Goal: Information Seeking & Learning: Learn about a topic

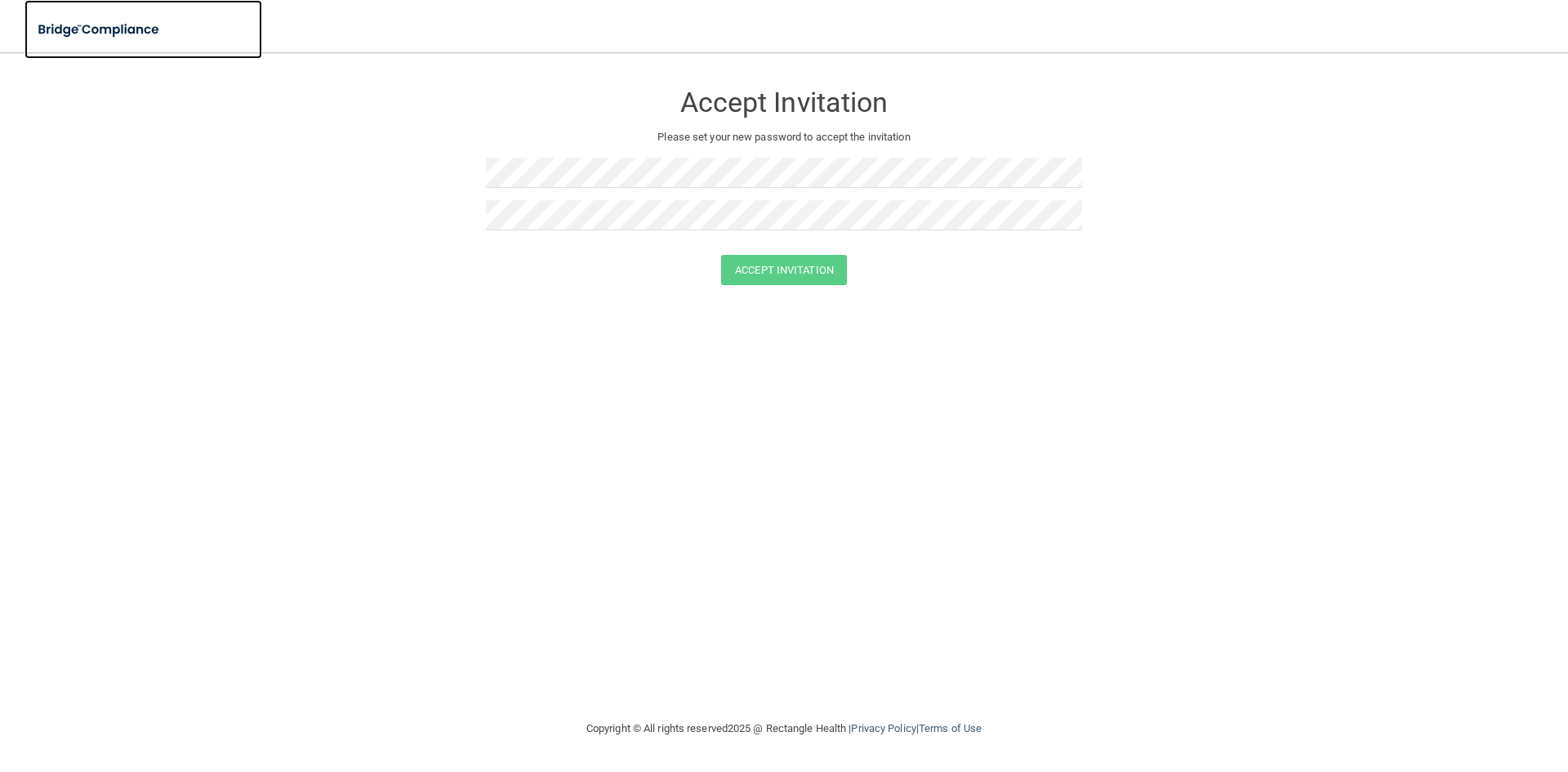
click at [142, 35] on img at bounding box center [100, 30] width 150 height 34
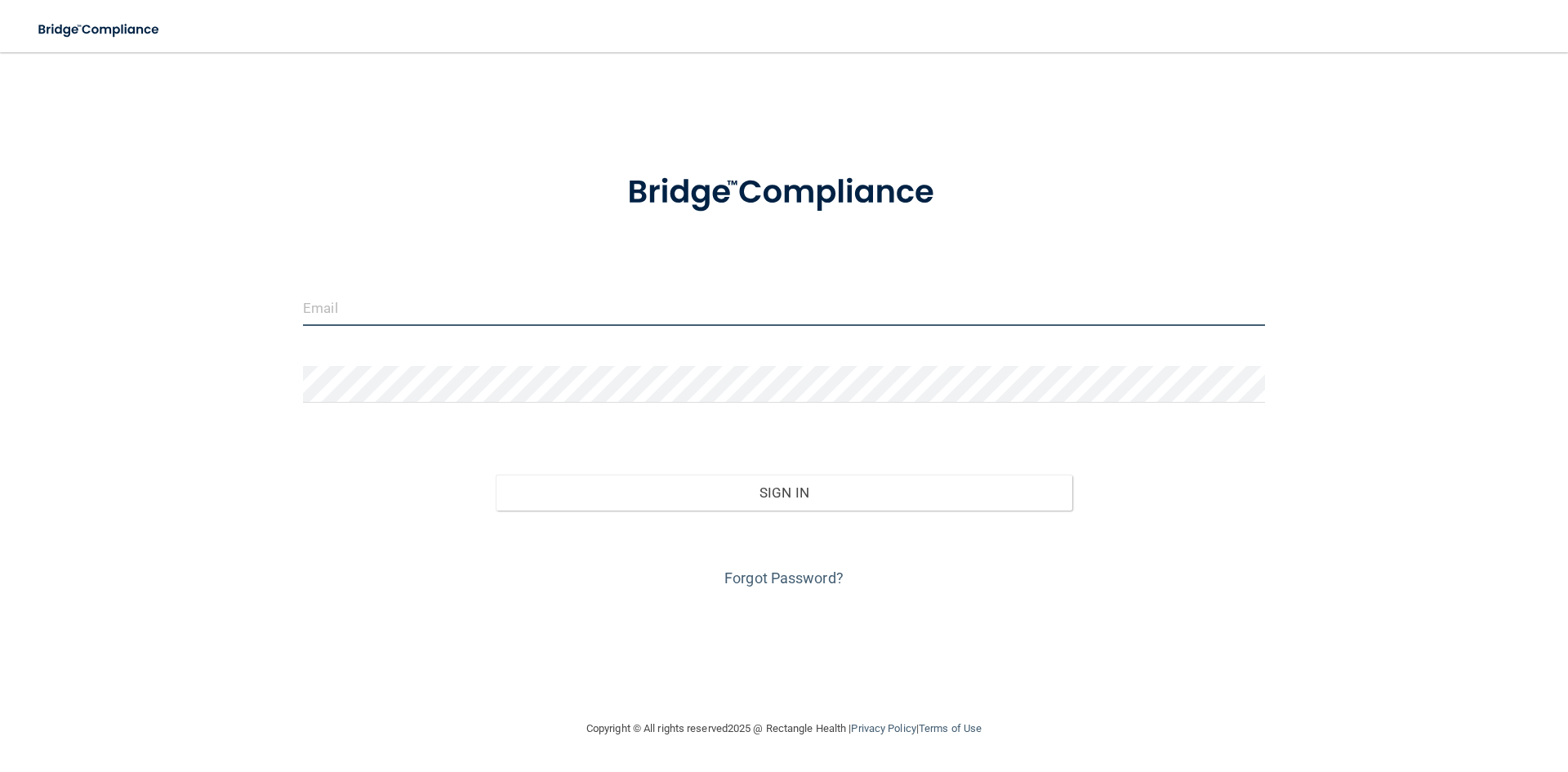
type input "[EMAIL_ADDRESS][DOMAIN_NAME]"
click at [418, 320] on input "[EMAIL_ADDRESS][DOMAIN_NAME]" at bounding box center [784, 307] width 962 height 37
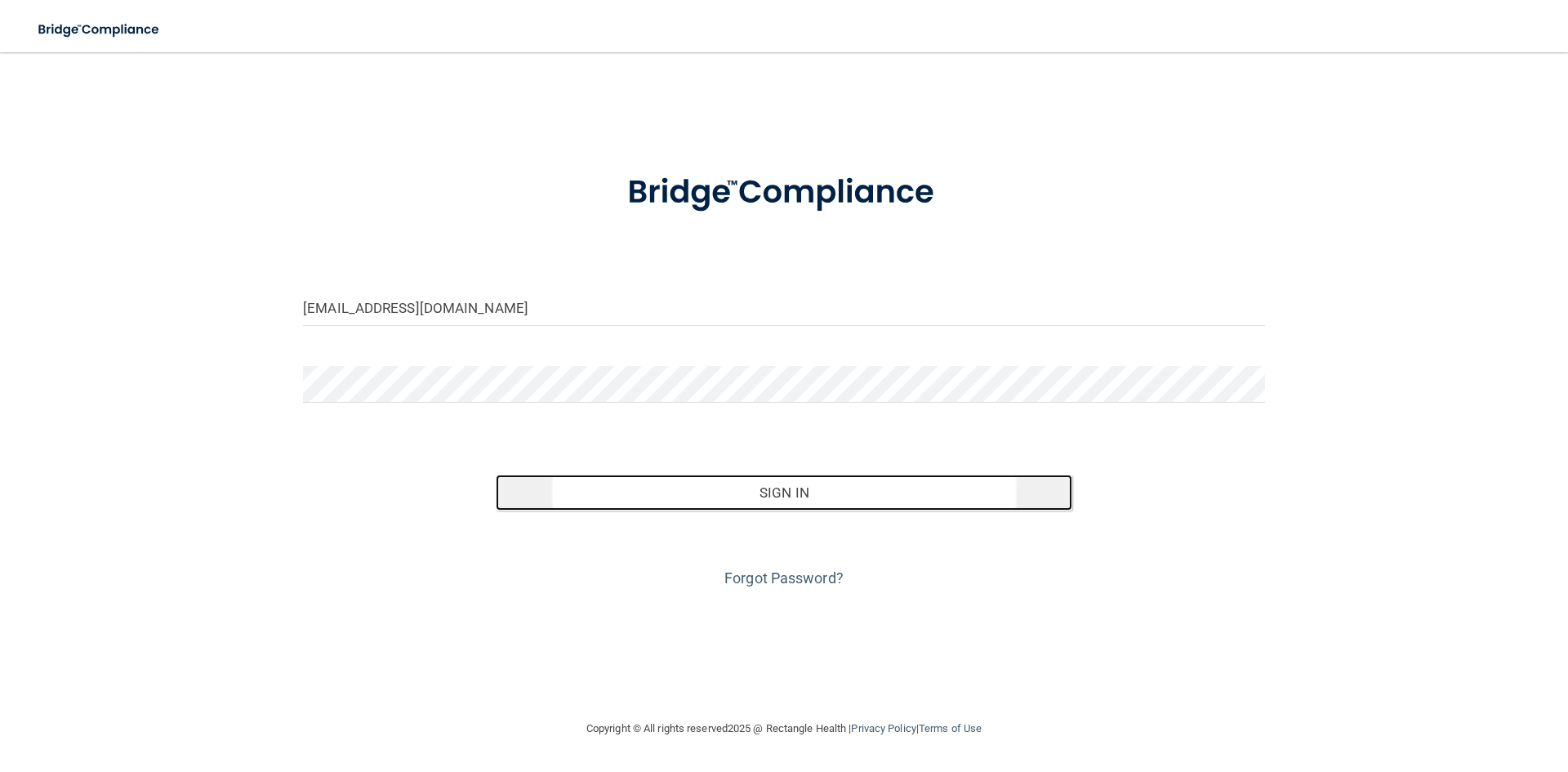
click at [675, 497] on button "Sign In" at bounding box center [784, 492] width 578 height 36
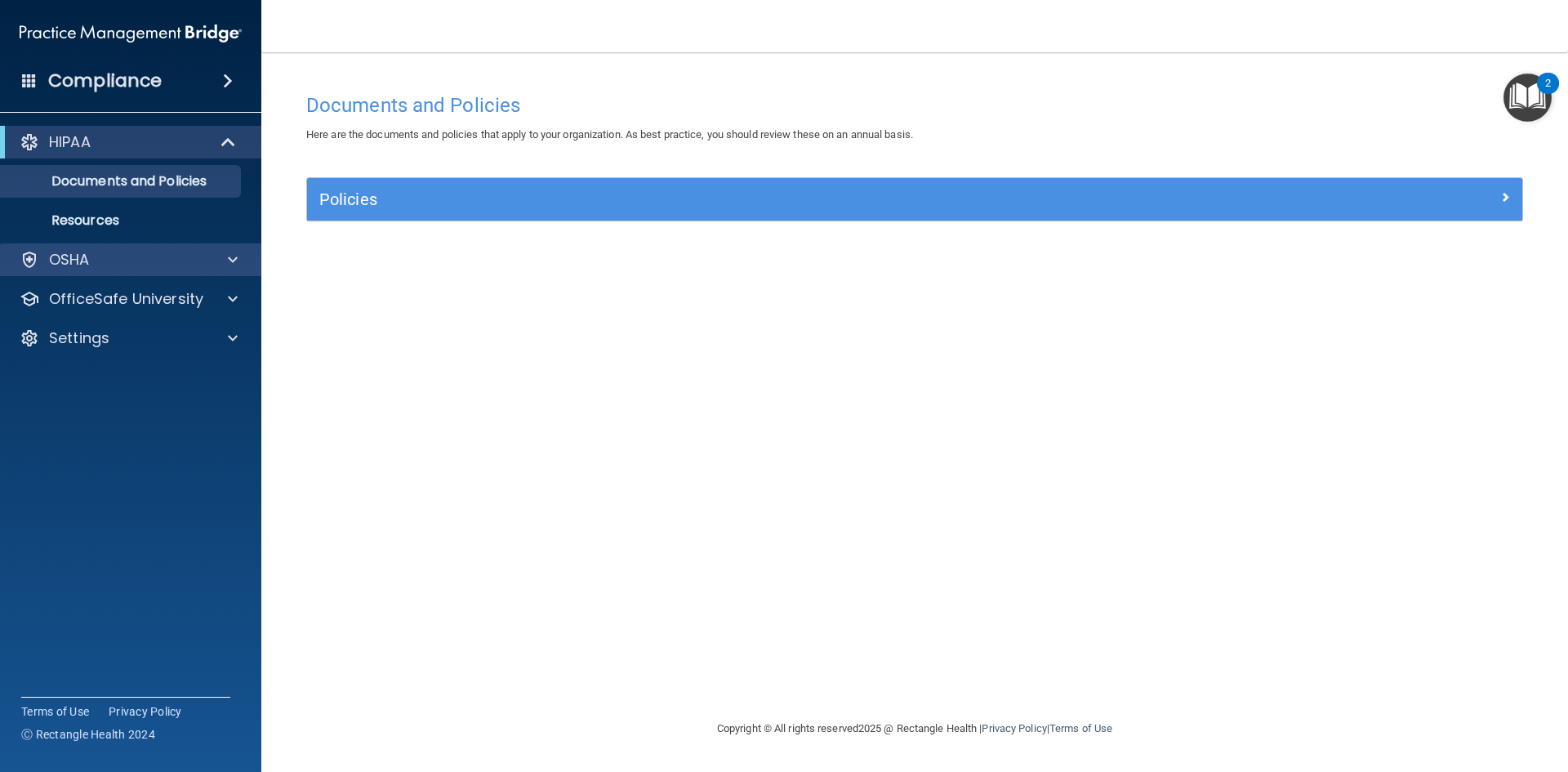
click at [236, 270] on div "OSHA" at bounding box center [131, 259] width 262 height 33
click at [222, 264] on div at bounding box center [231, 259] width 41 height 19
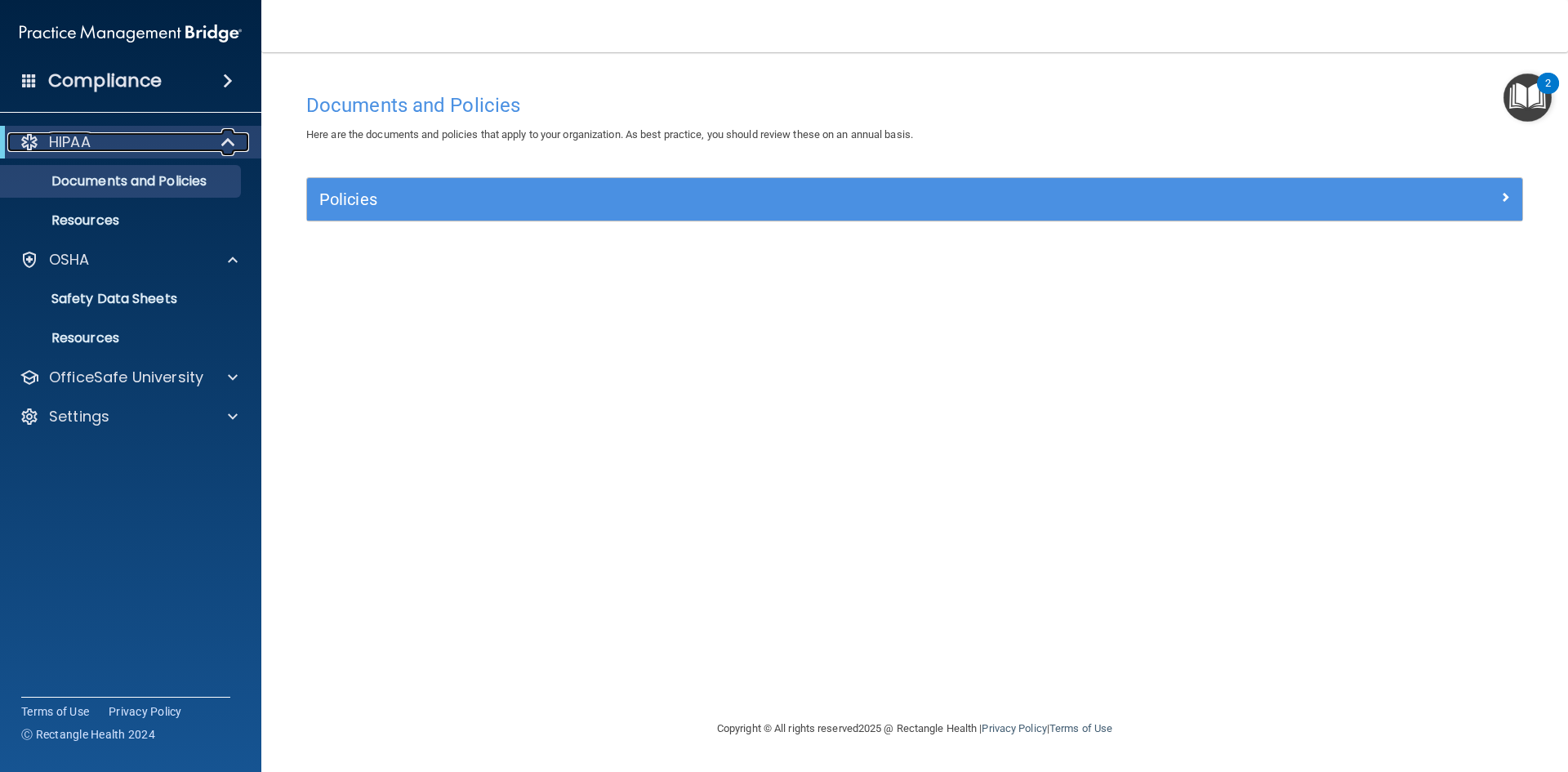
click at [225, 148] on span at bounding box center [230, 142] width 14 height 19
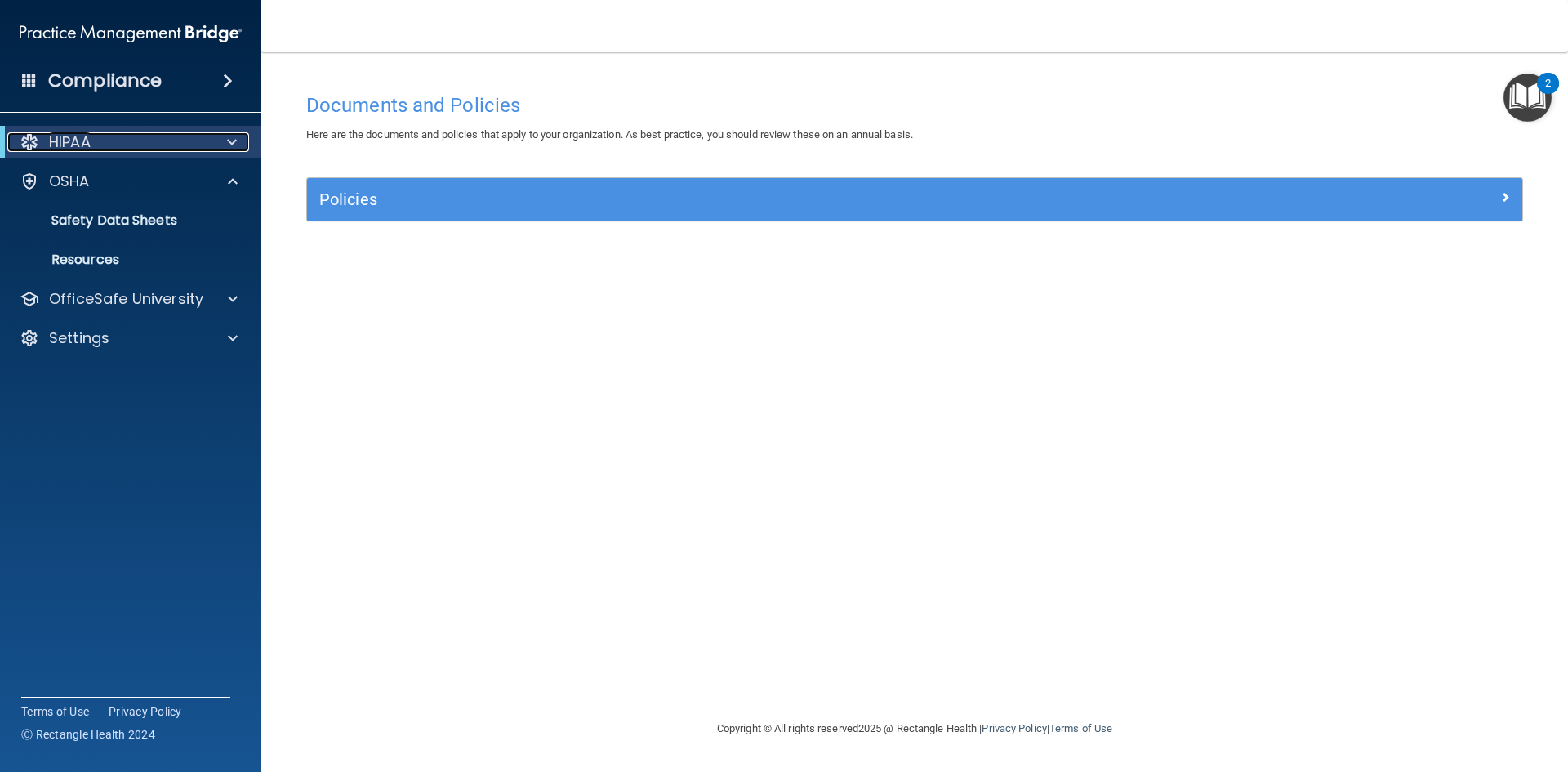
click at [237, 138] on div at bounding box center [229, 142] width 40 height 19
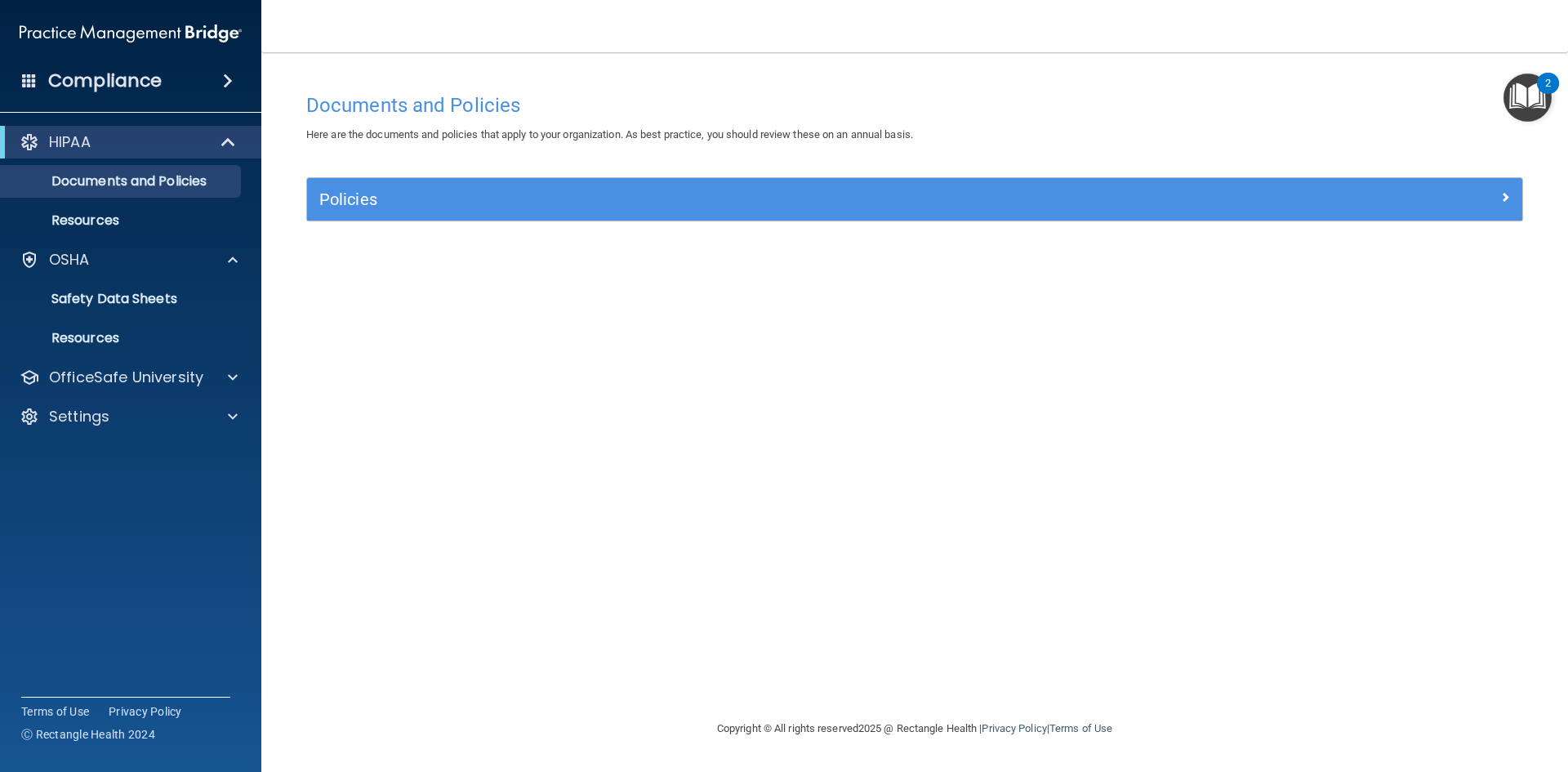
click at [962, 181] on div "Policies" at bounding box center [914, 199] width 1215 height 42
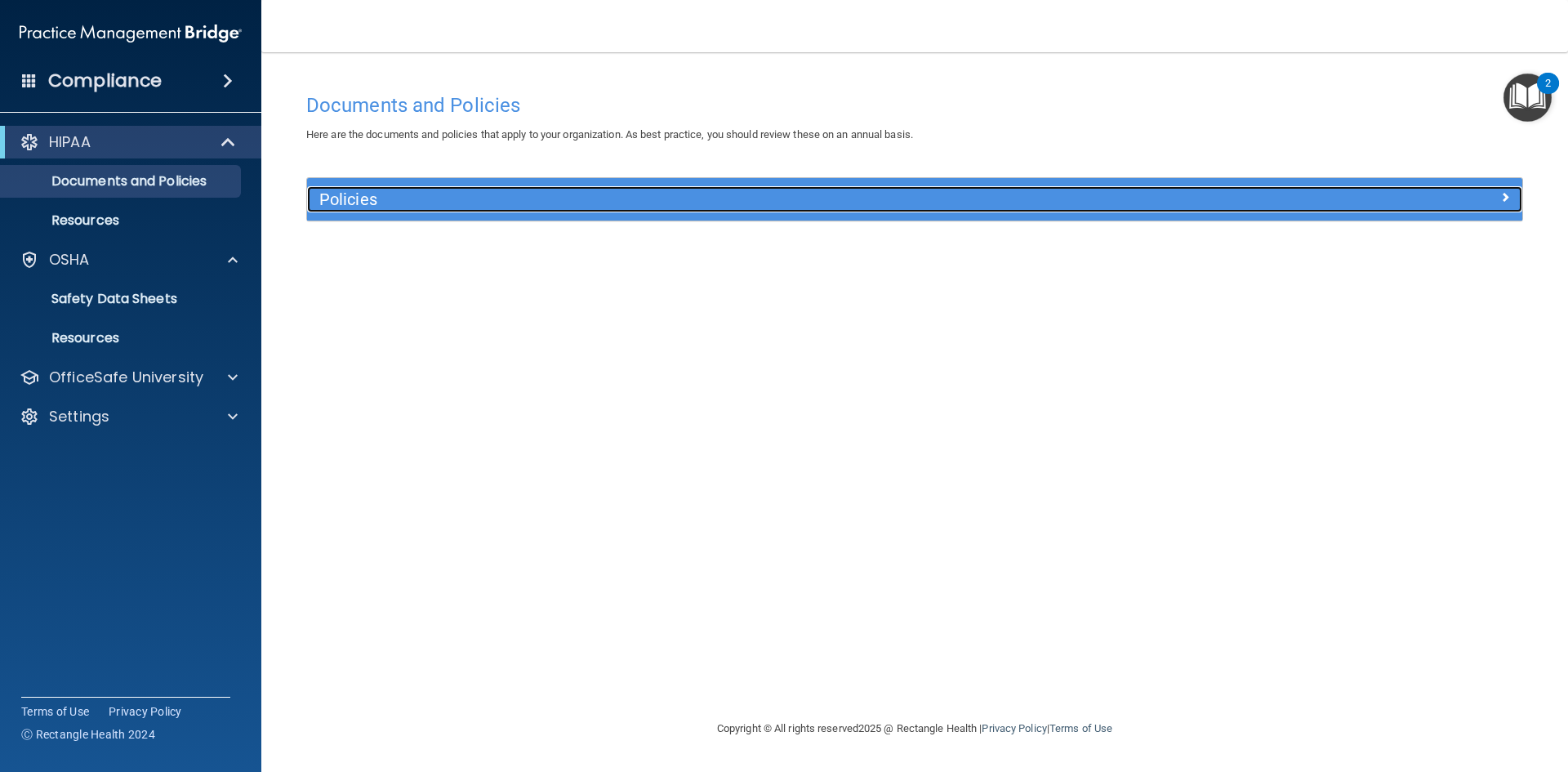
click at [988, 204] on h5 "Policies" at bounding box center [762, 198] width 887 height 18
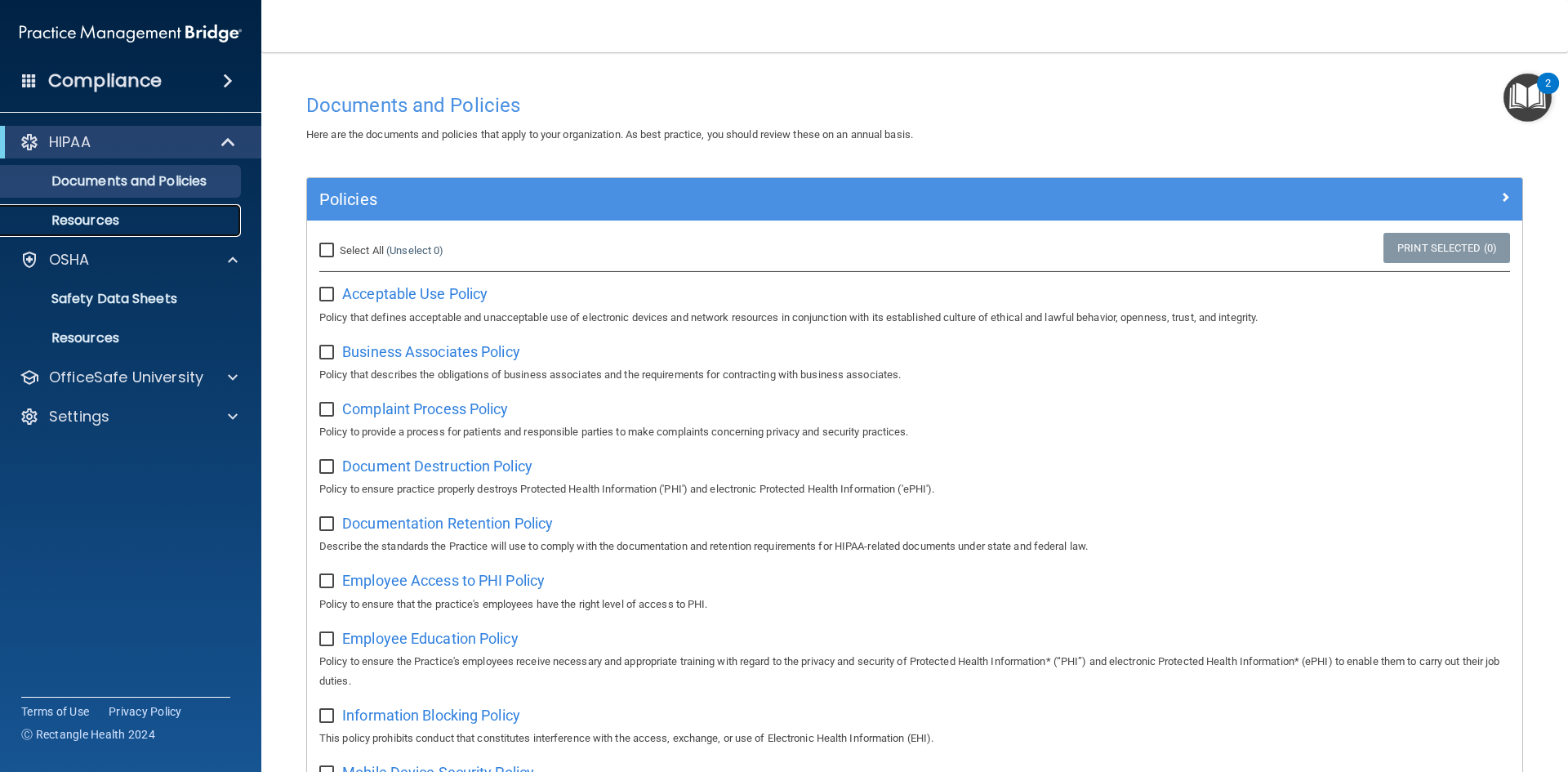
click at [72, 210] on link "Resources" at bounding box center [112, 220] width 258 height 33
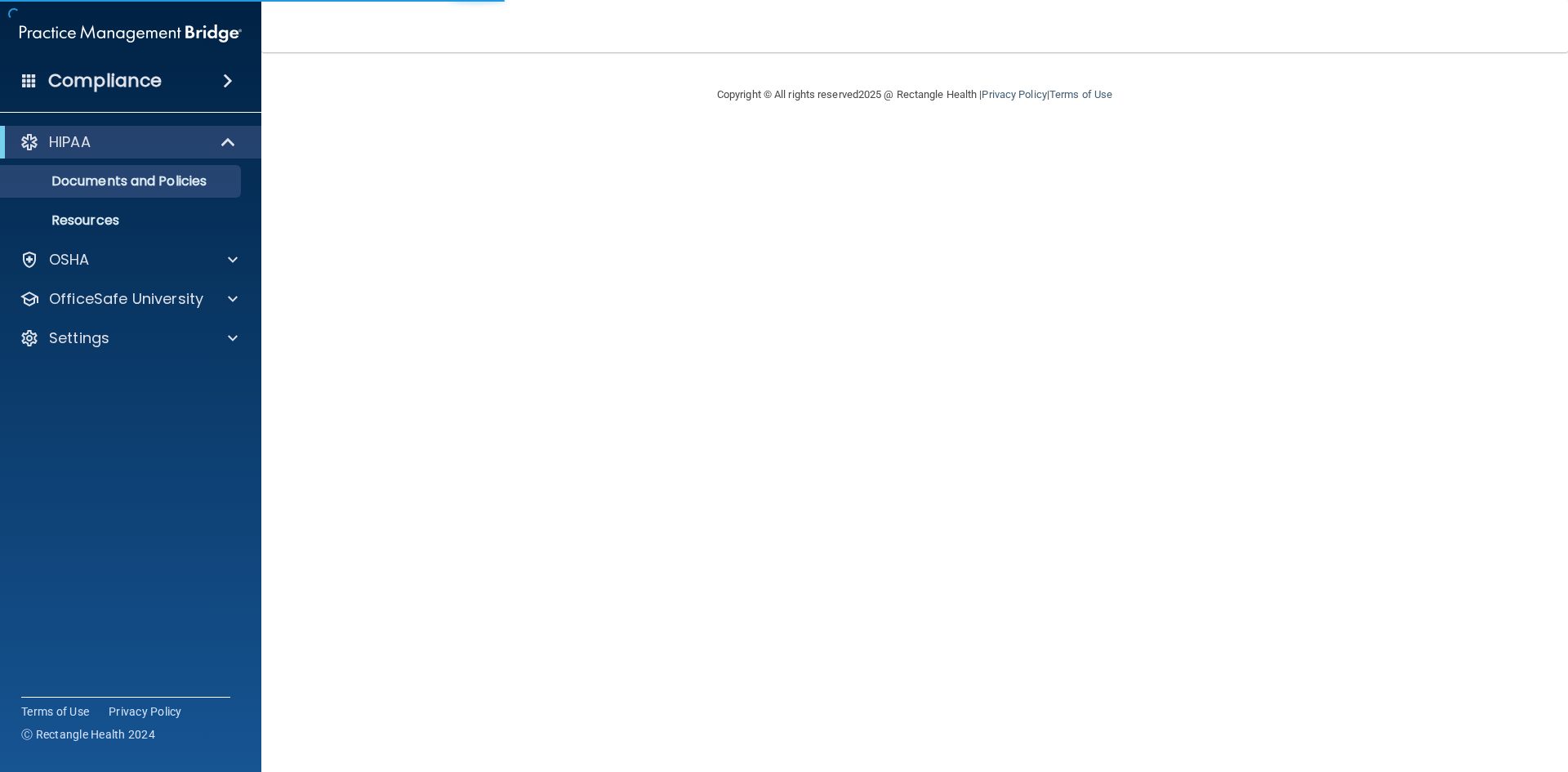
click at [98, 87] on h4 "Compliance" at bounding box center [105, 80] width 113 height 23
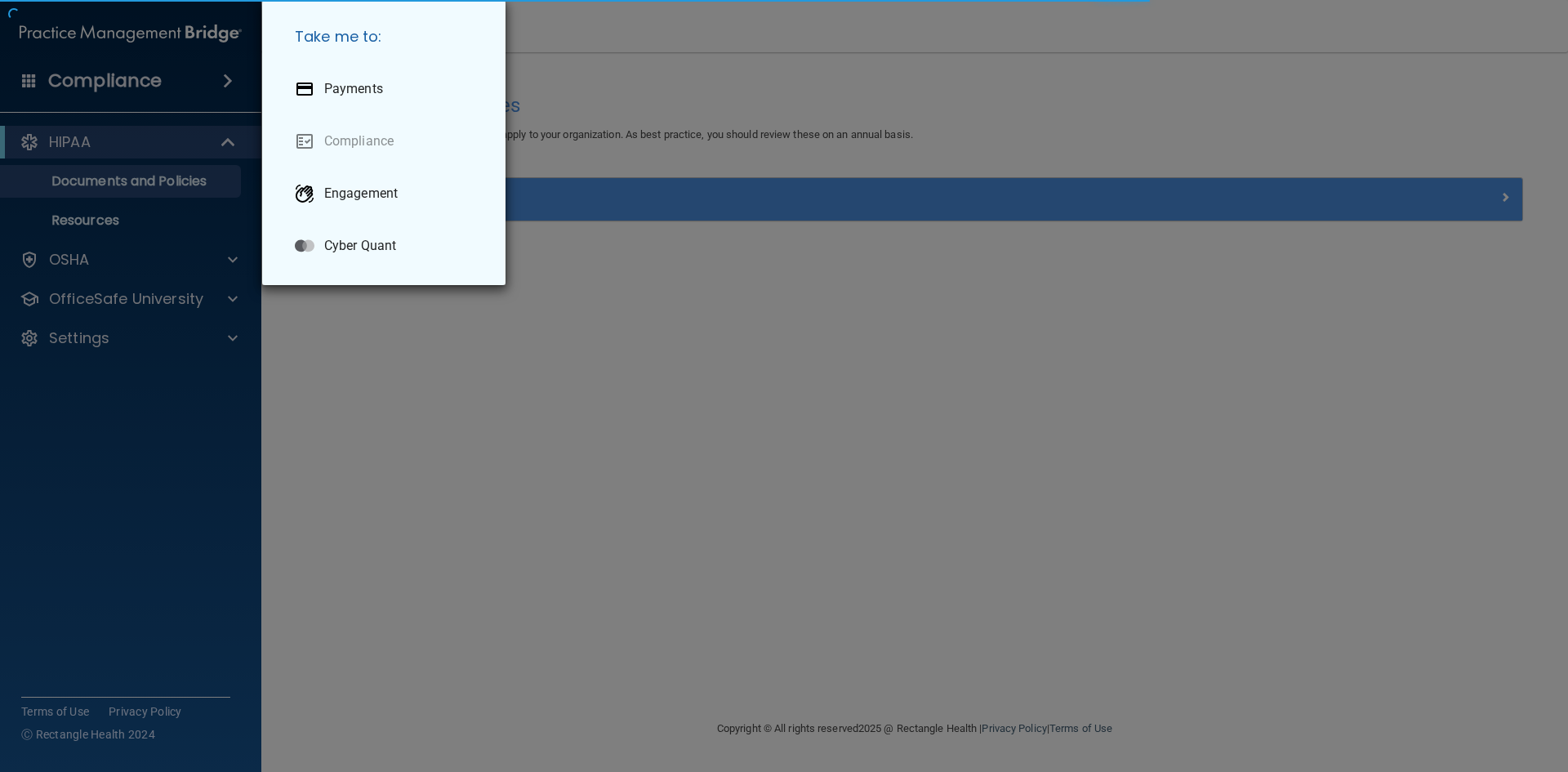
click at [98, 87] on div "Take me to: Payments Compliance Engagement Cyber Quant" at bounding box center [784, 386] width 1568 height 772
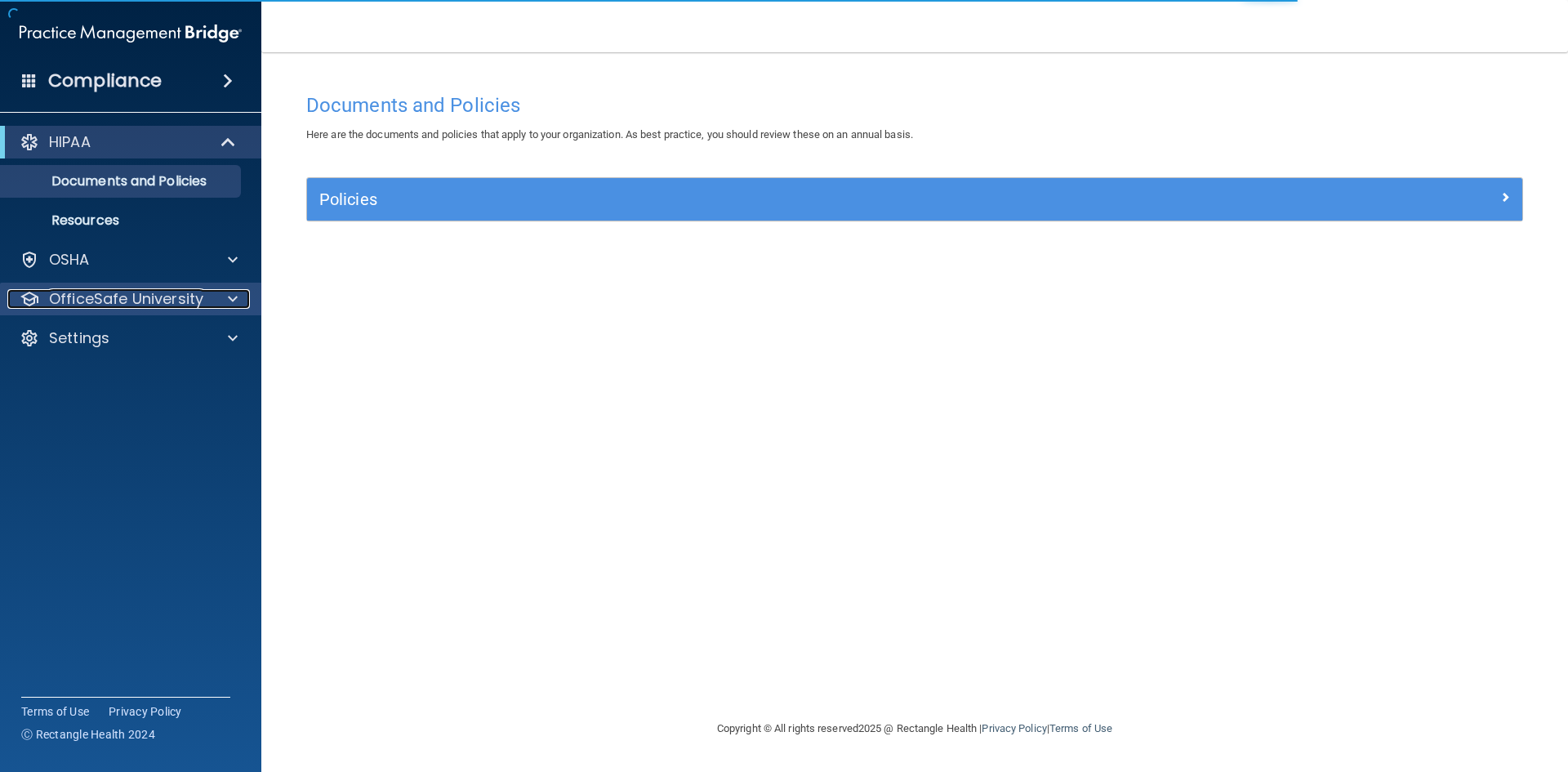
click at [212, 296] on div at bounding box center [231, 298] width 41 height 19
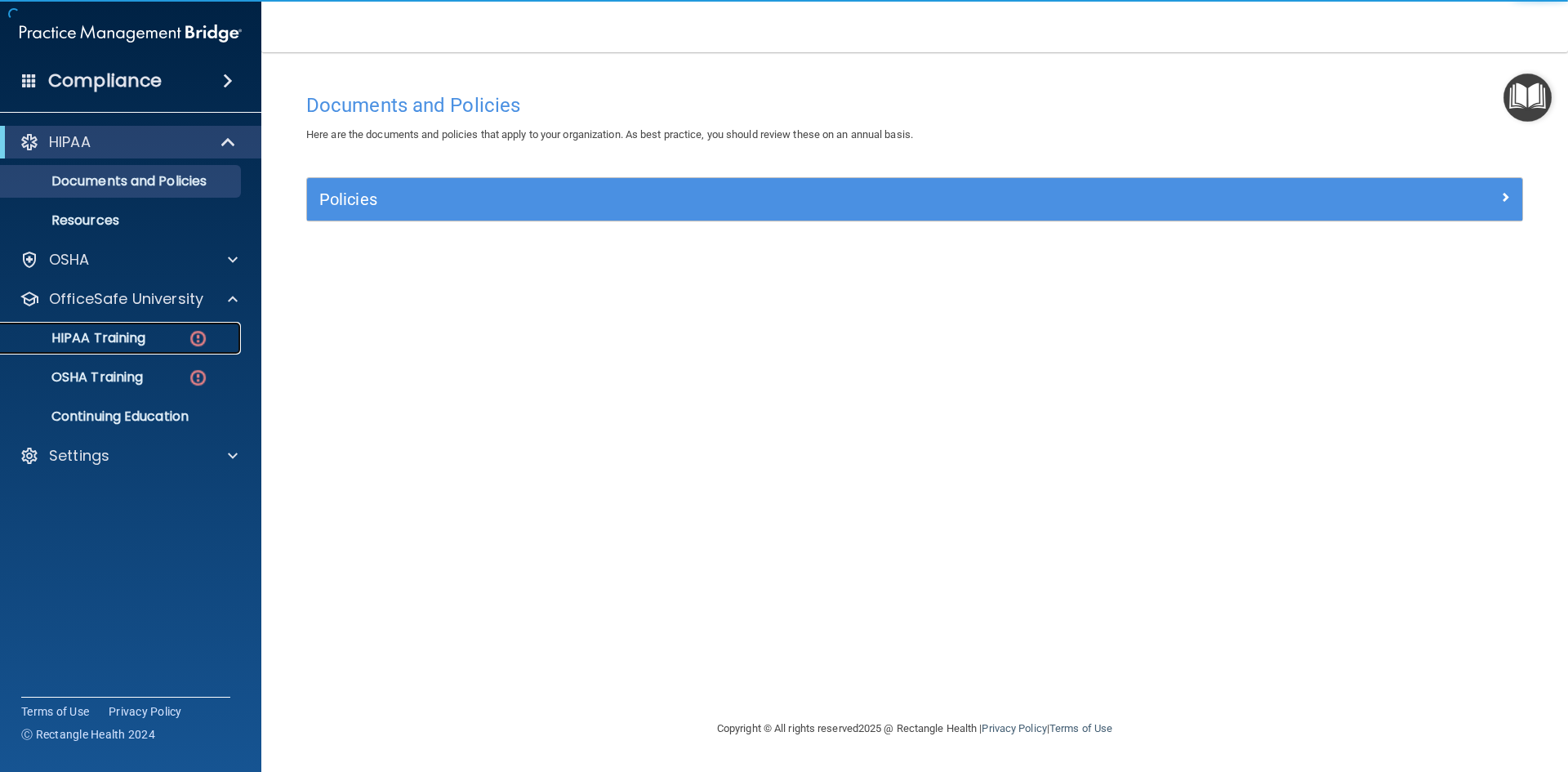
click at [154, 330] on div "HIPAA Training" at bounding box center [122, 338] width 223 height 16
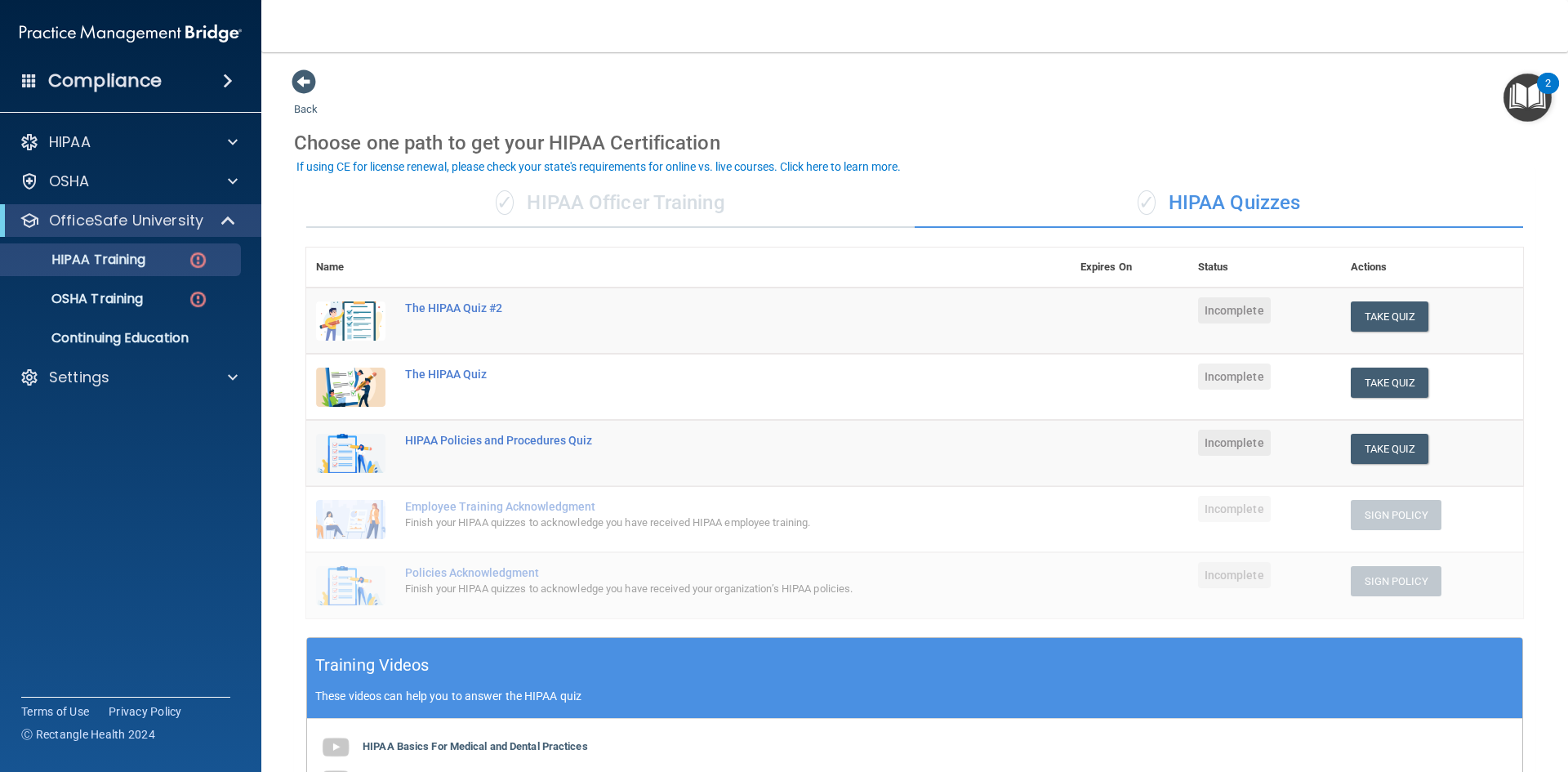
click at [545, 185] on div "✓ HIPAA Officer Training" at bounding box center [610, 204] width 609 height 49
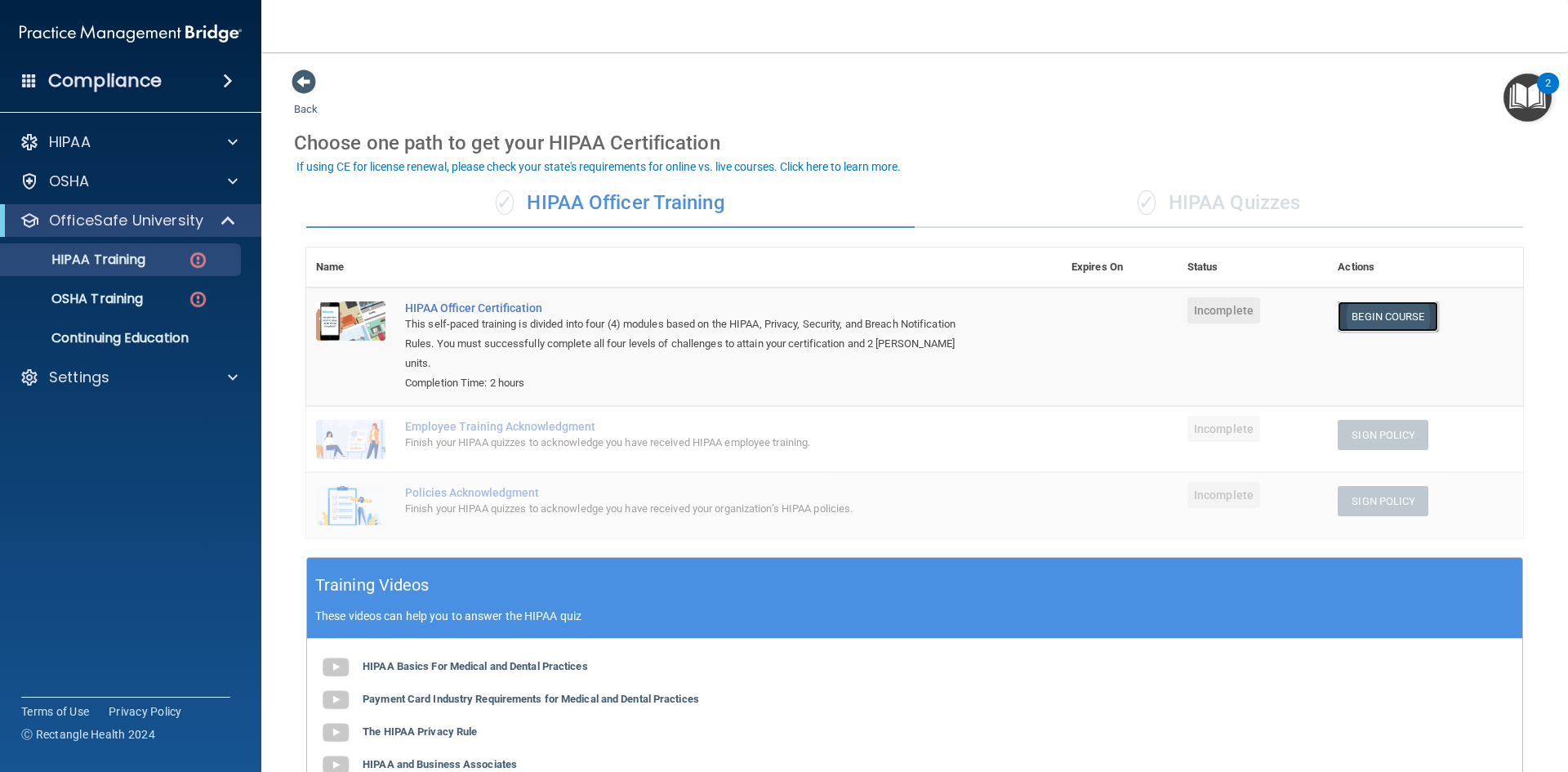
click at [1366, 310] on link "Begin Course" at bounding box center [1387, 317] width 100 height 30
click at [1137, 215] on div "✓ HIPAA Quizzes" at bounding box center [1218, 204] width 609 height 49
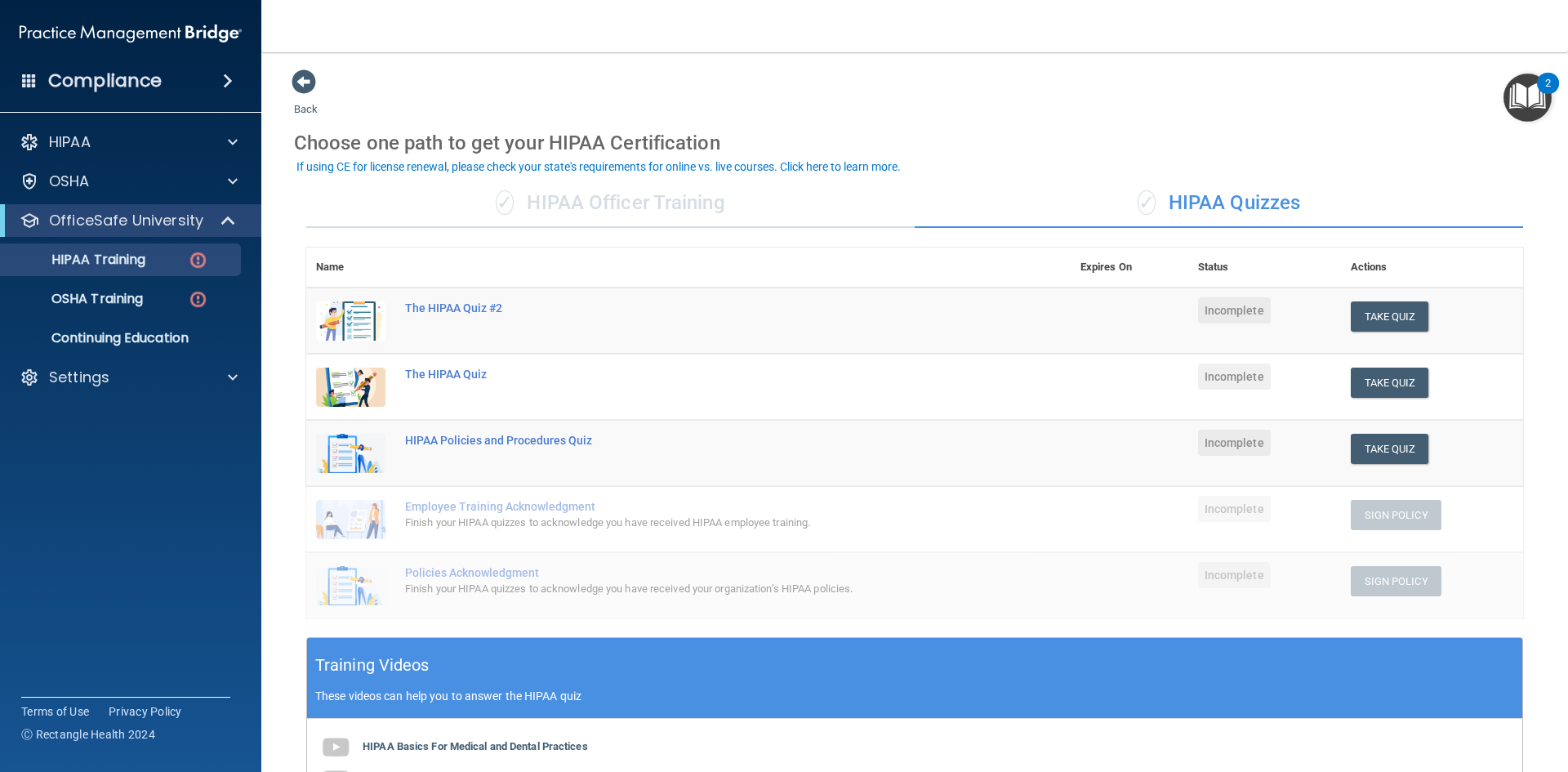
click at [524, 177] on div "✓ HIPAA Officer Training ✓ HIPAA Quizzes Name Expires On Status Actions The HIP…" at bounding box center [914, 622] width 1241 height 912
click at [532, 193] on div "✓ HIPAA Officer Training" at bounding box center [610, 204] width 609 height 49
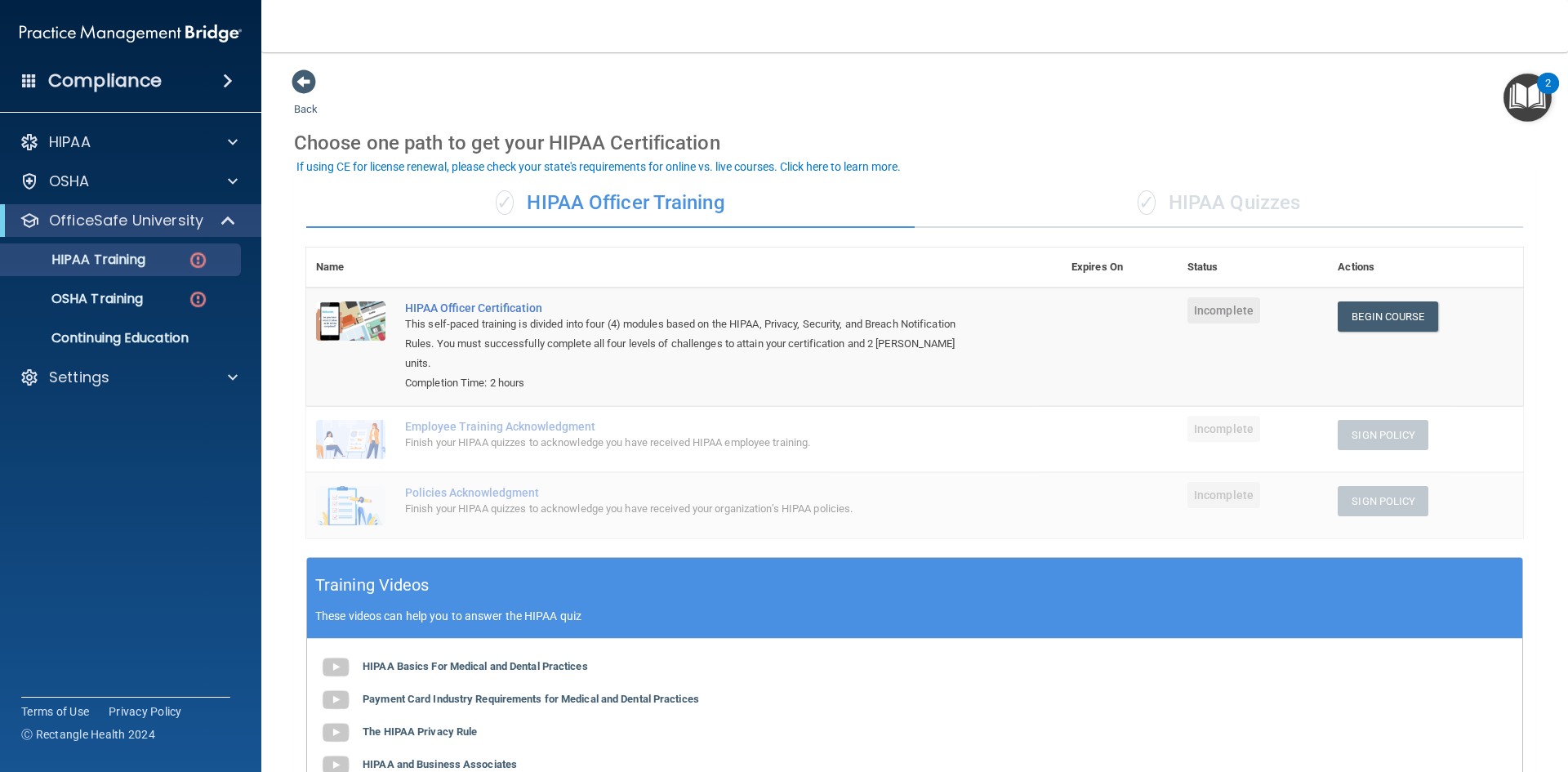
click at [532, 433] on div "Finish your HIPAA quizzes to acknowledge you have received HIPAA employee train…" at bounding box center [692, 443] width 575 height 19
click at [501, 499] on div "Finish your HIPAA quizzes to acknowledge you have received your organization’s …" at bounding box center [692, 508] width 575 height 19
click at [569, 420] on div "Employee Training Acknowledgment" at bounding box center [692, 426] width 575 height 13
drag, startPoint x: 610, startPoint y: 524, endPoint x: 654, endPoint y: 466, distance: 72.8
click at [616, 515] on div "Name Expires On Status Actions HIPAA Officer Certification This self-paced trai…" at bounding box center [914, 402] width 1217 height 310
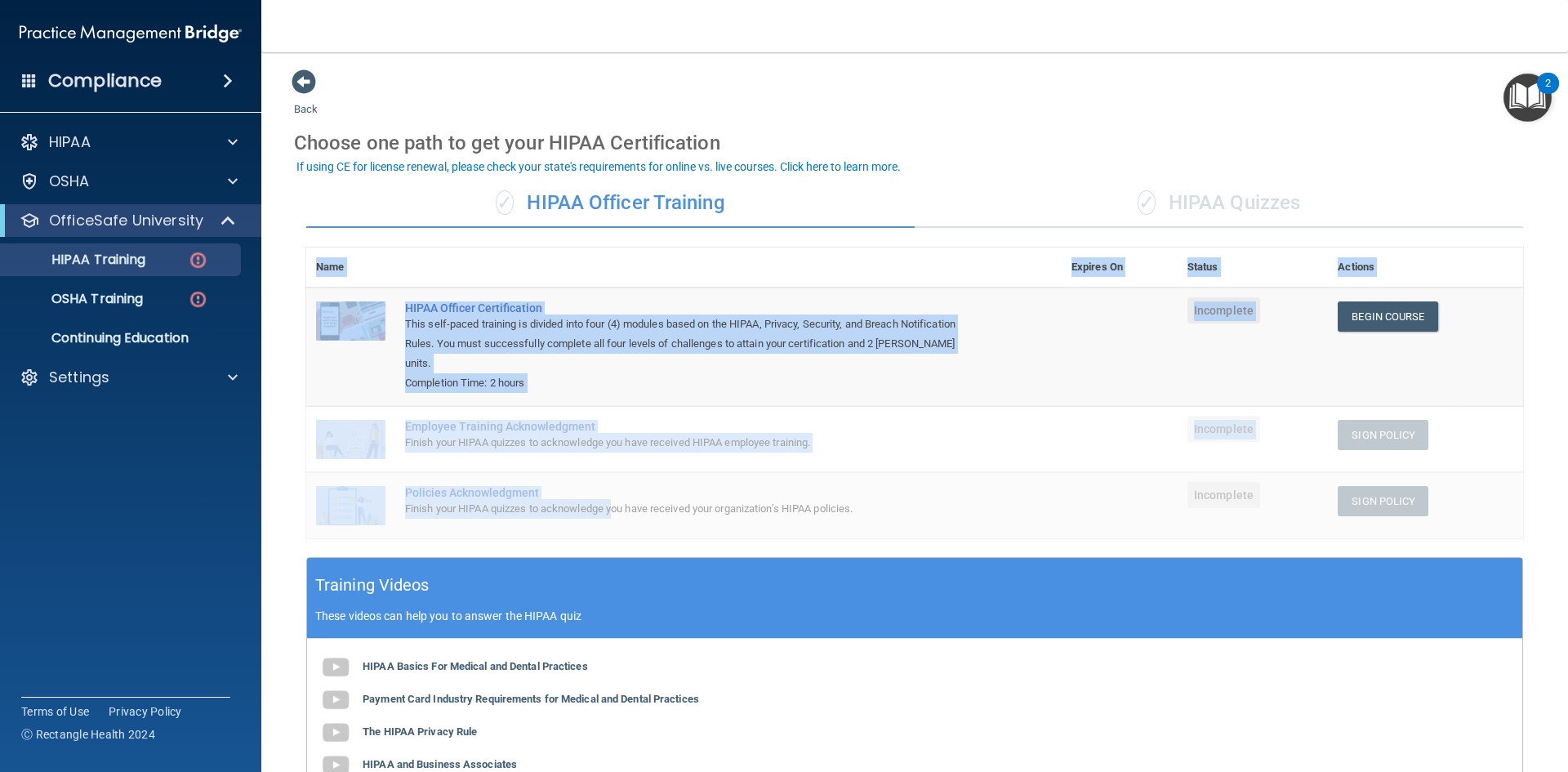
click at [669, 436] on td "Employee Training Acknowledgment Finish your HIPAA quizzes to acknowledge you h…" at bounding box center [728, 439] width 666 height 66
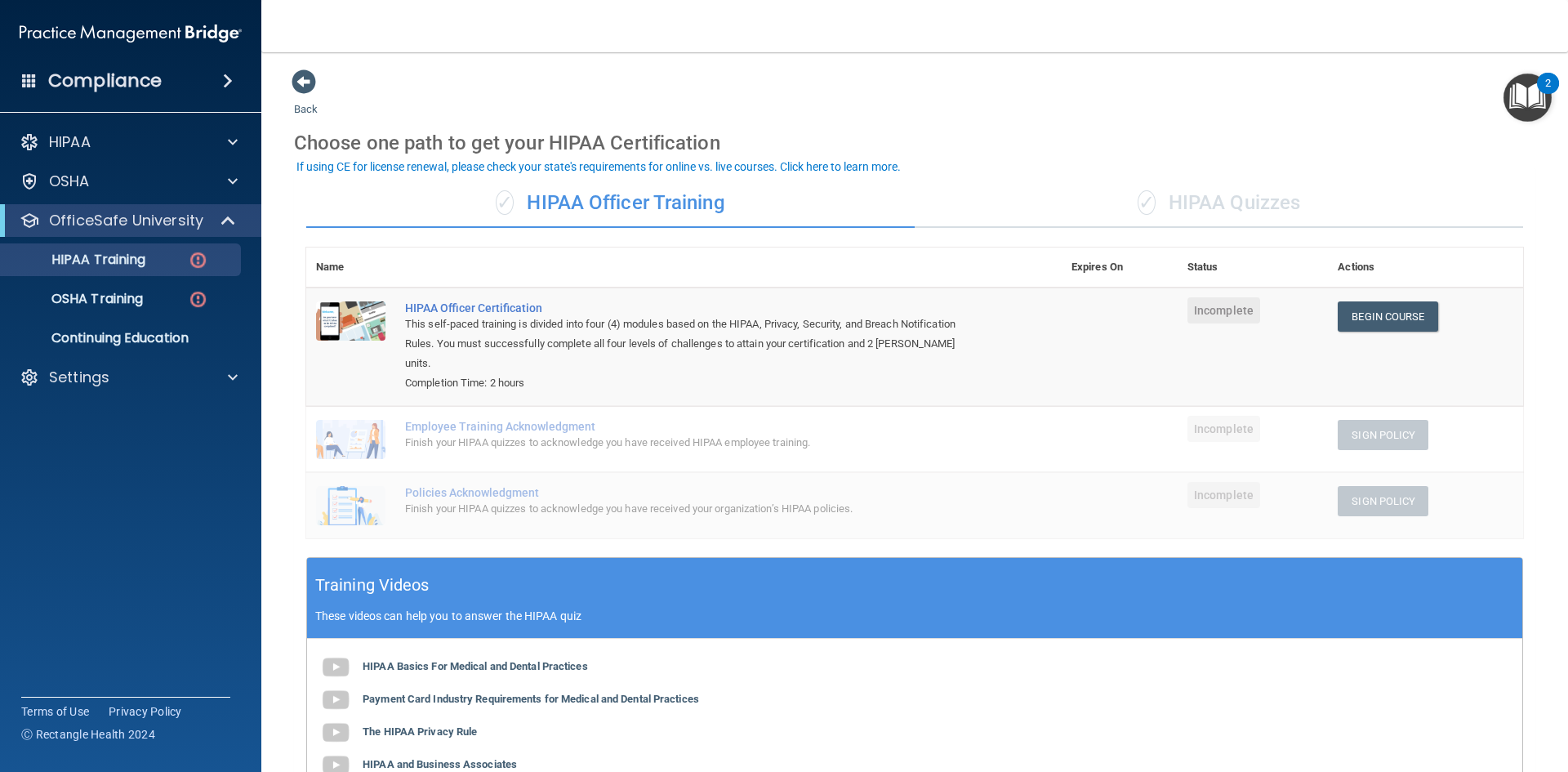
click at [717, 381] on td "HIPAA Officer Certification This self-paced training is divided into four (4) m…" at bounding box center [728, 346] width 666 height 118
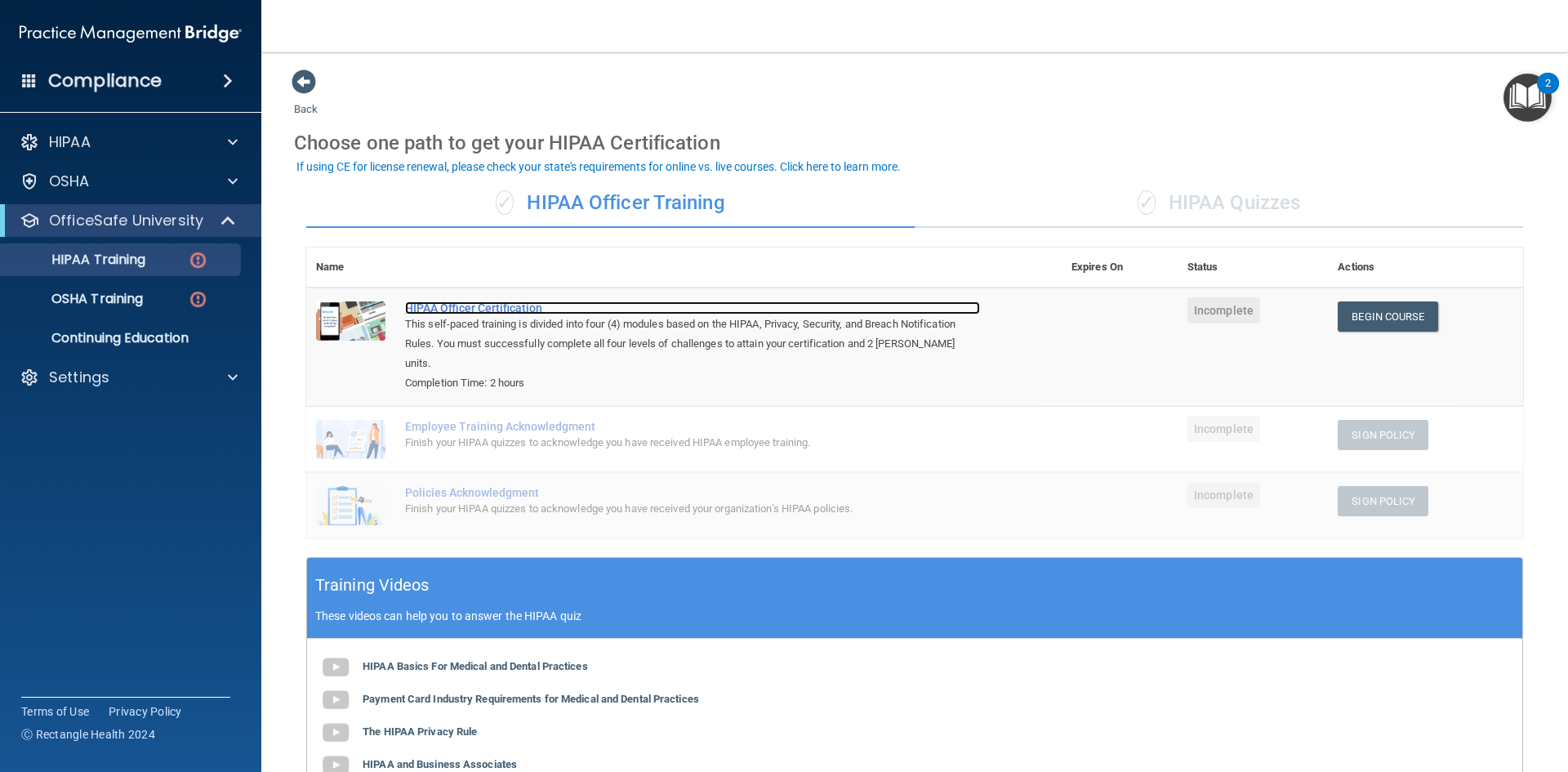
click at [708, 305] on div "HIPAA Officer Certification" at bounding box center [692, 307] width 575 height 13
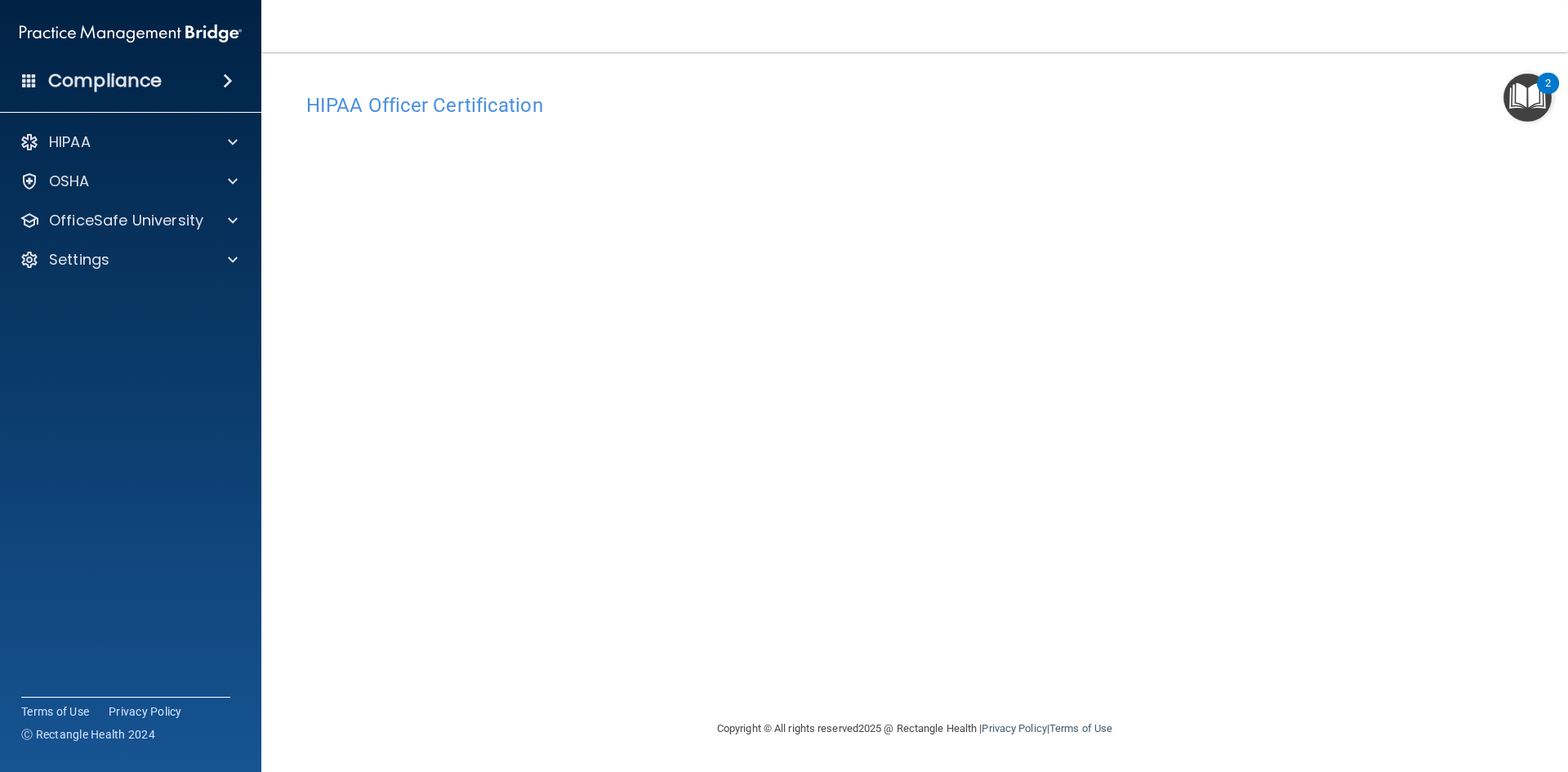
click at [1522, 109] on img "Open Resource Center, 2 new notifications" at bounding box center [1527, 97] width 48 height 48
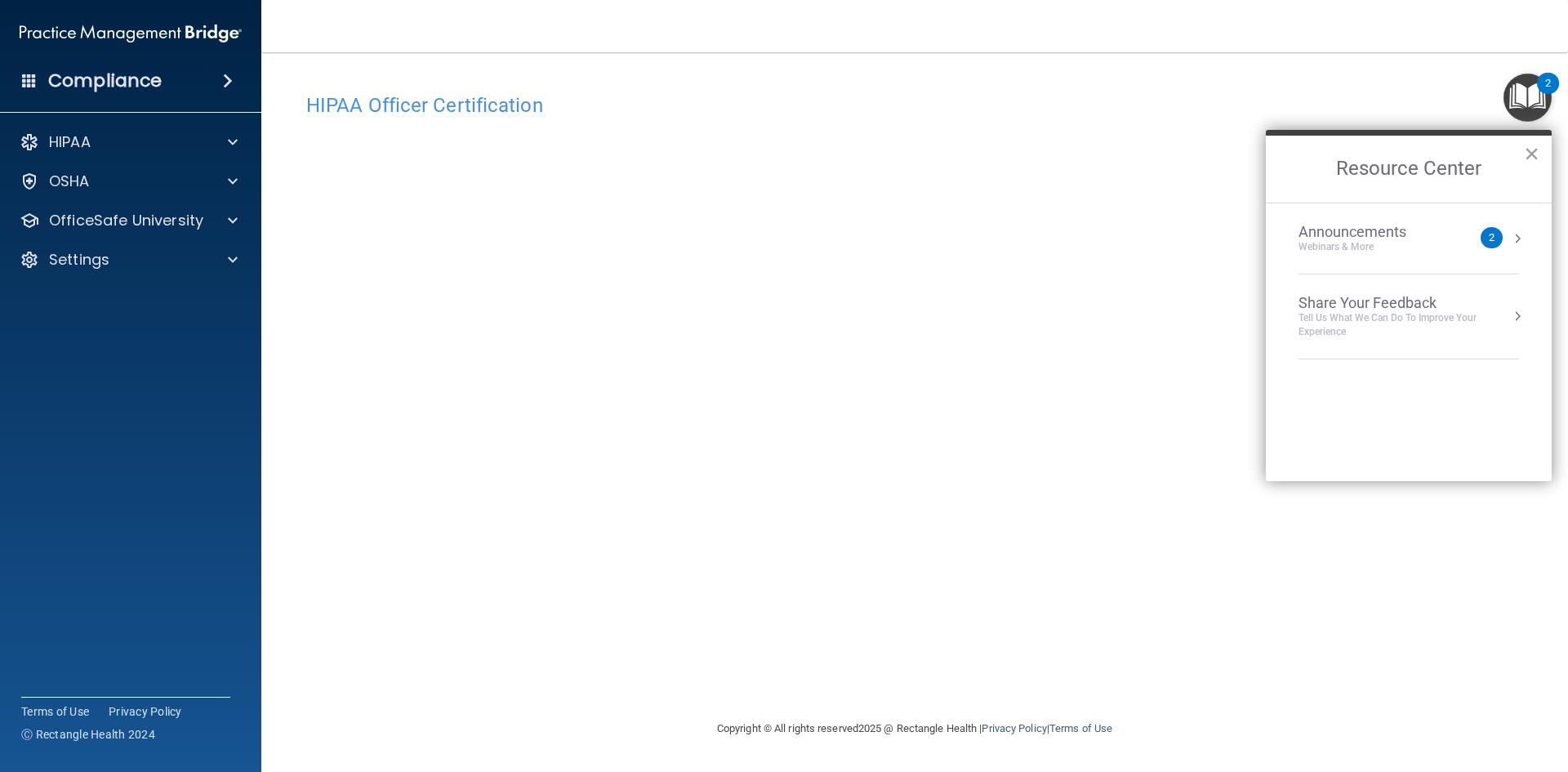
click at [1534, 152] on button "×" at bounding box center [1532, 153] width 15 height 26
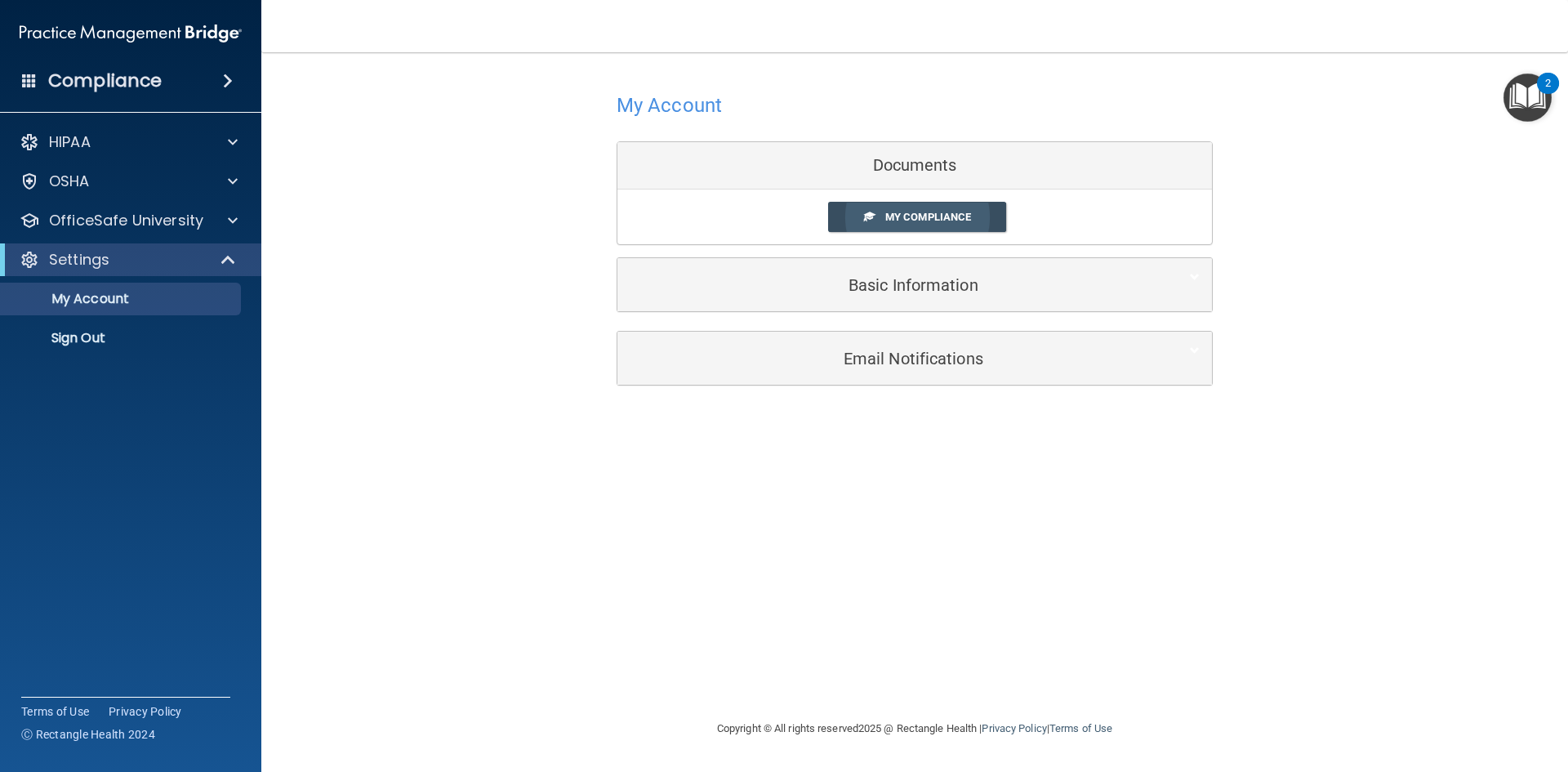
click at [924, 226] on link "My Compliance" at bounding box center [918, 217] width 179 height 30
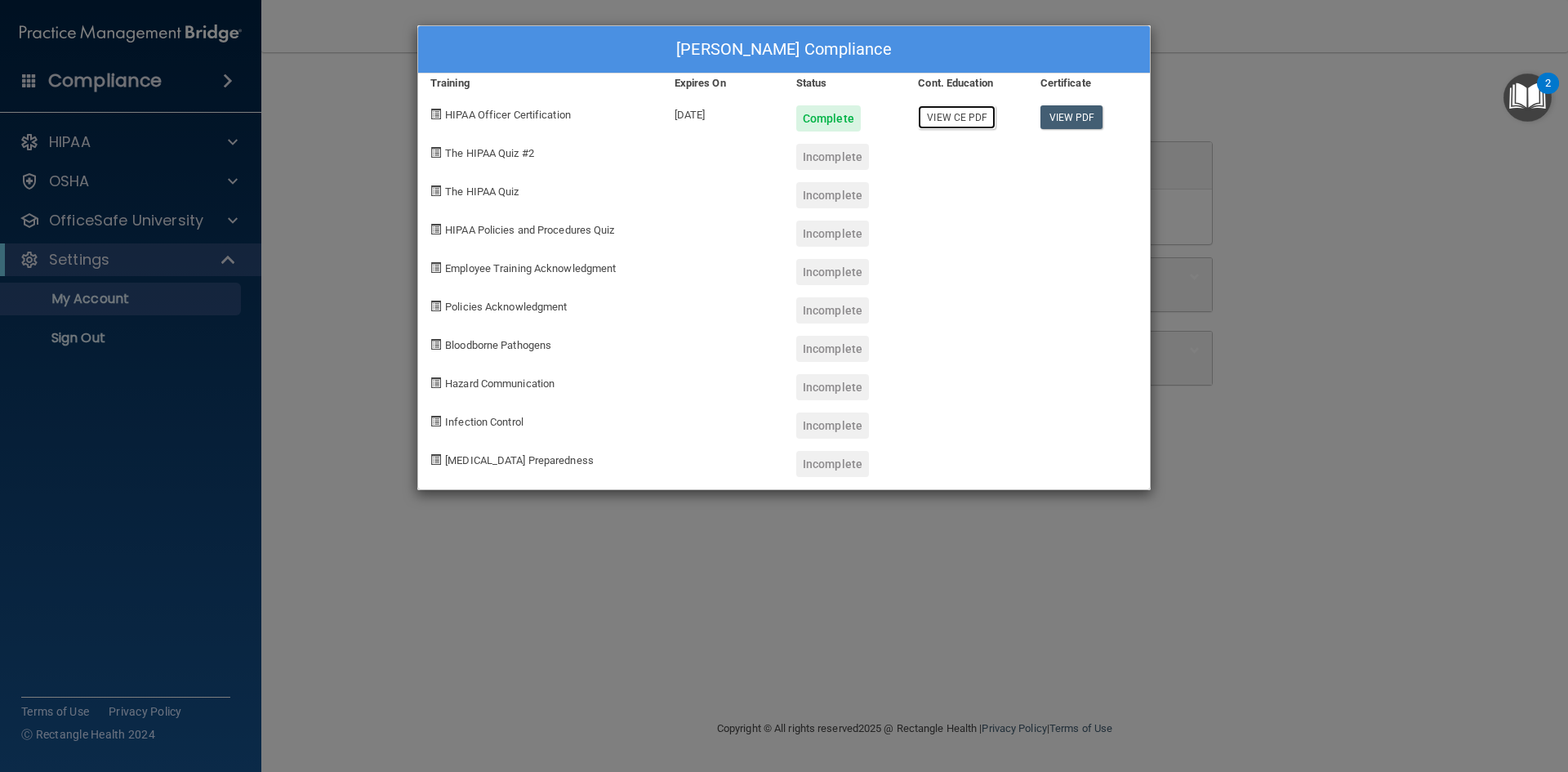
click at [979, 118] on link "View CE PDF" at bounding box center [957, 117] width 78 height 24
click at [1072, 109] on link "View PDF" at bounding box center [1072, 117] width 62 height 24
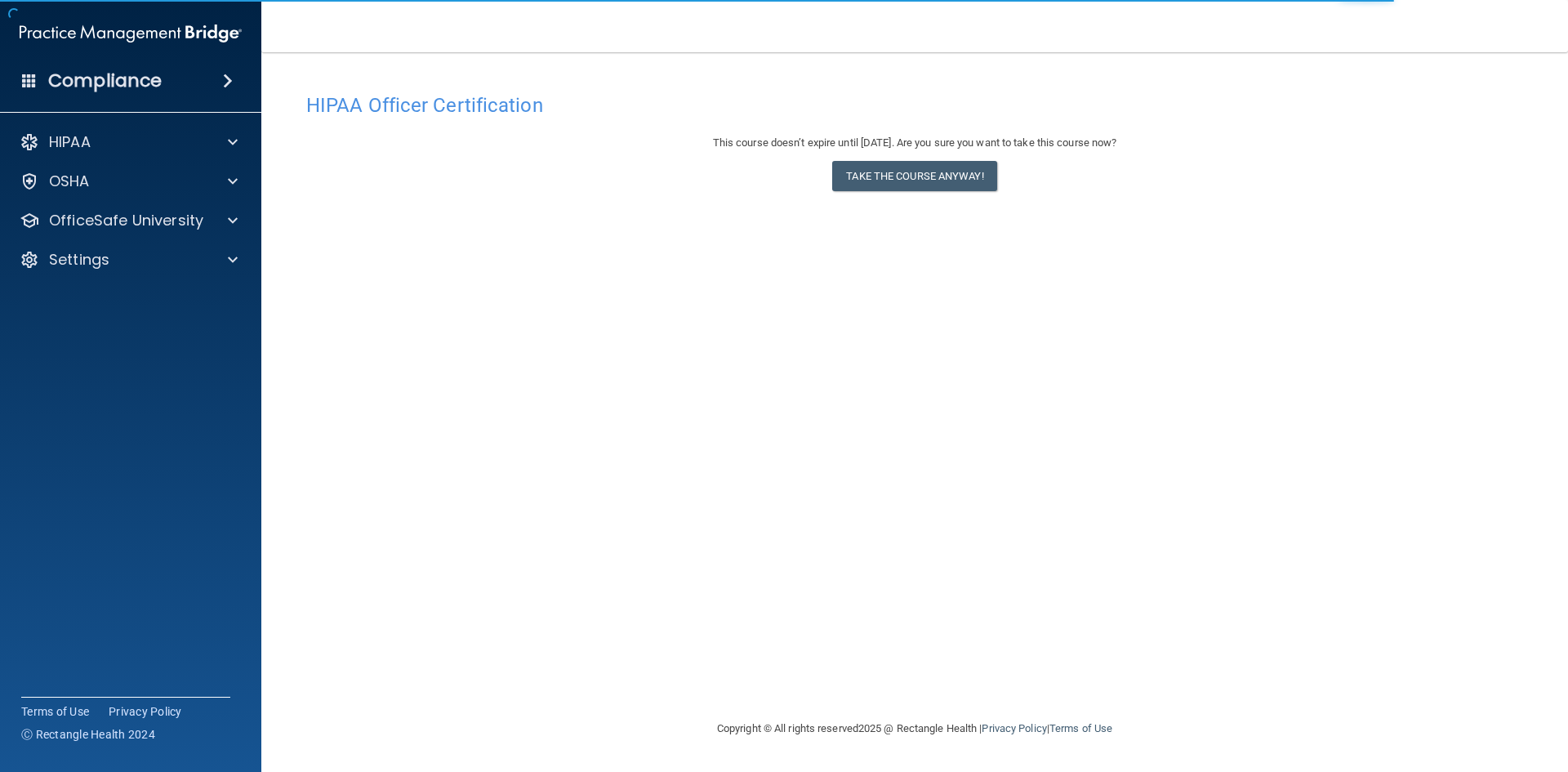
click at [924, 534] on div "HIPAA Officer Certification This course doesn’t expire until 10/10/2026. Are yo…" at bounding box center [914, 402] width 1241 height 634
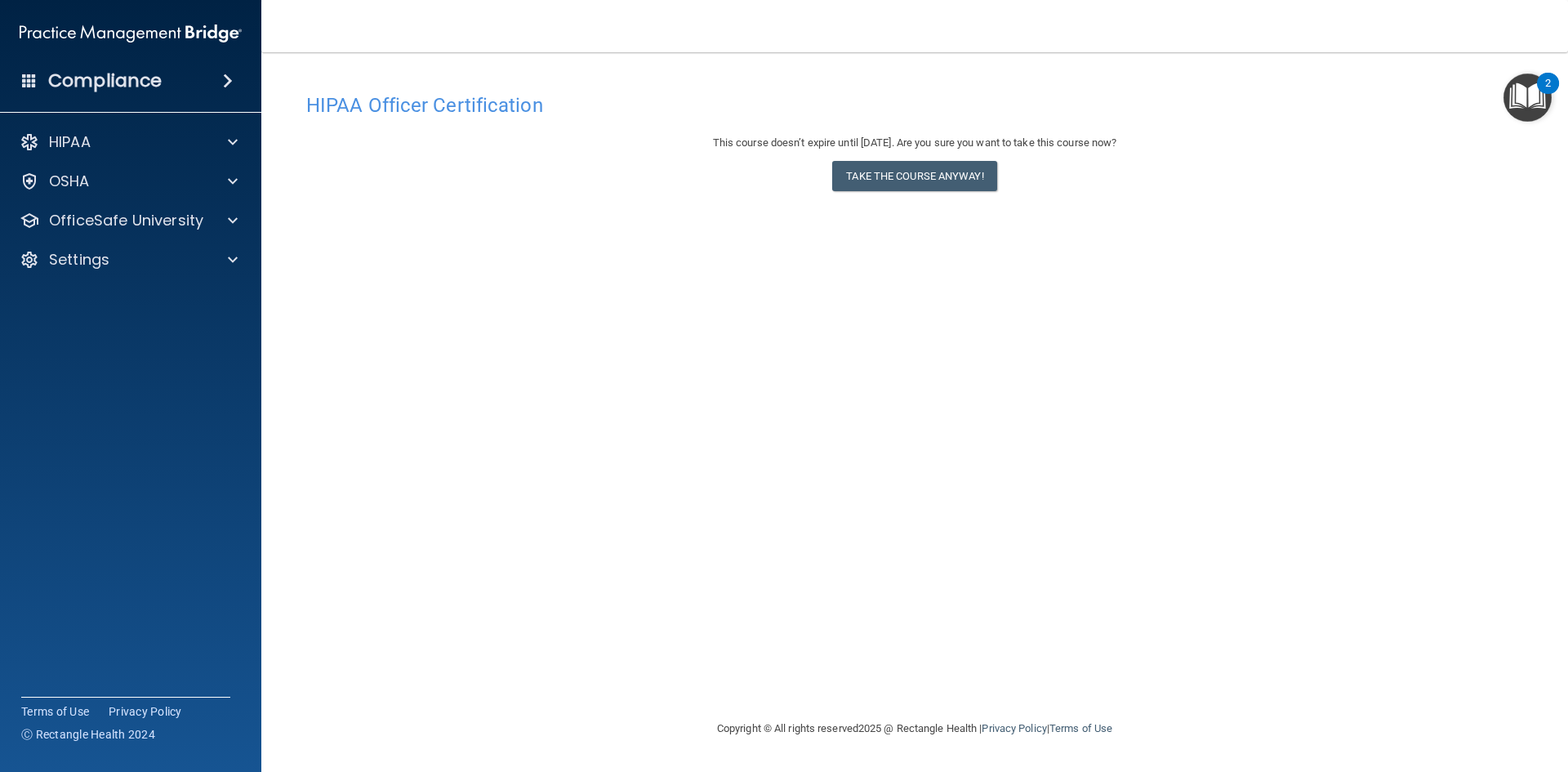
click at [262, 150] on main "HIPAA Officer Certification This course doesn’t expire until 10/10/2026. Are yo…" at bounding box center [915, 412] width 1307 height 720
click at [172, 154] on div "HIPAA" at bounding box center [131, 142] width 262 height 33
click at [219, 179] on div at bounding box center [231, 181] width 41 height 19
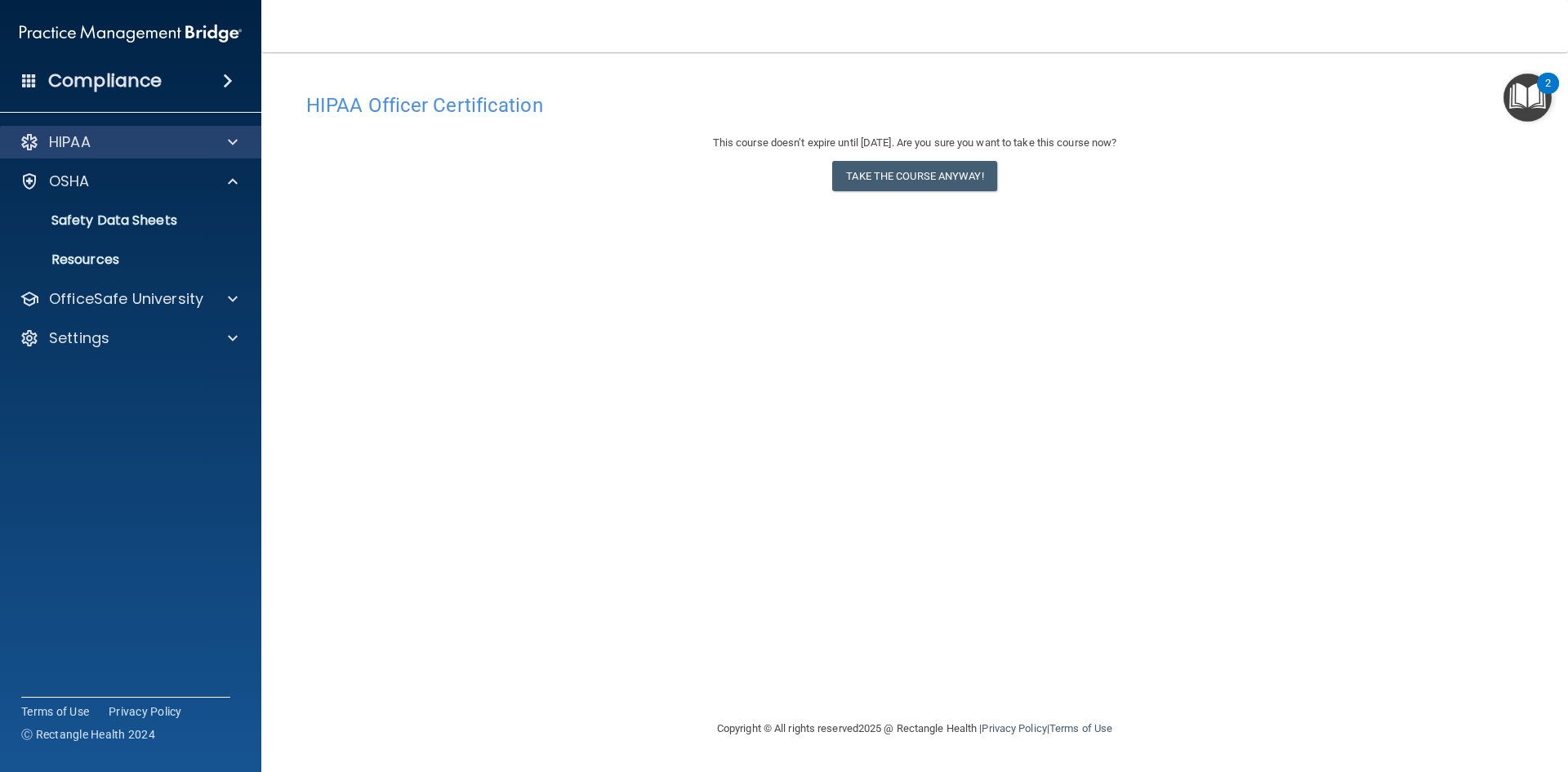
click at [237, 152] on div "HIPAA" at bounding box center [131, 142] width 262 height 33
click at [239, 137] on div at bounding box center [231, 142] width 41 height 19
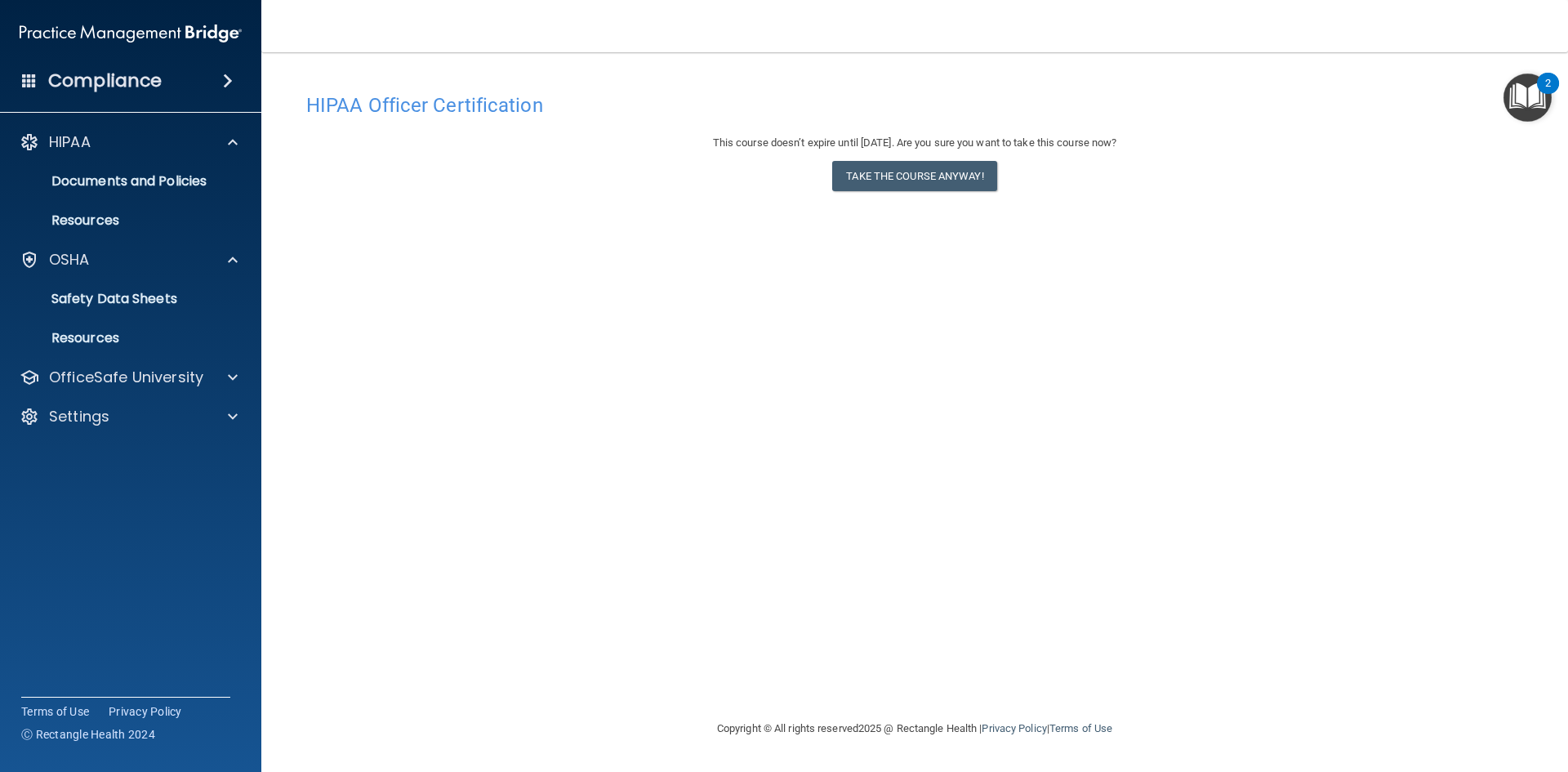
click at [87, 70] on h4 "Compliance" at bounding box center [105, 80] width 113 height 23
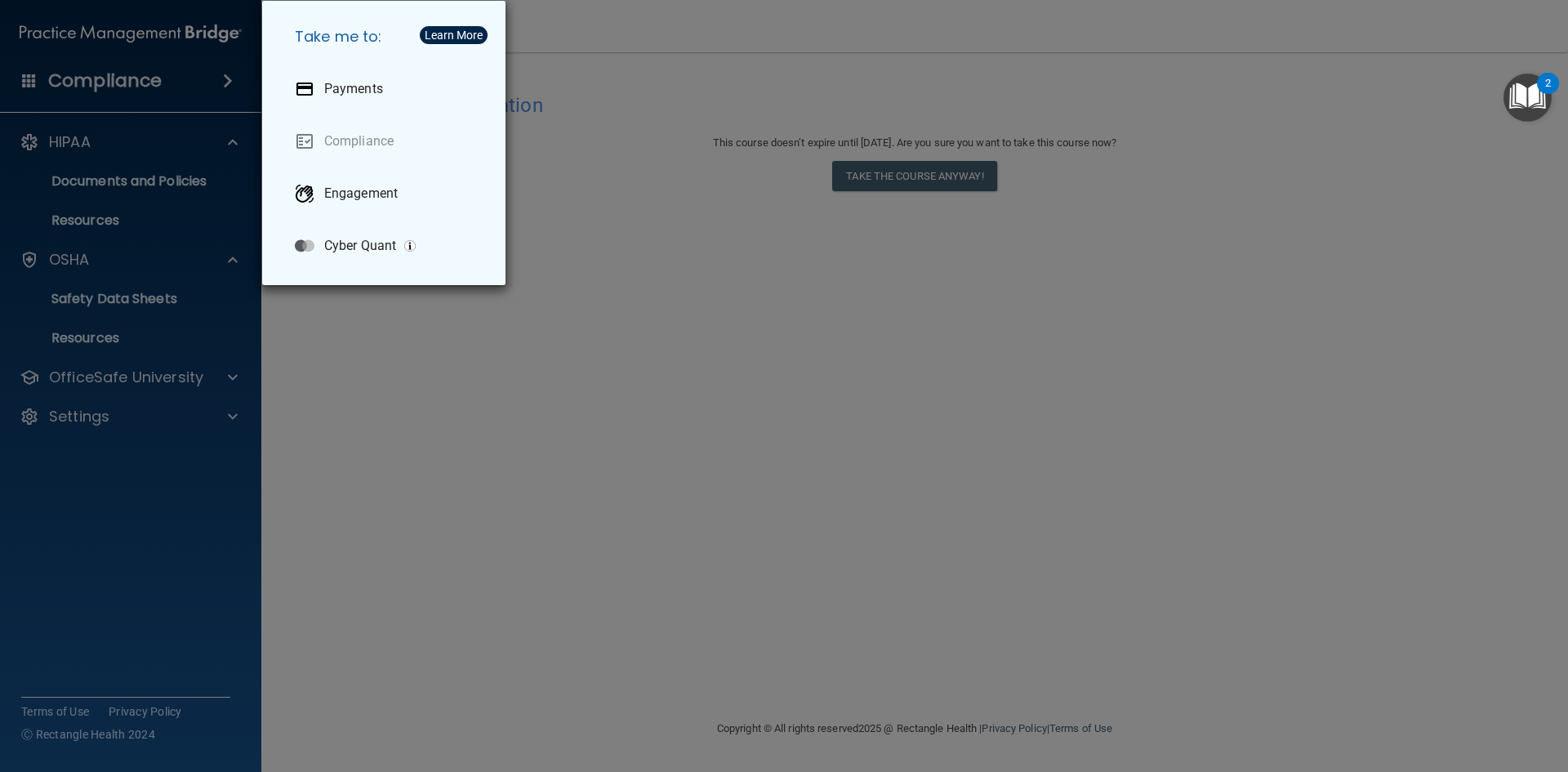
click at [310, 389] on div "Take me to: Payments Compliance Engagement Cyber Quant" at bounding box center [784, 386] width 1568 height 772
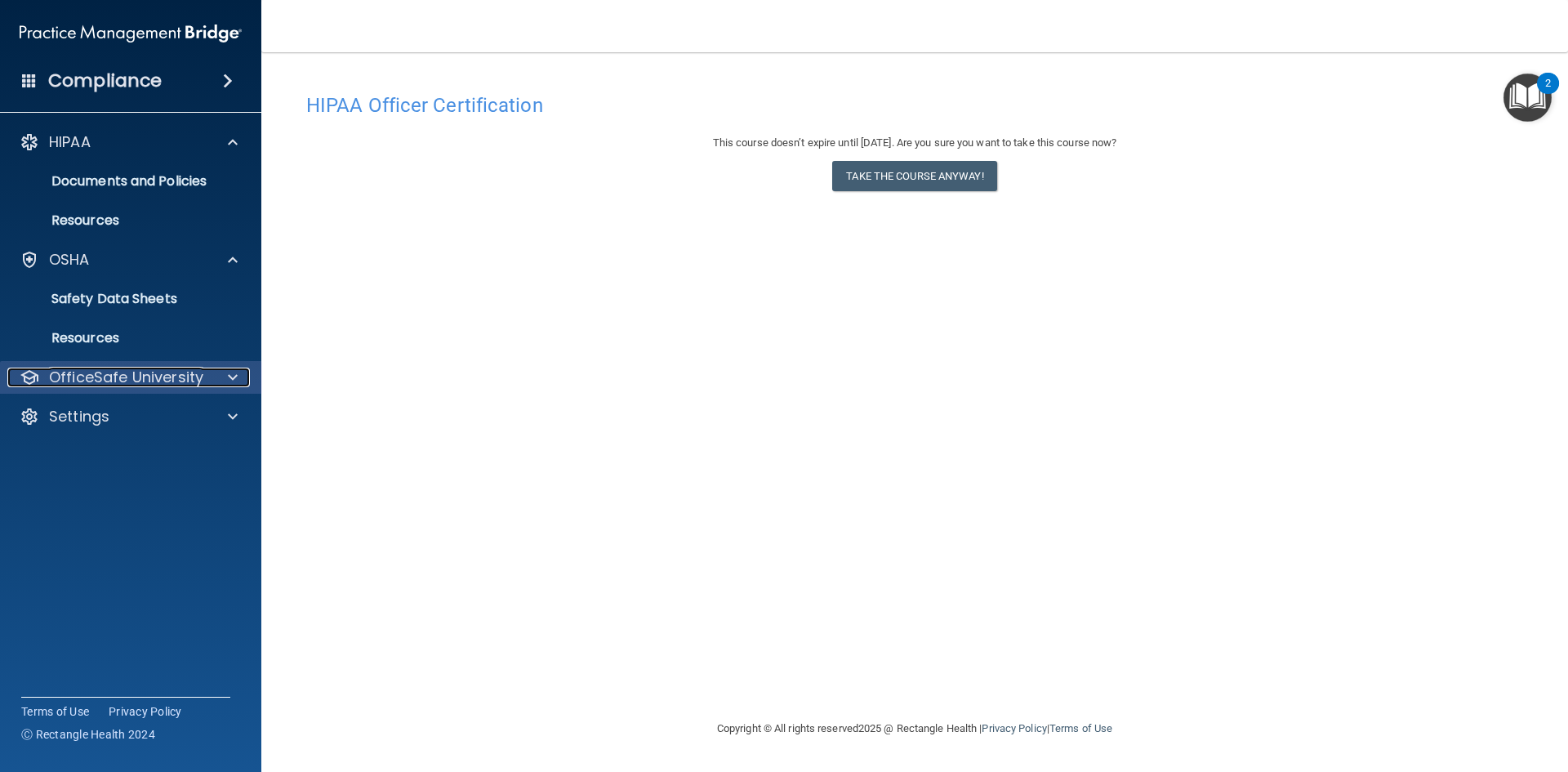
click at [190, 382] on p "OfficeSafe University" at bounding box center [126, 377] width 155 height 19
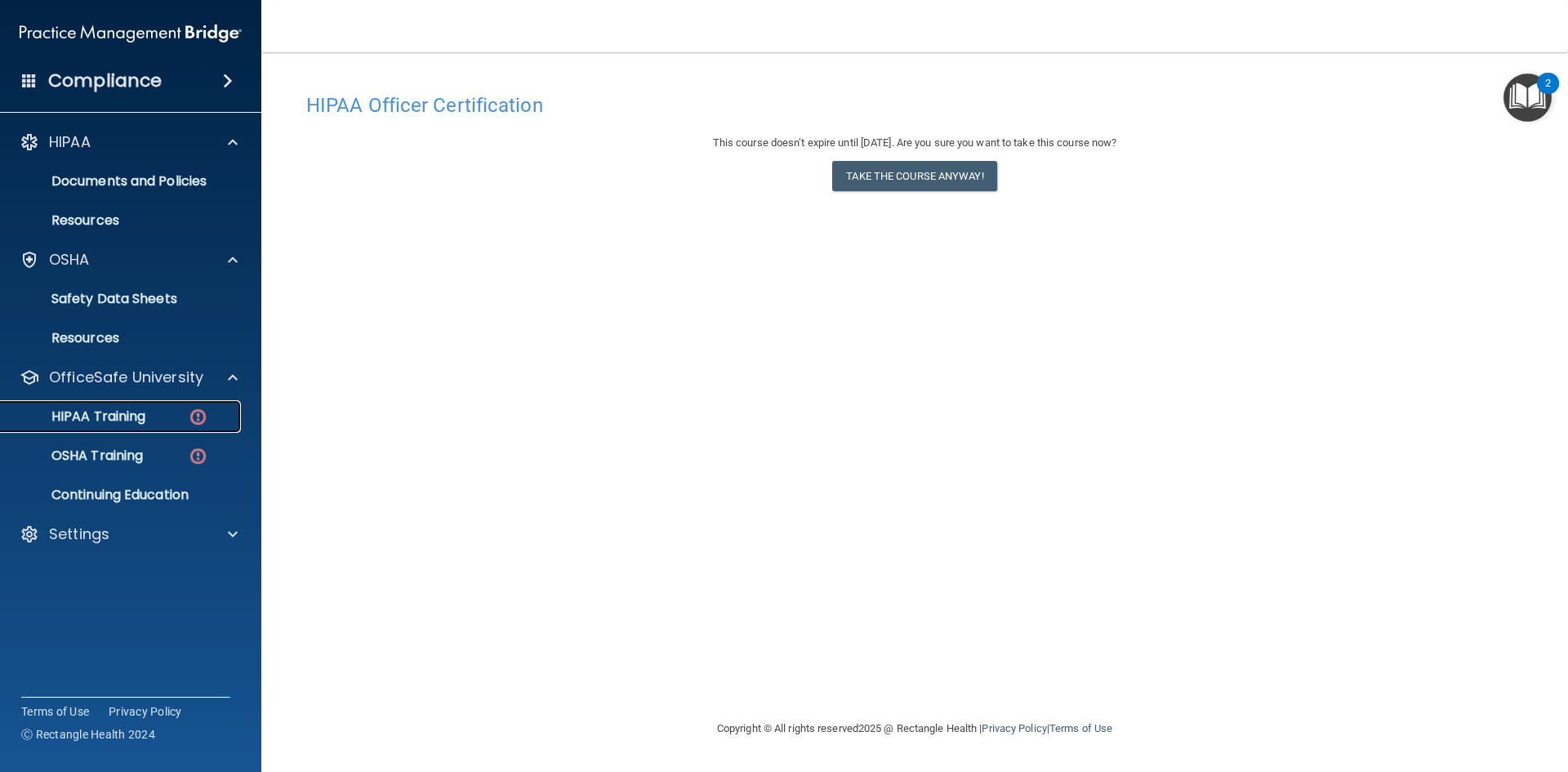
click at [128, 409] on p "HIPAA Training" at bounding box center [79, 416] width 135 height 16
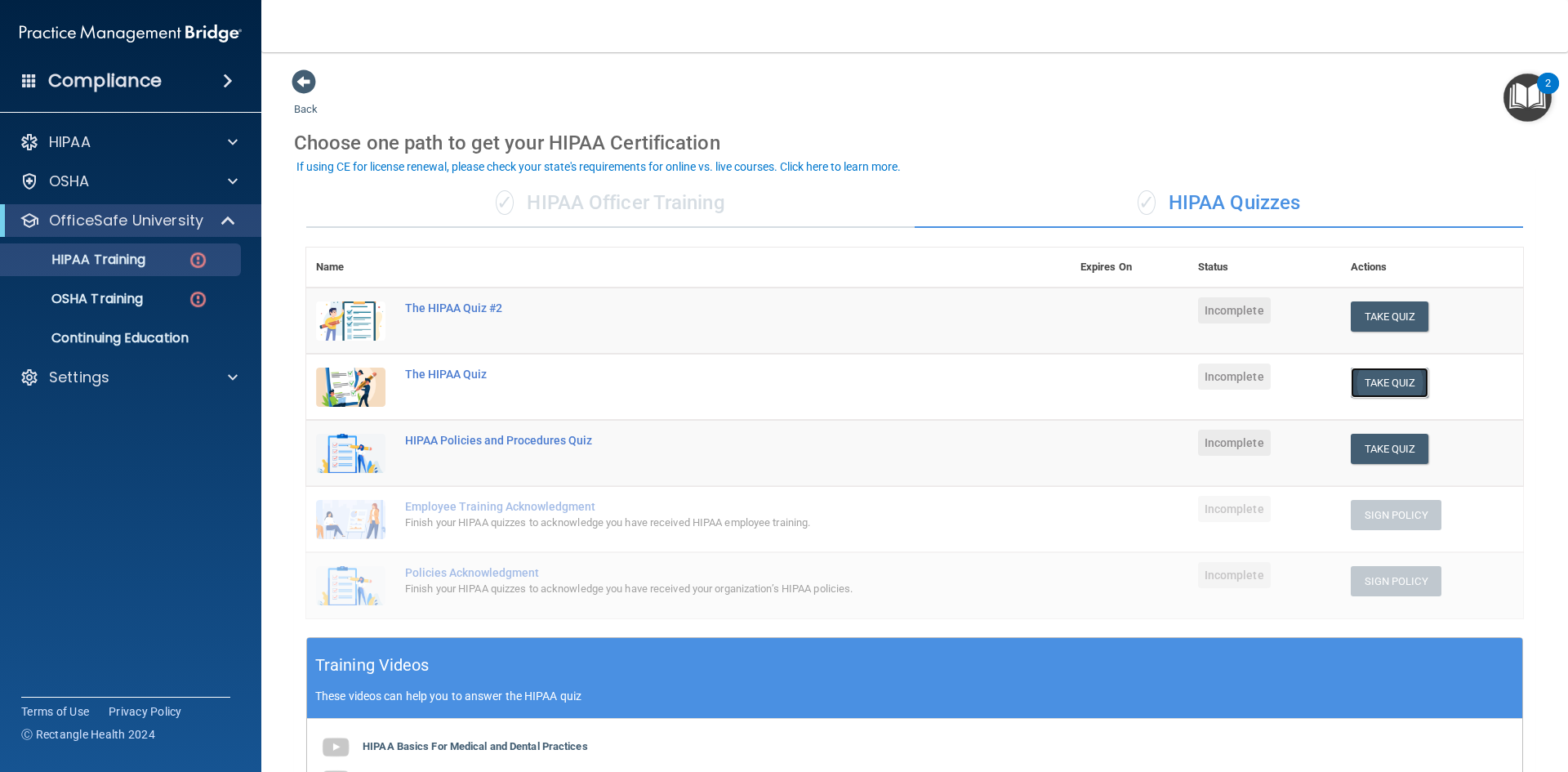
click at [1382, 378] on button "Take Quiz" at bounding box center [1390, 383] width 79 height 30
click at [734, 189] on div "✓ HIPAA Officer Training" at bounding box center [610, 204] width 609 height 49
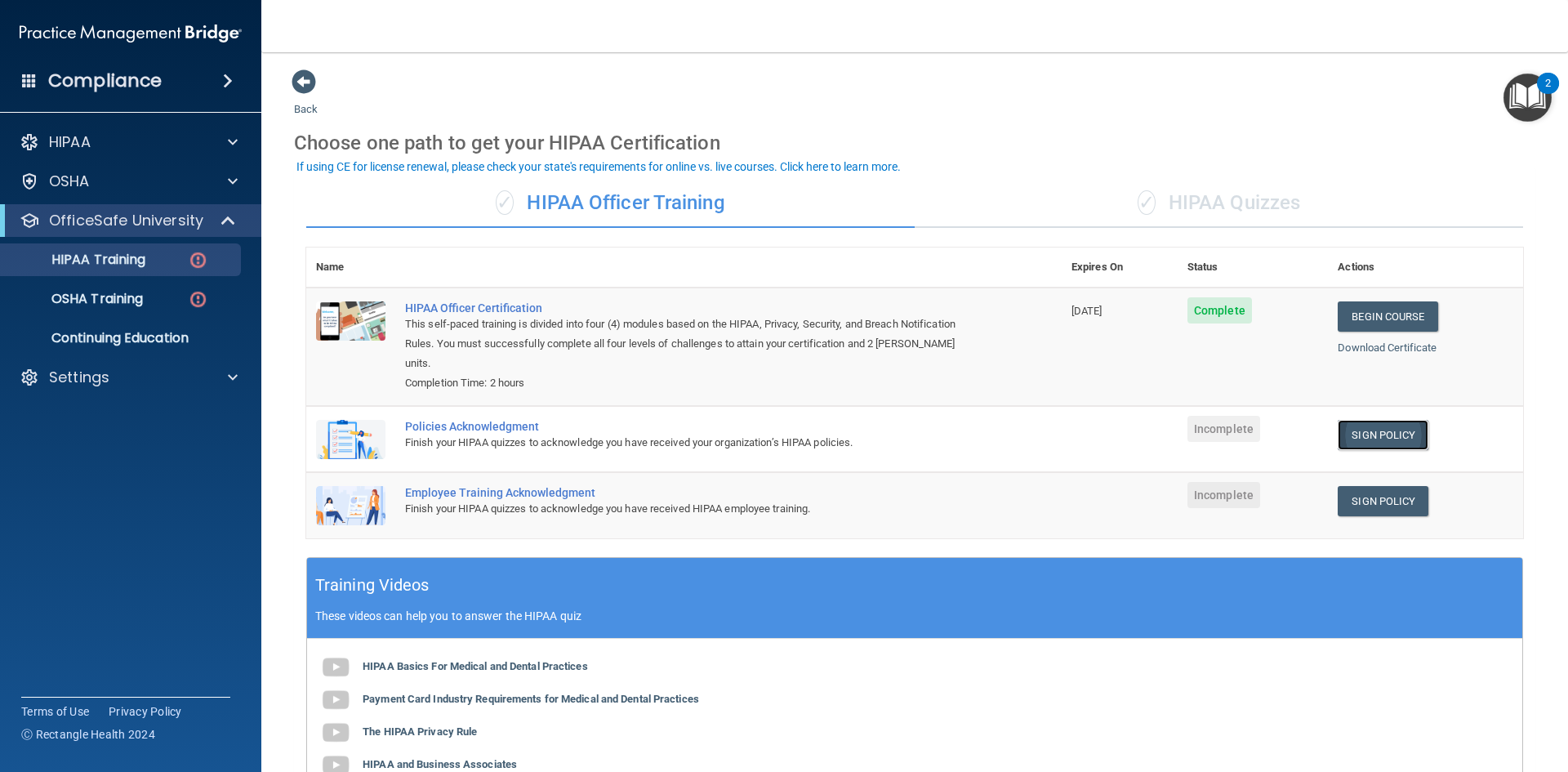
click at [1363, 420] on link "Sign Policy" at bounding box center [1382, 435] width 90 height 30
click at [166, 254] on div "HIPAA Training" at bounding box center [122, 259] width 223 height 16
click at [137, 168] on div "OSHA" at bounding box center [131, 181] width 262 height 33
click at [167, 296] on div "OSHA Training" at bounding box center [122, 298] width 223 height 16
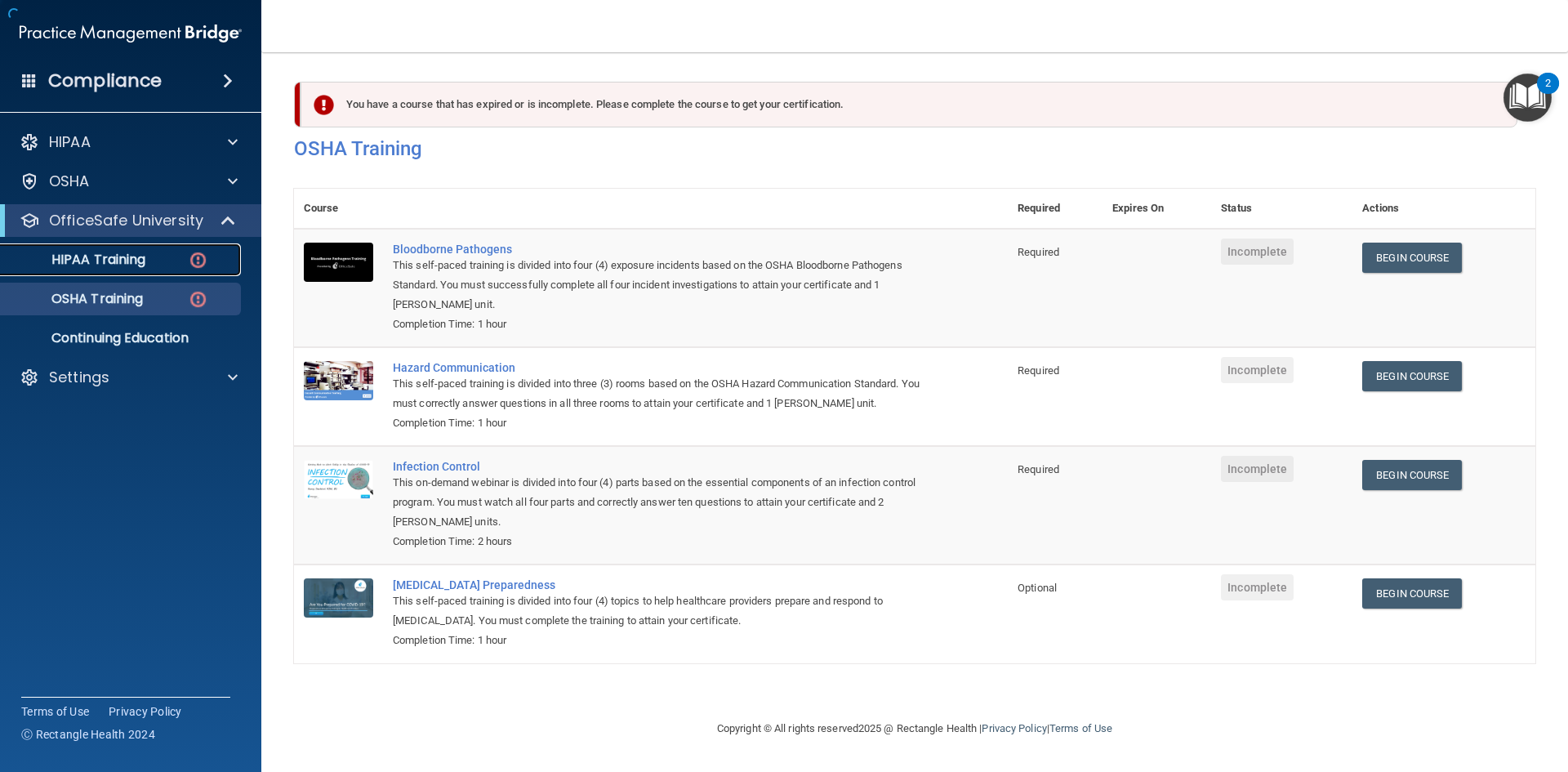
click at [163, 255] on div "HIPAA Training" at bounding box center [122, 259] width 223 height 16
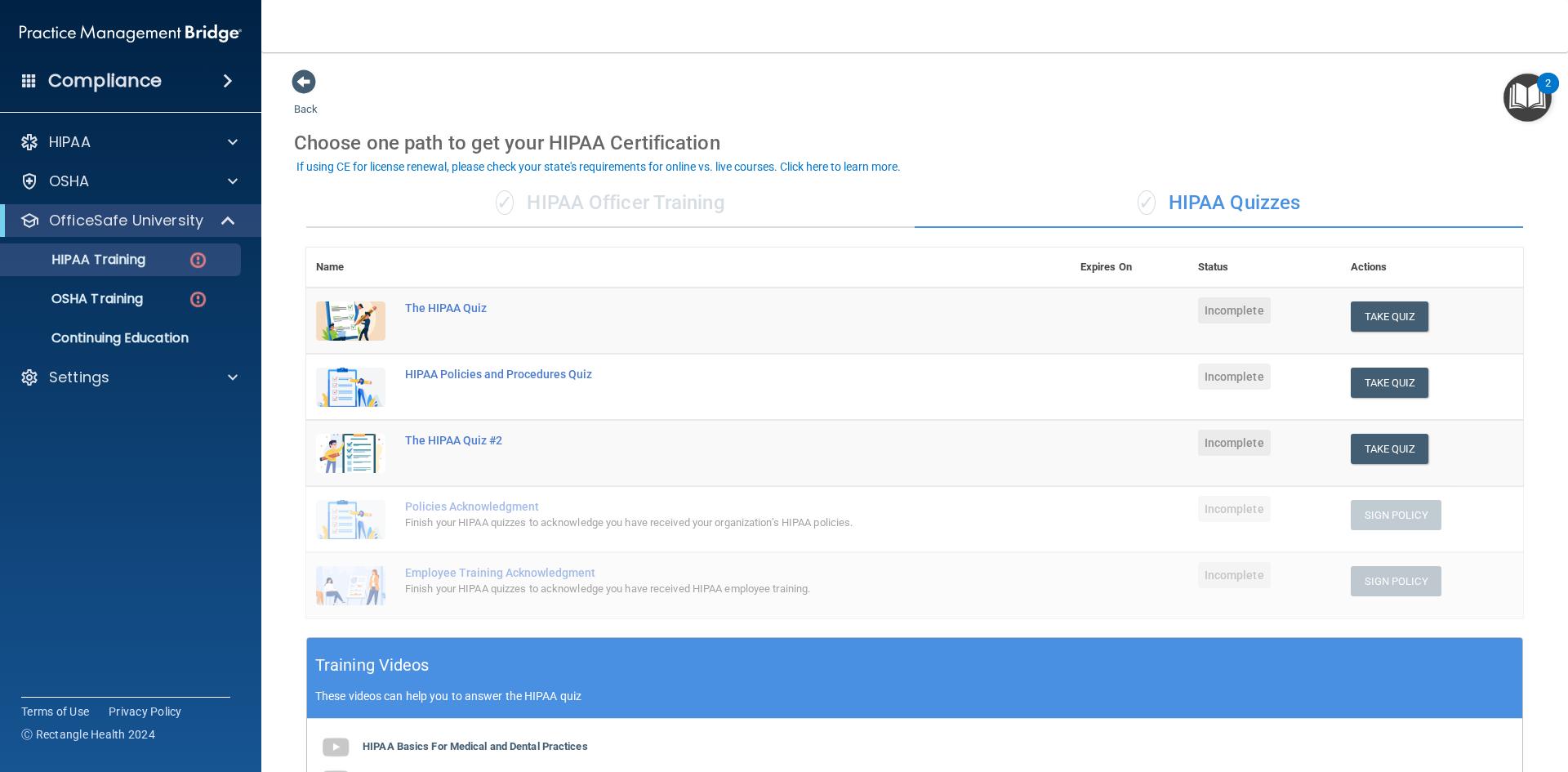
click at [631, 203] on div "✓ HIPAA Officer Training" at bounding box center [610, 204] width 609 height 49
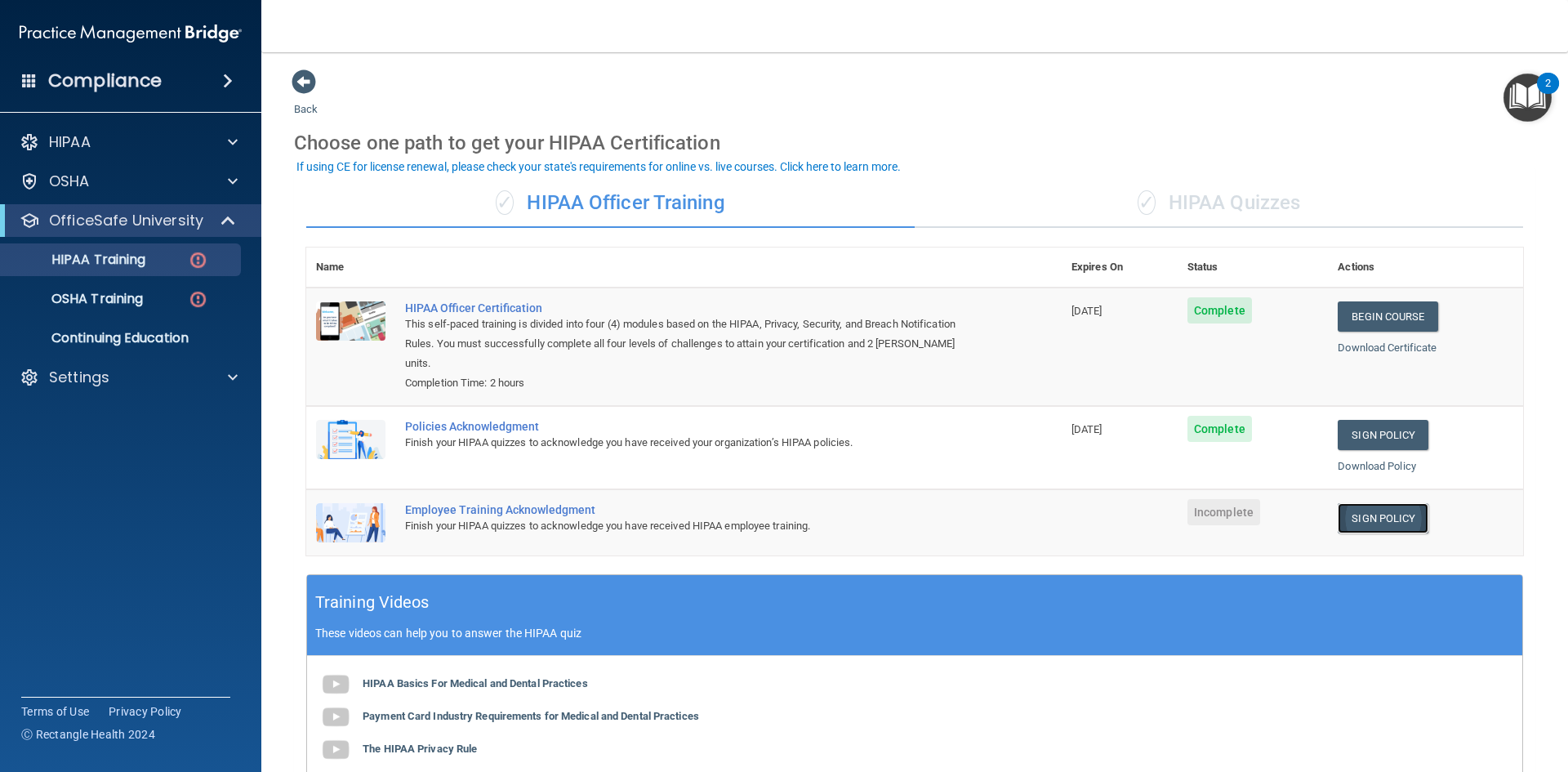
click at [1337, 503] on link "Sign Policy" at bounding box center [1382, 519] width 90 height 30
click at [88, 291] on p "OSHA Training" at bounding box center [77, 298] width 133 height 16
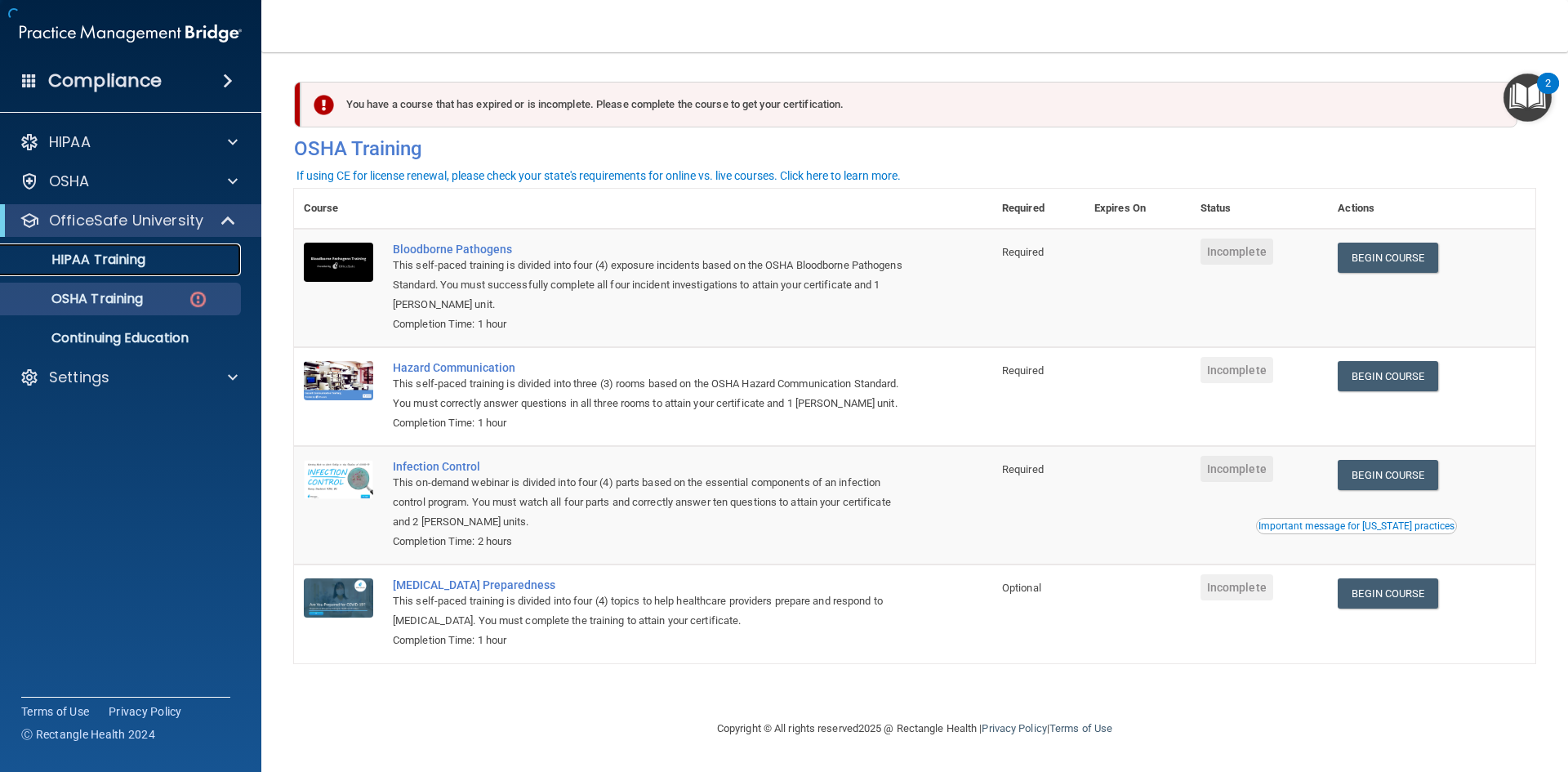
click at [120, 265] on p "HIPAA Training" at bounding box center [79, 259] width 135 height 16
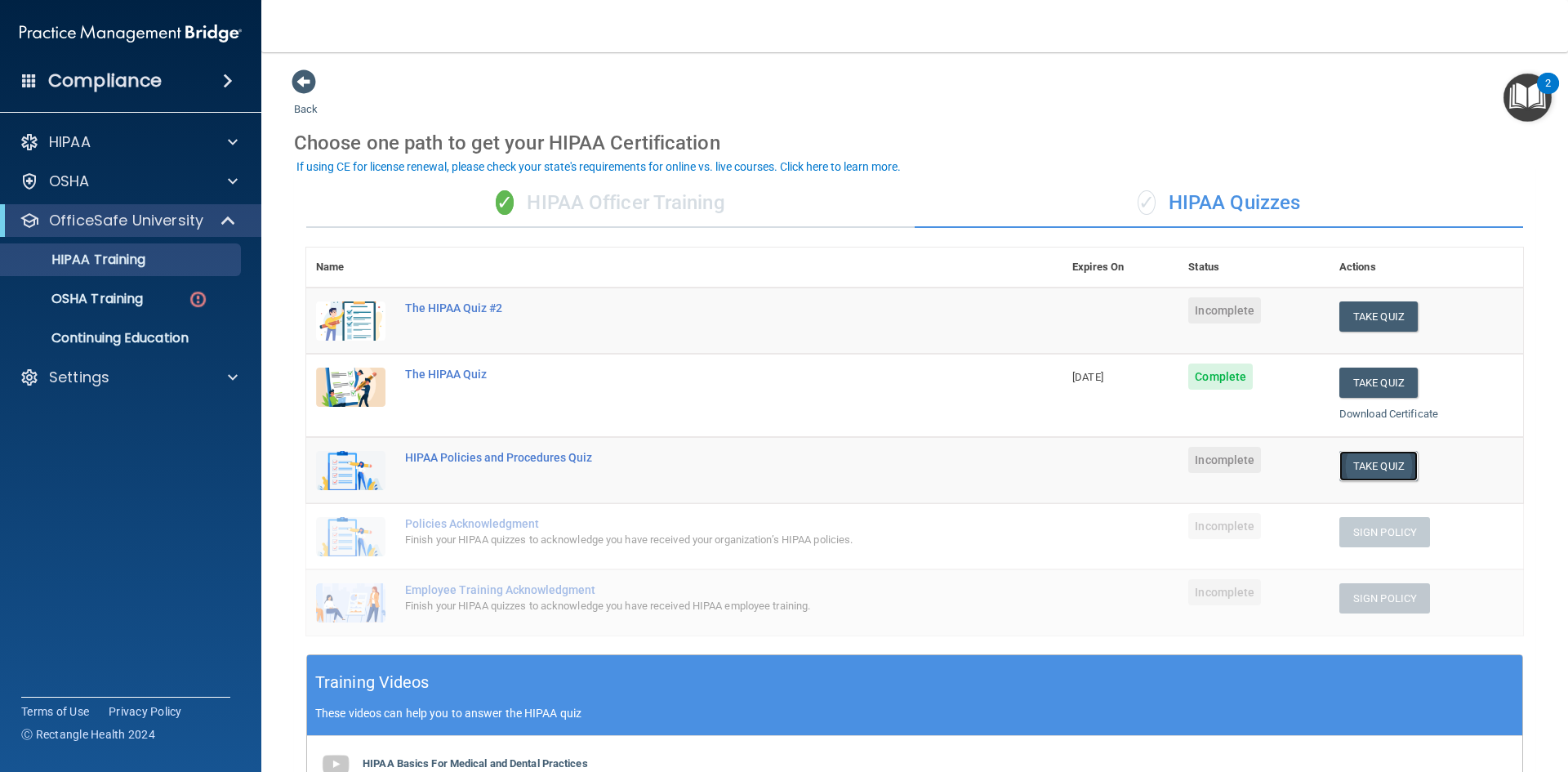
click at [1348, 470] on button "Take Quiz" at bounding box center [1378, 466] width 79 height 30
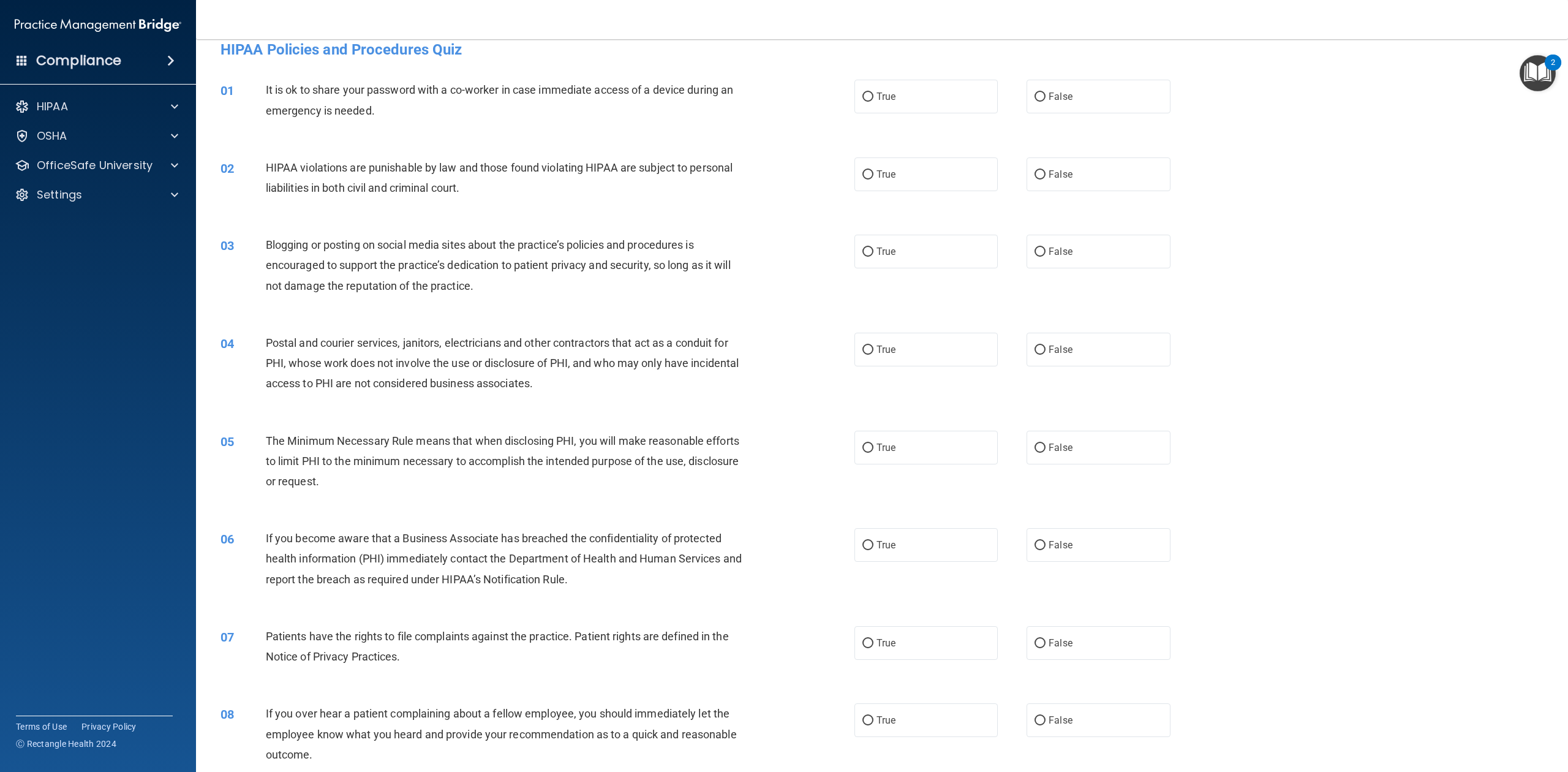
scroll to position [53, 0]
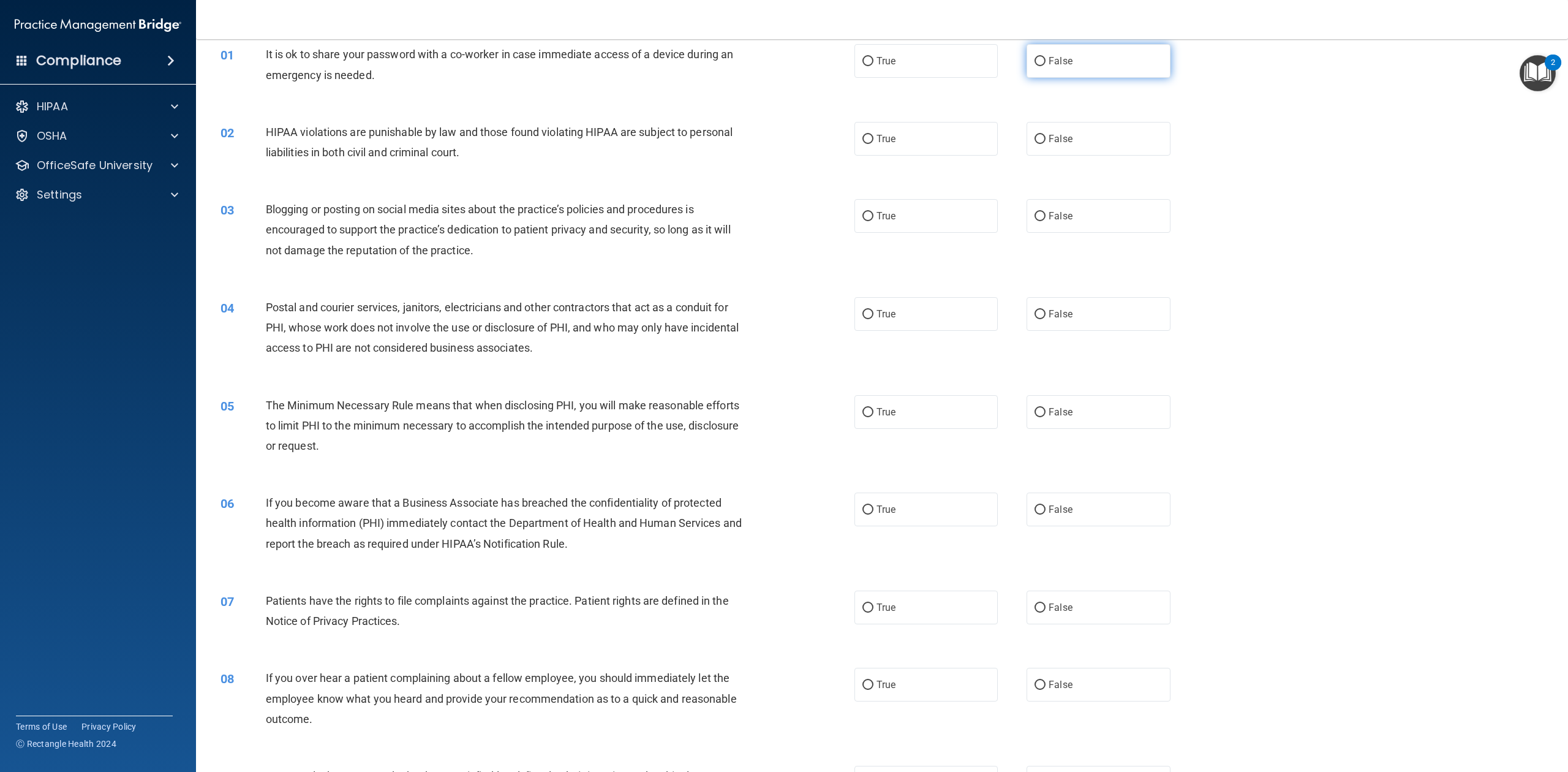
click at [1035, 58] on input "False" at bounding box center [1040, 61] width 11 height 9
radio input "true"
click at [875, 149] on label "True" at bounding box center [926, 138] width 143 height 34
click at [873, 144] on input "True" at bounding box center [868, 139] width 11 height 9
radio input "true"
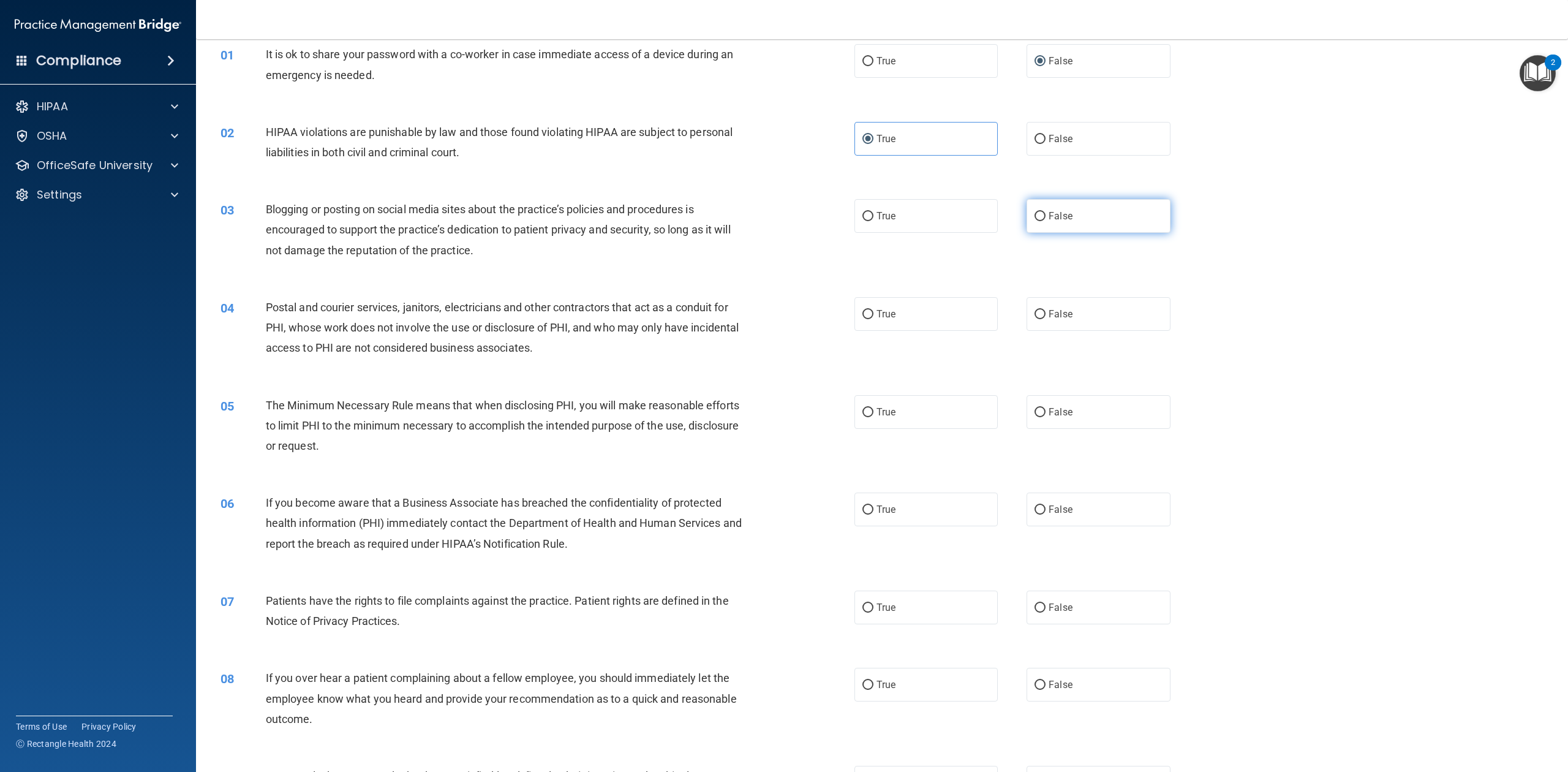
click at [1072, 208] on label "False" at bounding box center [1098, 215] width 143 height 34
click at [1046, 212] on input "False" at bounding box center [1040, 217] width 11 height 9
radio input "true"
click at [920, 310] on label "True" at bounding box center [926, 313] width 143 height 34
click at [873, 310] on input "True" at bounding box center [868, 314] width 11 height 9
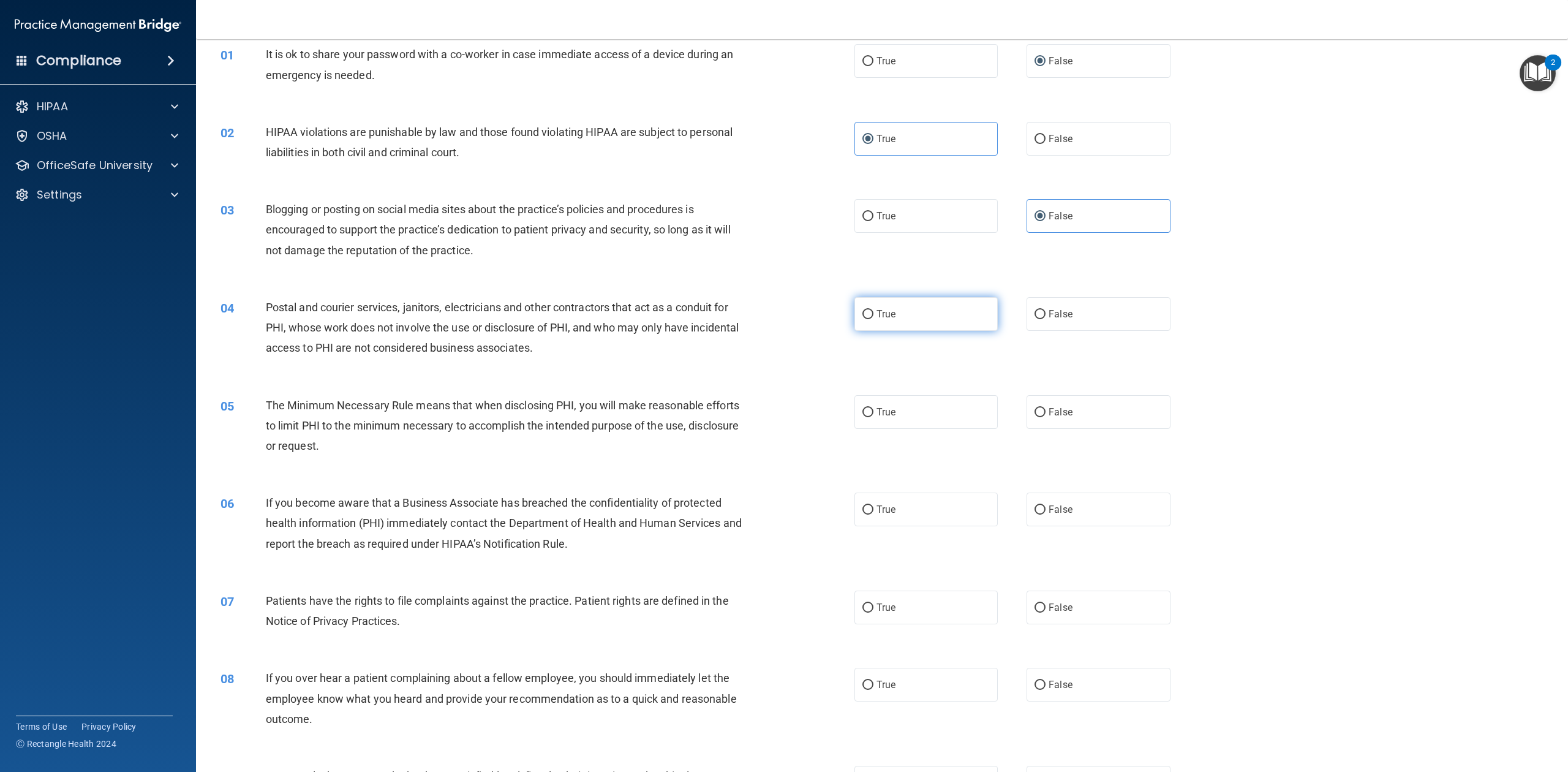
radio input "true"
click at [907, 405] on label "True" at bounding box center [926, 412] width 143 height 34
click at [873, 408] on input "True" at bounding box center [868, 412] width 11 height 9
radio input "true"
click at [1049, 407] on span "False" at bounding box center [1061, 412] width 24 height 11
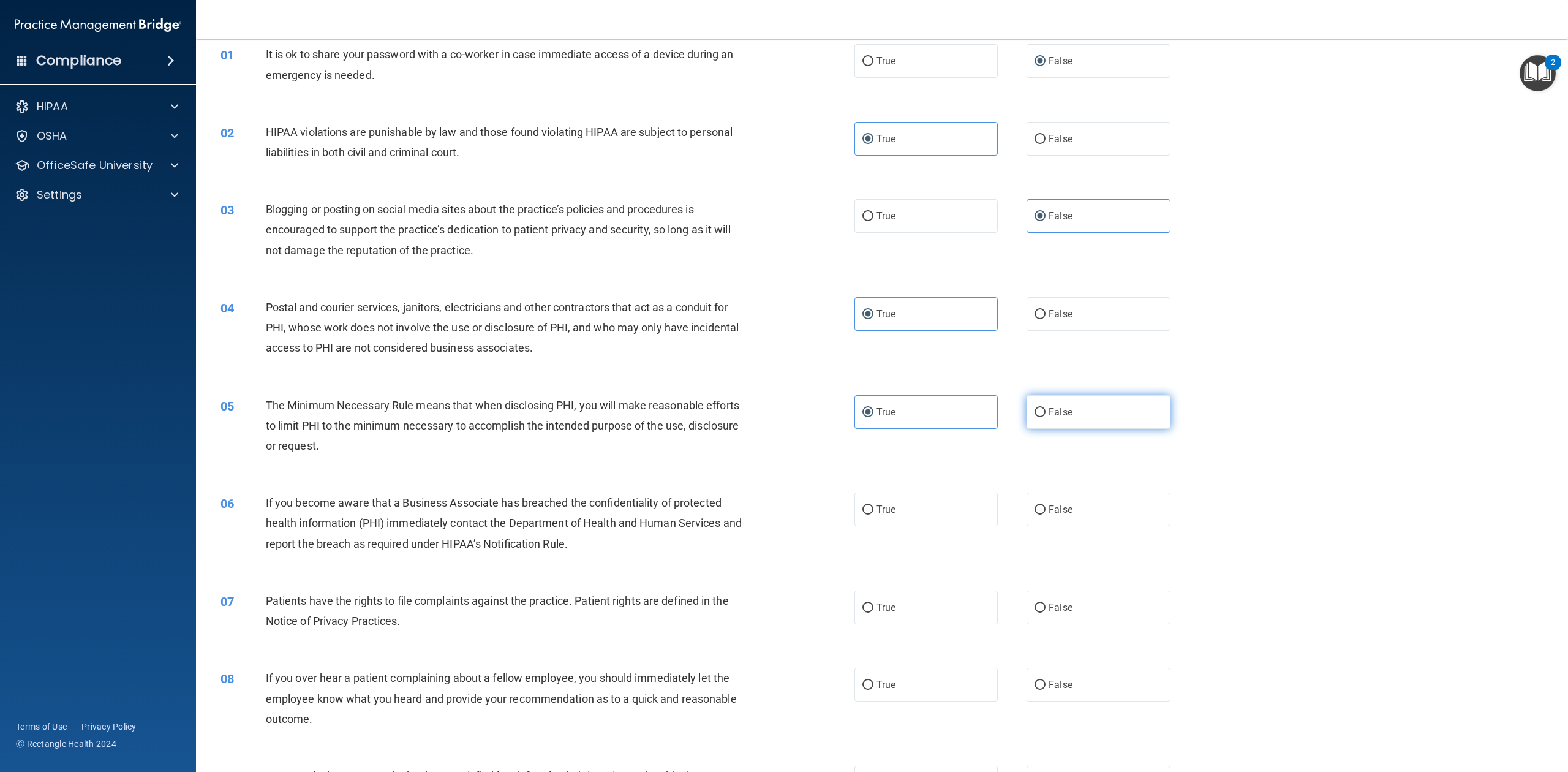
click at [1044, 408] on input "False" at bounding box center [1040, 412] width 11 height 9
radio input "true"
click at [920, 398] on label "True" at bounding box center [926, 412] width 143 height 34
click at [873, 408] on input "True" at bounding box center [868, 412] width 11 height 9
radio input "true"
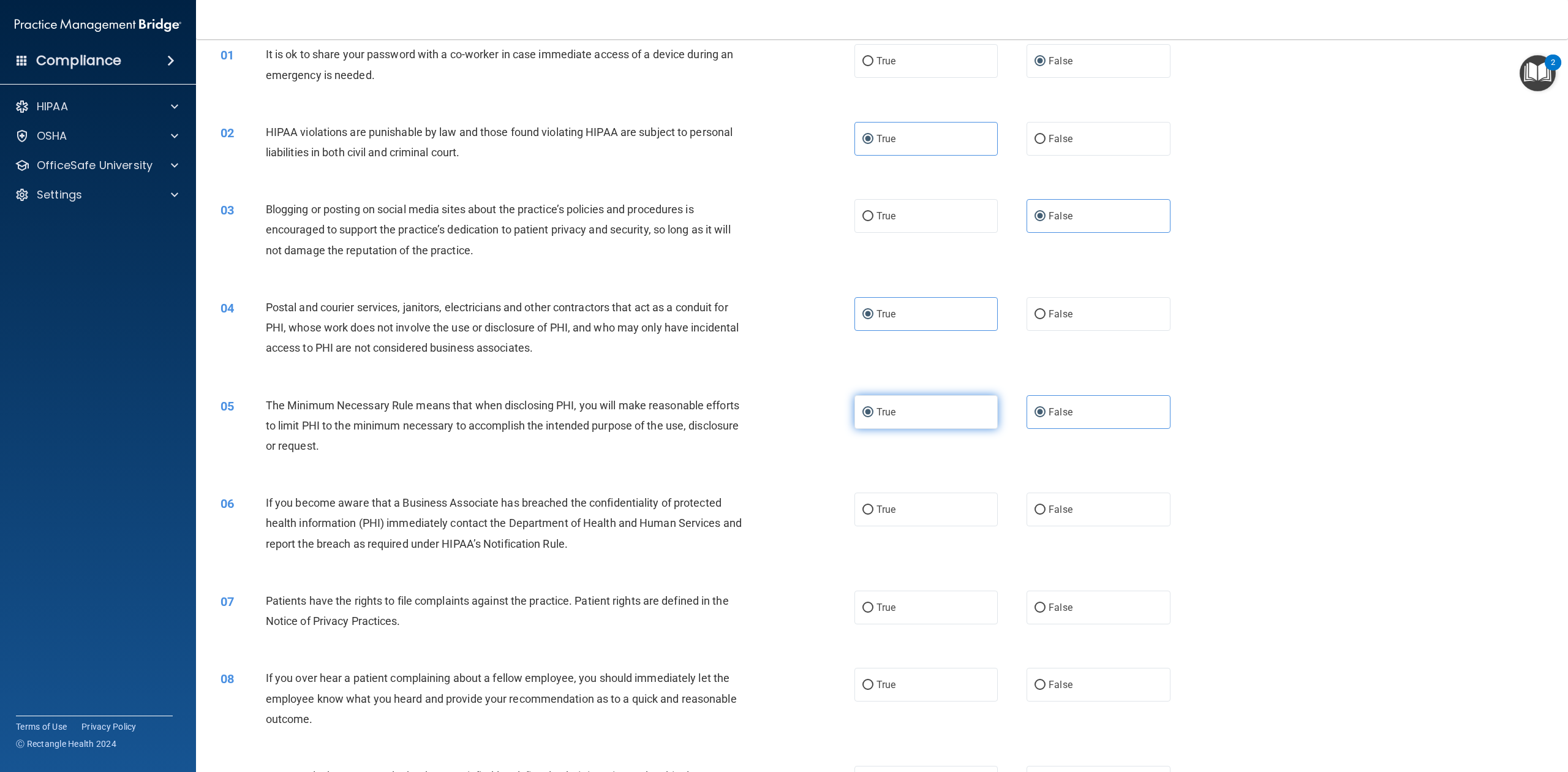
radio input "false"
click at [1084, 514] on label "False" at bounding box center [1098, 509] width 143 height 34
click at [1046, 514] on input "False" at bounding box center [1040, 510] width 11 height 9
radio input "true"
click at [911, 578] on label "True" at bounding box center [926, 607] width 143 height 34
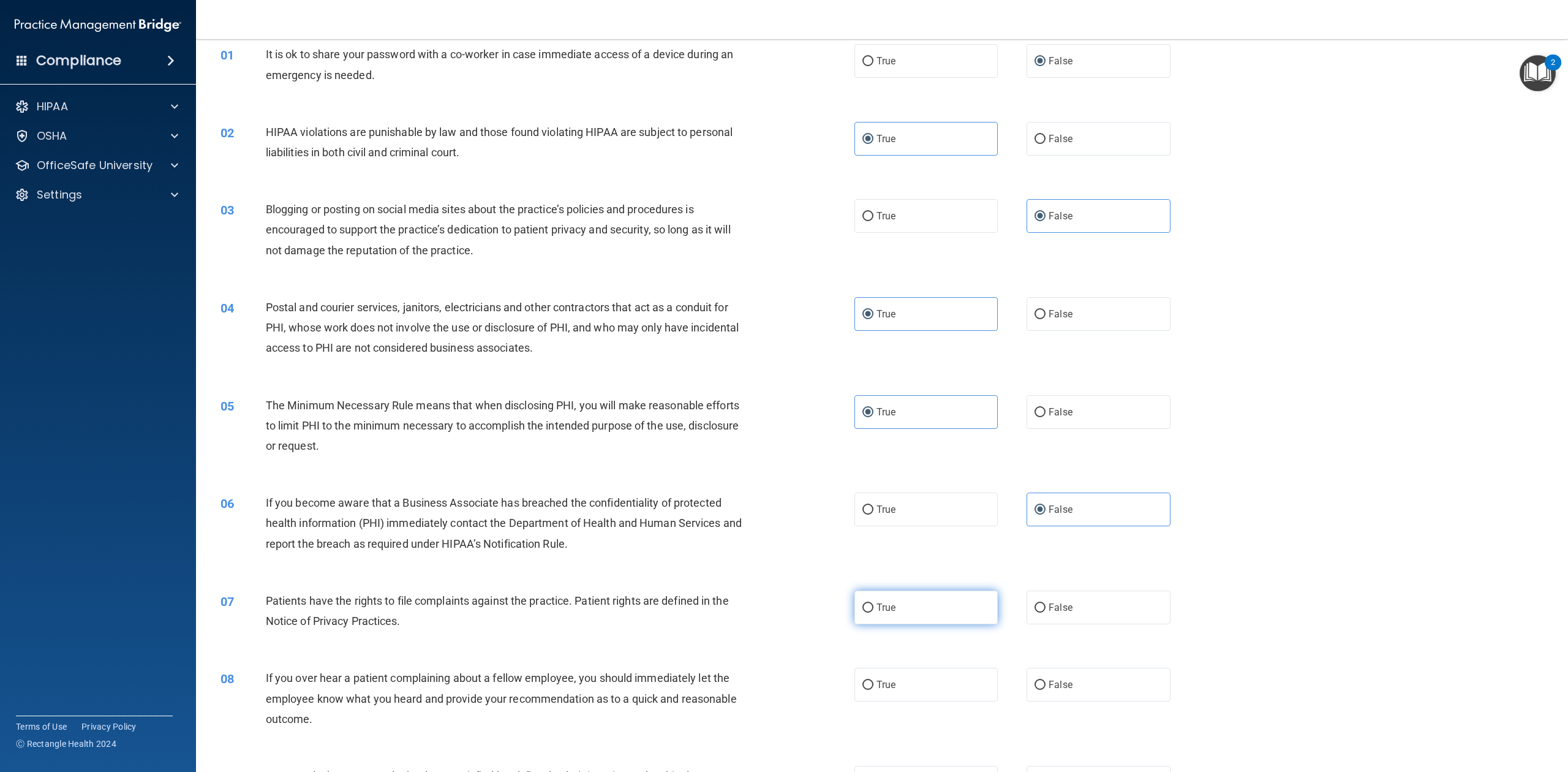
click at [873, 578] on input "True" at bounding box center [868, 608] width 11 height 9
radio input "true"
click at [1049, 578] on span "False" at bounding box center [1061, 685] width 24 height 11
click at [1044, 578] on input "False" at bounding box center [1040, 685] width 11 height 9
radio input "true"
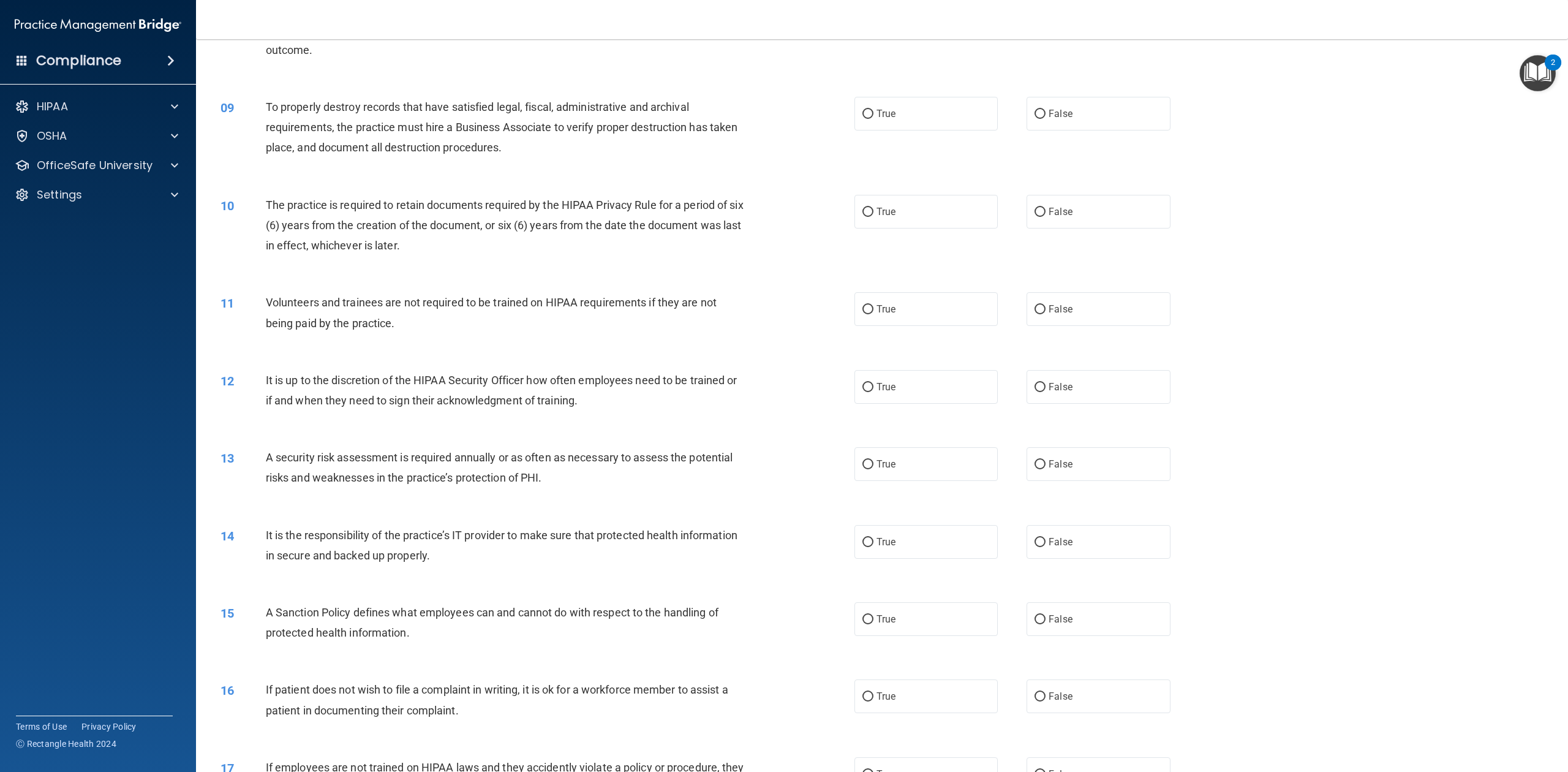
scroll to position [749, 0]
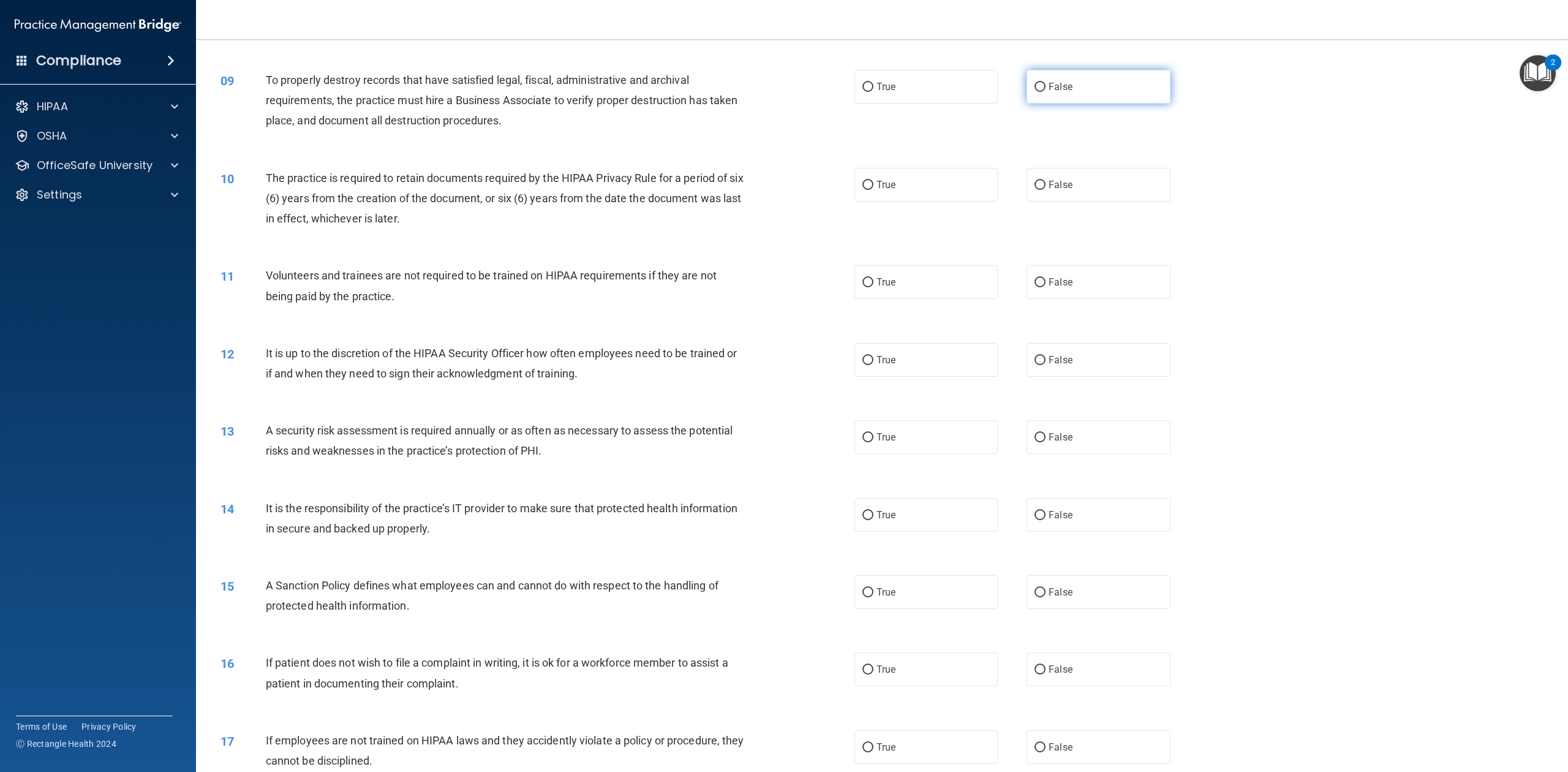
click at [1050, 88] on span "False" at bounding box center [1061, 87] width 24 height 11
click at [1046, 88] on input "False" at bounding box center [1040, 87] width 11 height 9
radio input "true"
click at [958, 175] on label "True" at bounding box center [926, 184] width 143 height 34
click at [873, 180] on input "True" at bounding box center [868, 185] width 11 height 9
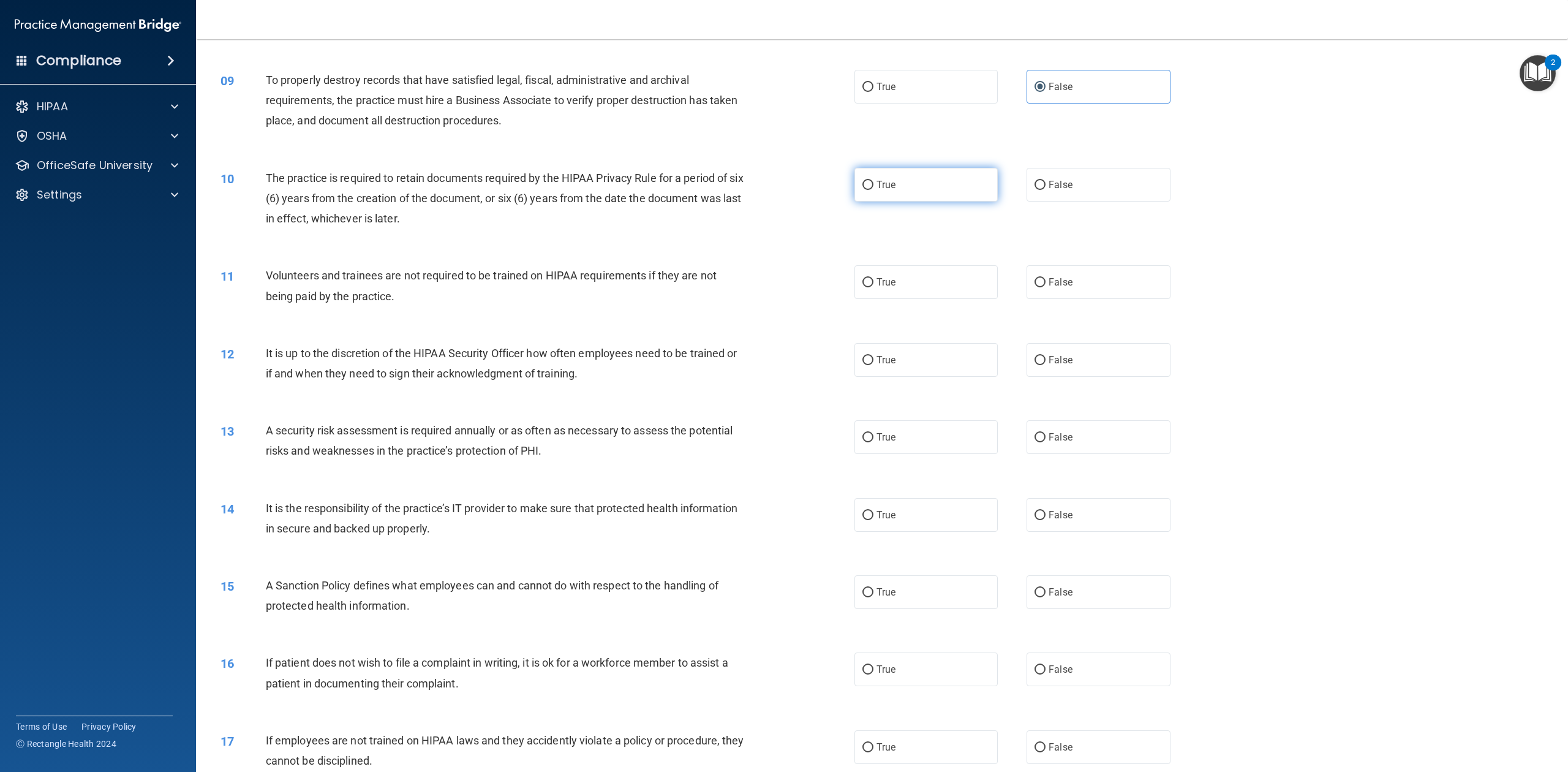
radio input "true"
click at [1058, 285] on span "False" at bounding box center [1061, 282] width 24 height 11
click at [1046, 285] on input "False" at bounding box center [1040, 282] width 11 height 9
radio input "true"
click at [1047, 346] on label "False" at bounding box center [1098, 360] width 143 height 34
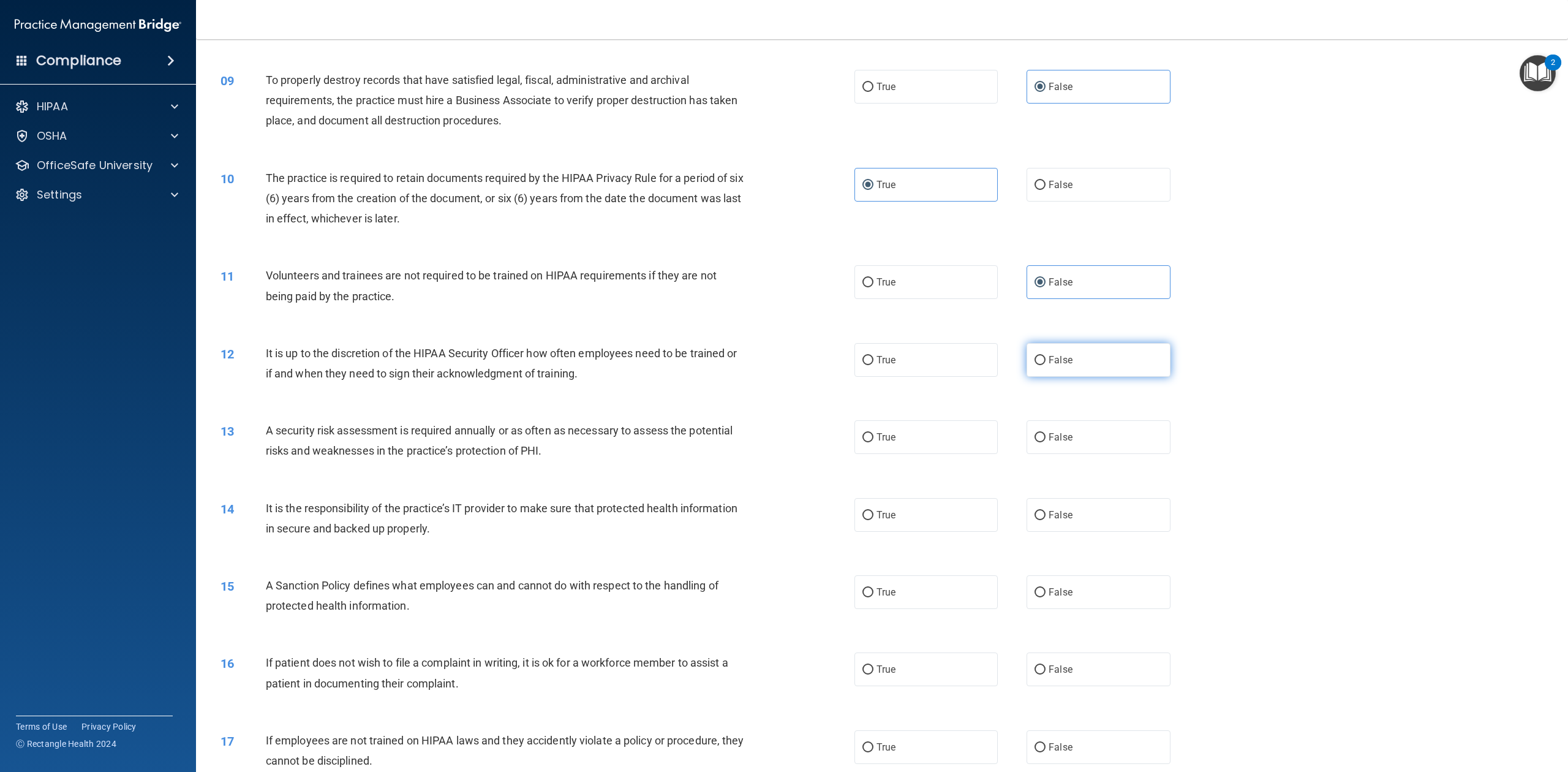
click at [1046, 356] on input "False" at bounding box center [1040, 360] width 11 height 9
radio input "true"
click at [930, 429] on label "True" at bounding box center [926, 437] width 143 height 34
click at [873, 433] on input "True" at bounding box center [868, 438] width 11 height 9
radio input "true"
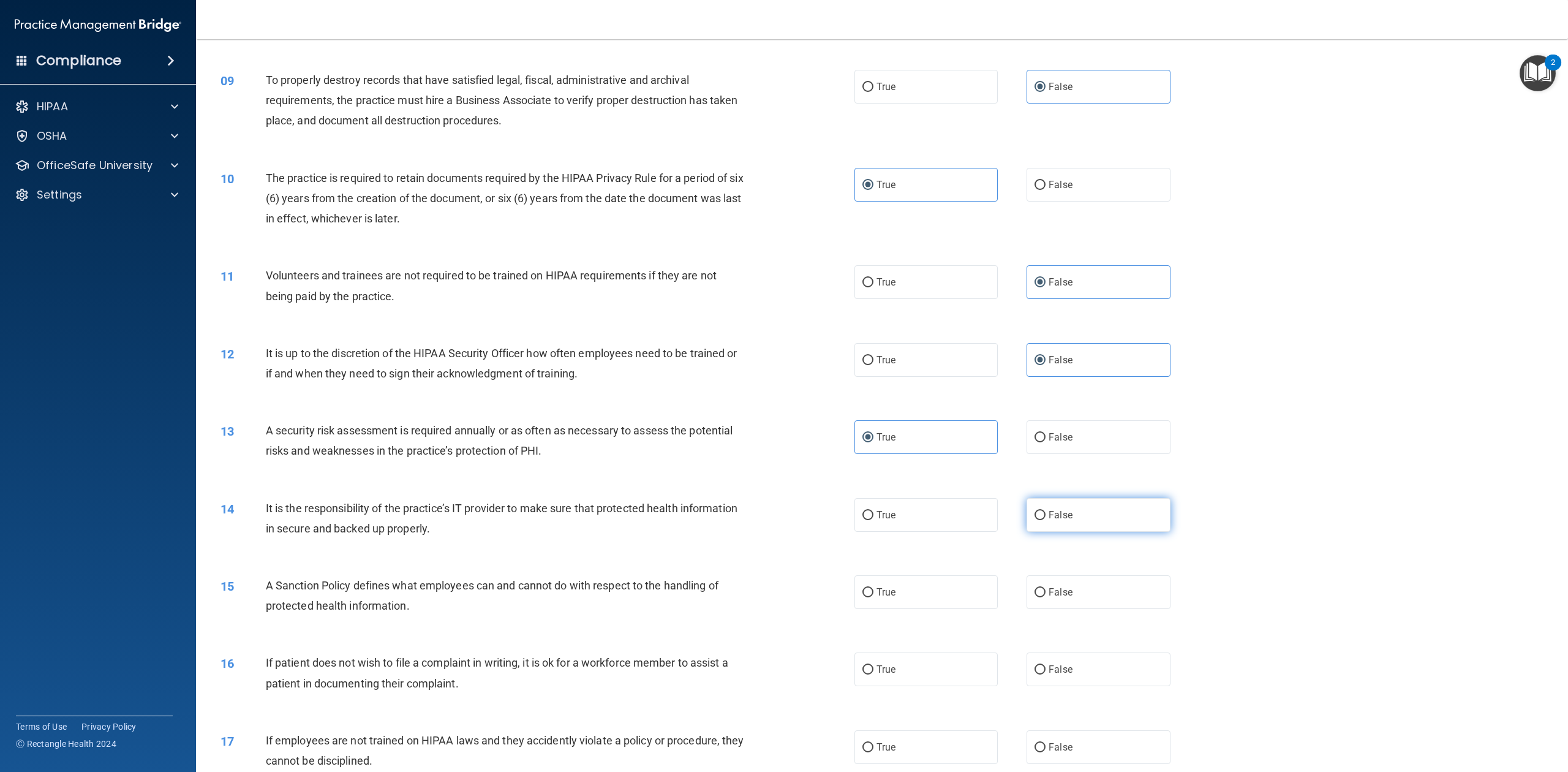
click at [1035, 515] on input "False" at bounding box center [1040, 516] width 11 height 9
radio input "true"
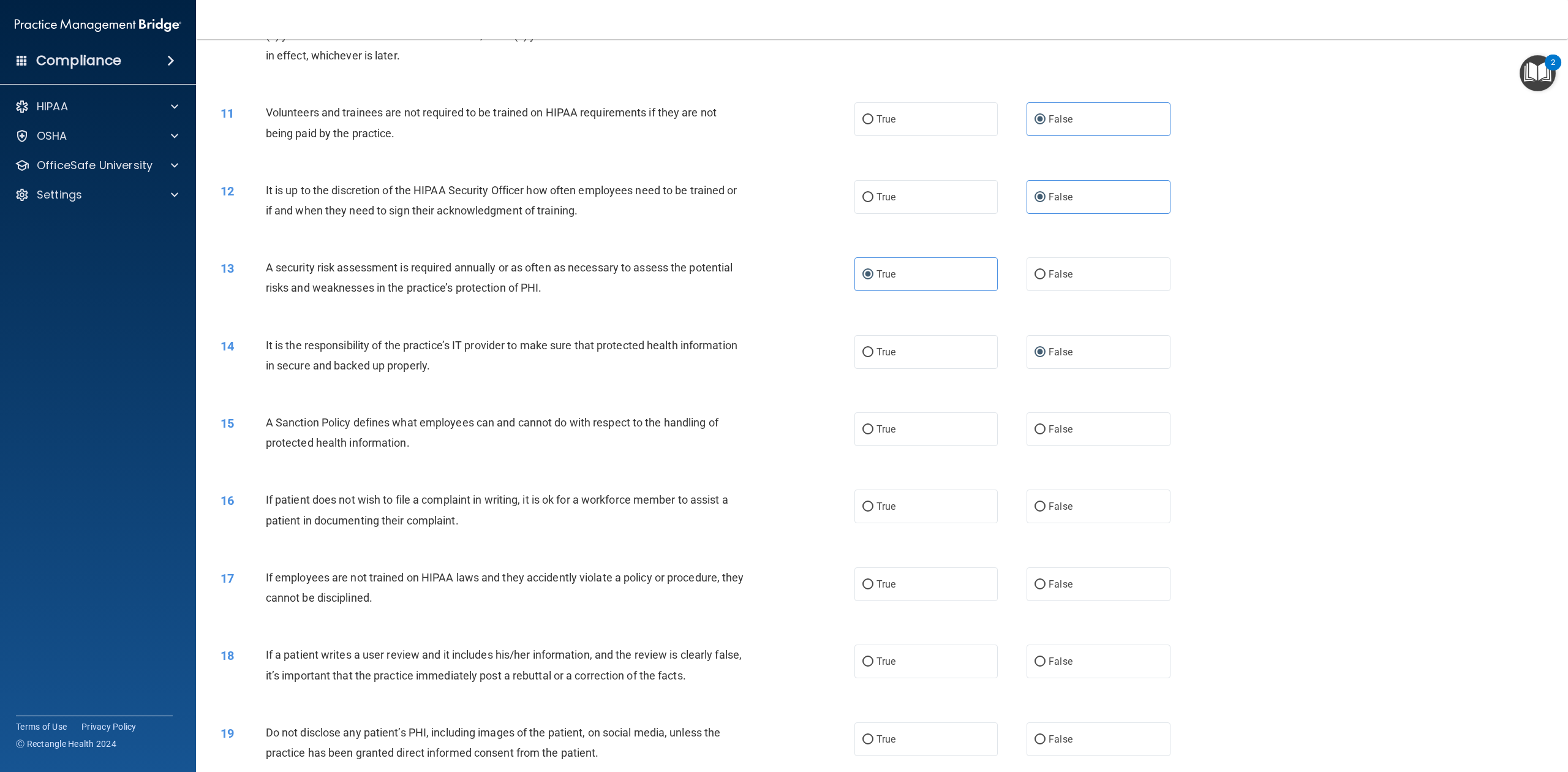
scroll to position [912, 0]
click at [951, 427] on label "True" at bounding box center [926, 428] width 143 height 34
click at [873, 427] on input "True" at bounding box center [868, 429] width 11 height 9
radio input "true"
click at [946, 498] on label "True" at bounding box center [926, 505] width 143 height 34
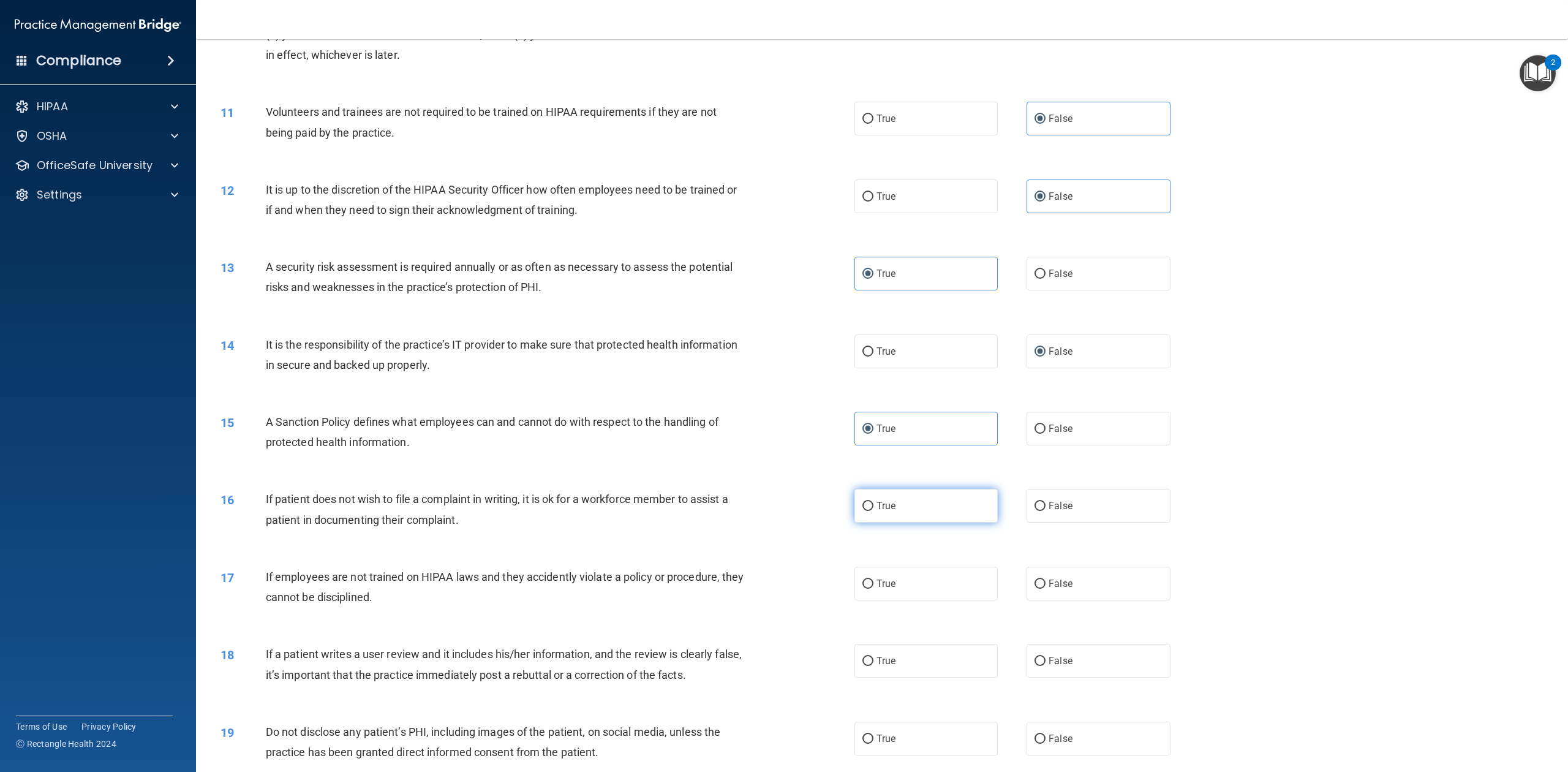
click at [873, 502] on input "True" at bounding box center [868, 506] width 11 height 9
radio input "true"
click at [1029, 567] on label "False" at bounding box center [1098, 583] width 143 height 34
click at [1035, 578] on input "False" at bounding box center [1040, 584] width 11 height 9
radio input "true"
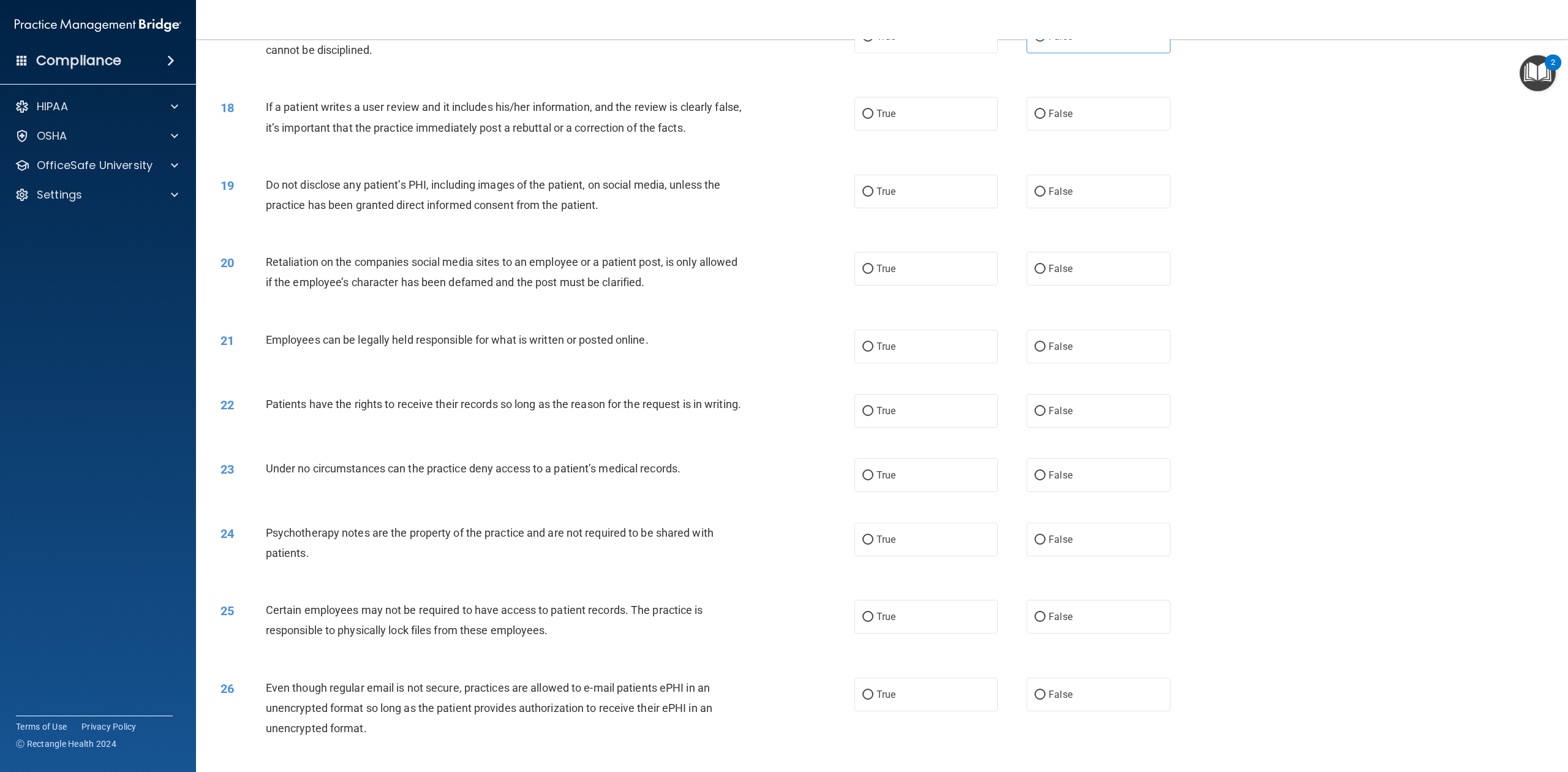
scroll to position [1484, 0]
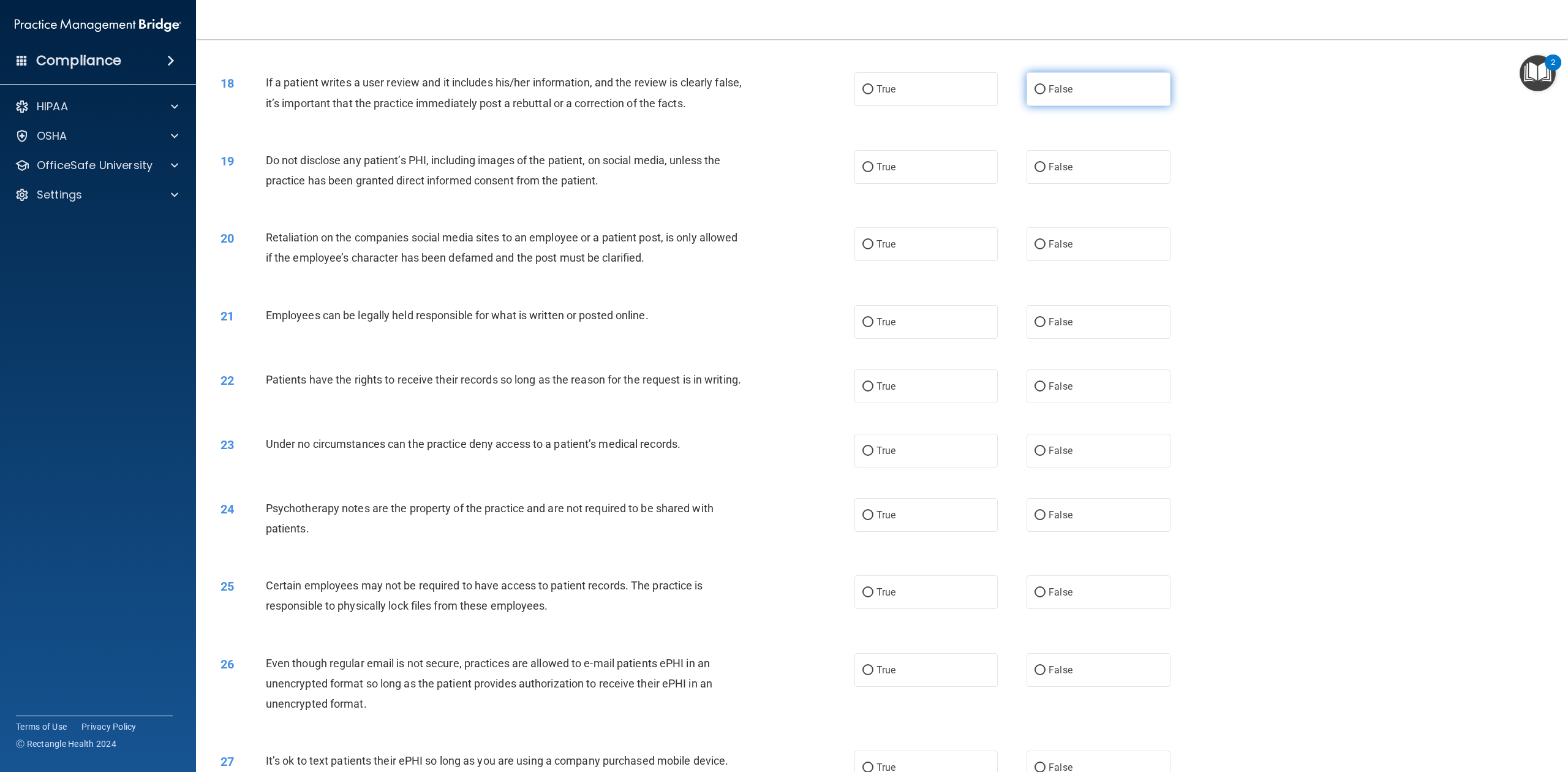
click at [1100, 91] on label "False" at bounding box center [1098, 89] width 143 height 34
click at [1046, 91] on input "False" at bounding box center [1040, 89] width 11 height 9
radio input "true"
click at [973, 179] on label "True" at bounding box center [926, 167] width 143 height 34
click at [873, 172] on input "True" at bounding box center [868, 167] width 11 height 9
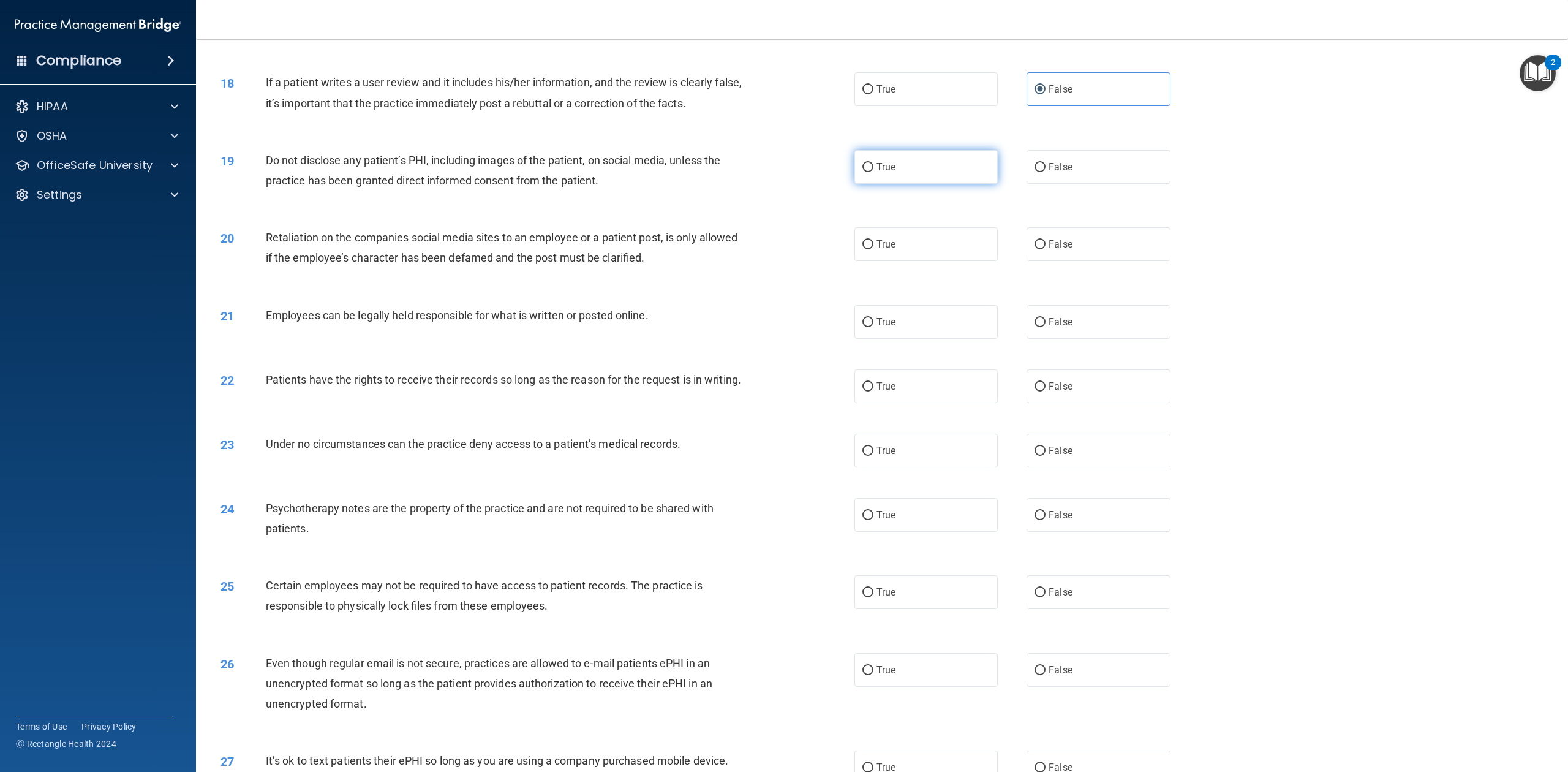
radio input "true"
click at [1046, 251] on label "False" at bounding box center [1098, 244] width 143 height 34
click at [1046, 250] on input "False" at bounding box center [1040, 244] width 11 height 9
radio input "true"
click at [945, 322] on label "True" at bounding box center [926, 322] width 143 height 34
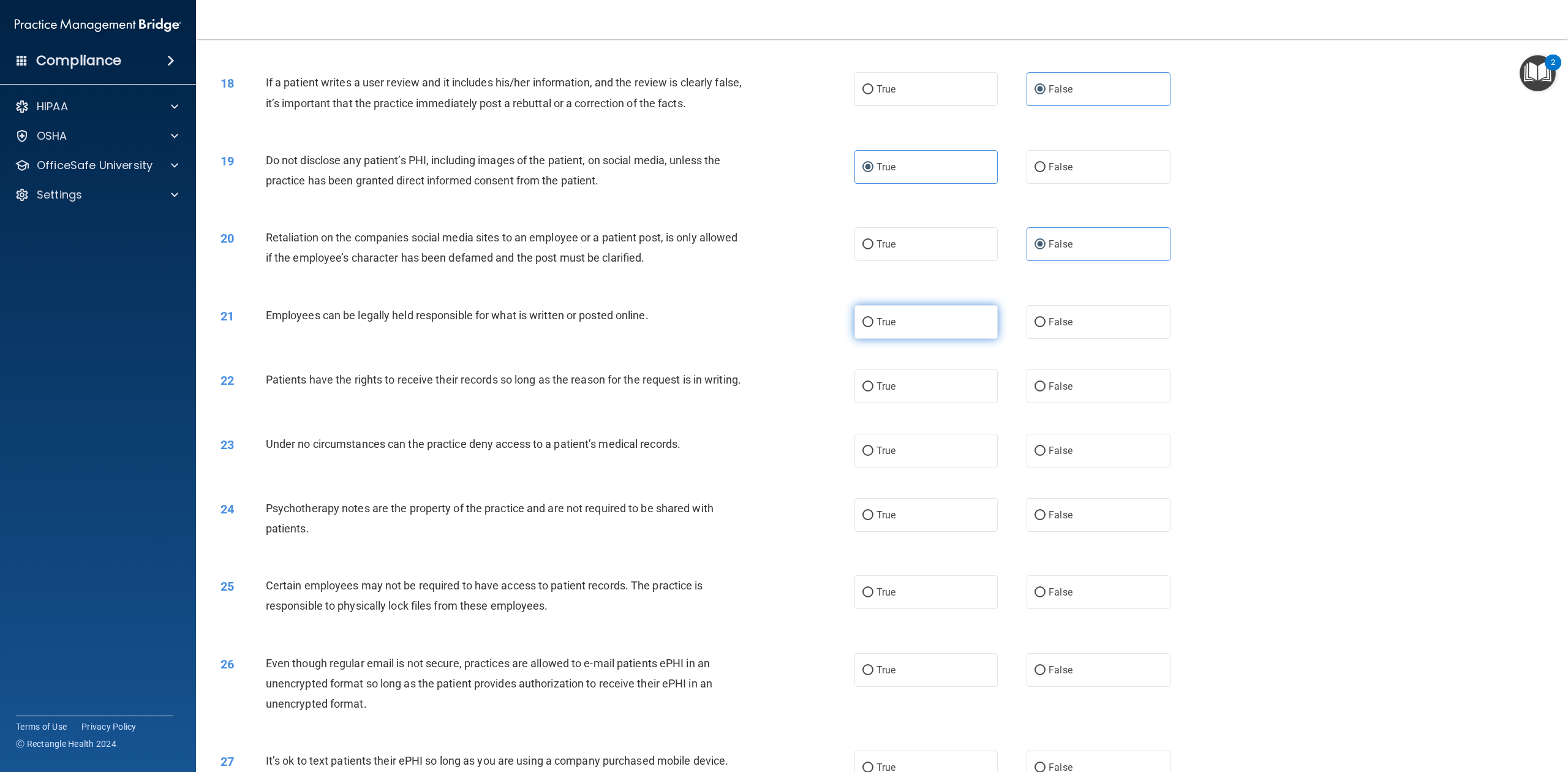
click at [873, 322] on input "True" at bounding box center [868, 322] width 11 height 9
radio input "true"
click at [925, 383] on label "True" at bounding box center [926, 386] width 143 height 34
click at [873, 383] on input "True" at bounding box center [868, 387] width 11 height 9
radio input "true"
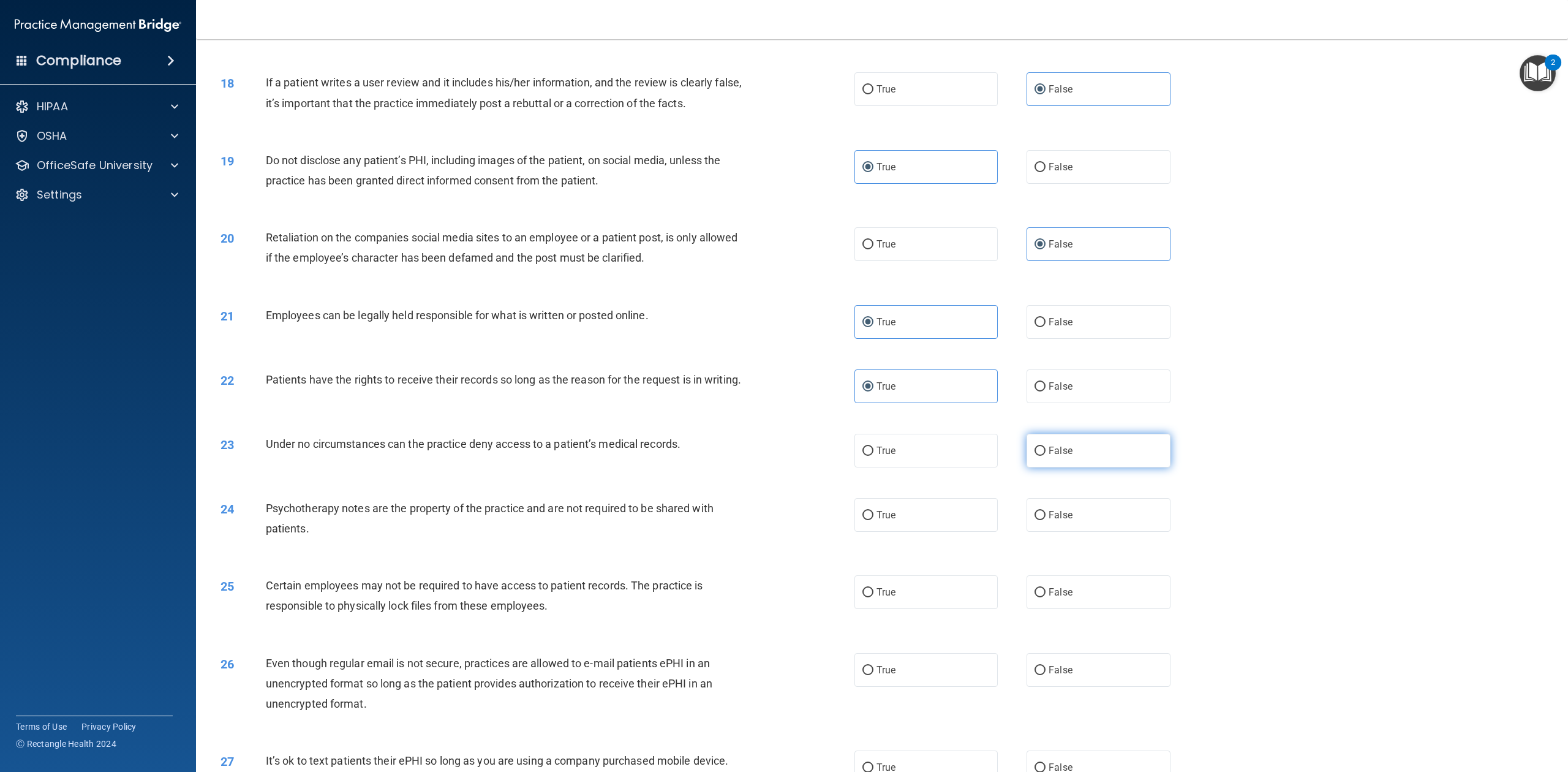
click at [1087, 460] on label "False" at bounding box center [1098, 450] width 143 height 34
click at [1046, 456] on input "False" at bounding box center [1040, 451] width 11 height 9
radio input "true"
click at [975, 519] on label "True" at bounding box center [926, 514] width 143 height 34
click at [873, 519] on input "True" at bounding box center [868, 516] width 11 height 9
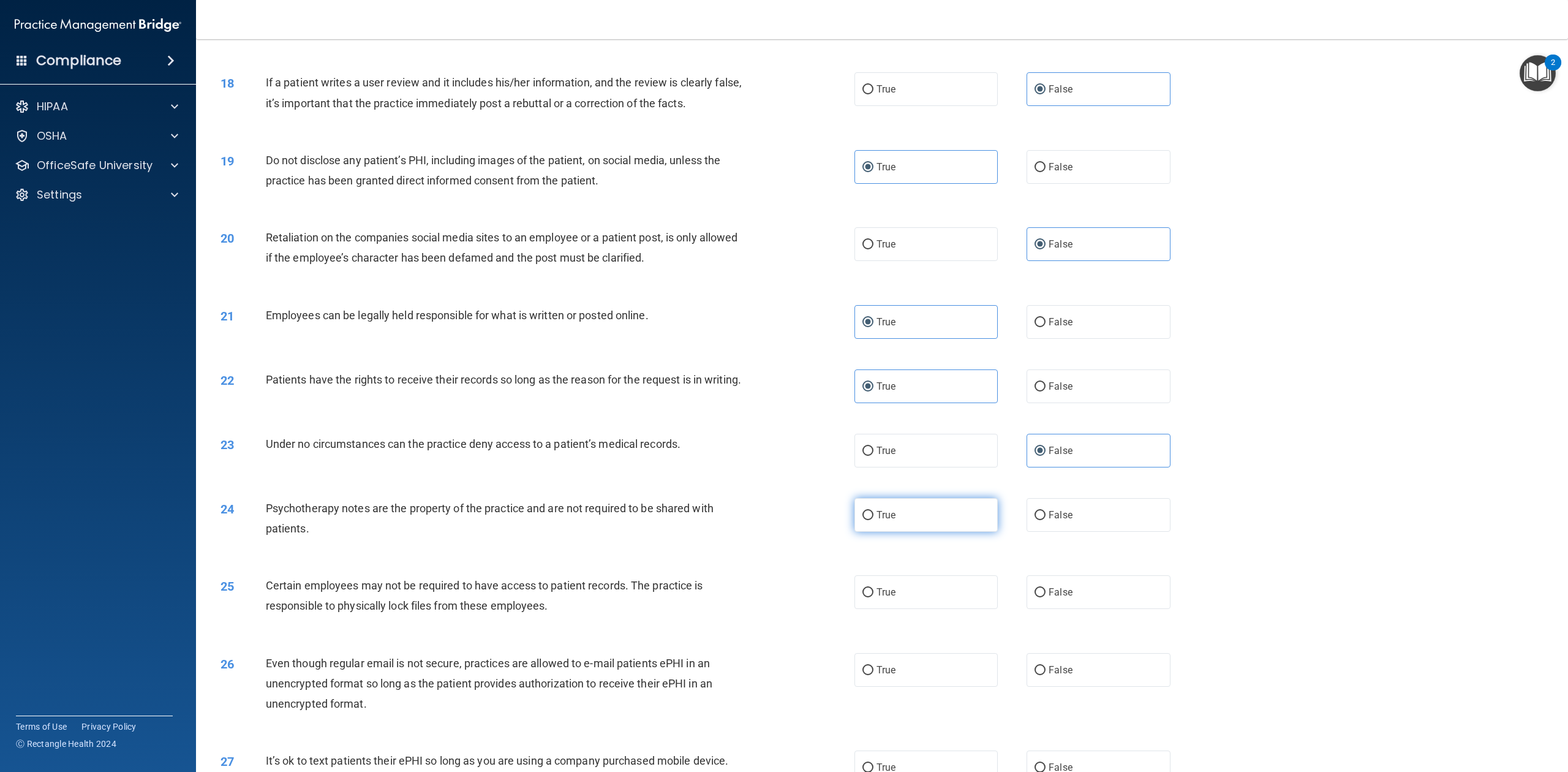
radio input "true"
click at [897, 578] on div "25 Certain employees may not be required to have access to patient records. The…" at bounding box center [882, 598] width 1341 height 77
click at [898, 578] on label "True" at bounding box center [926, 592] width 143 height 34
click at [873, 578] on input "True" at bounding box center [868, 593] width 11 height 9
radio input "true"
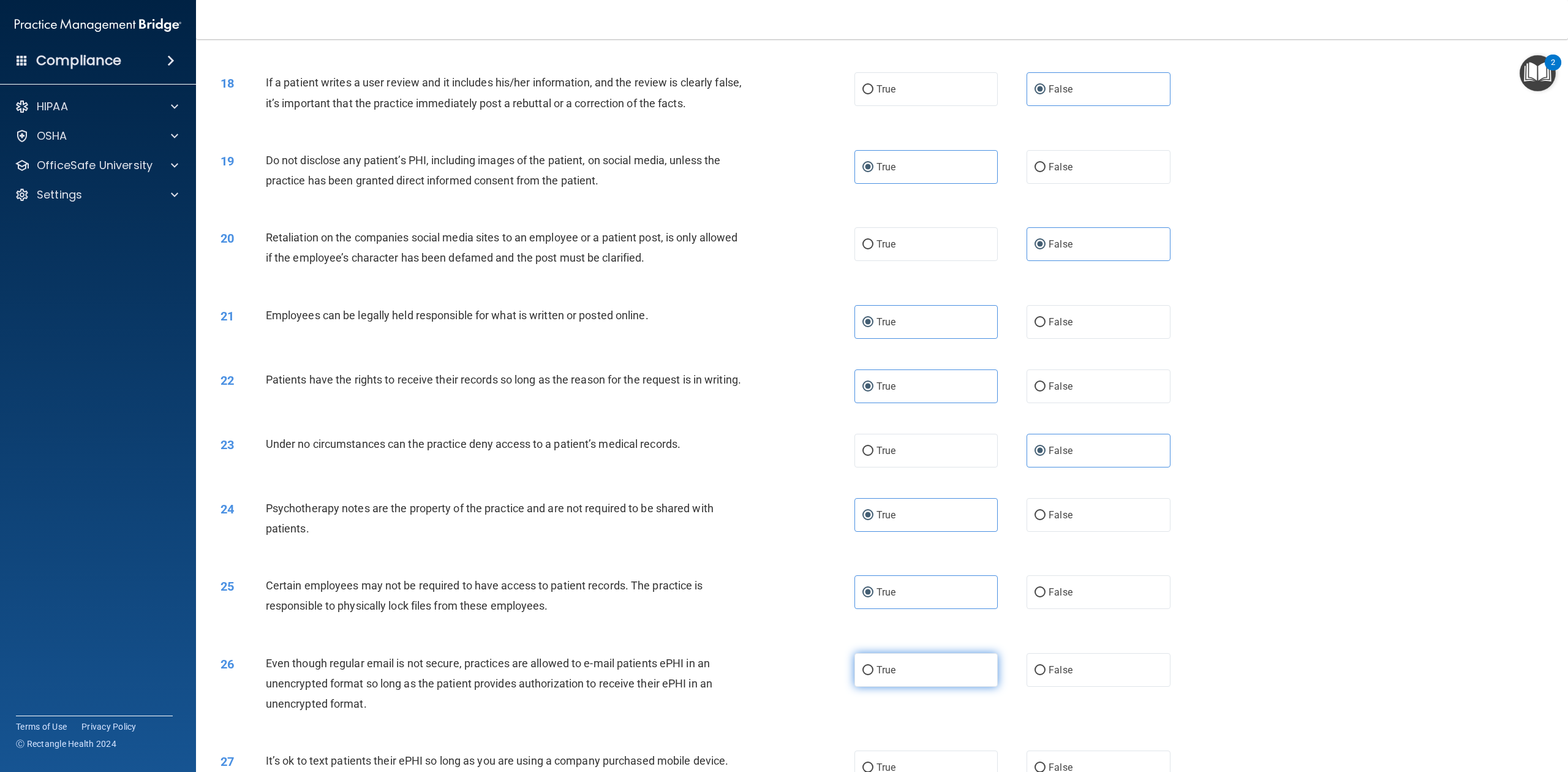
click at [872, 578] on label "True" at bounding box center [926, 669] width 143 height 34
click at [872, 578] on input "True" at bounding box center [868, 670] width 11 height 9
radio input "true"
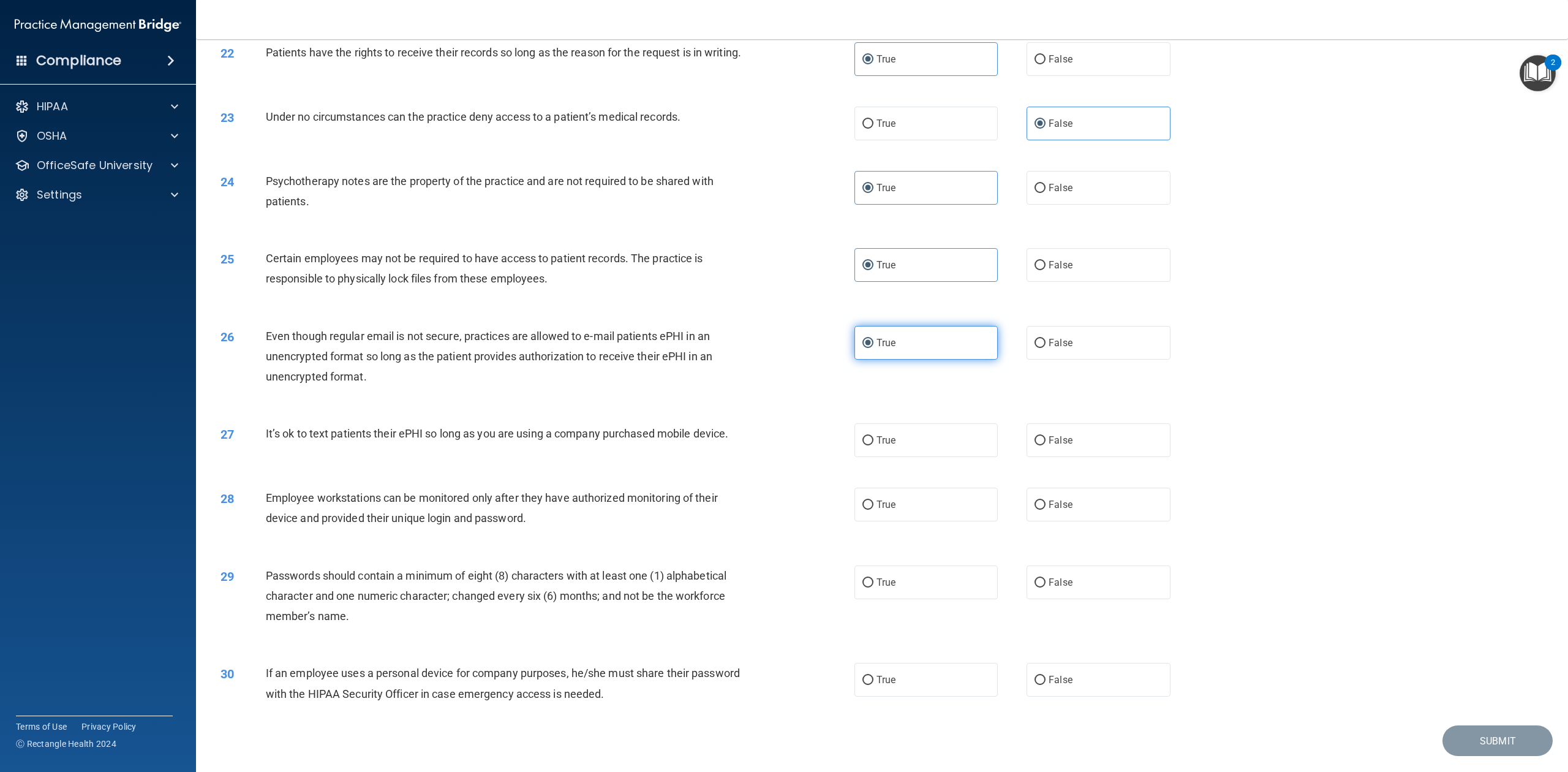
scroll to position [1857, 0]
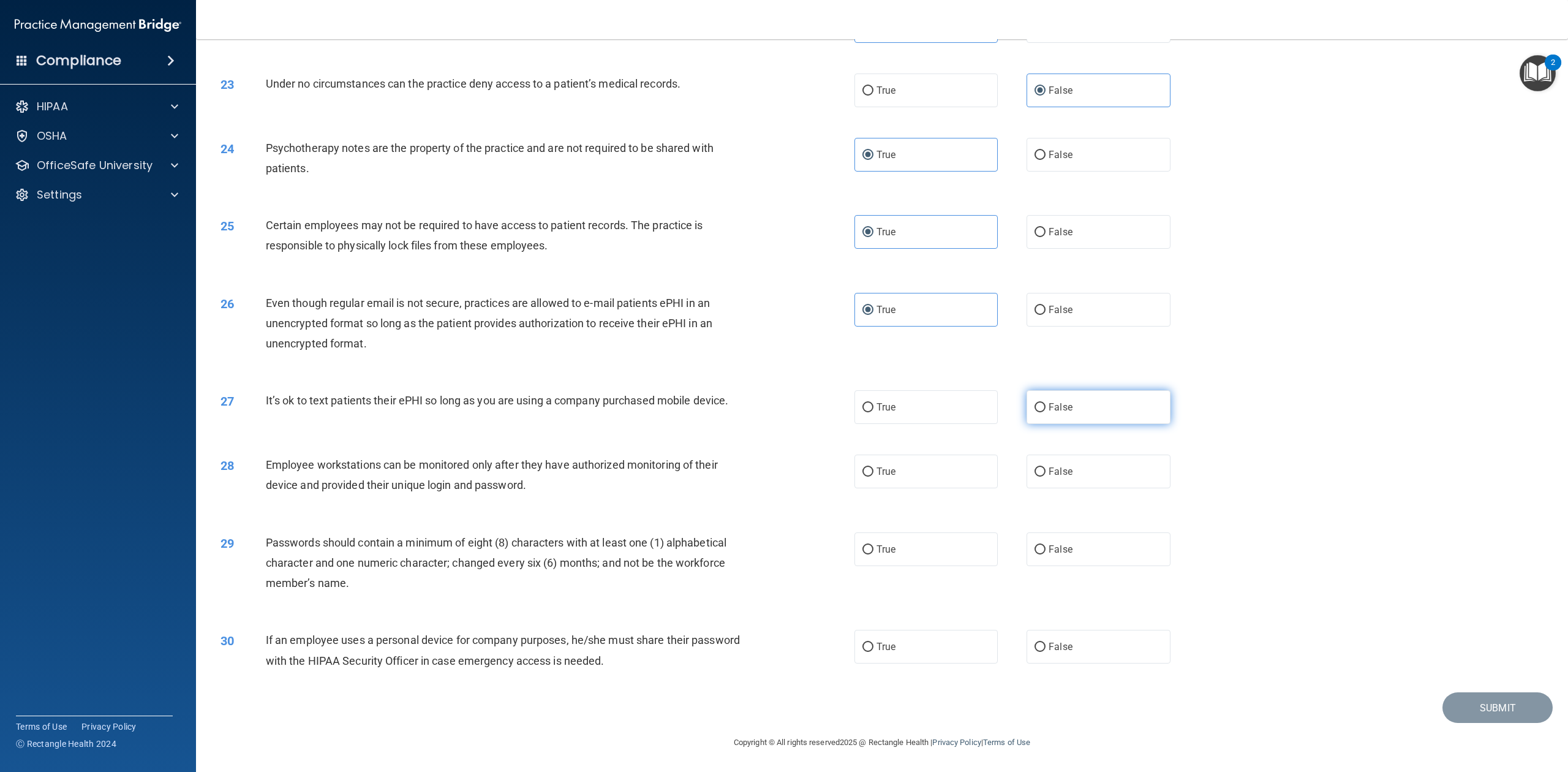
click at [1131, 402] on label "False" at bounding box center [1098, 407] width 143 height 34
click at [1046, 403] on input "False" at bounding box center [1040, 407] width 11 height 9
radio input "true"
click at [1103, 484] on label "False" at bounding box center [1098, 471] width 143 height 34
click at [1046, 477] on input "False" at bounding box center [1040, 472] width 11 height 9
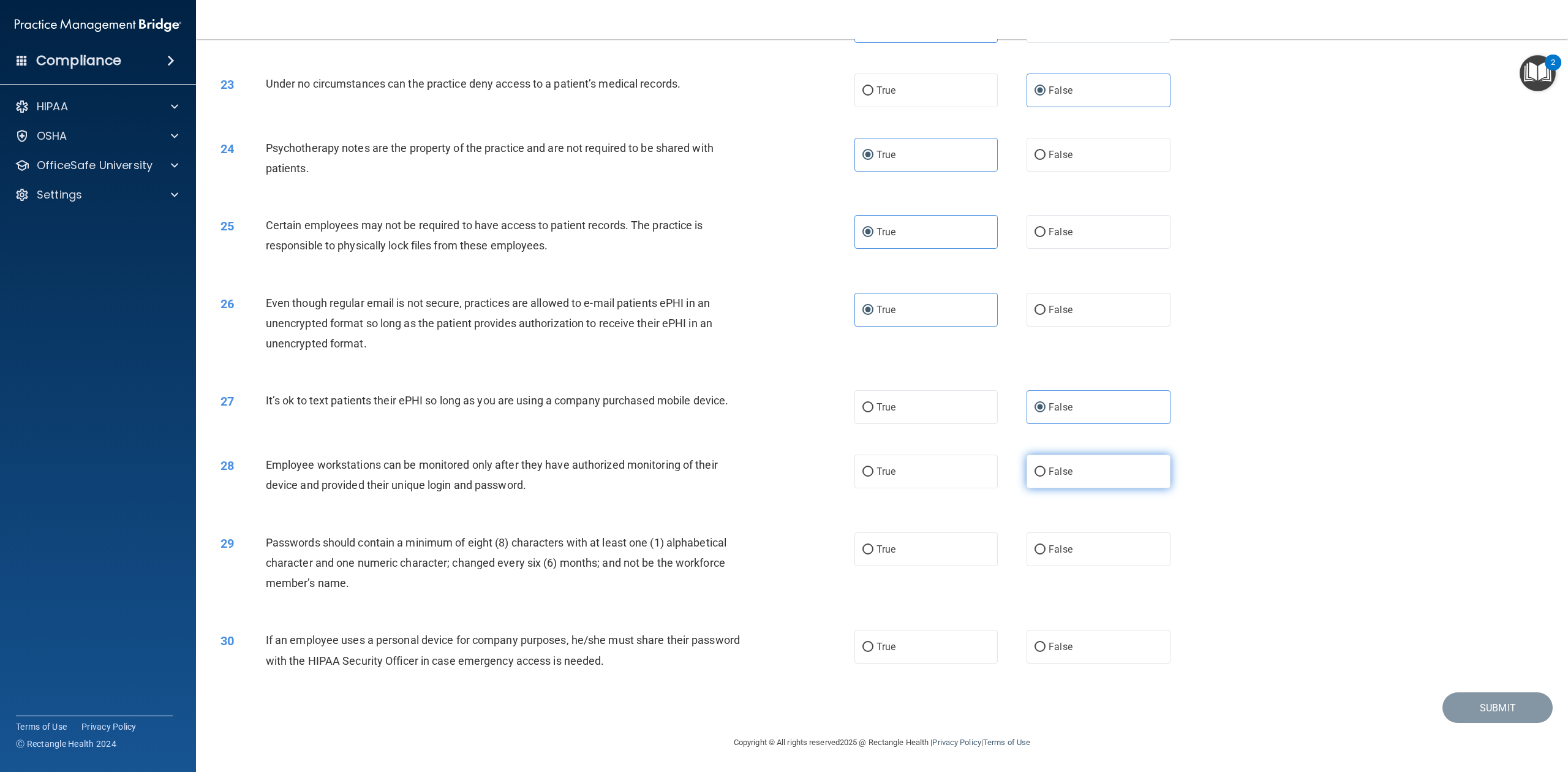
radio input "true"
click at [911, 559] on label "True" at bounding box center [926, 549] width 143 height 34
click at [873, 554] on input "True" at bounding box center [868, 550] width 11 height 9
radio input "true"
click at [1044, 578] on label "False" at bounding box center [1098, 646] width 143 height 34
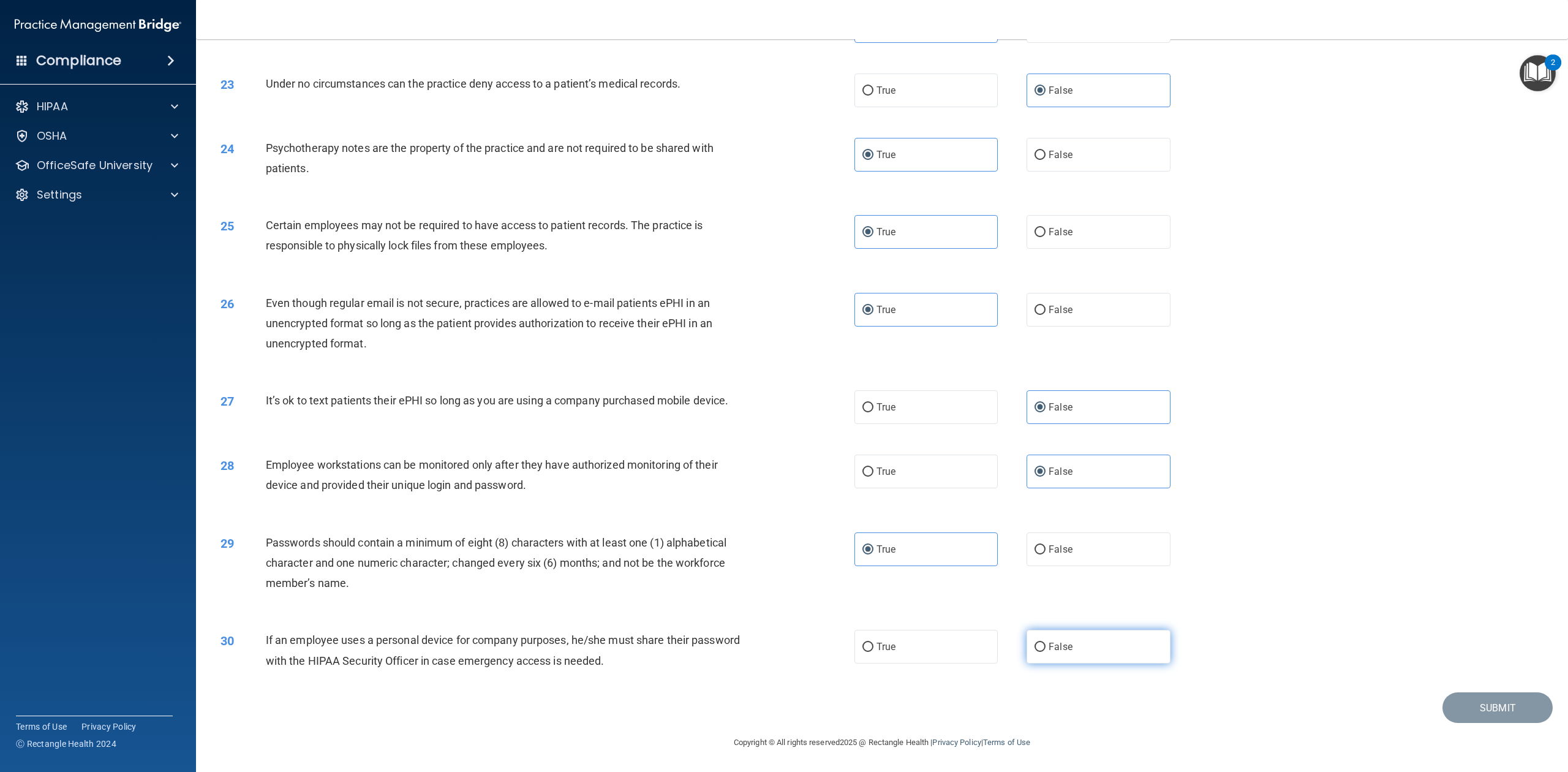
click at [1044, 578] on input "False" at bounding box center [1040, 647] width 11 height 9
radio input "true"
click at [1175, 578] on button "Submit" at bounding box center [1498, 707] width 110 height 31
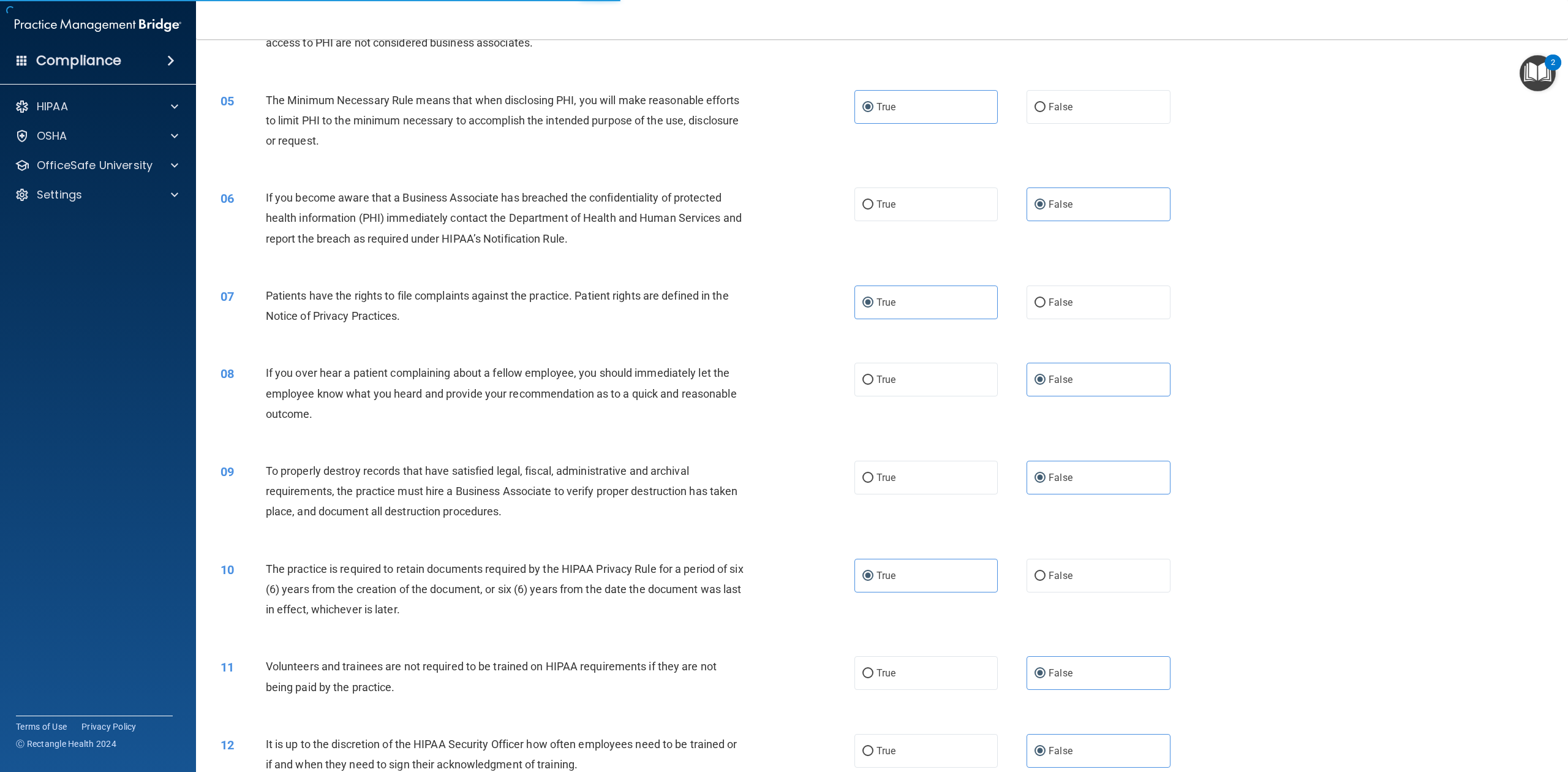
scroll to position [0, 0]
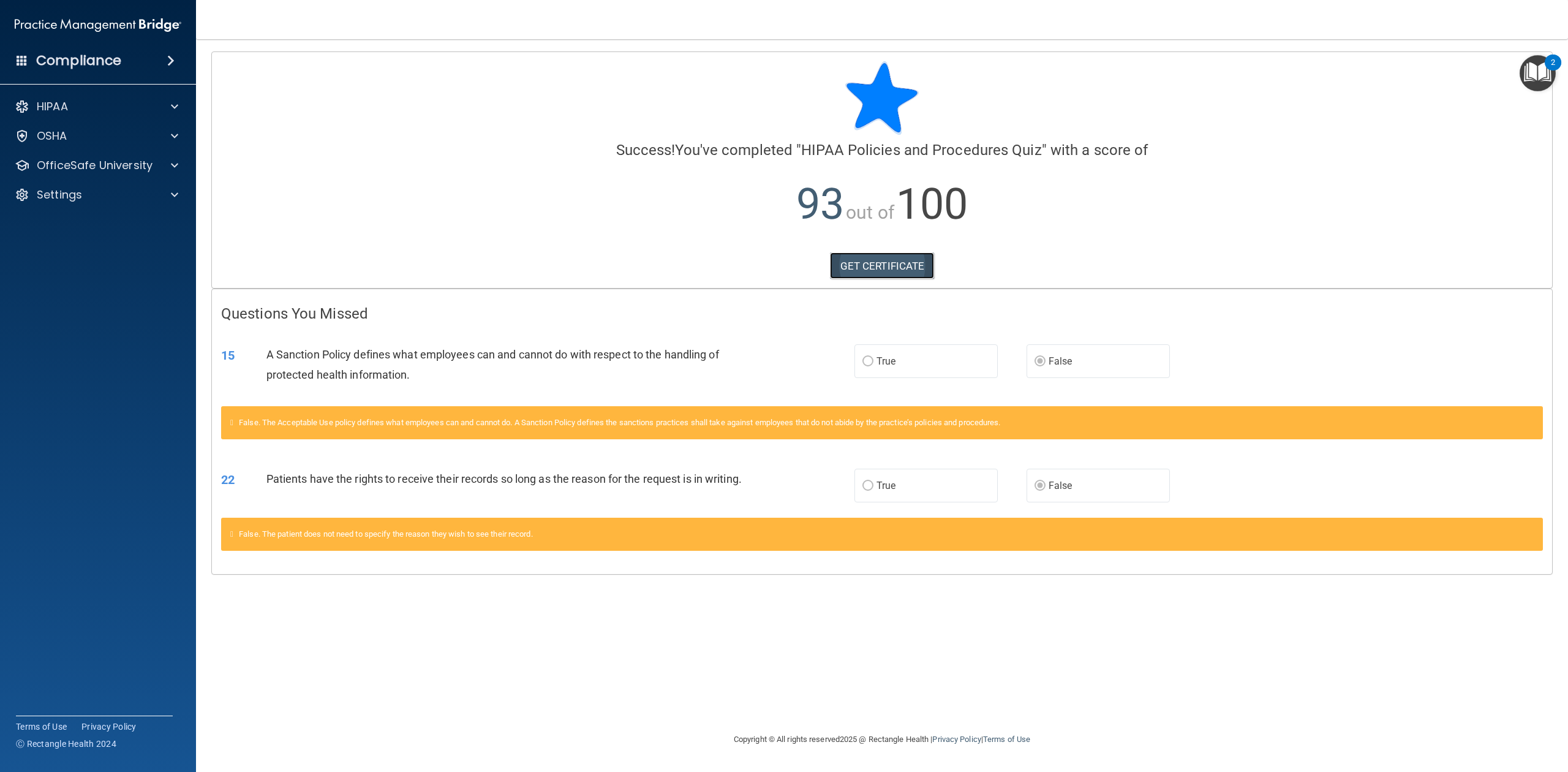
click at [903, 268] on link "GET CERTIFICATE" at bounding box center [882, 266] width 104 height 27
click at [158, 139] on div at bounding box center [173, 136] width 30 height 15
click at [169, 228] on div at bounding box center [173, 224] width 30 height 15
click at [134, 255] on div "HIPAA Training" at bounding box center [92, 253] width 167 height 12
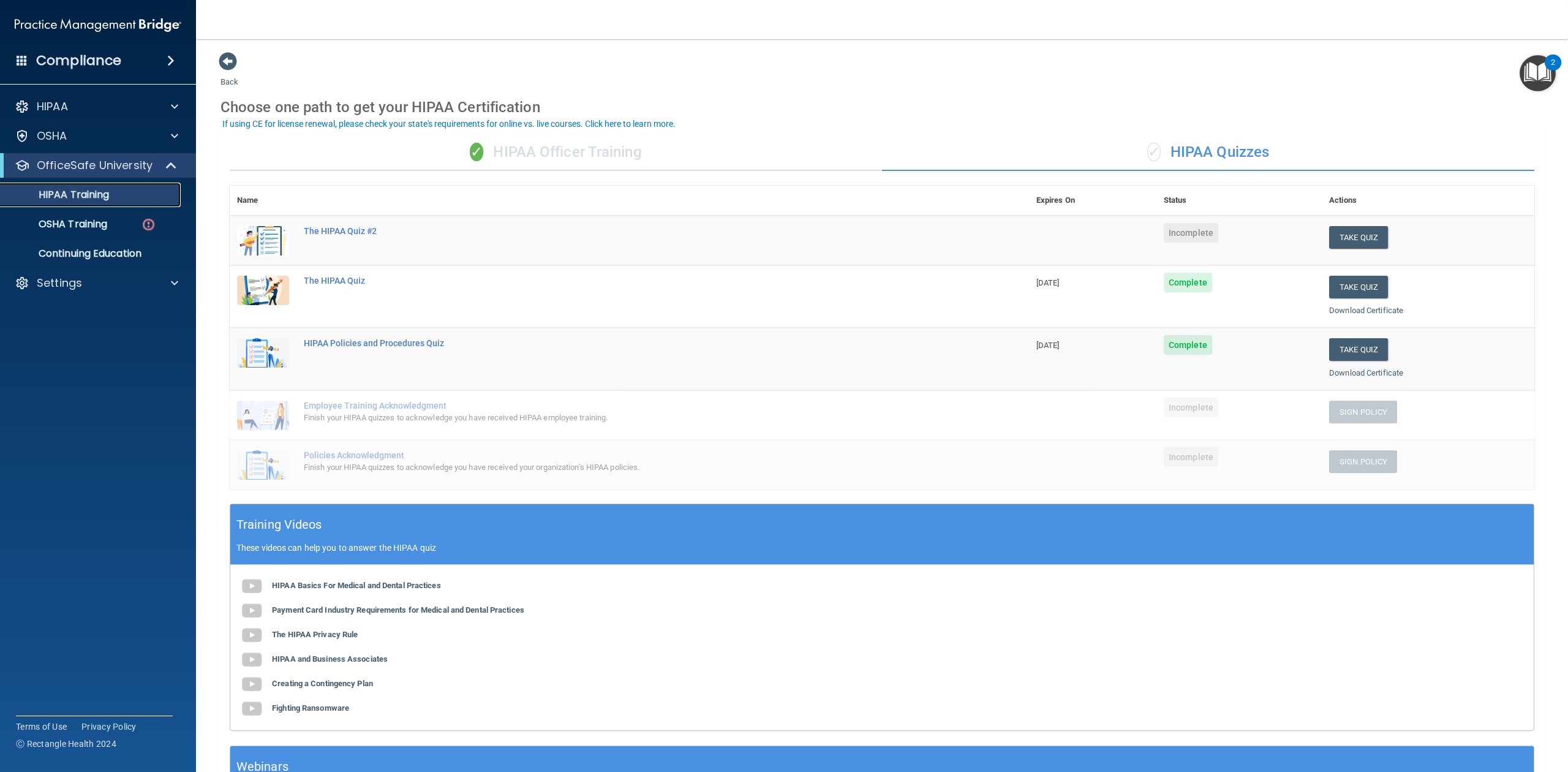
scroll to position [82, 0]
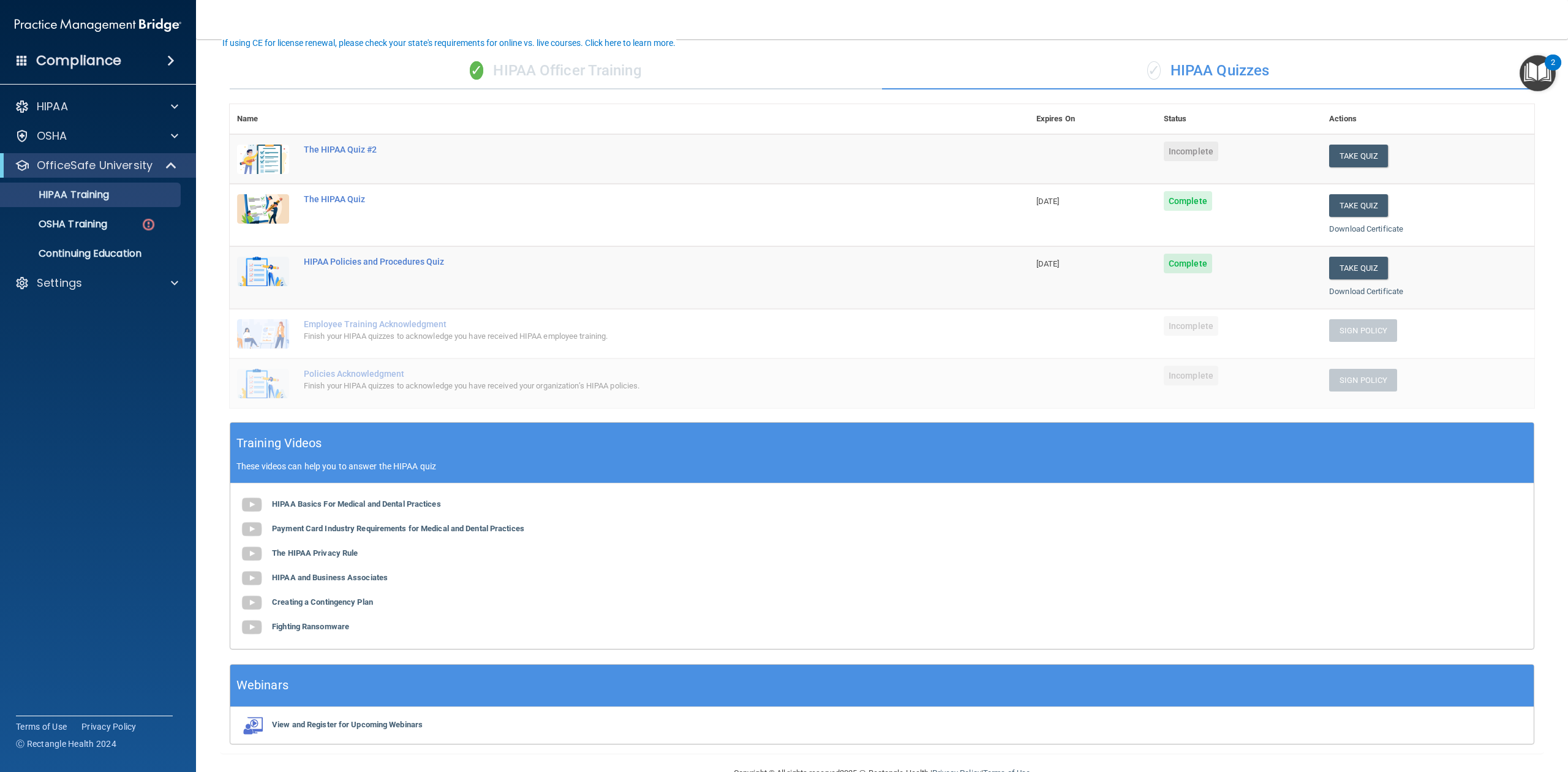
click at [349, 319] on div "Employee Training Acknowledgment" at bounding box center [636, 324] width 664 height 9
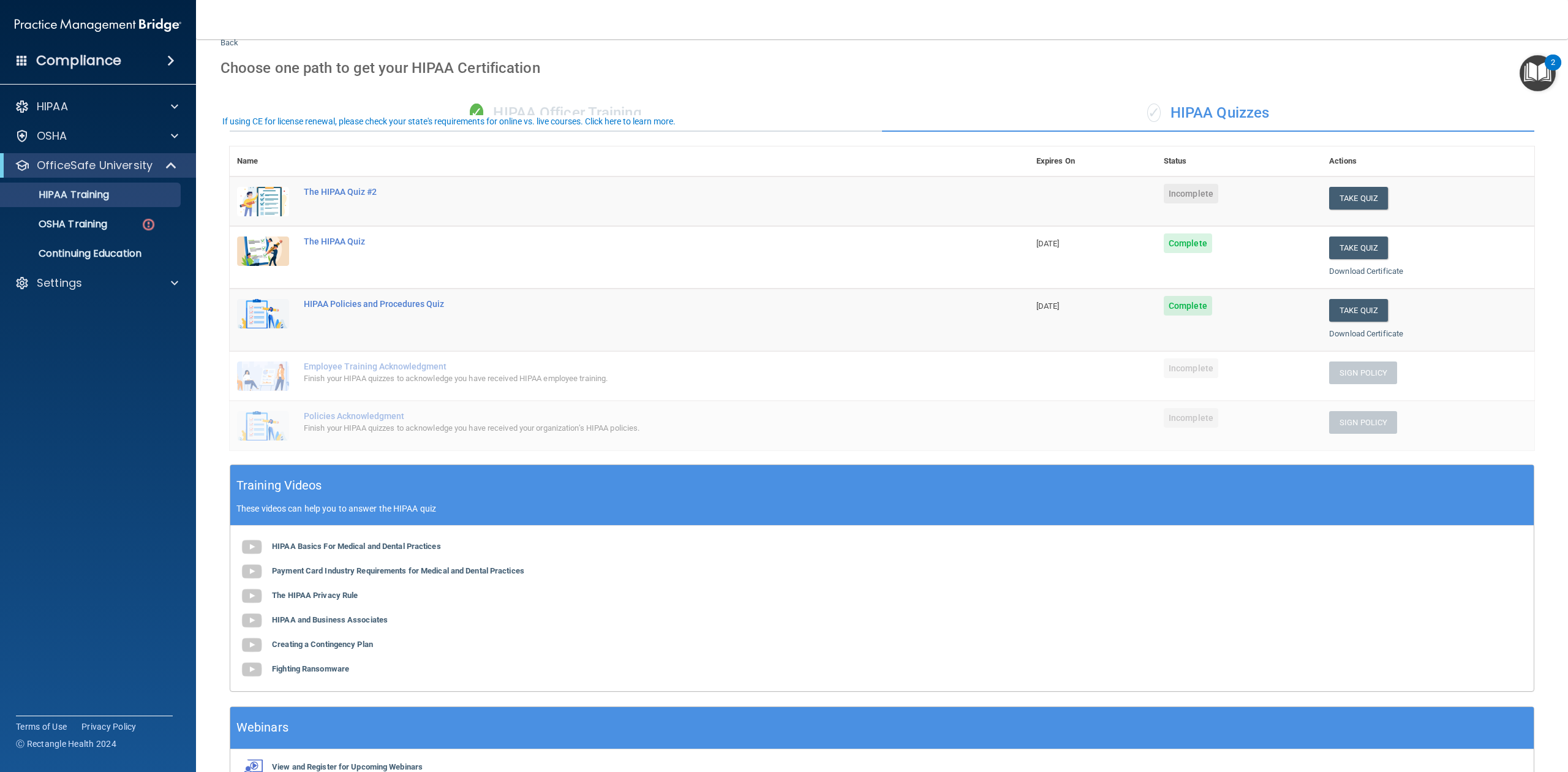
scroll to position [0, 0]
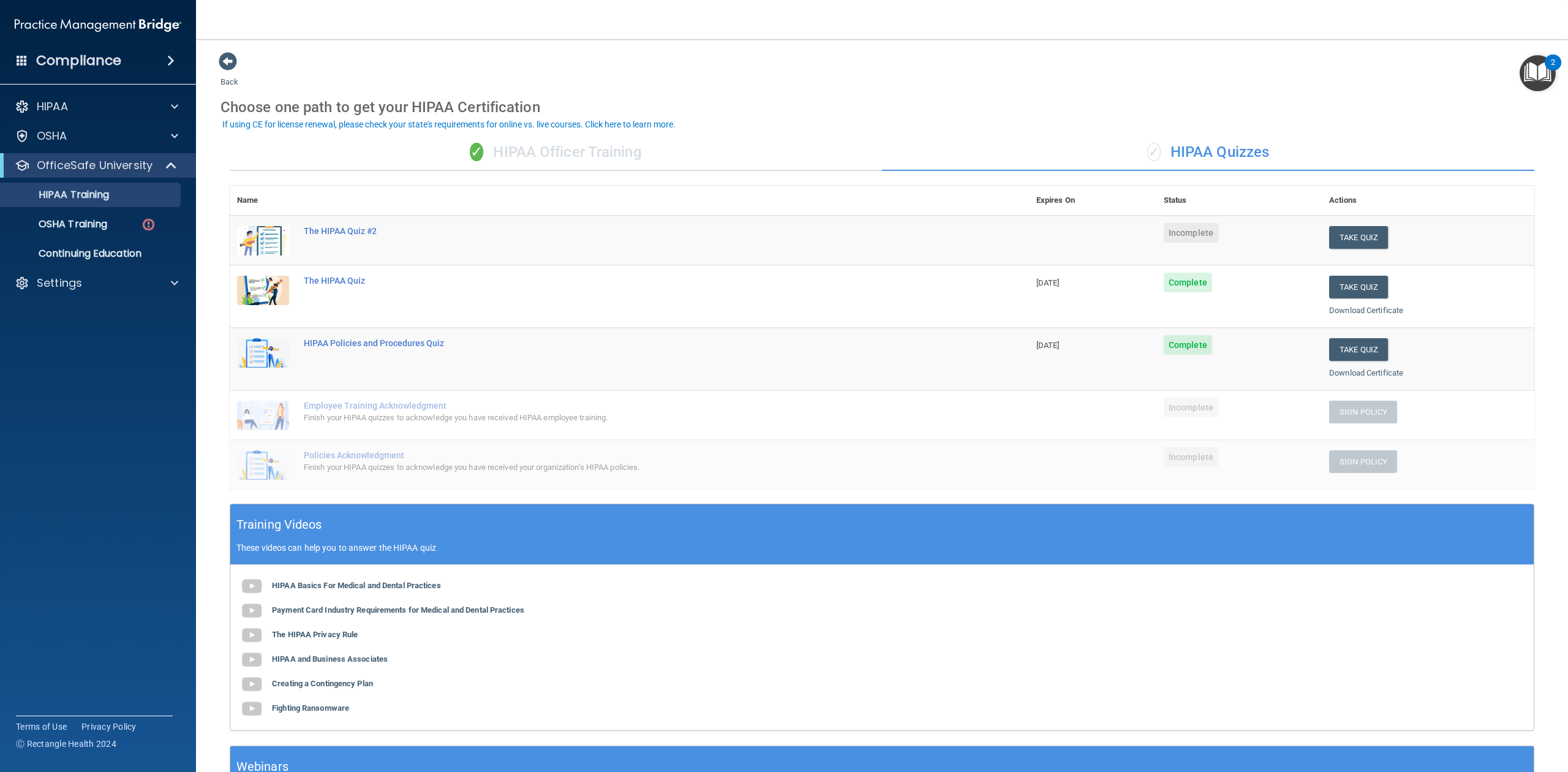
click at [700, 147] on div "✓ HIPAA Officer Training" at bounding box center [556, 153] width 652 height 37
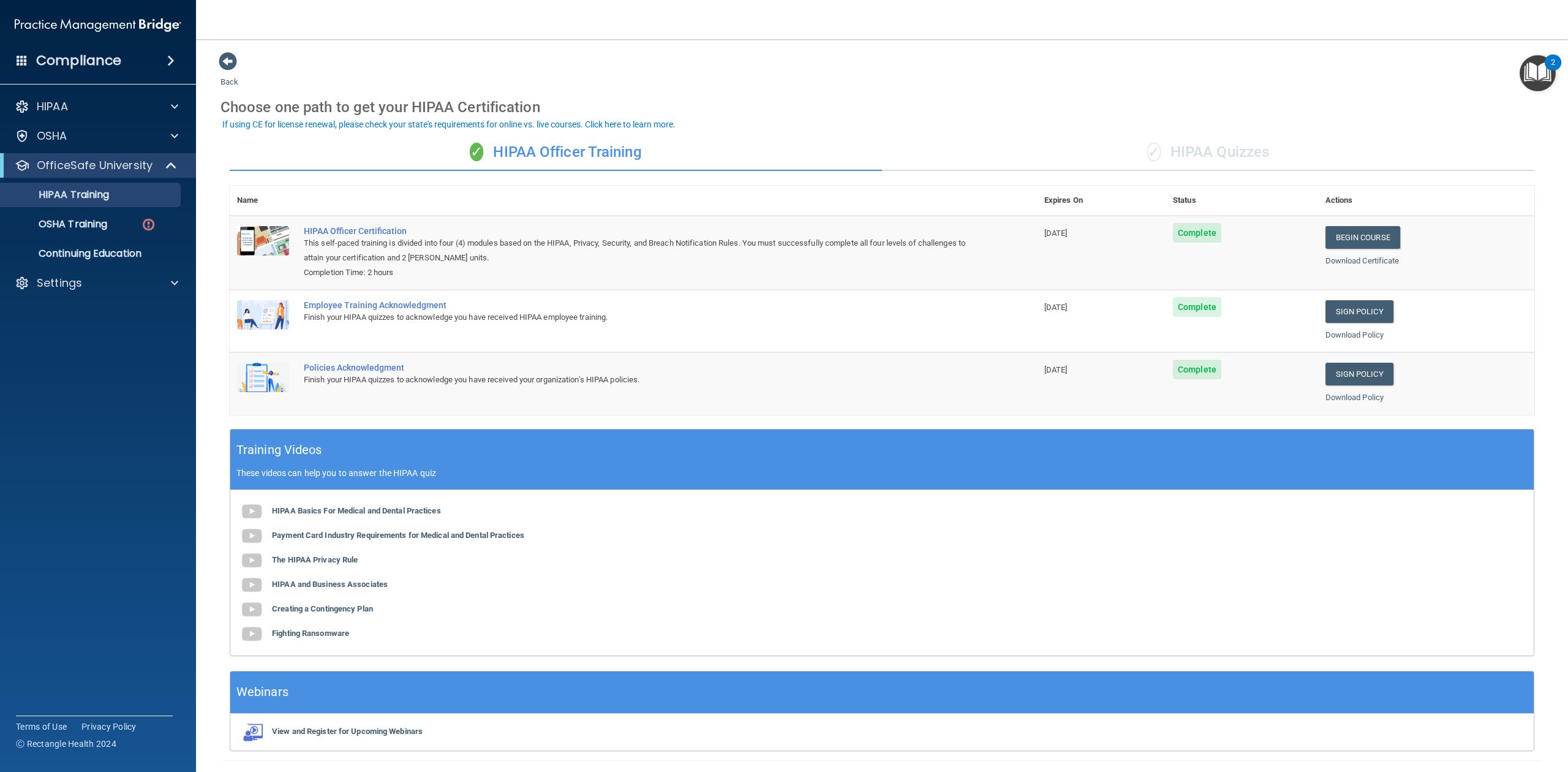
click at [1148, 142] on span "✓" at bounding box center [1154, 151] width 13 height 18
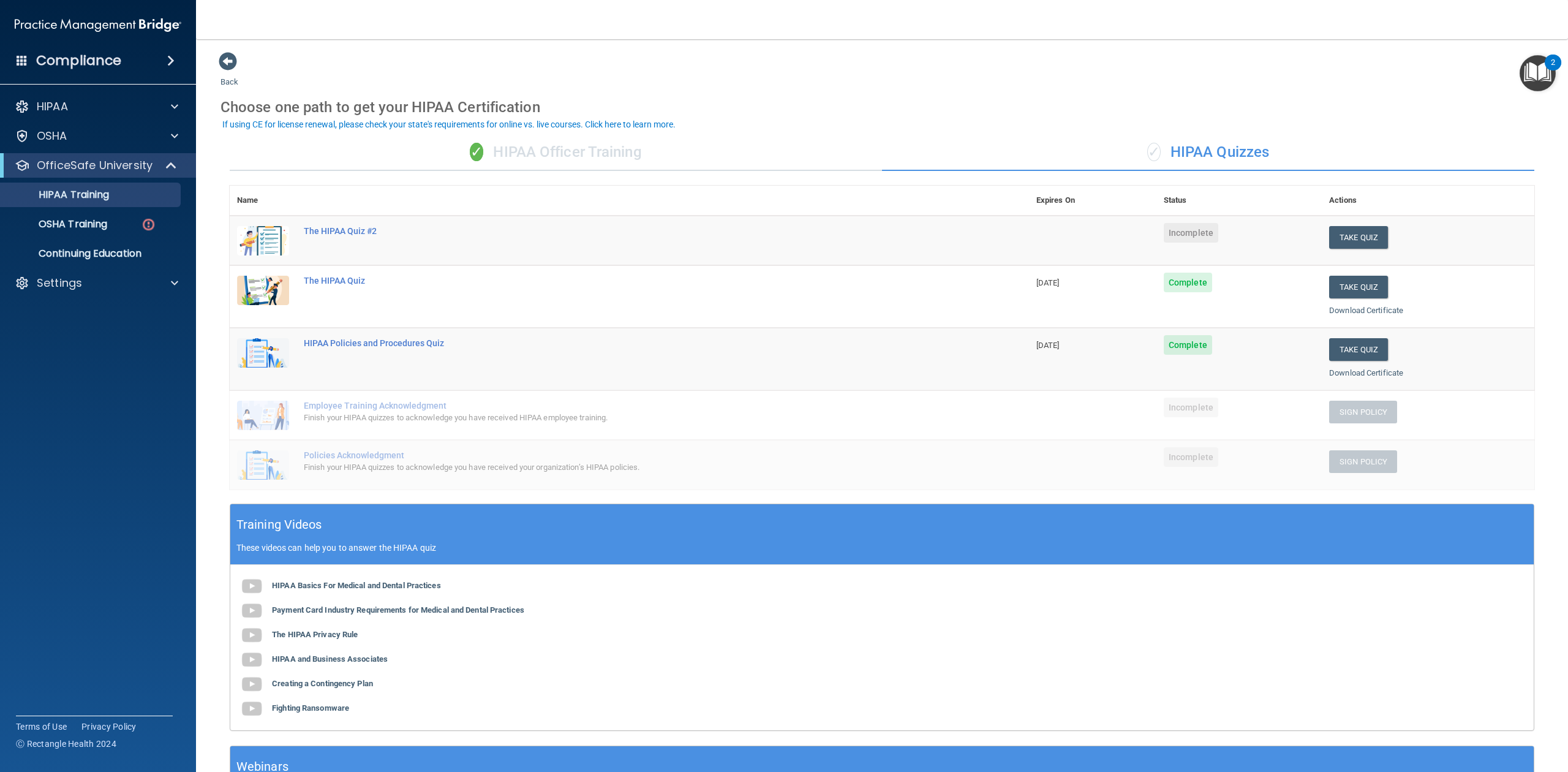
click at [512, 160] on div "✓ HIPAA Officer Training" at bounding box center [556, 153] width 652 height 37
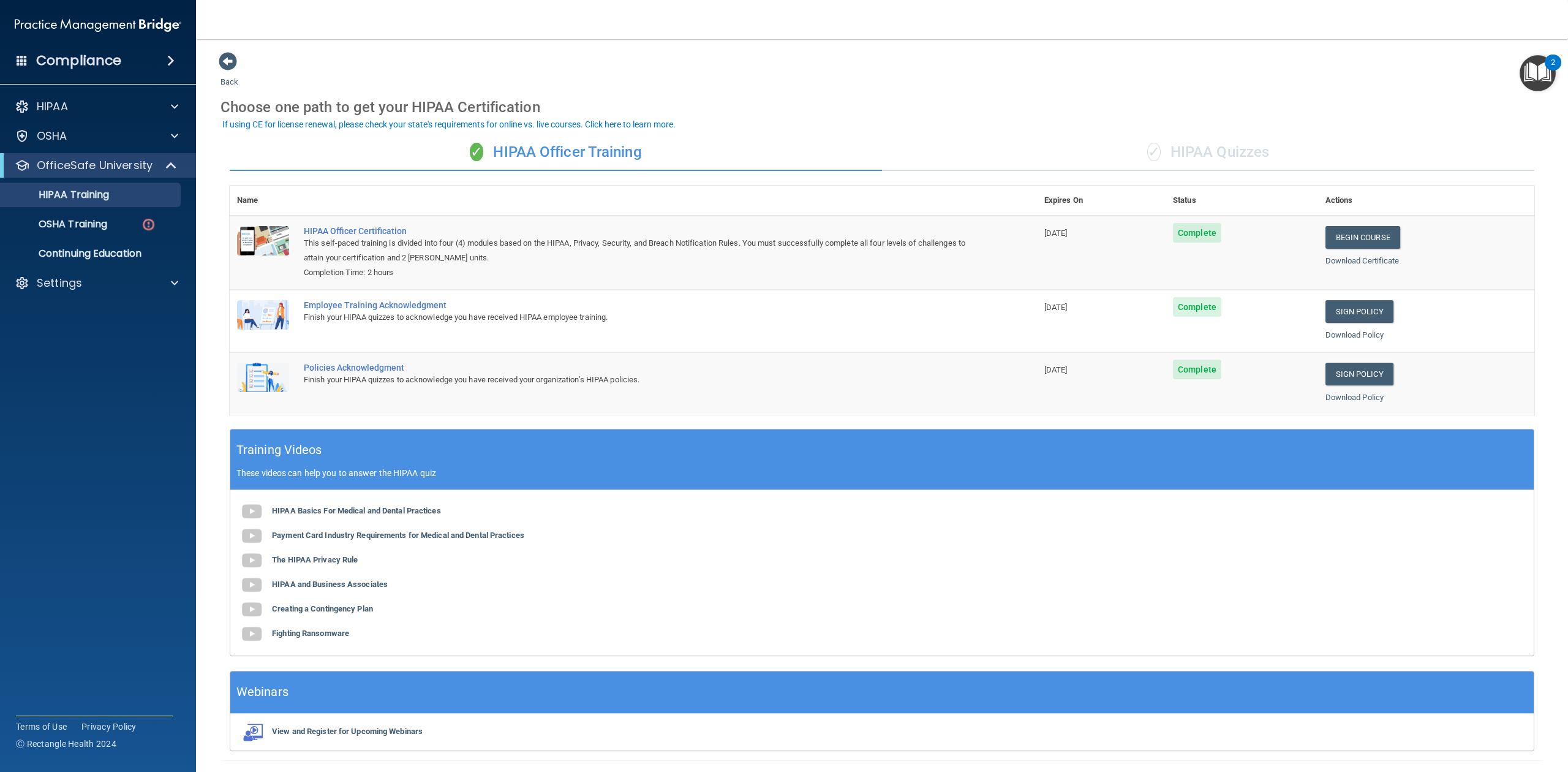
click at [1175, 155] on div "✓ HIPAA Quizzes" at bounding box center [1208, 153] width 652 height 37
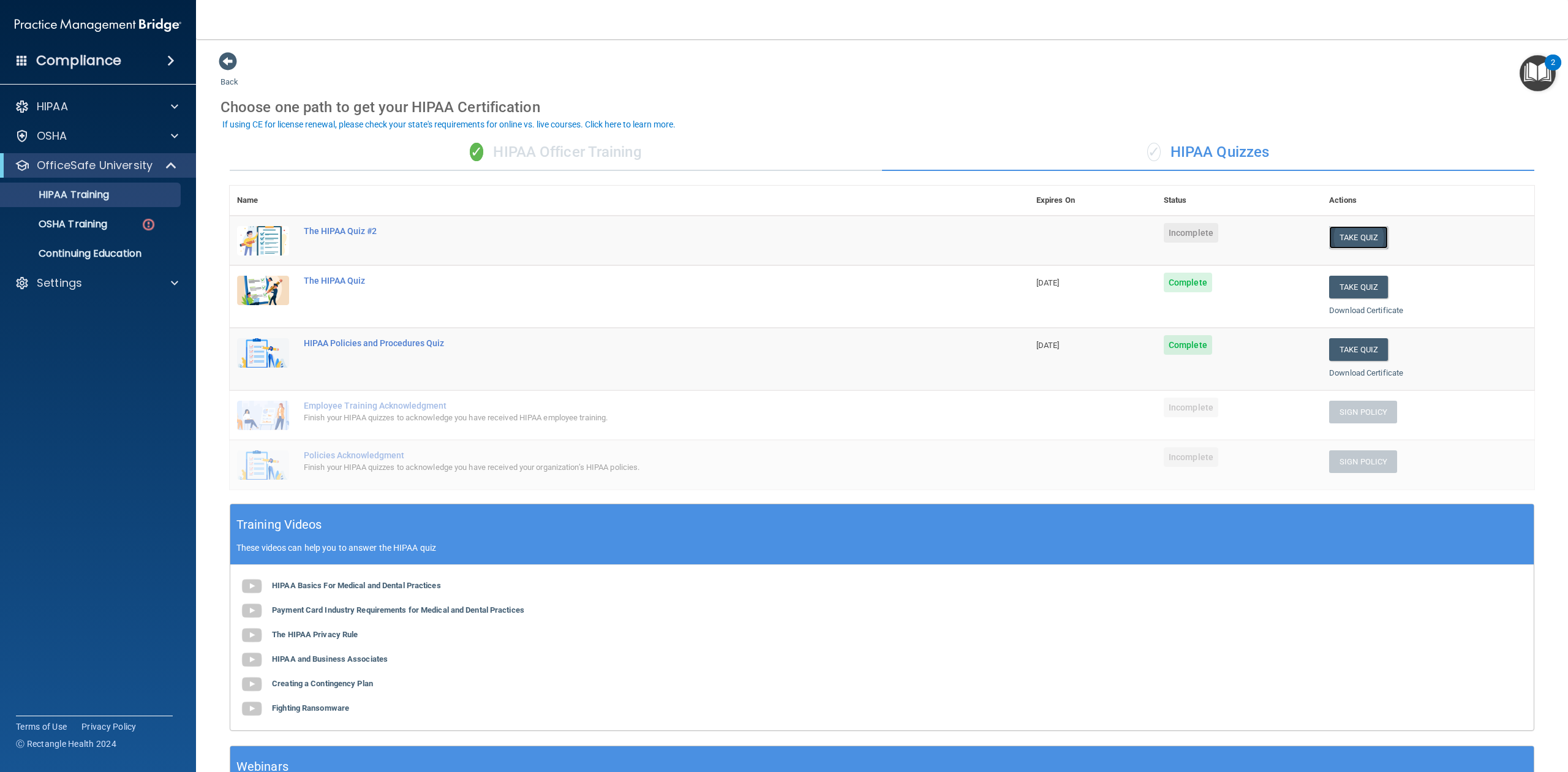
click at [1175, 241] on button "Take Quiz" at bounding box center [1358, 237] width 59 height 23
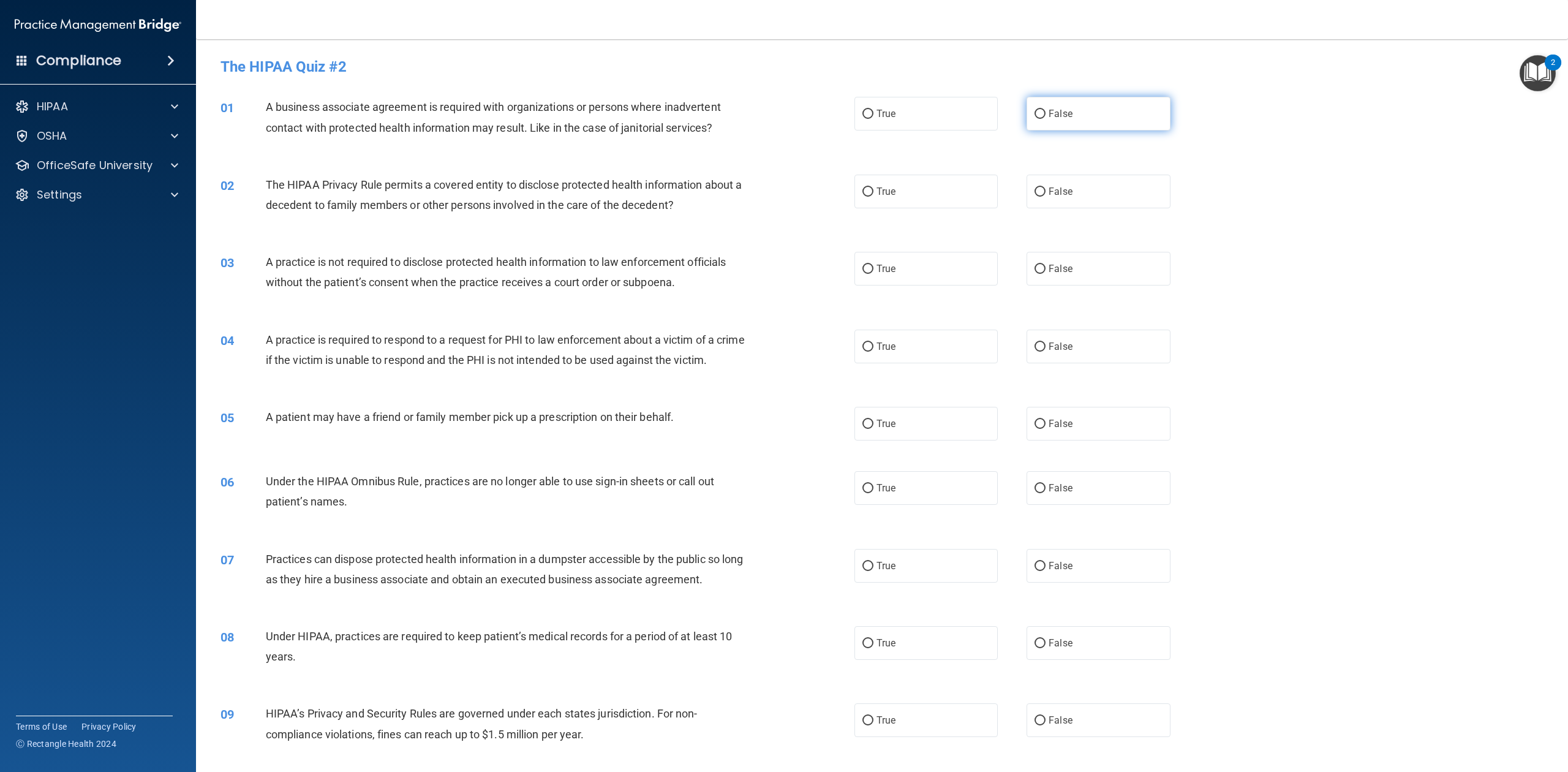
click at [1071, 103] on label "False" at bounding box center [1098, 113] width 143 height 34
click at [1046, 110] on input "False" at bounding box center [1040, 114] width 11 height 9
radio input "true"
click at [890, 190] on label "True" at bounding box center [926, 191] width 143 height 34
click at [873, 190] on input "True" at bounding box center [868, 192] width 11 height 9
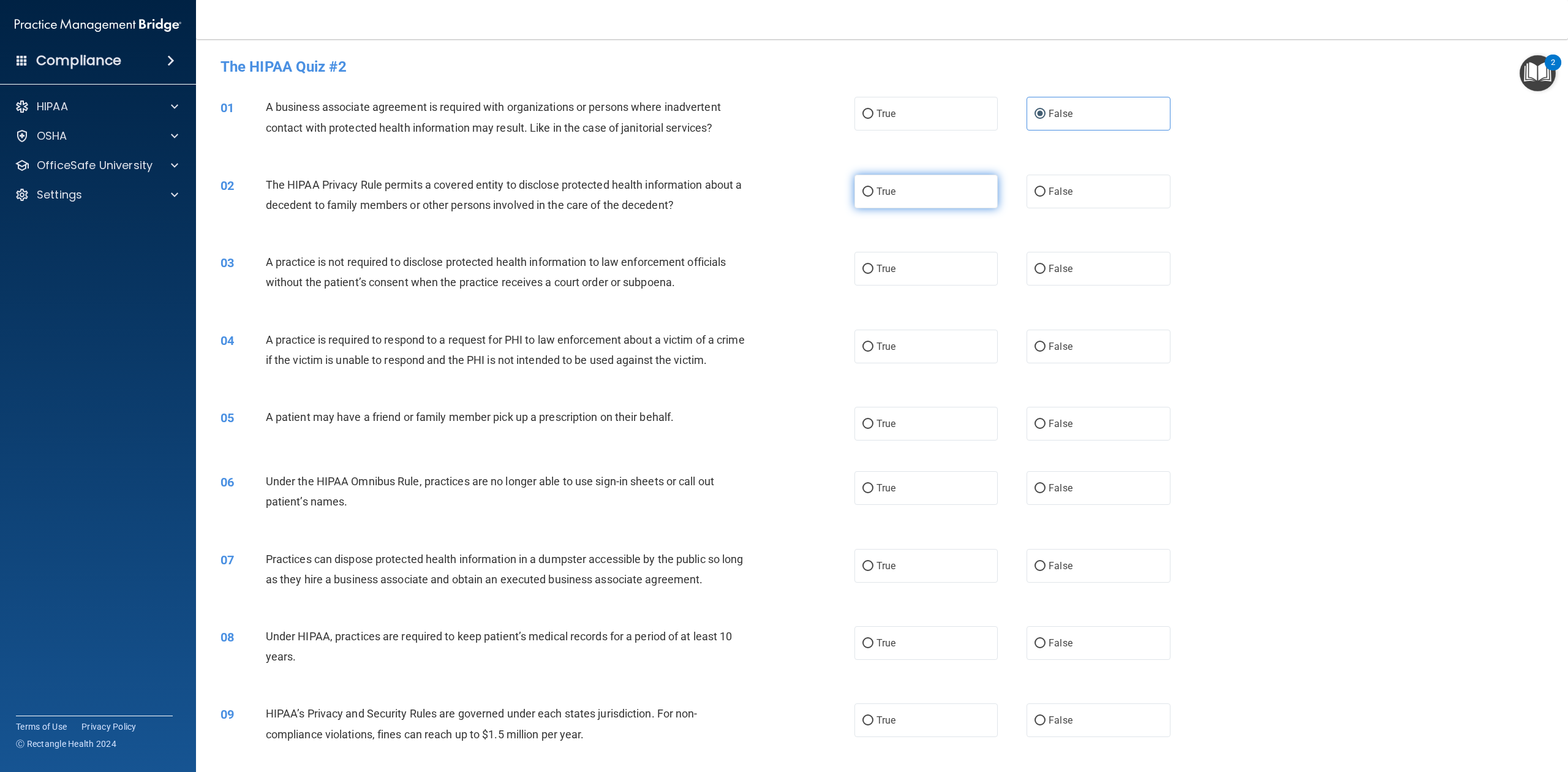
radio input "true"
click at [876, 257] on label "True" at bounding box center [926, 269] width 143 height 34
click at [873, 265] on input "True" at bounding box center [868, 269] width 11 height 9
radio input "true"
click at [868, 337] on label "True" at bounding box center [926, 346] width 143 height 34
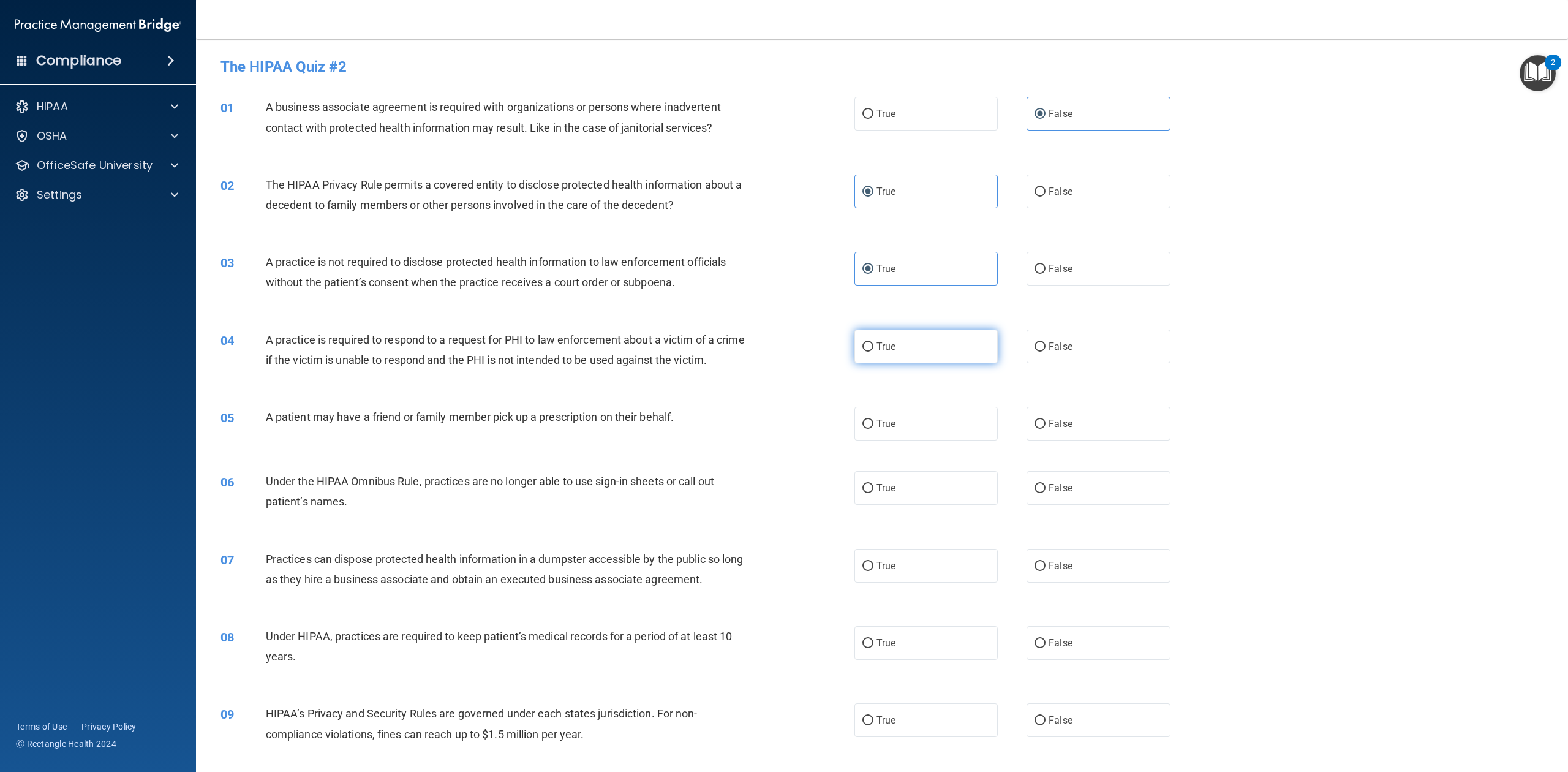
click at [868, 343] on input "True" at bounding box center [868, 347] width 11 height 9
radio input "true"
click at [873, 440] on label "True" at bounding box center [926, 423] width 143 height 34
click at [873, 429] on input "True" at bounding box center [868, 424] width 11 height 9
radio input "true"
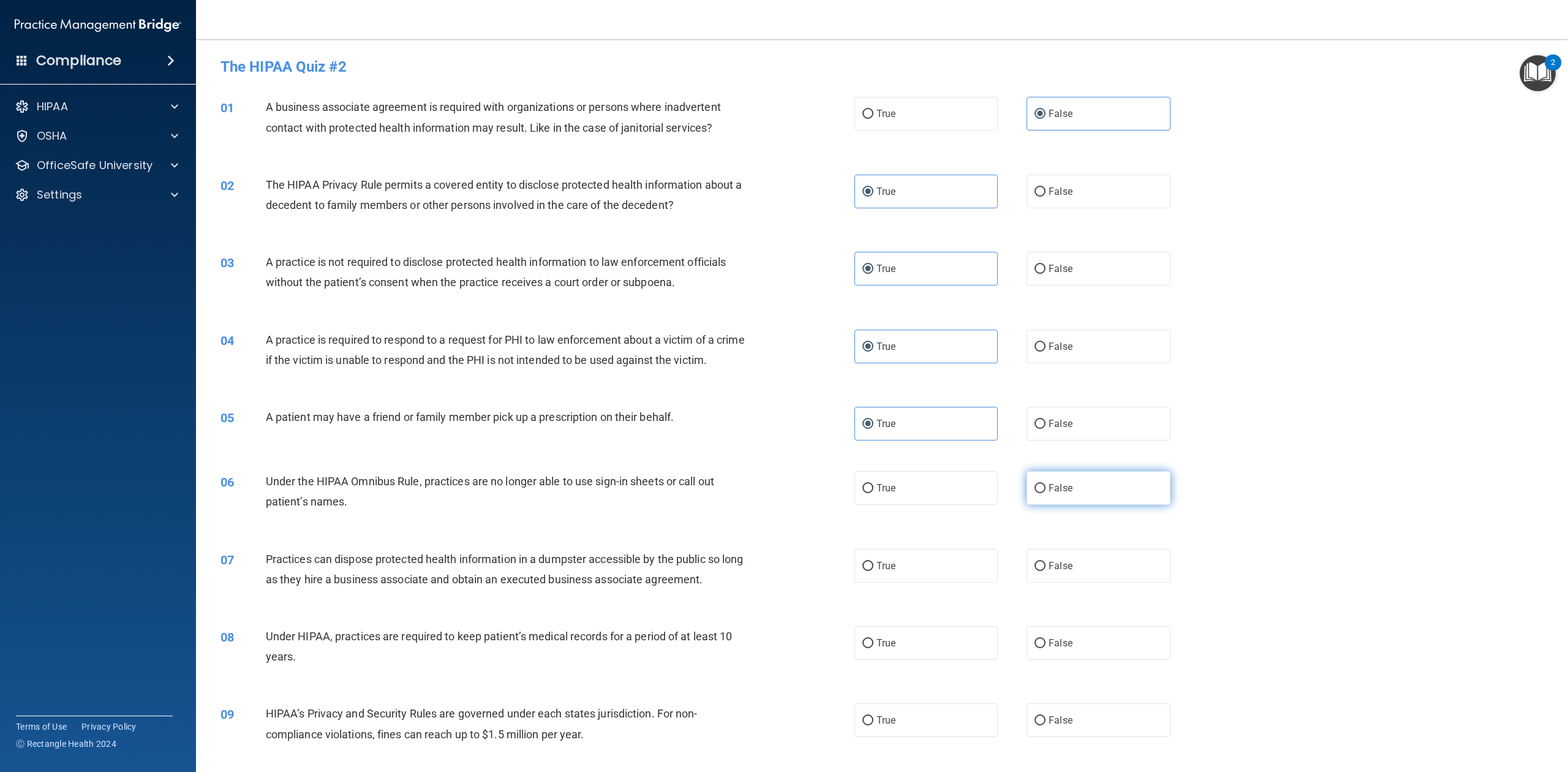
click at [1058, 501] on label "False" at bounding box center [1098, 488] width 143 height 34
click at [1046, 493] on input "False" at bounding box center [1040, 488] width 11 height 9
radio input "true"
click at [1056, 574] on label "False" at bounding box center [1098, 566] width 143 height 34
click at [1046, 571] on input "False" at bounding box center [1040, 566] width 11 height 9
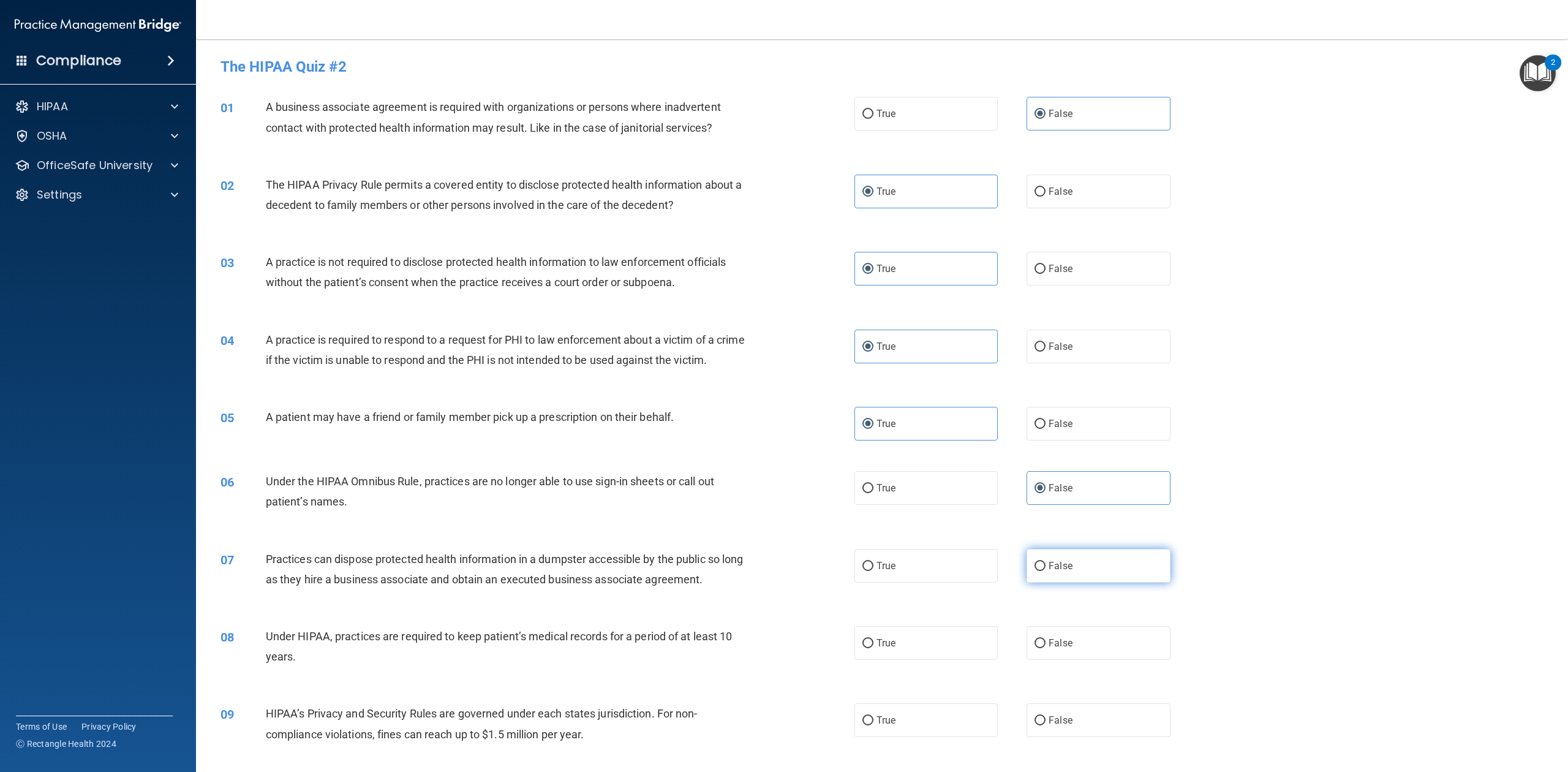
radio input "true"
click at [1045, 578] on label "False" at bounding box center [1098, 643] width 143 height 34
click at [1045, 578] on input "False" at bounding box center [1040, 643] width 11 height 9
radio input "true"
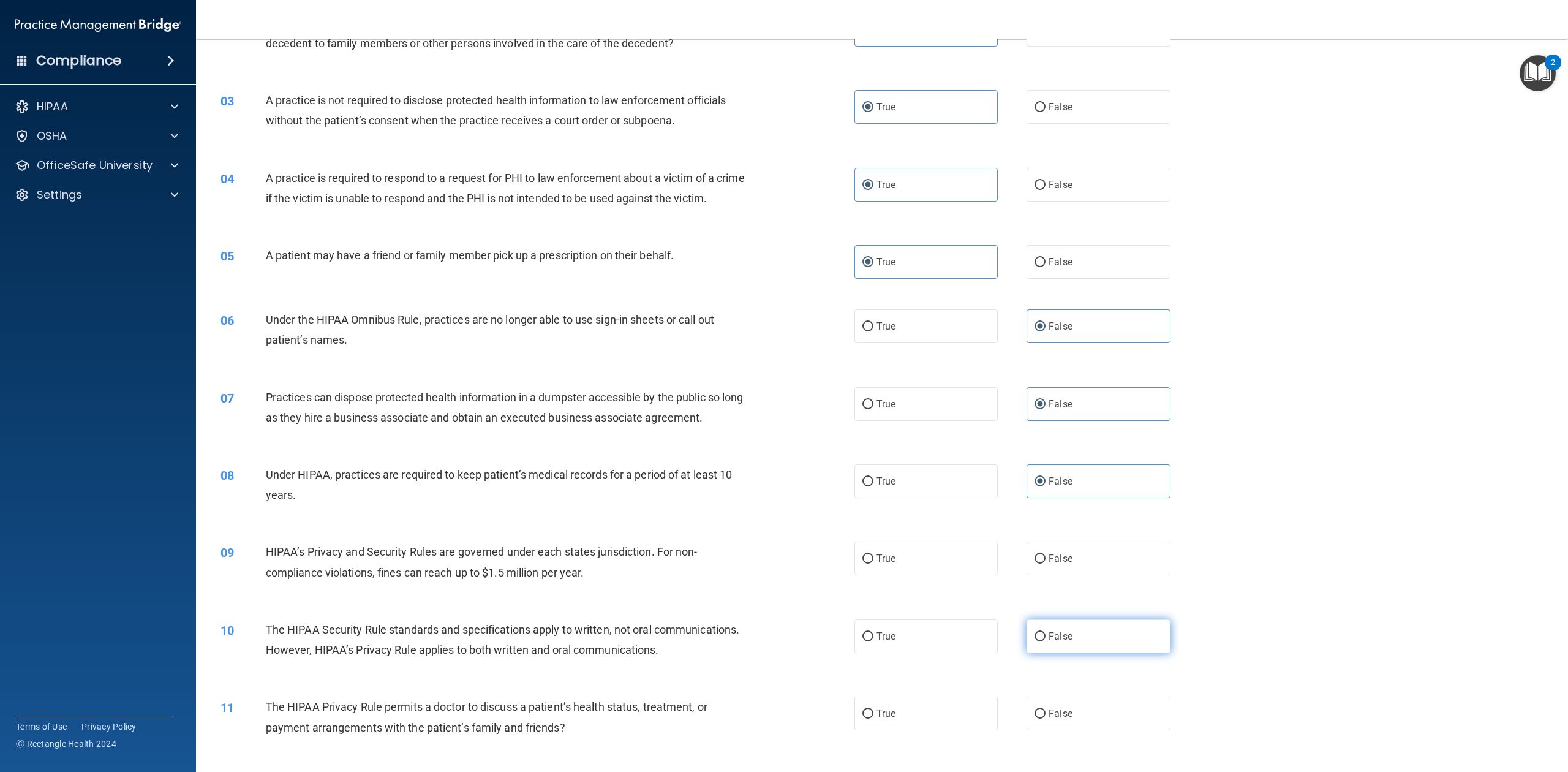
scroll to position [163, 0]
click at [954, 574] on label "True" at bounding box center [926, 557] width 143 height 34
click at [873, 562] on input "True" at bounding box center [868, 557] width 11 height 9
radio input "true"
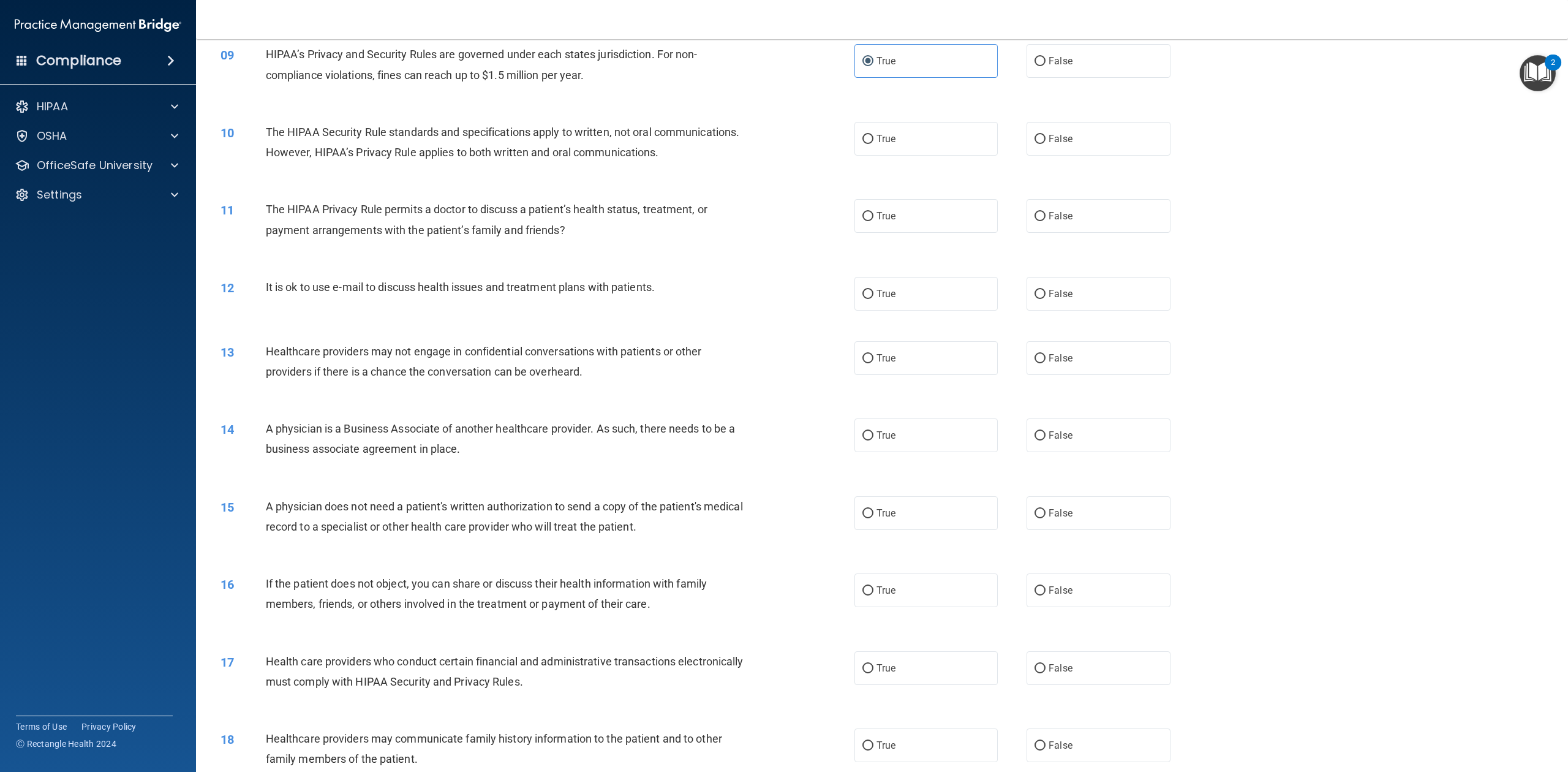
scroll to position [653, 0]
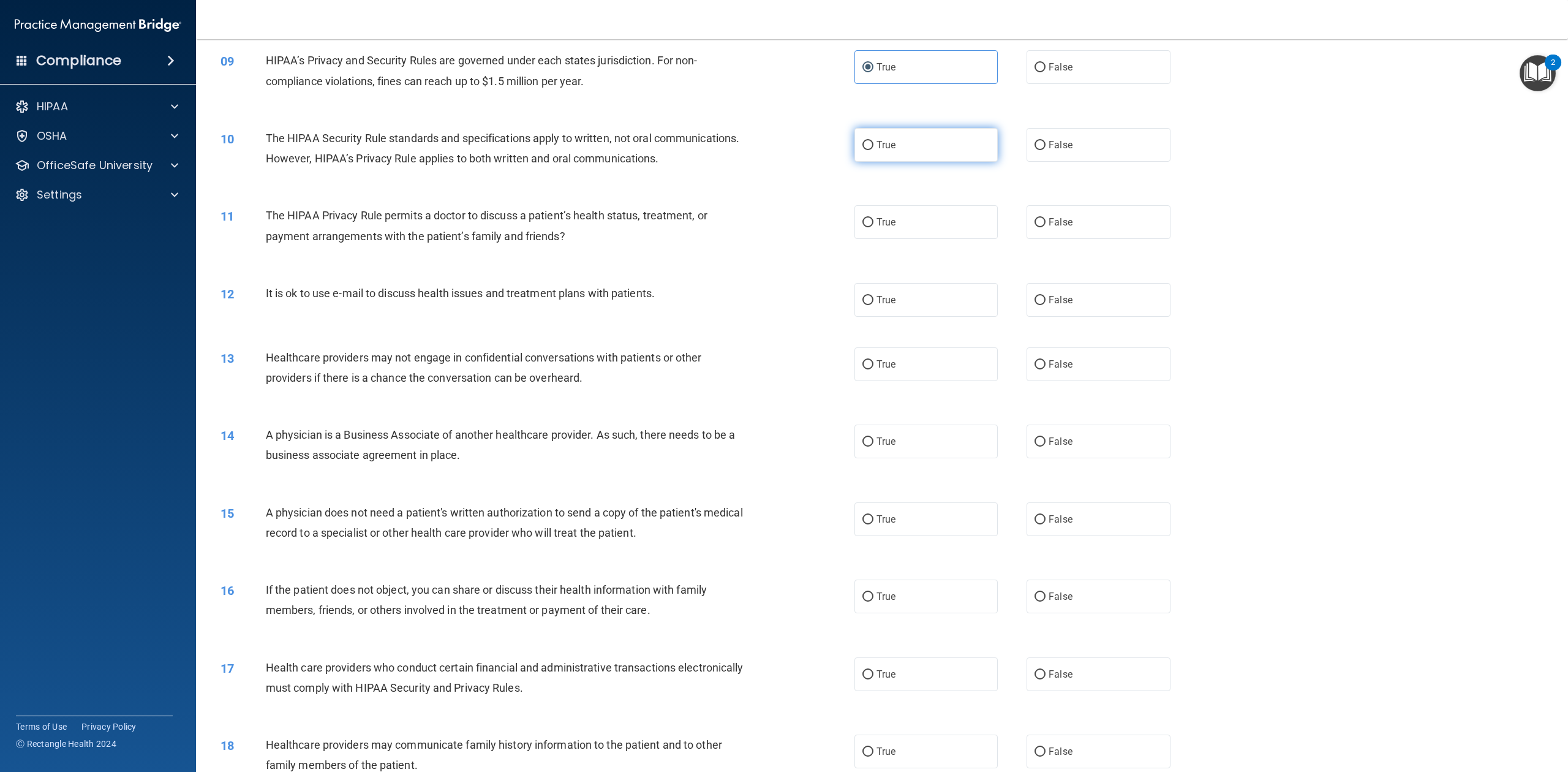
click at [932, 161] on label "True" at bounding box center [926, 144] width 143 height 34
click at [873, 150] on input "True" at bounding box center [868, 145] width 11 height 9
radio input "true"
click at [906, 239] on label "True" at bounding box center [926, 222] width 143 height 34
click at [873, 227] on input "True" at bounding box center [868, 222] width 11 height 9
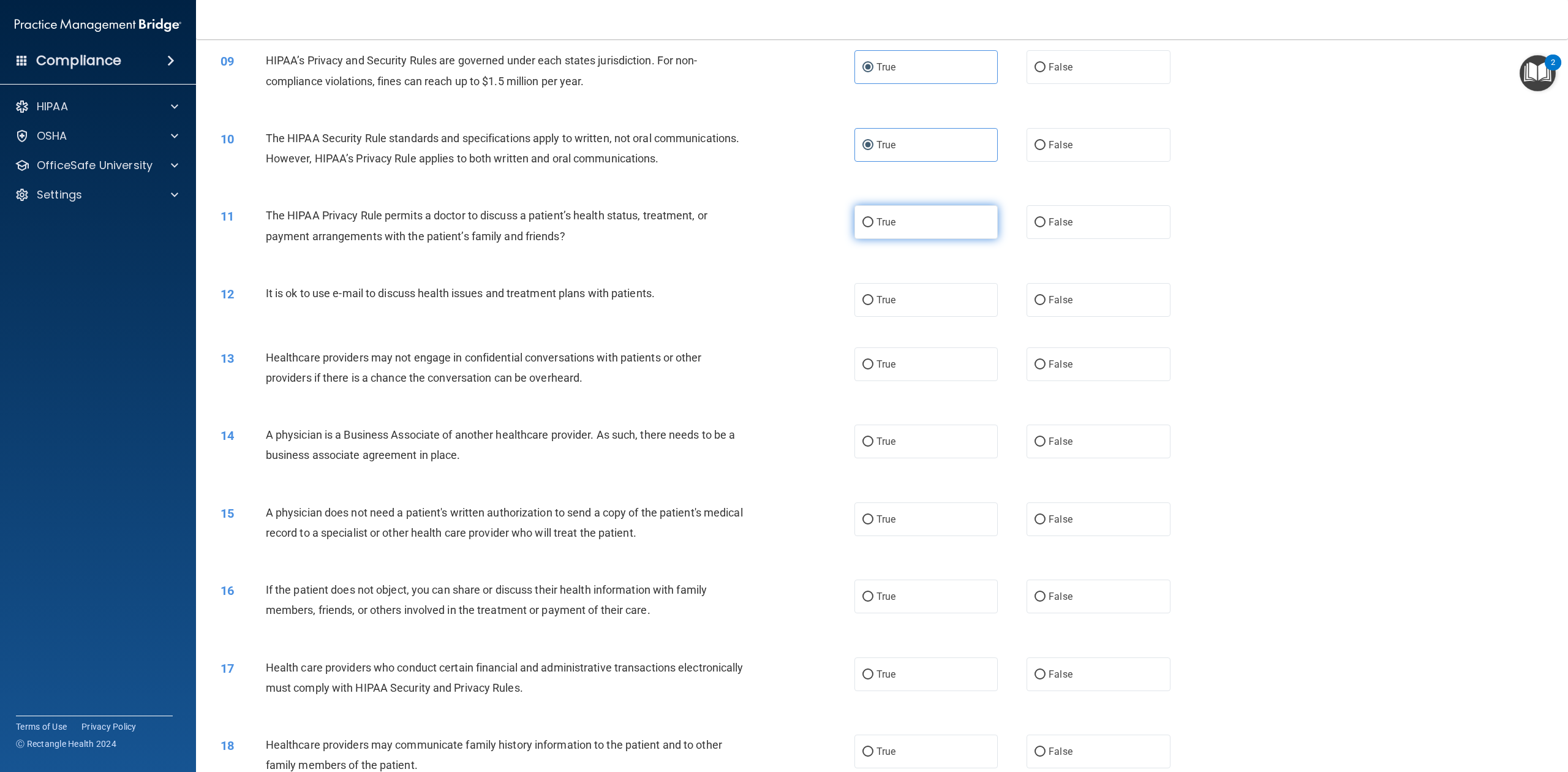
radio input "true"
click at [890, 317] on label "True" at bounding box center [926, 300] width 143 height 34
click at [873, 305] on input "True" at bounding box center [868, 300] width 11 height 9
radio input "true"
click at [1027, 381] on label "False" at bounding box center [1098, 364] width 143 height 34
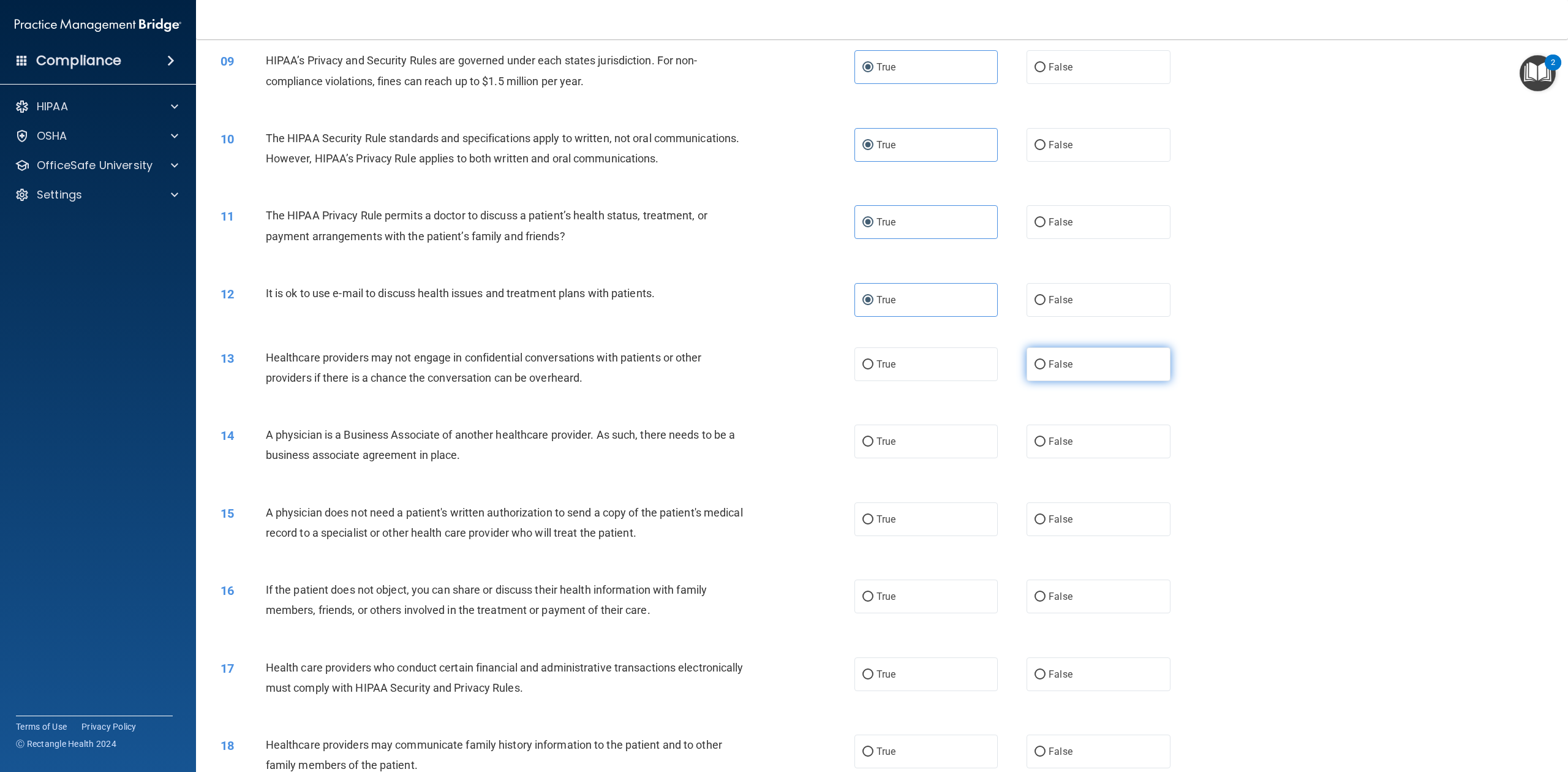
click at [1035, 369] on input "False" at bounding box center [1040, 365] width 11 height 9
radio input "true"
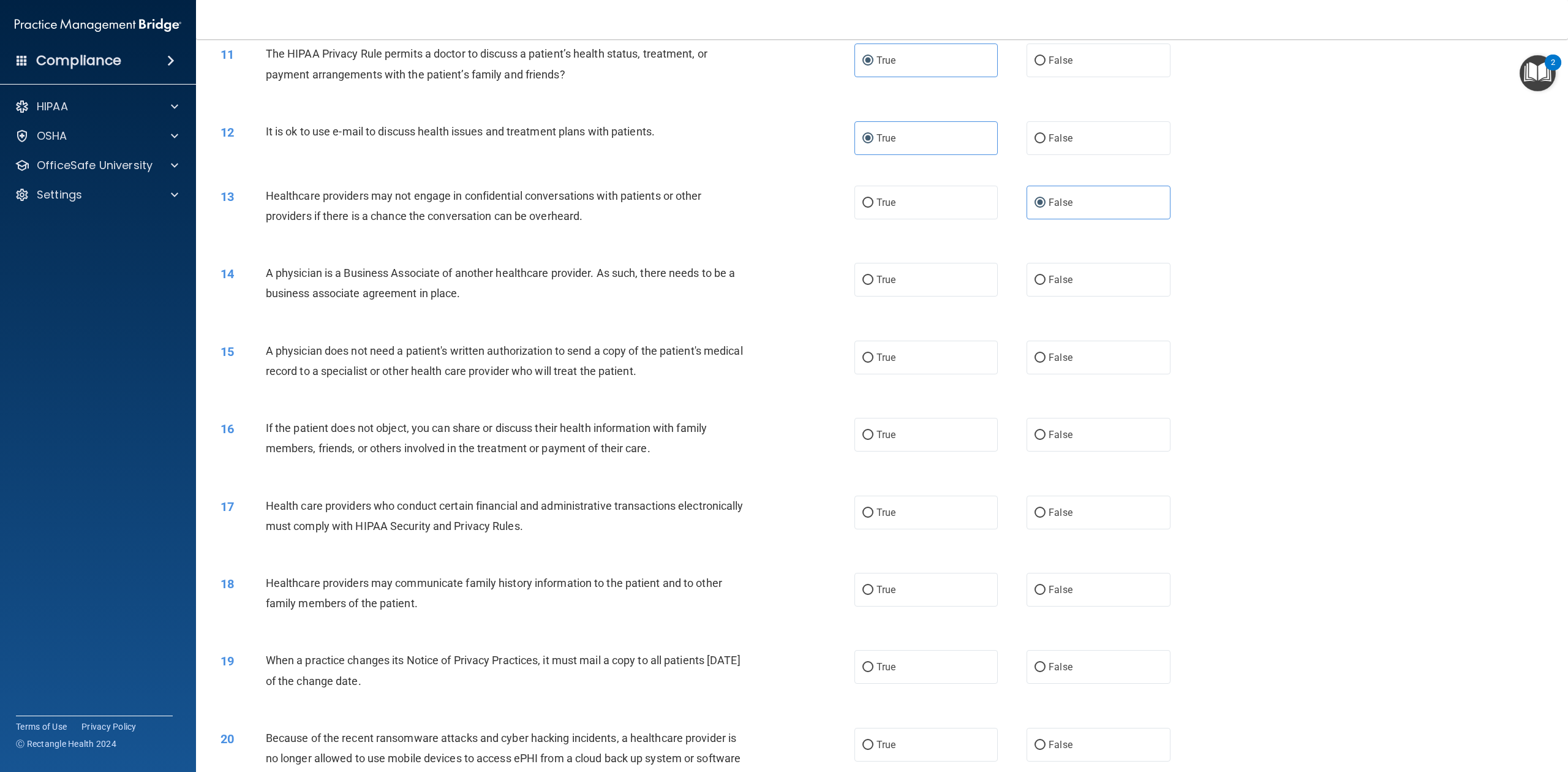
scroll to position [816, 0]
click at [1065, 294] on label "False" at bounding box center [1098, 277] width 143 height 34
click at [1046, 283] on input "False" at bounding box center [1040, 278] width 11 height 9
radio input "true"
click at [921, 372] on label "True" at bounding box center [926, 355] width 143 height 34
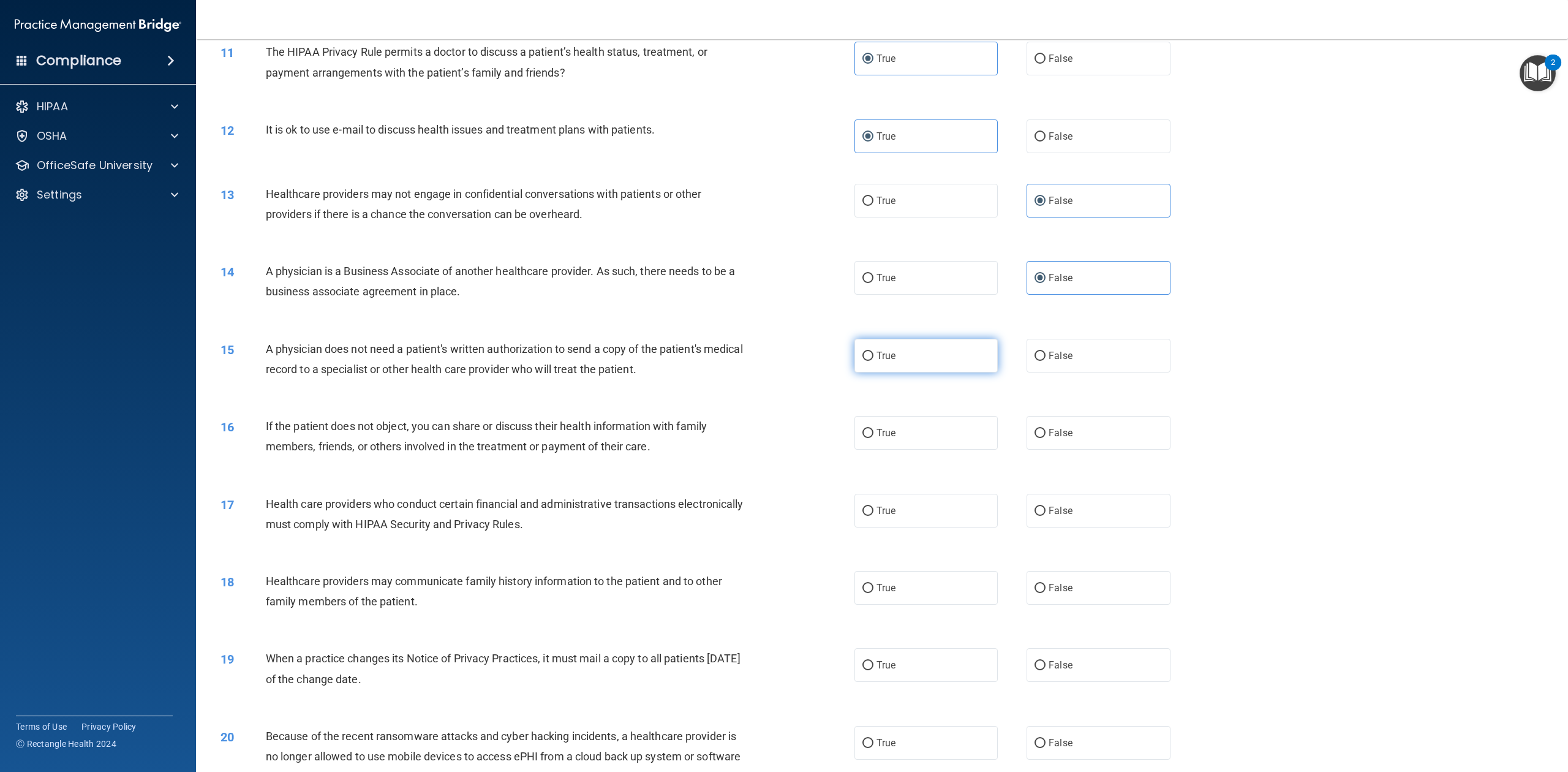
click at [873, 361] on input "True" at bounding box center [868, 356] width 11 height 9
radio input "true"
click at [925, 450] on label "True" at bounding box center [926, 433] width 143 height 34
click at [873, 438] on input "True" at bounding box center [868, 433] width 11 height 9
radio input "true"
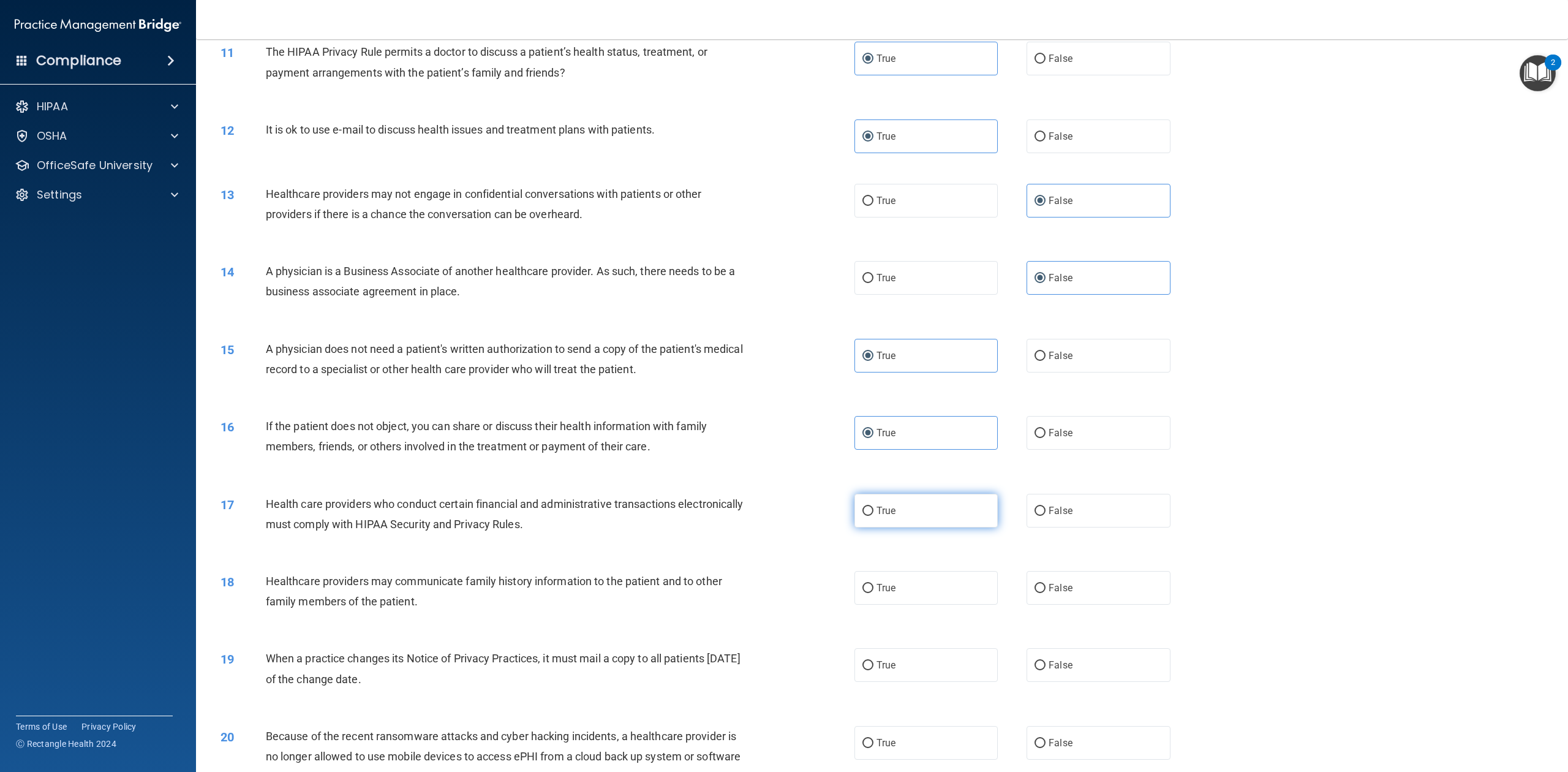
click at [910, 528] on label "True" at bounding box center [926, 510] width 143 height 34
click at [873, 516] on input "True" at bounding box center [868, 511] width 11 height 9
radio input "true"
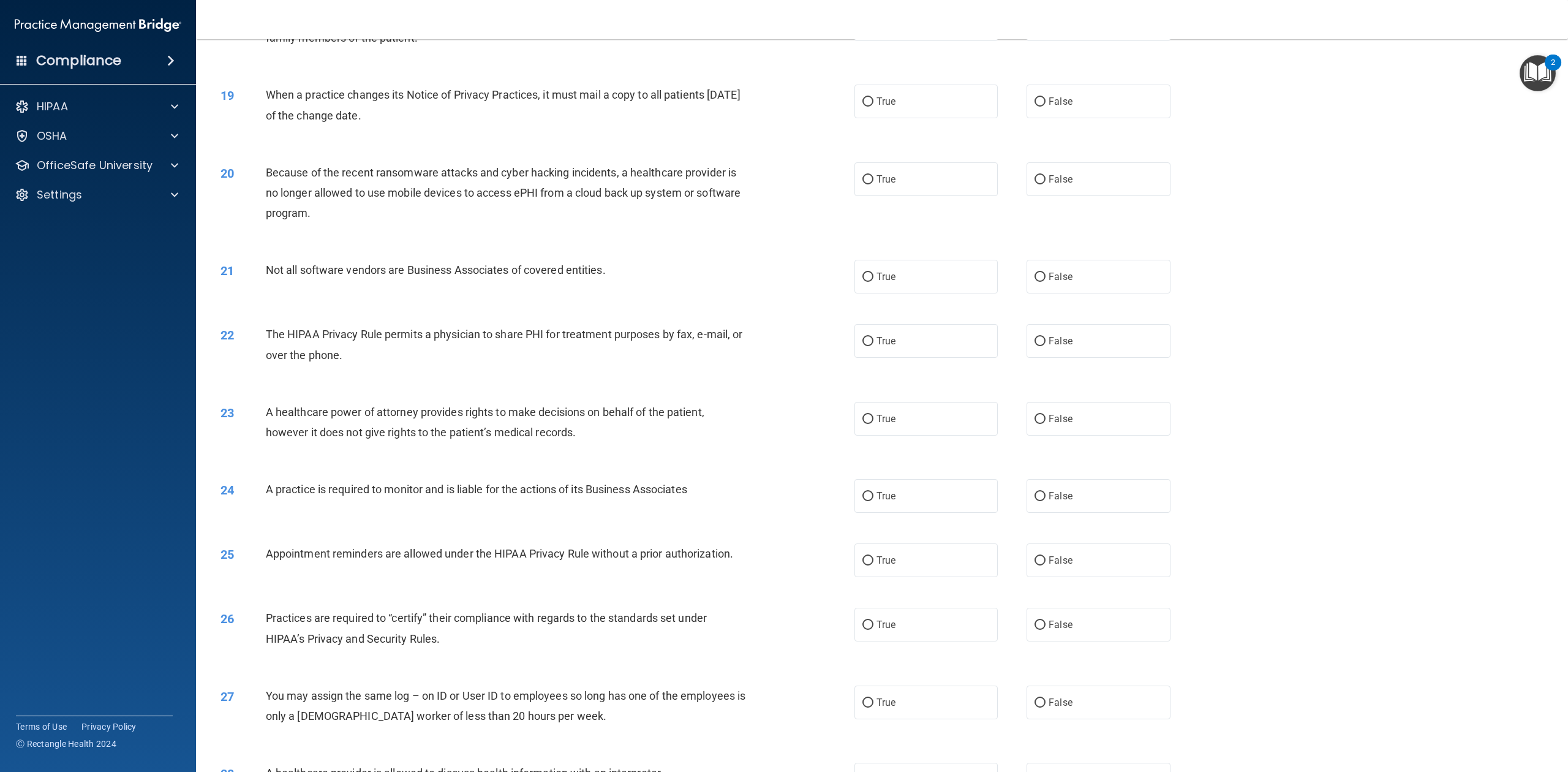
scroll to position [1386, 0]
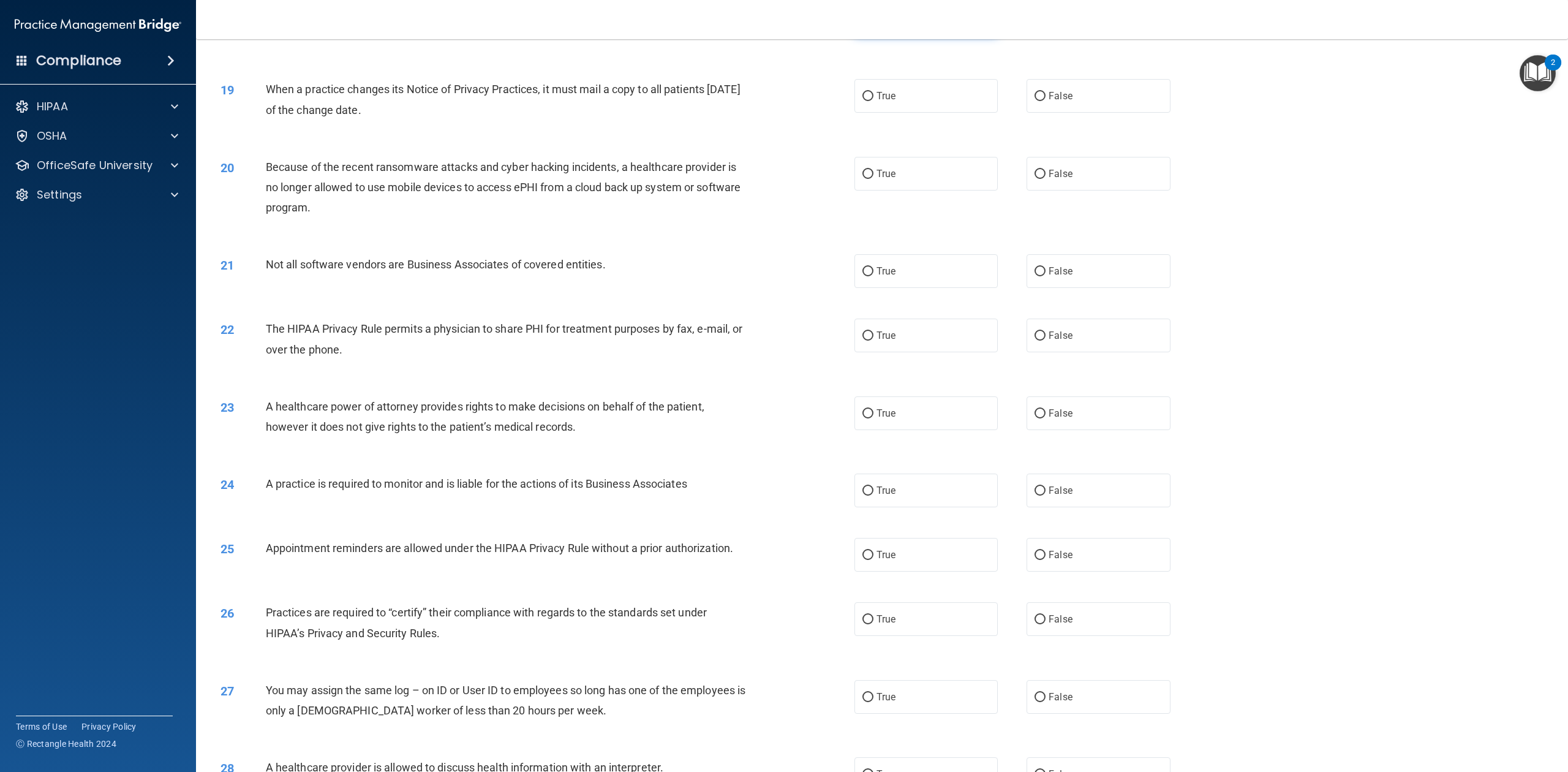
click at [909, 35] on label "True" at bounding box center [926, 18] width 143 height 34
click at [873, 24] on input "True" at bounding box center [868, 19] width 11 height 9
radio input "true"
click at [1035, 101] on input "False" at bounding box center [1040, 96] width 11 height 9
radio input "true"
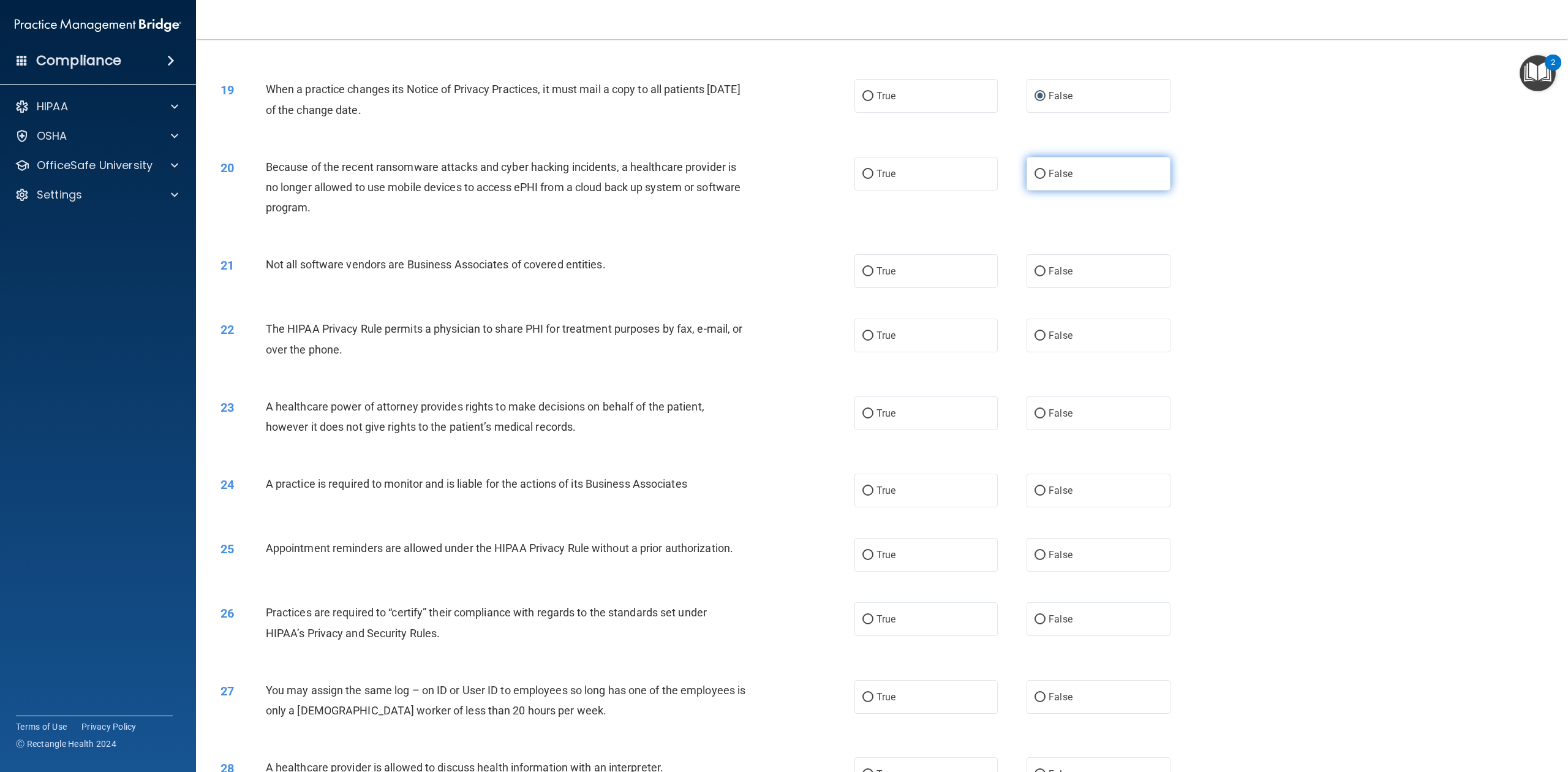
click at [1066, 191] on label "False" at bounding box center [1098, 174] width 143 height 34
click at [1046, 179] on input "False" at bounding box center [1040, 174] width 11 height 9
radio input "true"
click at [918, 288] on label "True" at bounding box center [926, 270] width 143 height 34
click at [873, 276] on input "True" at bounding box center [868, 272] width 11 height 9
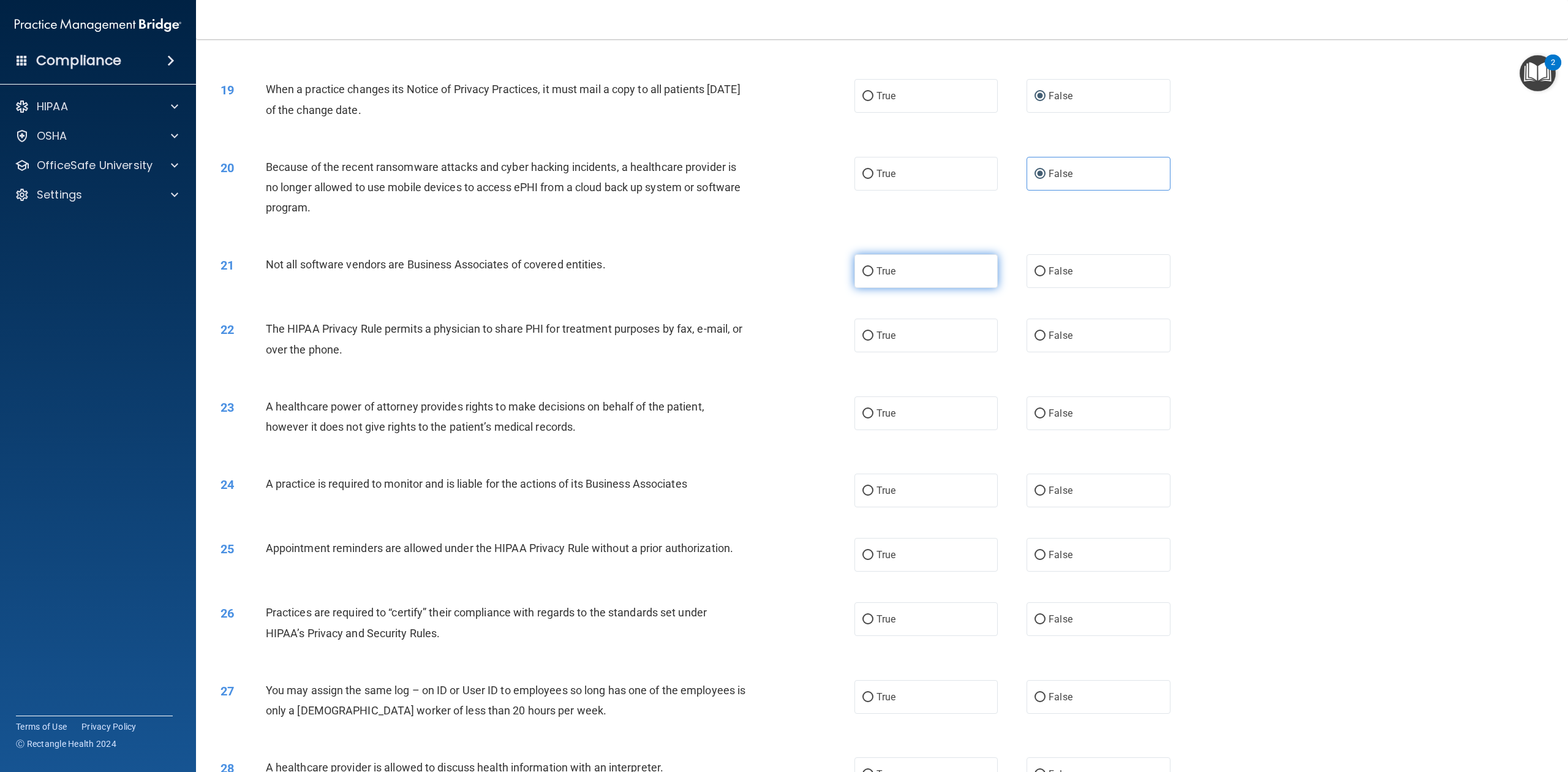
radio input "true"
click at [909, 352] on label "True" at bounding box center [926, 335] width 143 height 34
click at [873, 341] on input "True" at bounding box center [868, 336] width 11 height 9
radio input "true"
click at [1081, 430] on label "False" at bounding box center [1098, 413] width 143 height 34
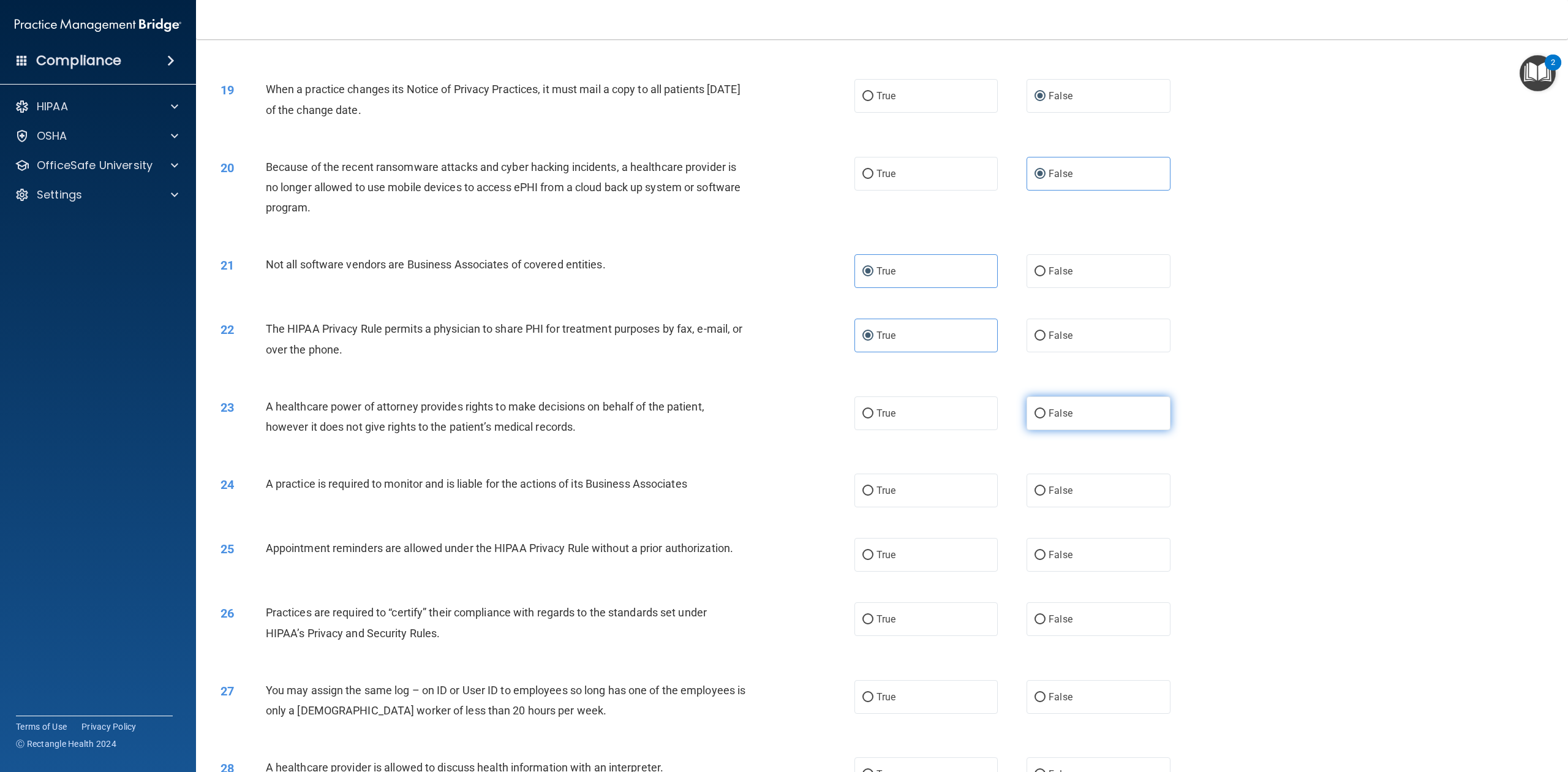
click at [1046, 419] on input "False" at bounding box center [1040, 414] width 11 height 9
radio input "true"
click at [912, 507] on label "True" at bounding box center [926, 490] width 143 height 34
click at [873, 496] on input "True" at bounding box center [868, 491] width 11 height 9
radio input "true"
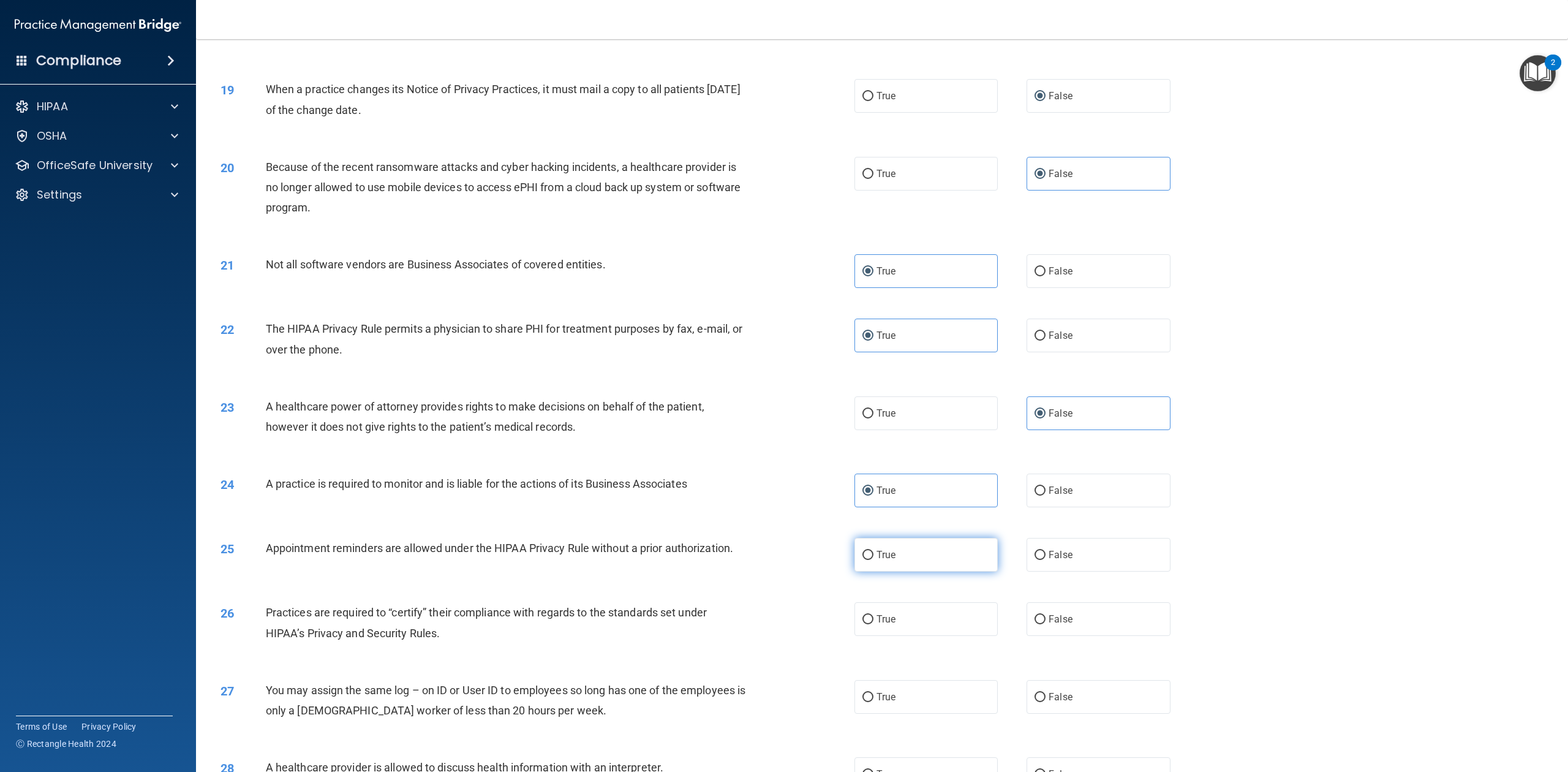
click at [897, 571] on label "True" at bounding box center [926, 554] width 143 height 34
click at [873, 560] on input "True" at bounding box center [868, 555] width 11 height 9
radio input "true"
click at [1057, 578] on span "False" at bounding box center [1061, 619] width 24 height 11
click at [1046, 578] on input "False" at bounding box center [1040, 619] width 11 height 9
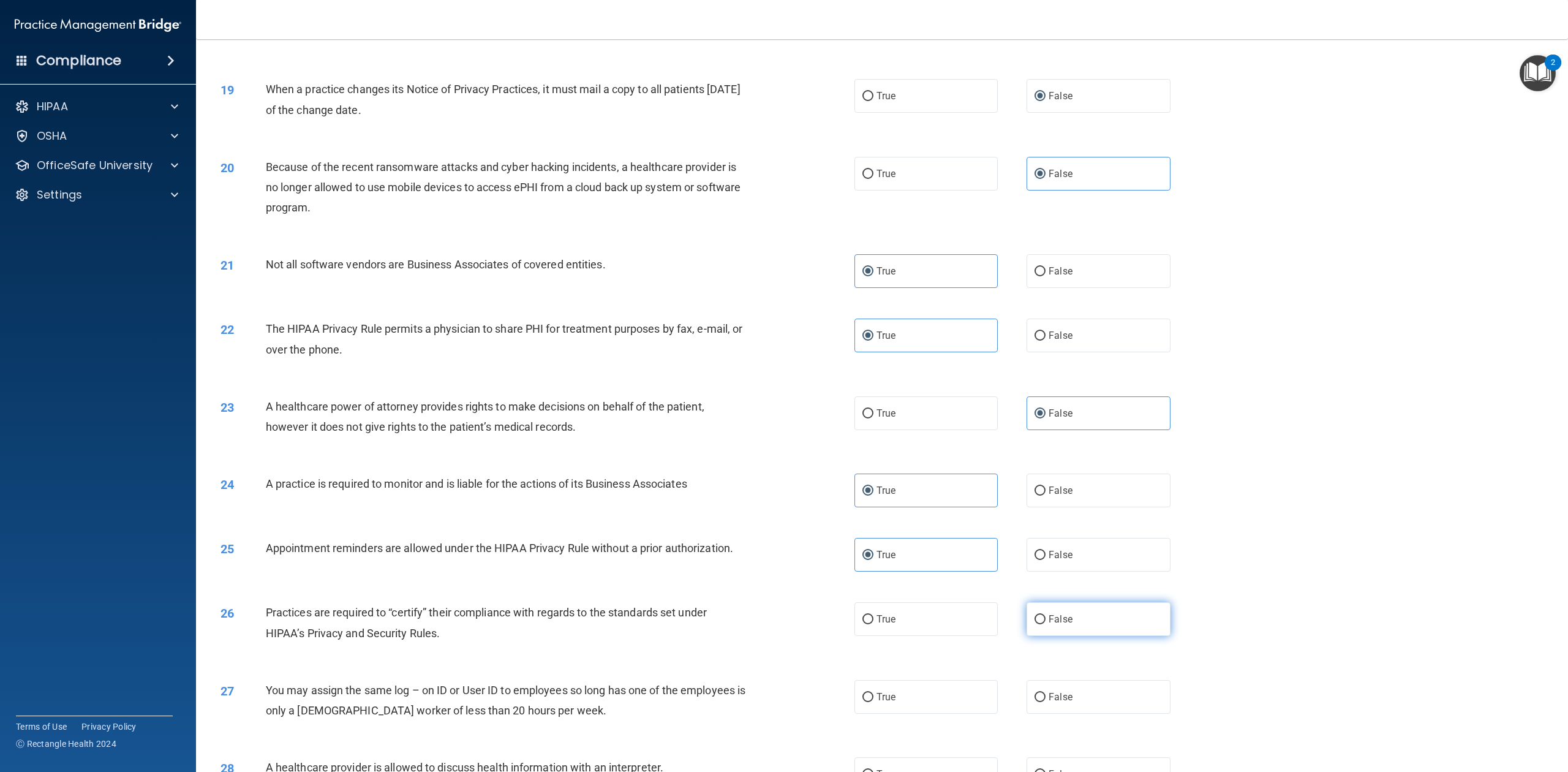
radio input "true"
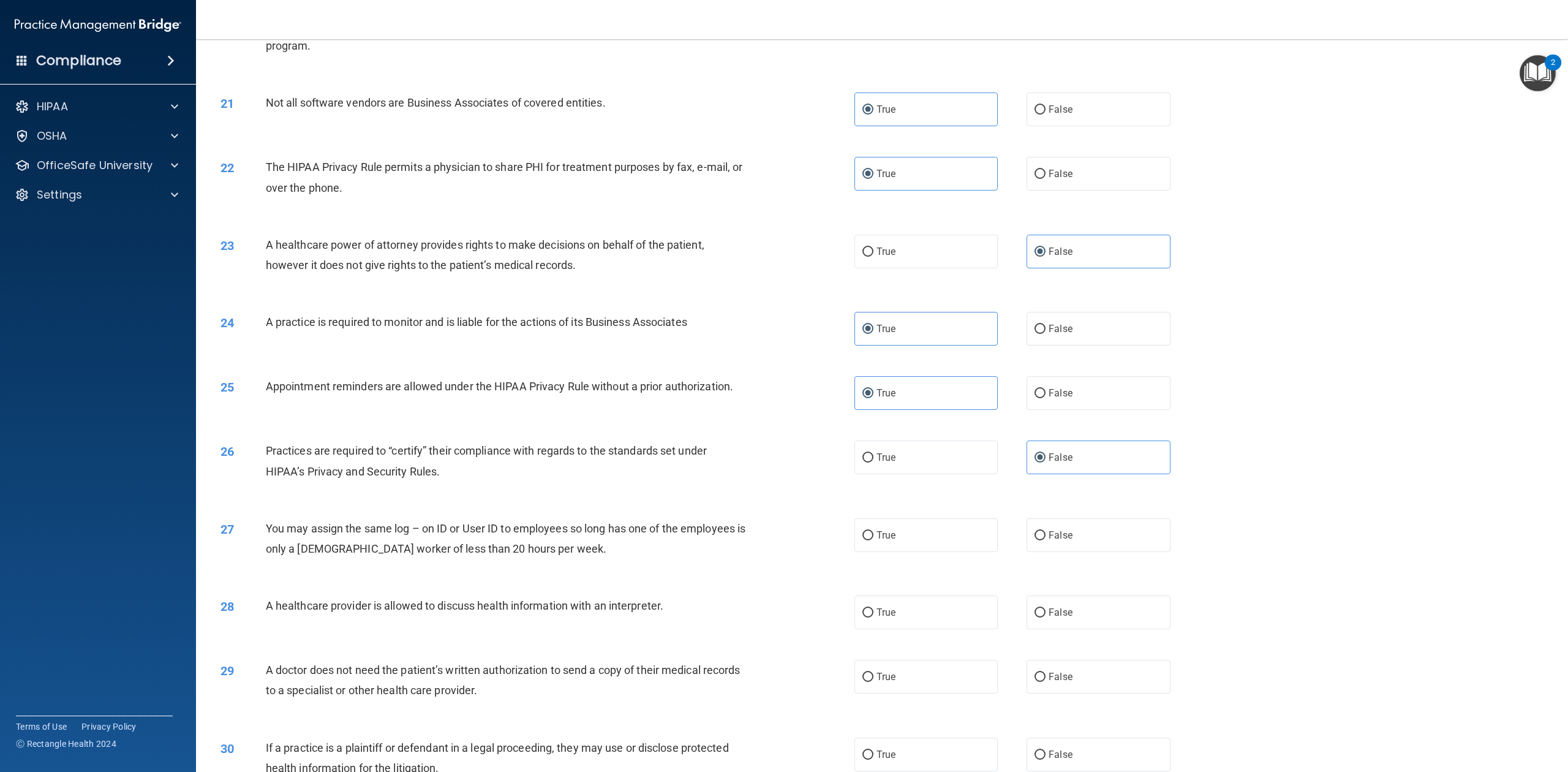
scroll to position [1549, 0]
click at [1108, 550] on label "False" at bounding box center [1098, 533] width 143 height 34
click at [1046, 538] on input "False" at bounding box center [1040, 534] width 11 height 9
radio input "true"
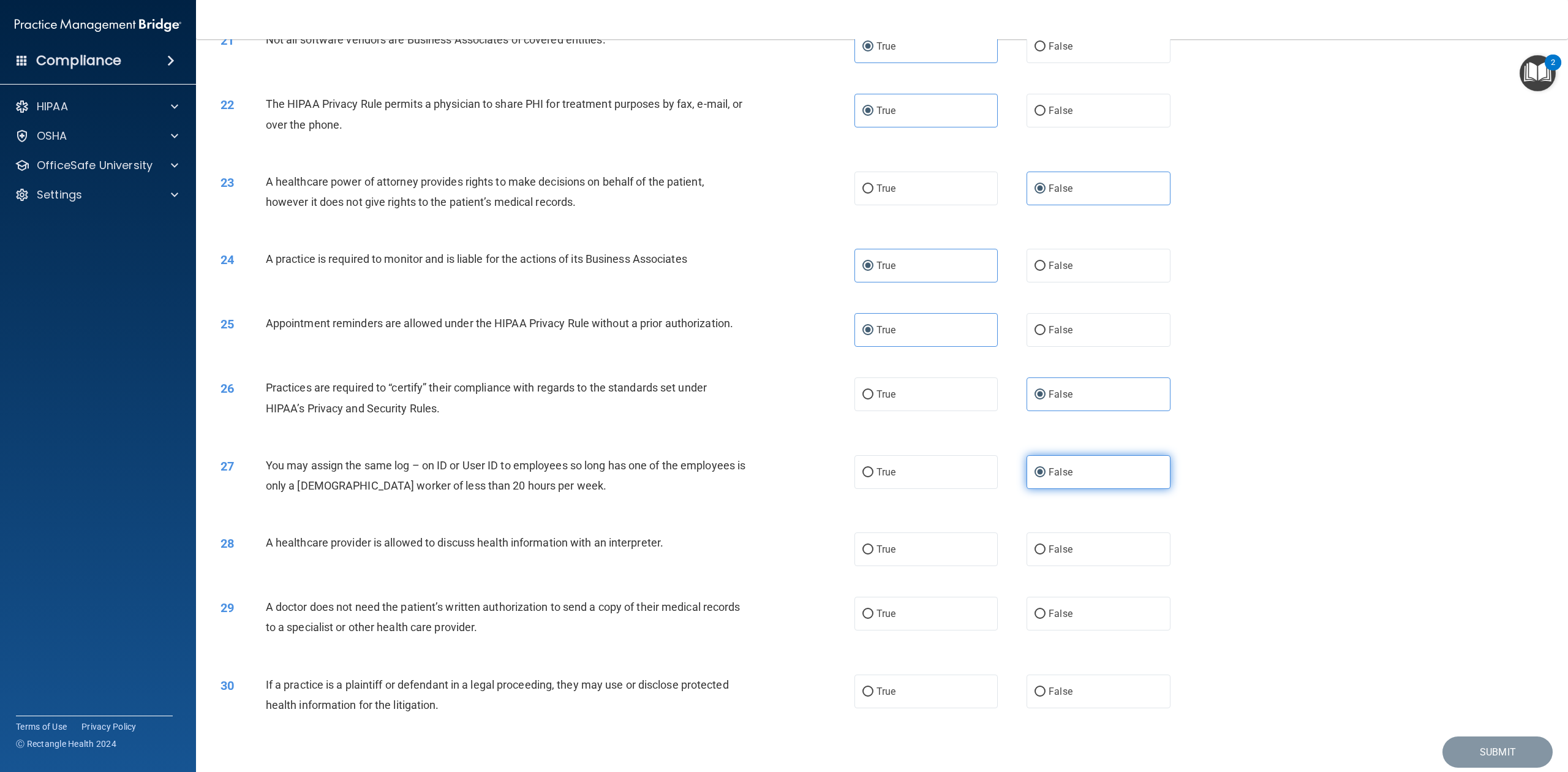
scroll to position [1695, 0]
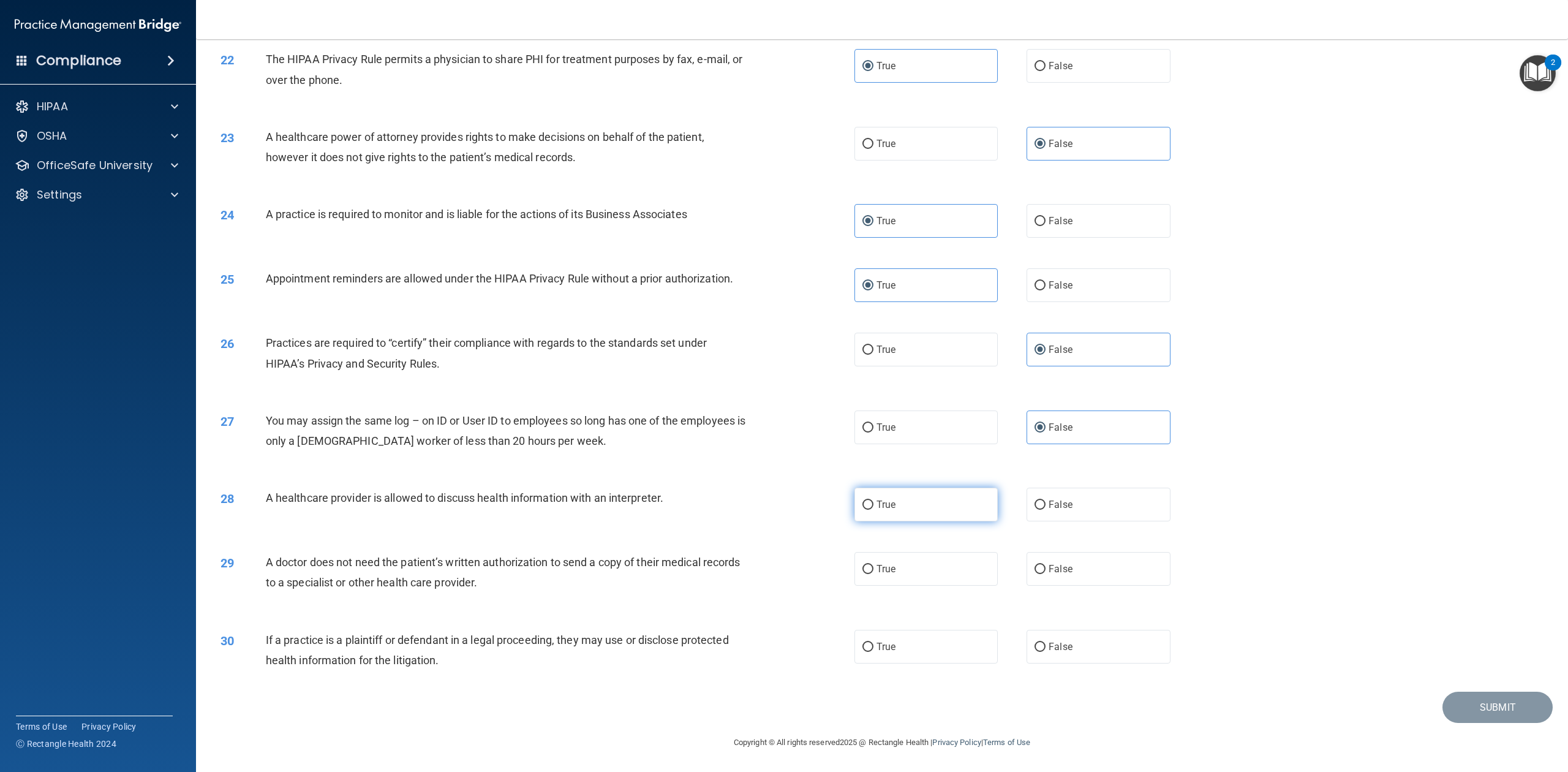
click at [927, 496] on label "True" at bounding box center [926, 504] width 143 height 34
click at [873, 500] on input "True" at bounding box center [868, 505] width 11 height 9
radio input "true"
click at [1096, 578] on div "29 A doctor does not need the patient’s written authorization to send a copy of…" at bounding box center [882, 575] width 1341 height 77
click at [1096, 578] on div "29 A doctor does not need the patient’s written authorization to send a copy of…" at bounding box center [882, 575] width 1341 height 77
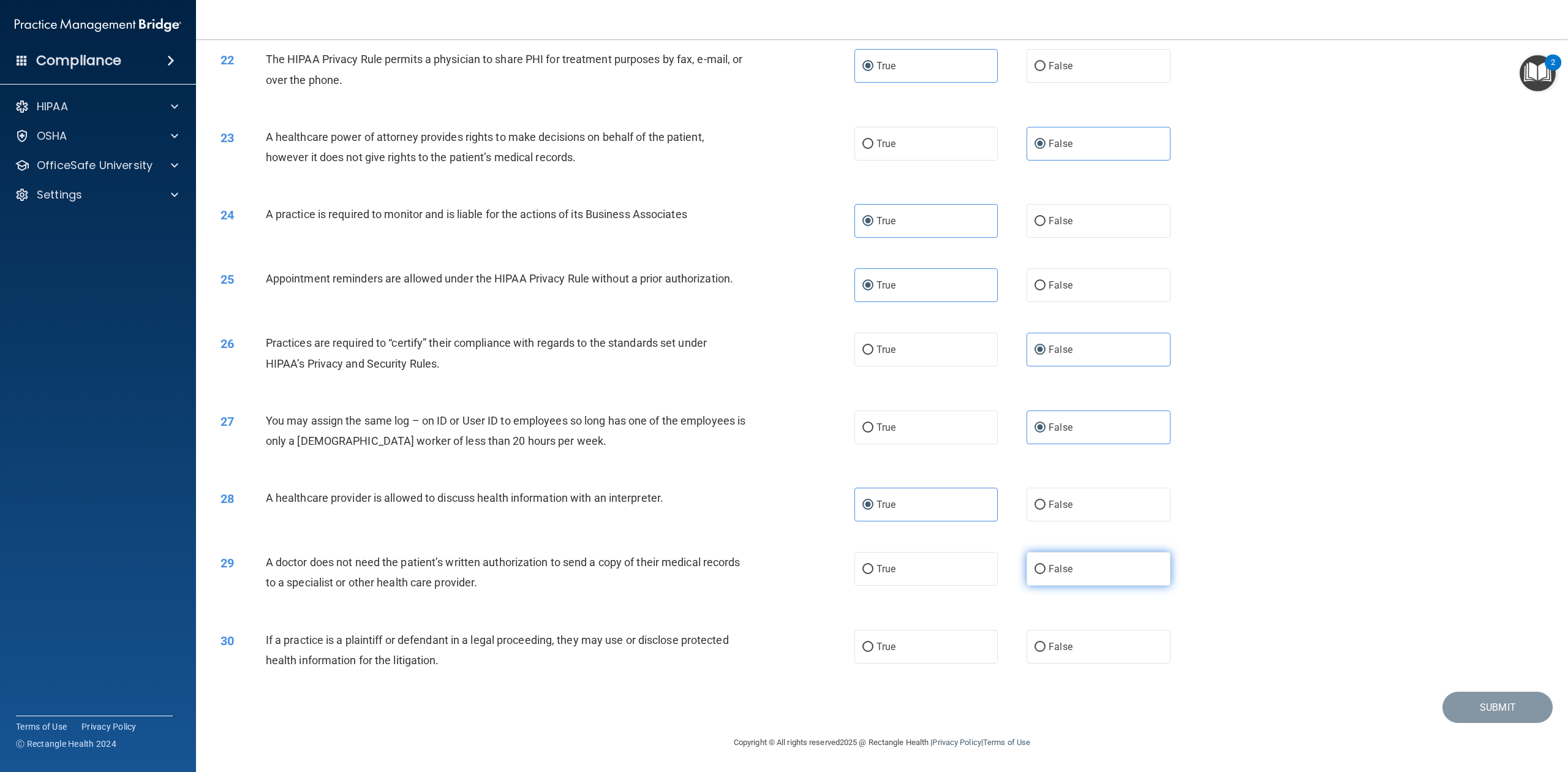
click at [1103, 578] on label "False" at bounding box center [1098, 568] width 143 height 34
click at [1046, 574] on input "False" at bounding box center [1040, 569] width 11 height 9
radio input "true"
click at [1106, 578] on label "False" at bounding box center [1098, 646] width 143 height 34
click at [1046, 578] on input "False" at bounding box center [1040, 647] width 11 height 9
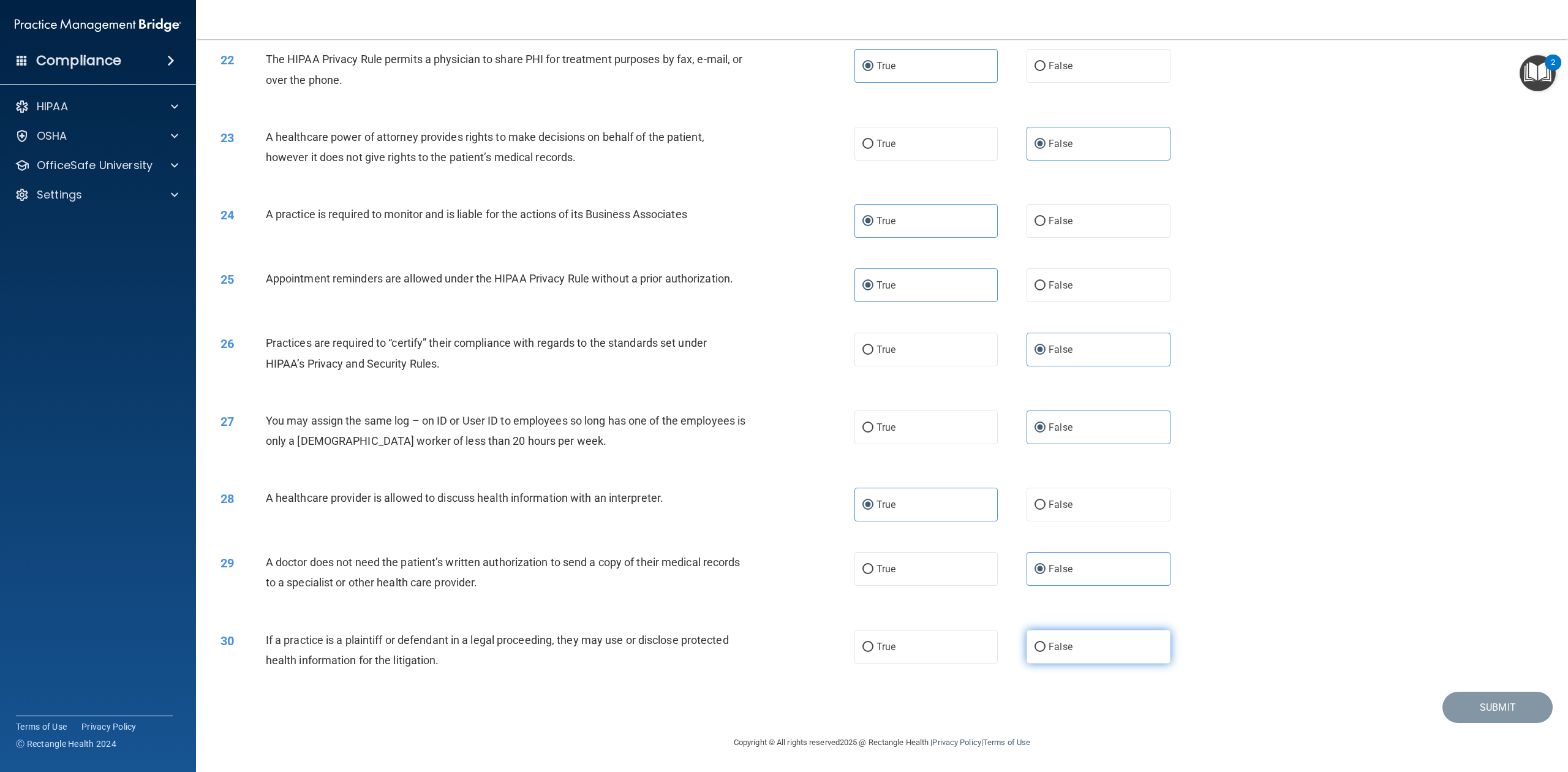
radio input "true"
click at [1175, 578] on button "Submit" at bounding box center [1498, 707] width 110 height 31
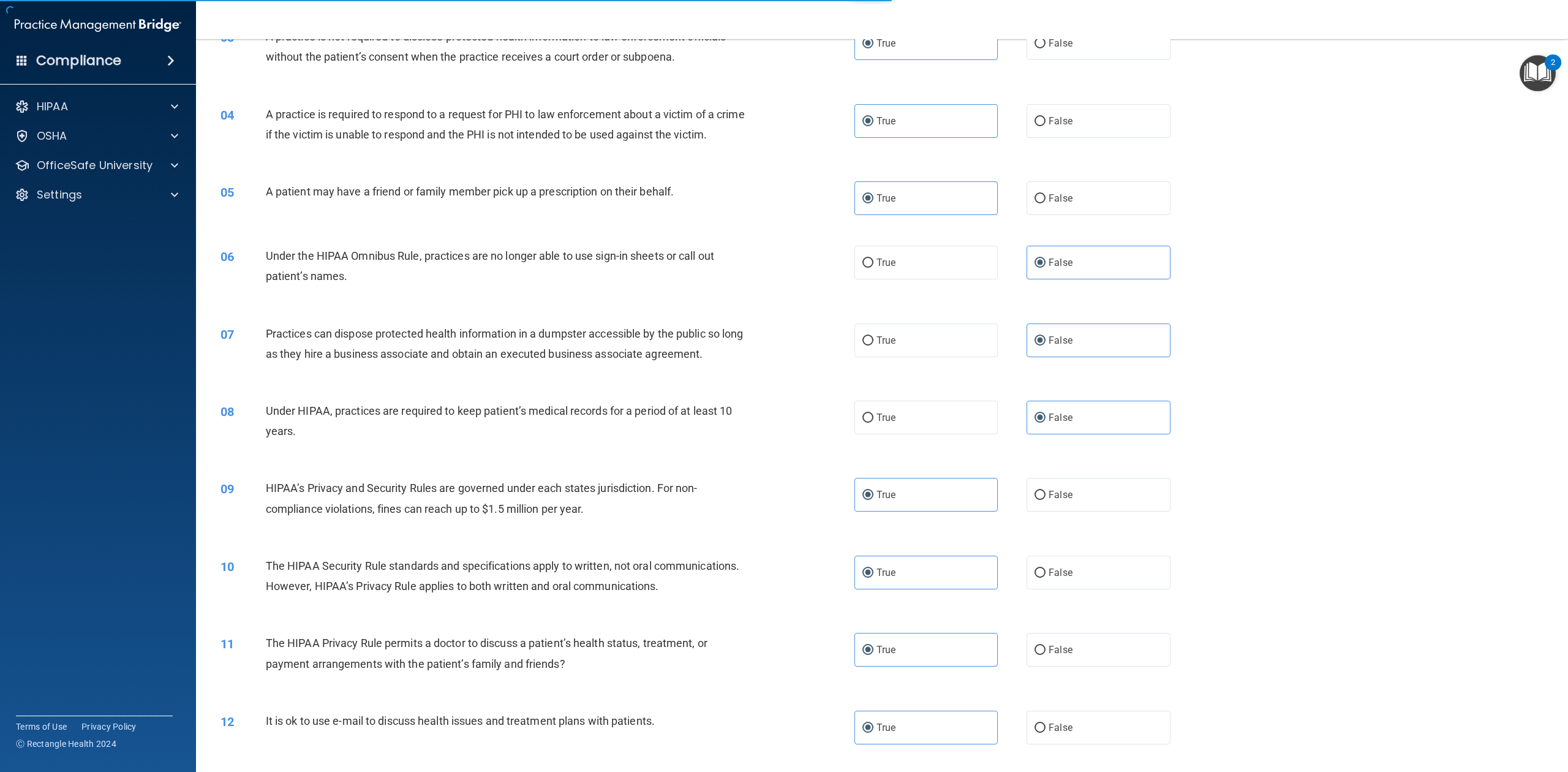
scroll to position [0, 0]
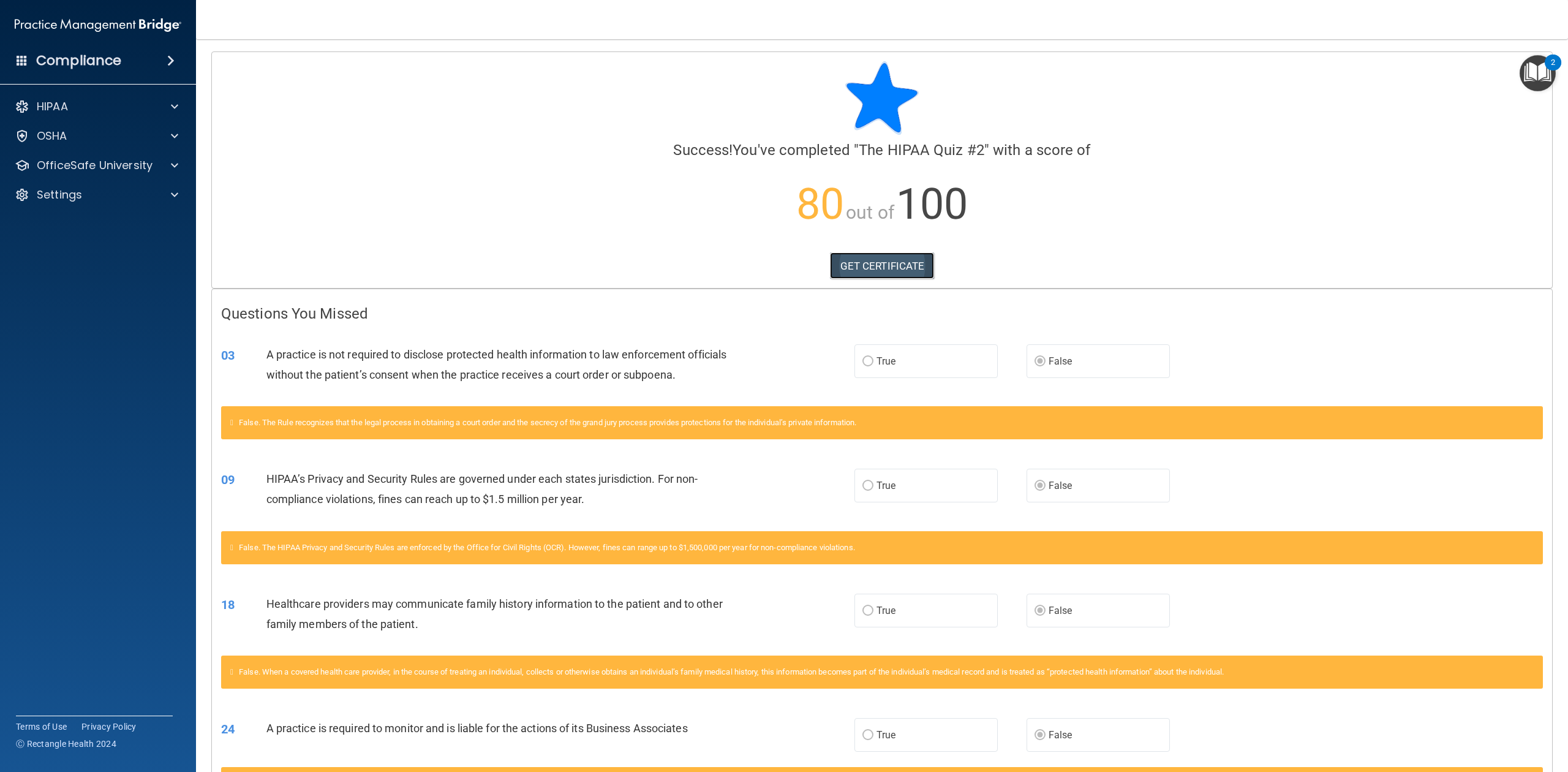
click at [903, 266] on link "GET CERTIFICATE" at bounding box center [882, 266] width 104 height 27
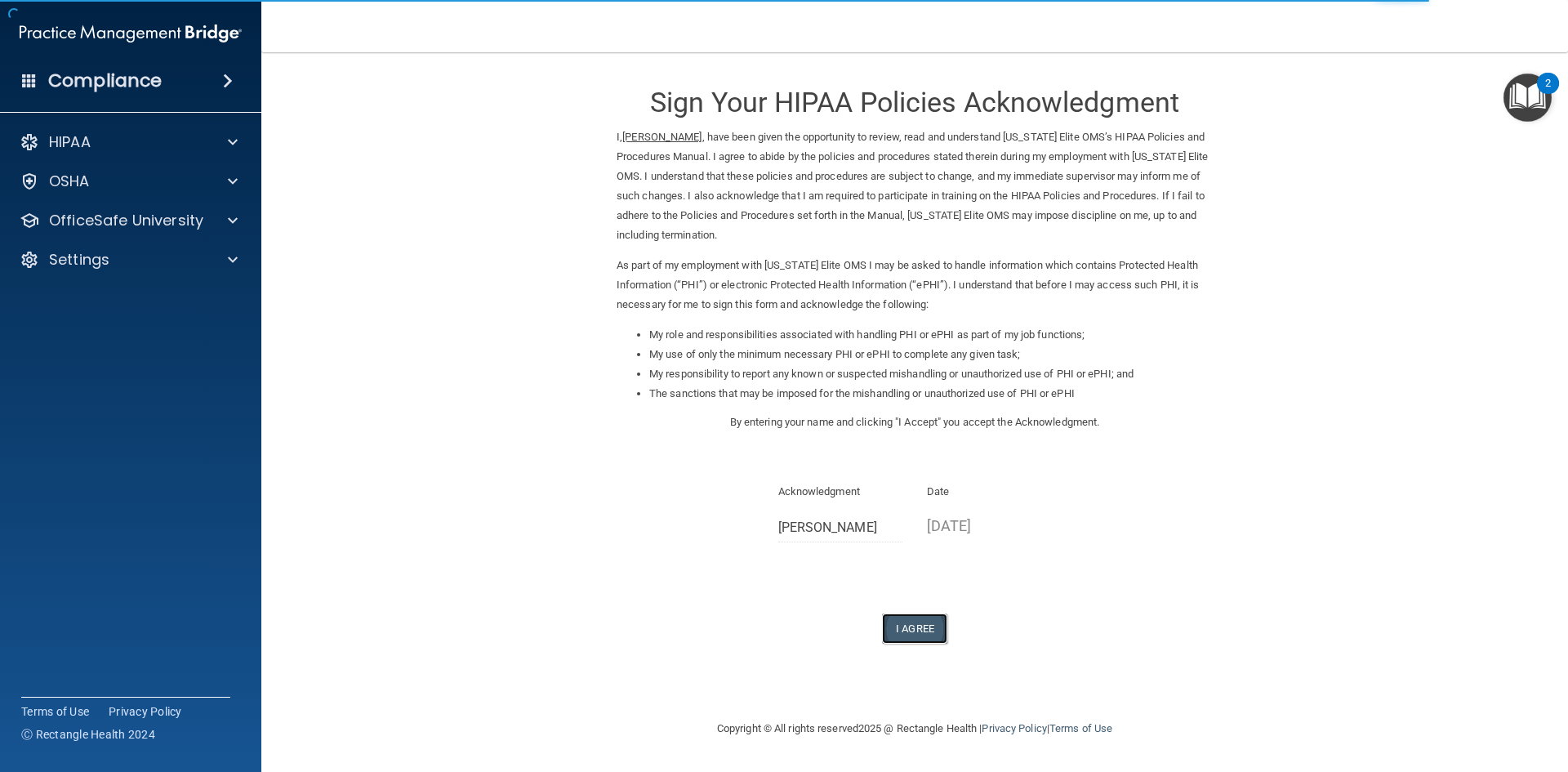
click at [914, 631] on button "I Agree" at bounding box center [914, 628] width 65 height 30
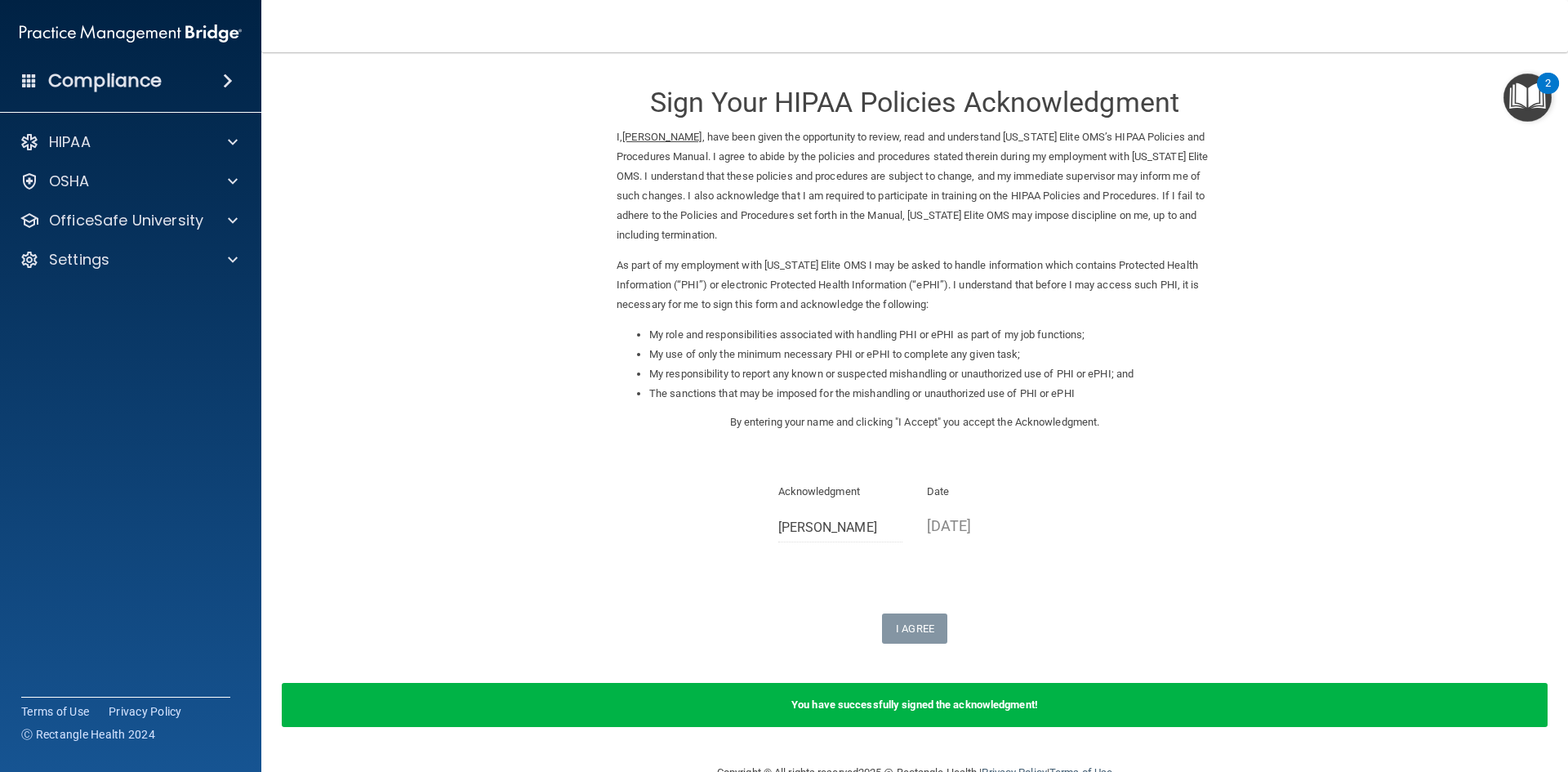
click at [126, 79] on h4 "Compliance" at bounding box center [105, 80] width 113 height 23
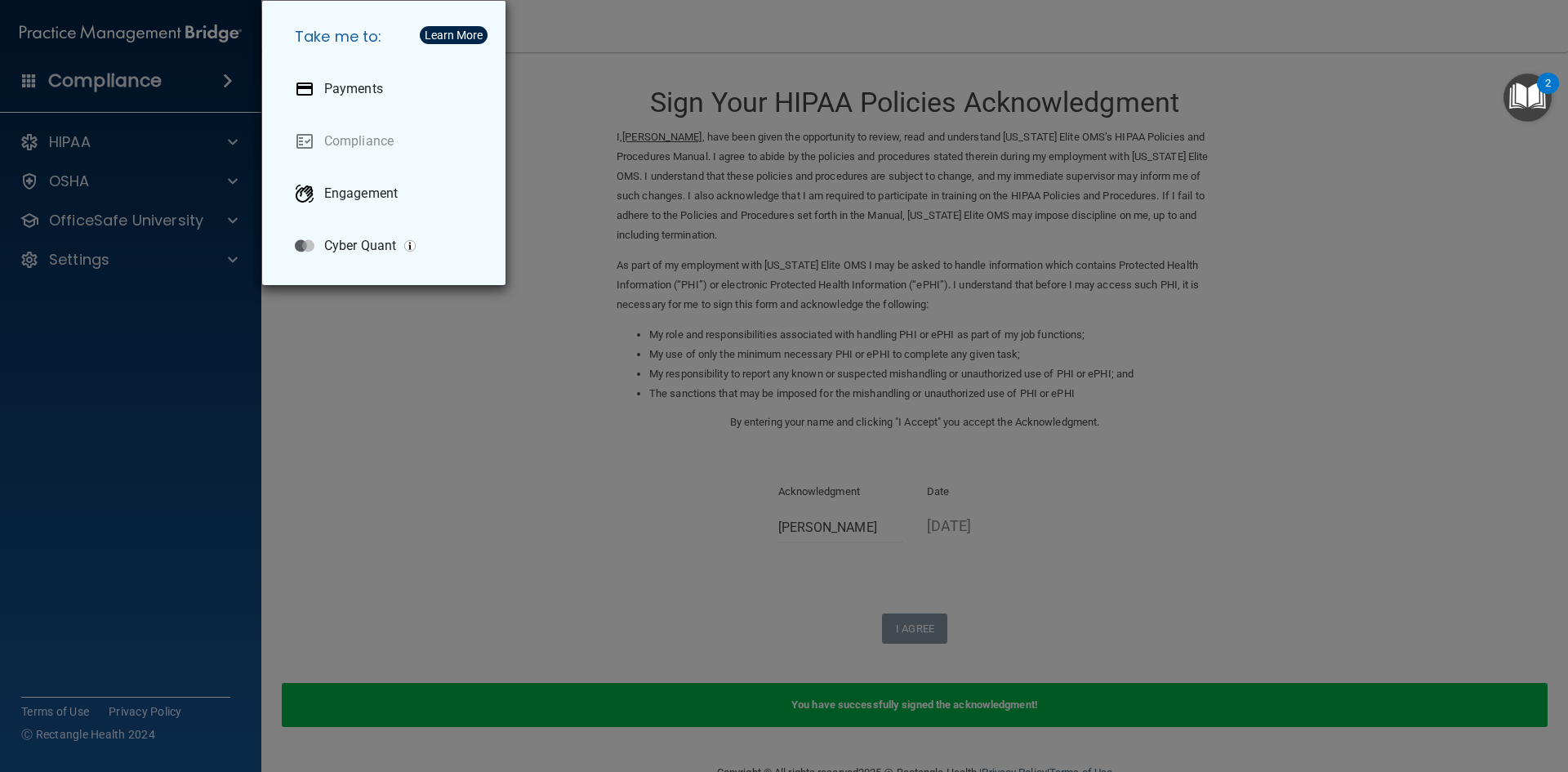
click at [296, 388] on div "Take me to: Payments Compliance Engagement Cyber Quant" at bounding box center [784, 386] width 1568 height 772
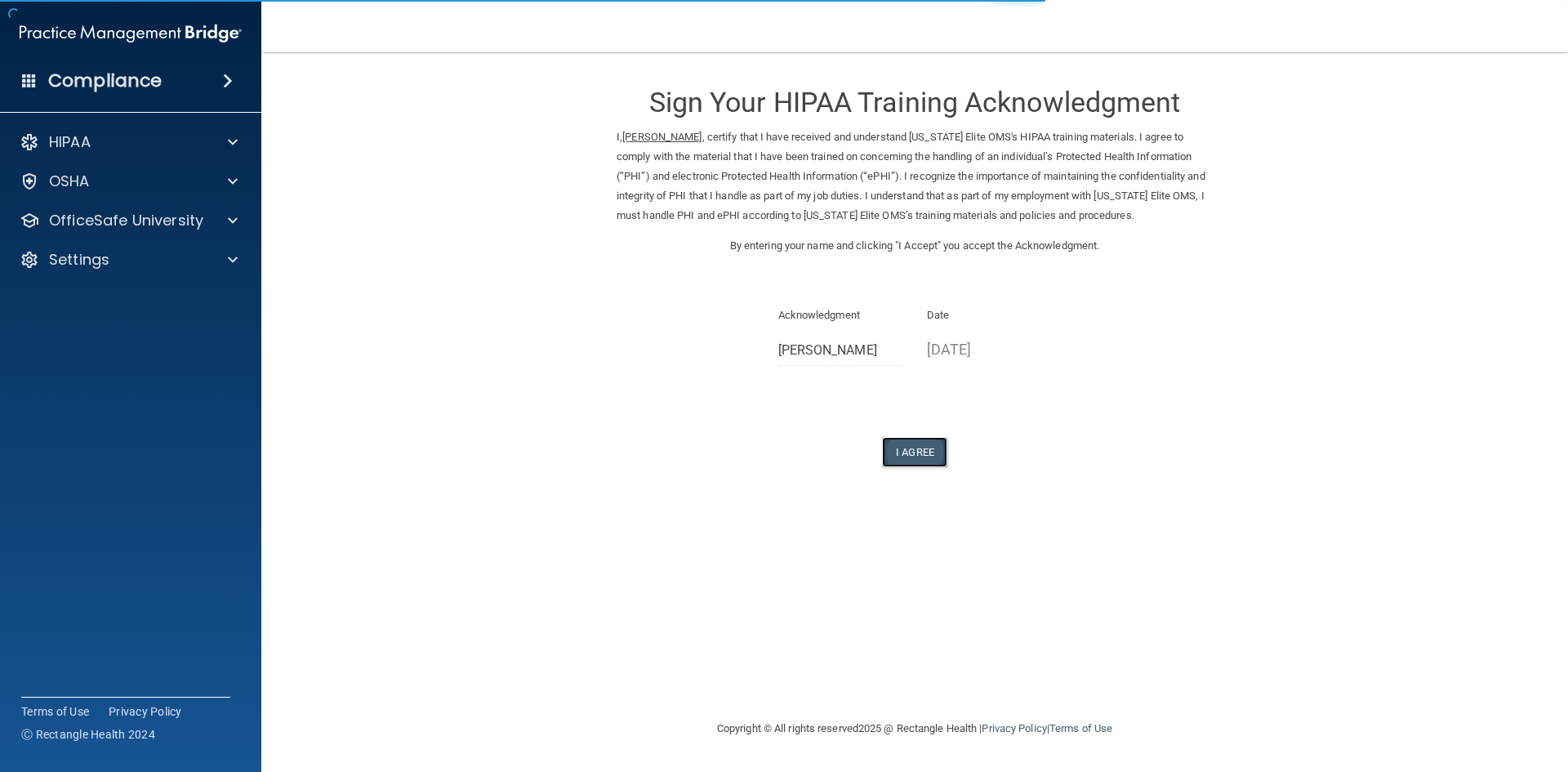
click at [928, 444] on button "I Agree" at bounding box center [914, 452] width 65 height 30
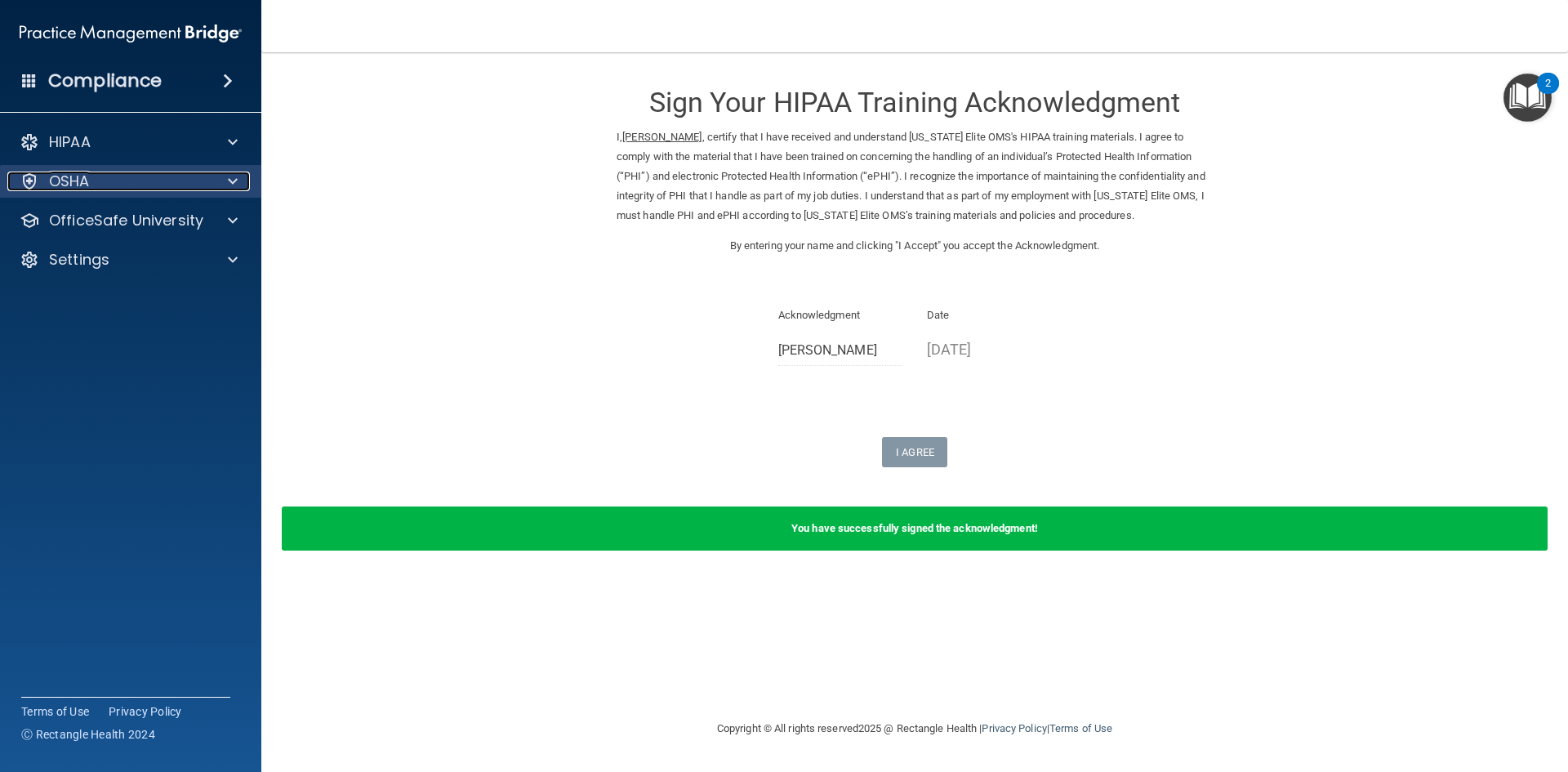
click at [222, 178] on div at bounding box center [231, 181] width 41 height 19
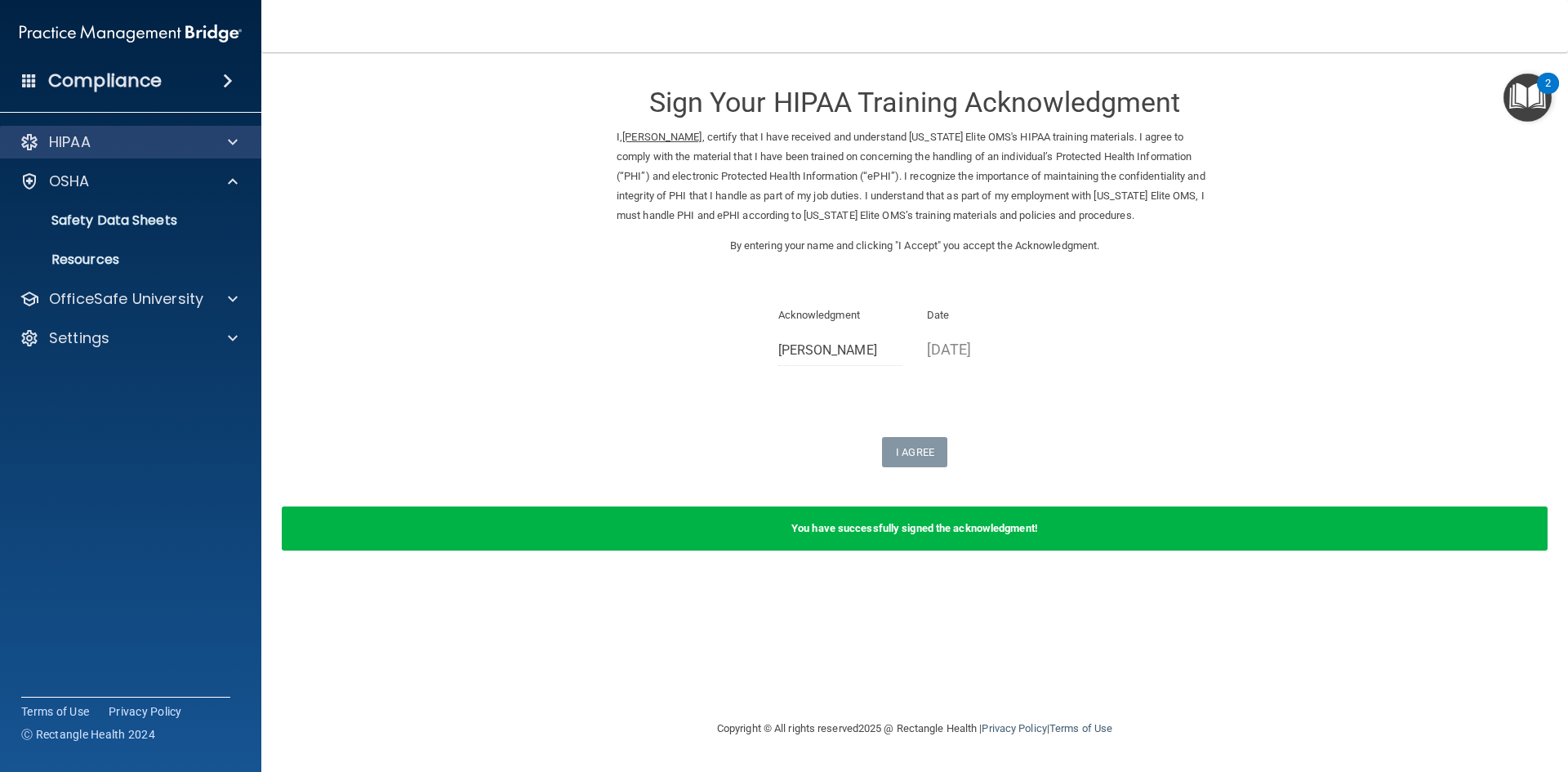
click at [242, 128] on div "HIPAA Documents and Policies Report an Incident Business Associates Emergency P…" at bounding box center [131, 243] width 262 height 248
click at [236, 142] on span at bounding box center [233, 142] width 10 height 19
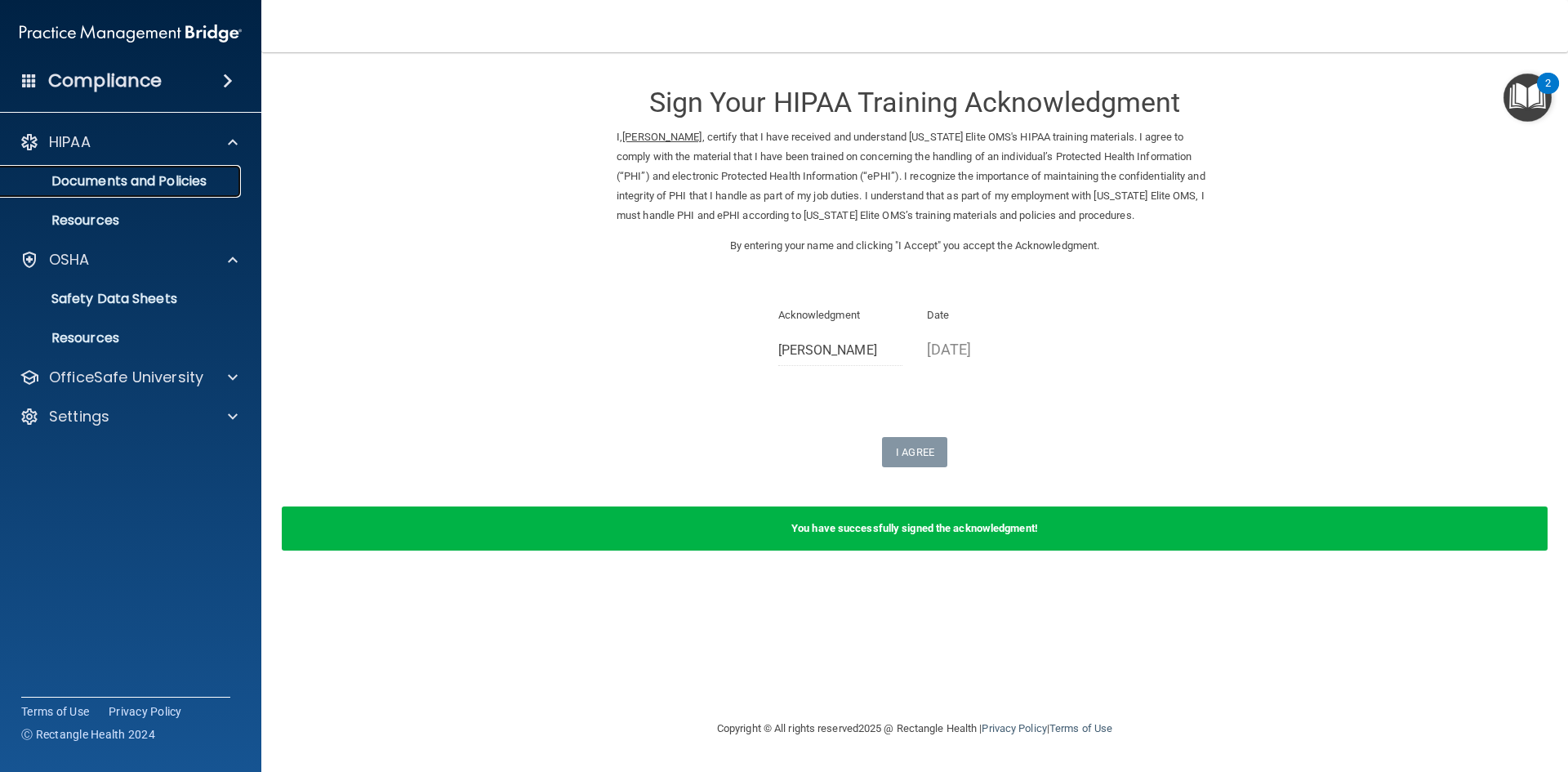
click at [159, 177] on p "Documents and Policies" at bounding box center [122, 181] width 223 height 16
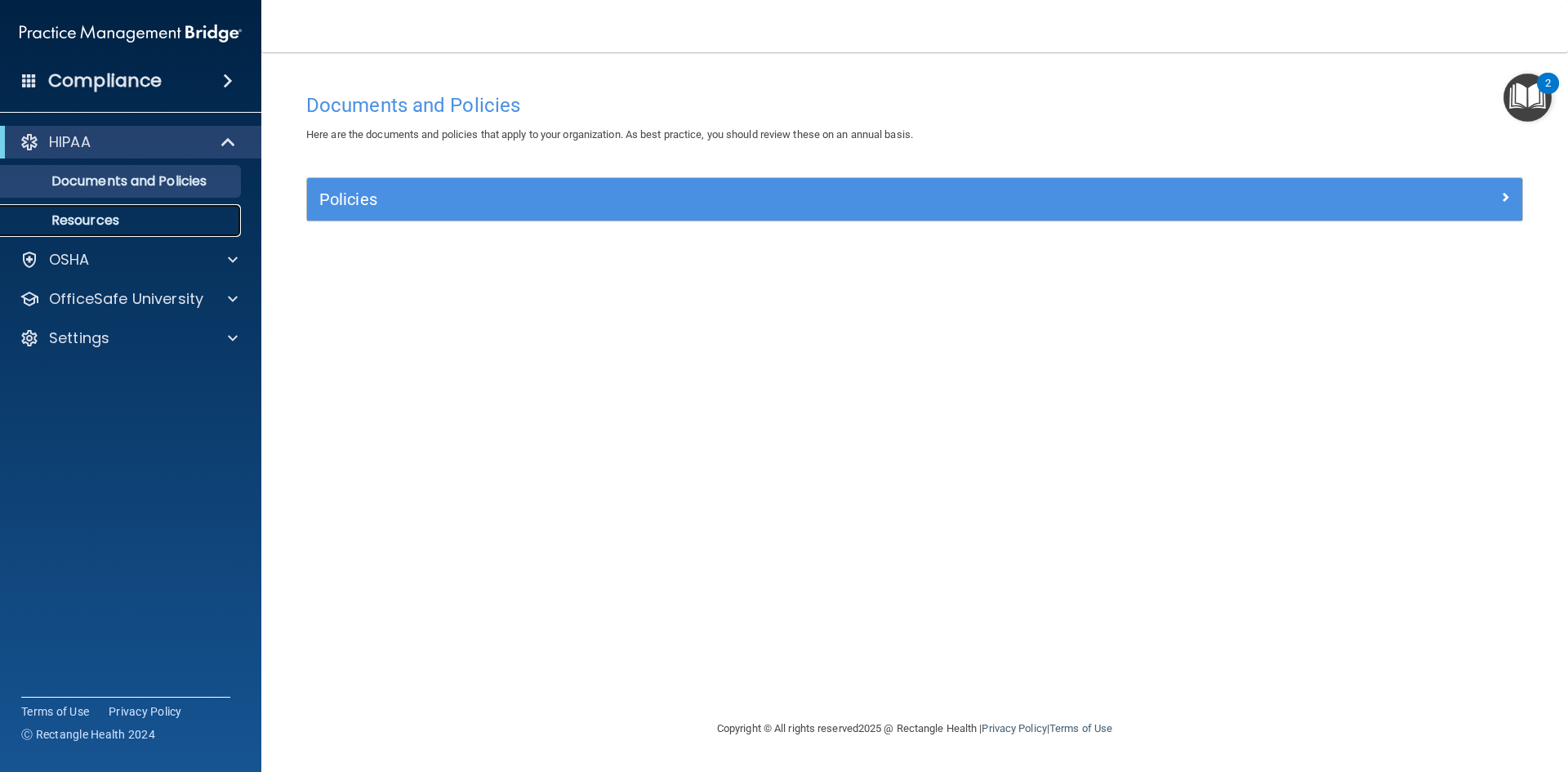
click at [175, 225] on p "Resources" at bounding box center [122, 220] width 223 height 16
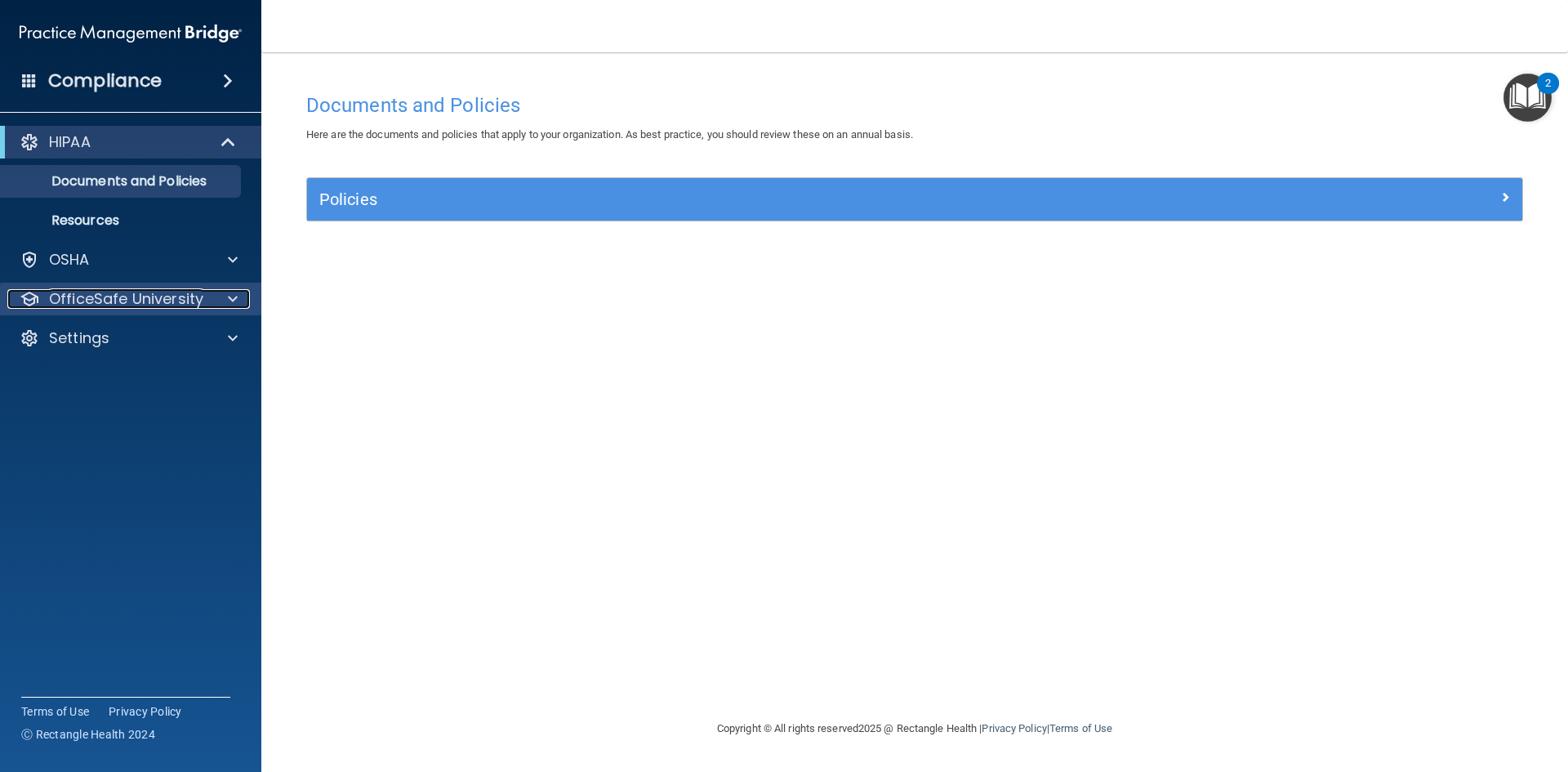
click at [157, 291] on p "OfficeSafe University" at bounding box center [126, 298] width 155 height 19
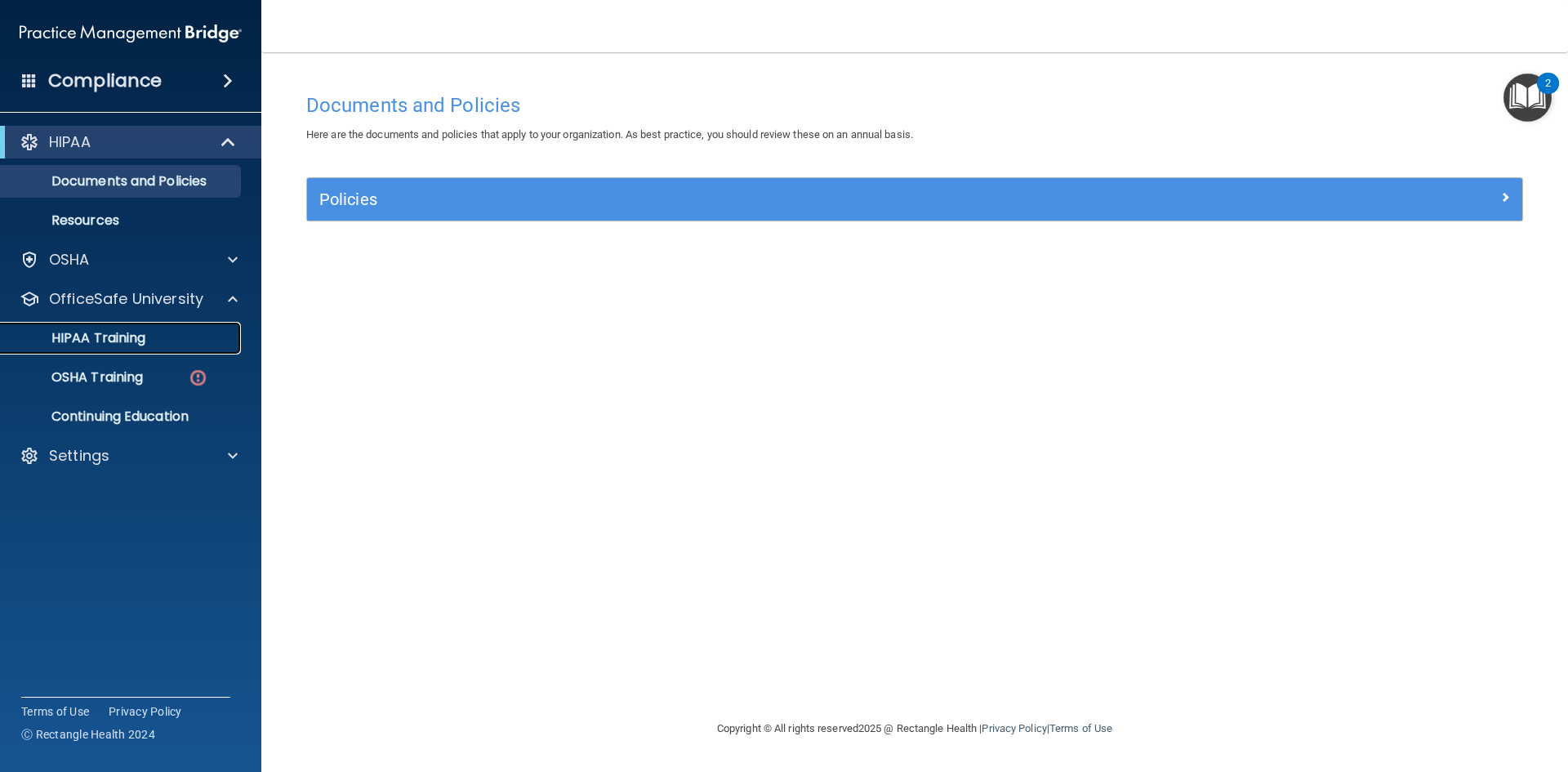
click at [141, 334] on p "HIPAA Training" at bounding box center [79, 338] width 135 height 16
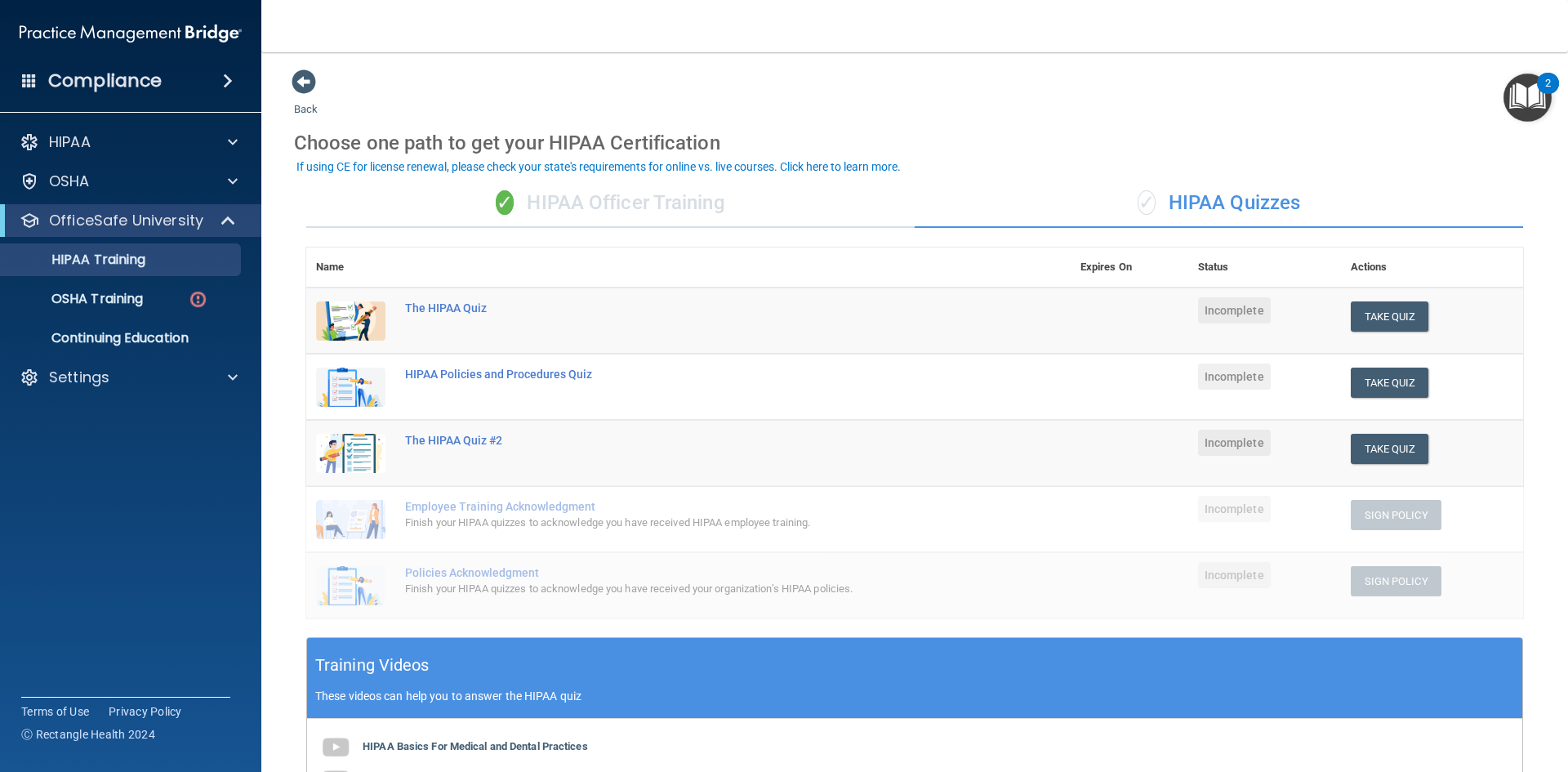
click at [734, 188] on div "✓ HIPAA Officer Training" at bounding box center [610, 204] width 609 height 49
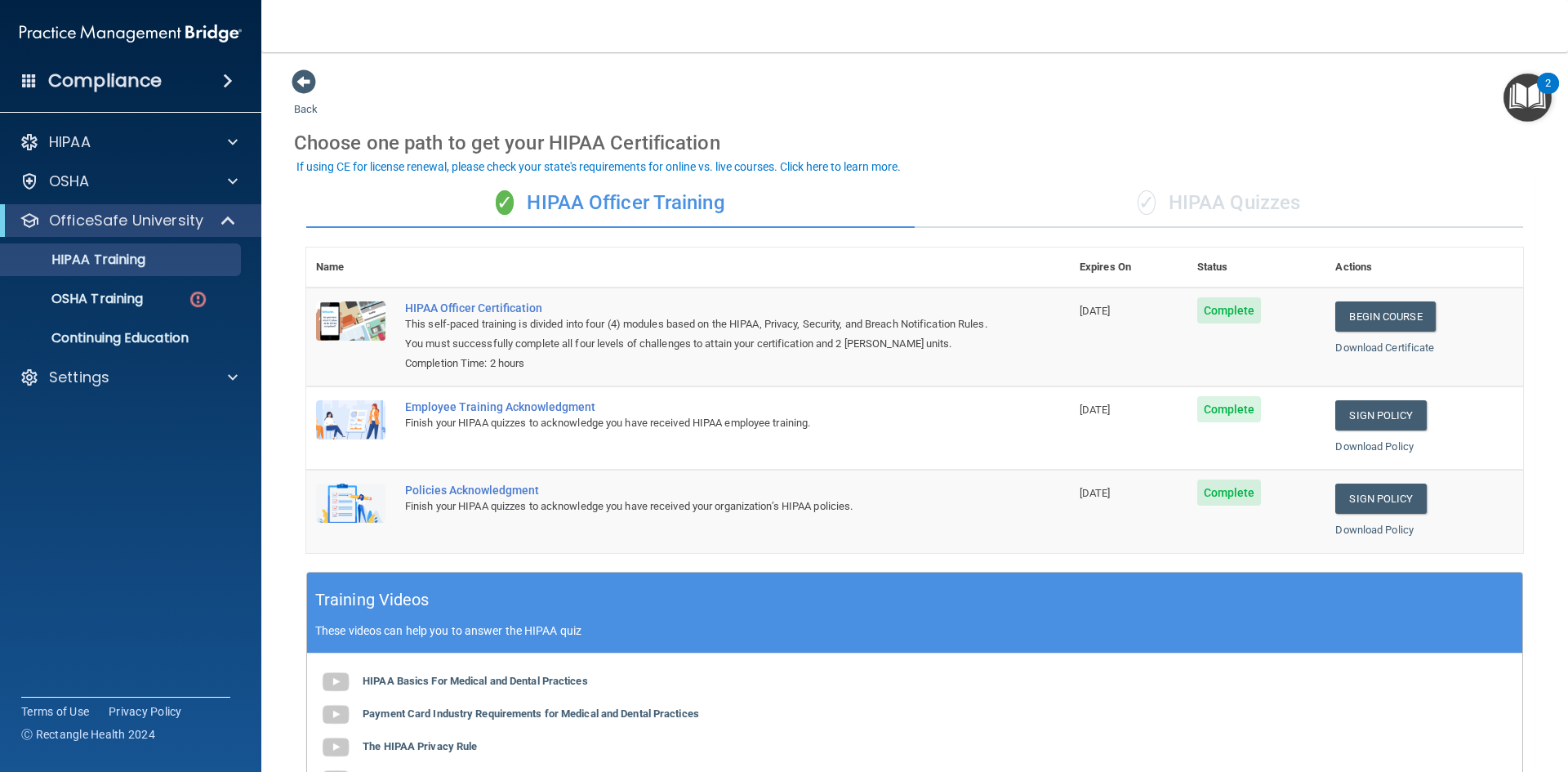
click at [1159, 200] on div "✓ HIPAA Quizzes" at bounding box center [1218, 204] width 609 height 49
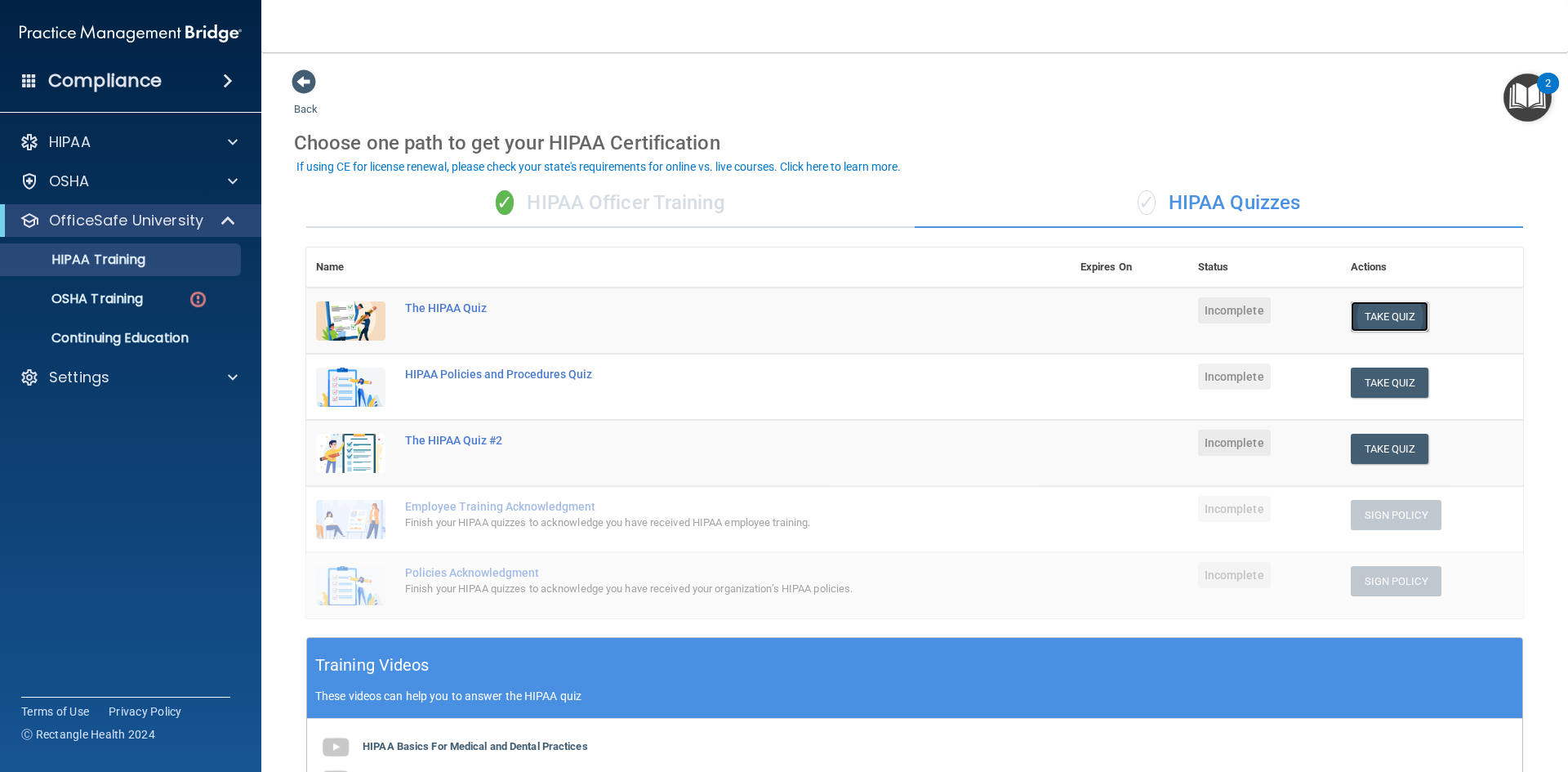
click at [1360, 310] on button "Take Quiz" at bounding box center [1390, 317] width 79 height 30
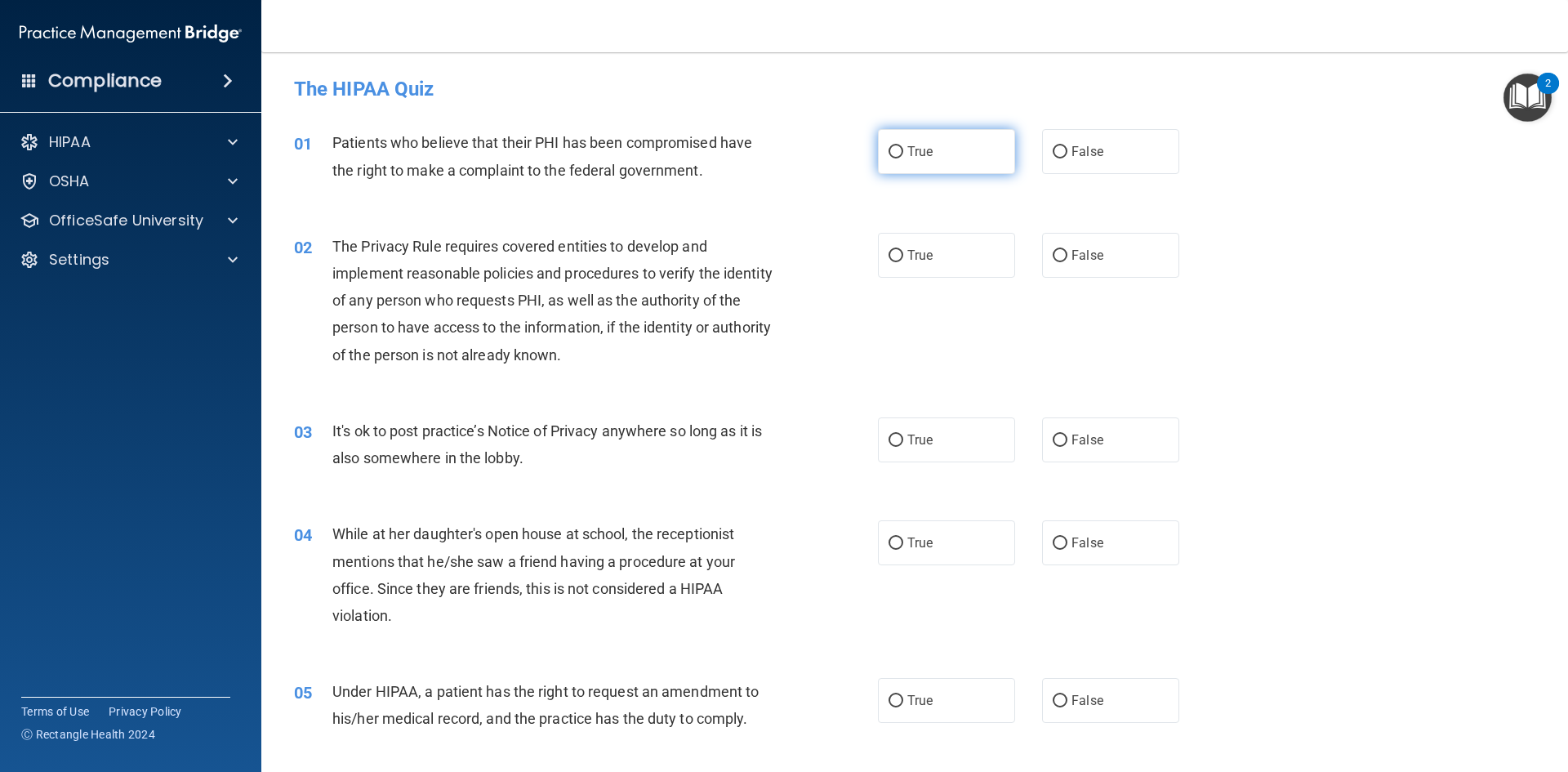
click at [960, 150] on label "True" at bounding box center [947, 151] width 137 height 45
click at [903, 150] on input "True" at bounding box center [895, 152] width 14 height 13
radio input "true"
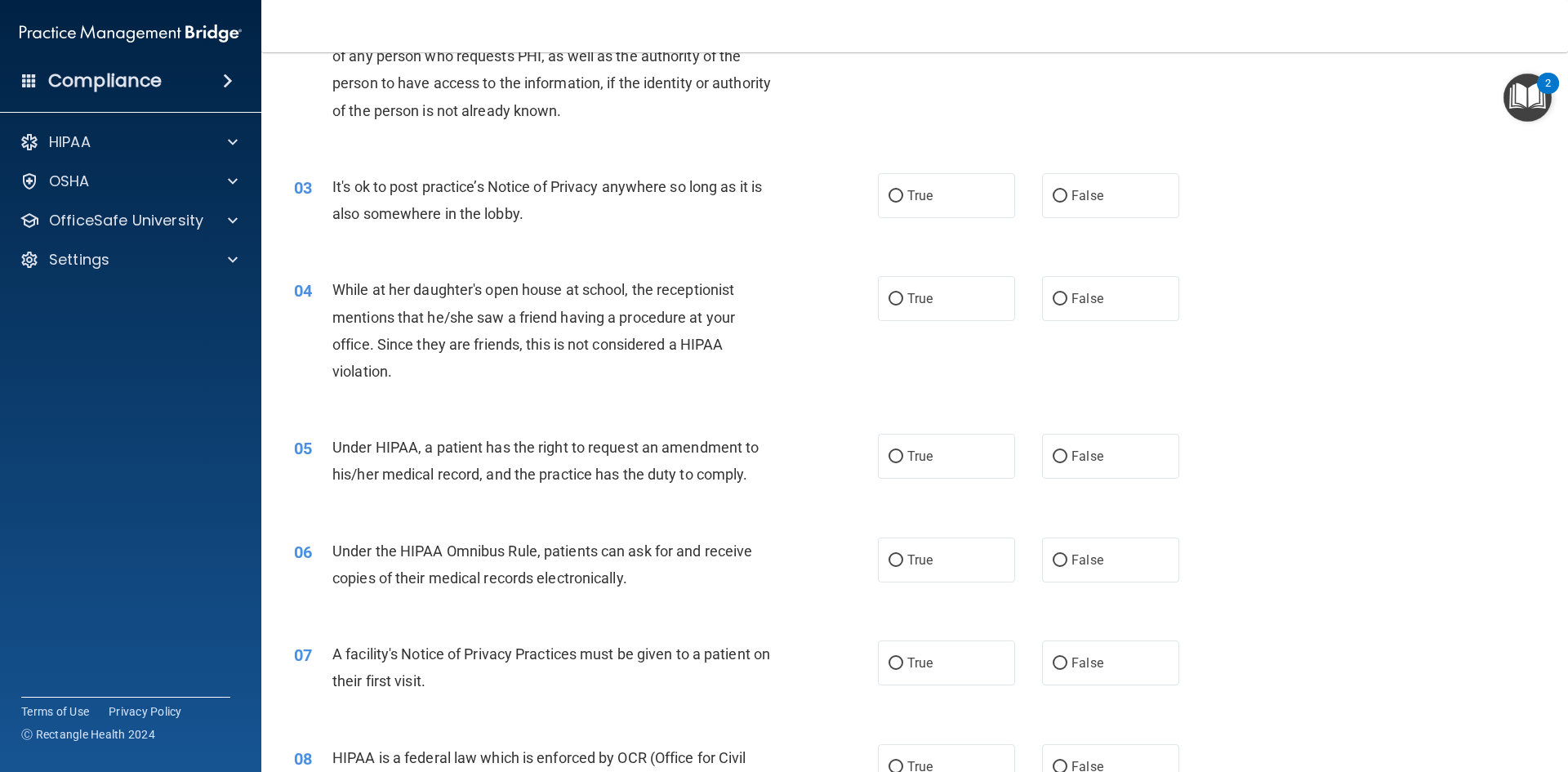
scroll to position [245, 0]
click at [1053, 293] on input "False" at bounding box center [1060, 298] width 14 height 13
radio input "true"
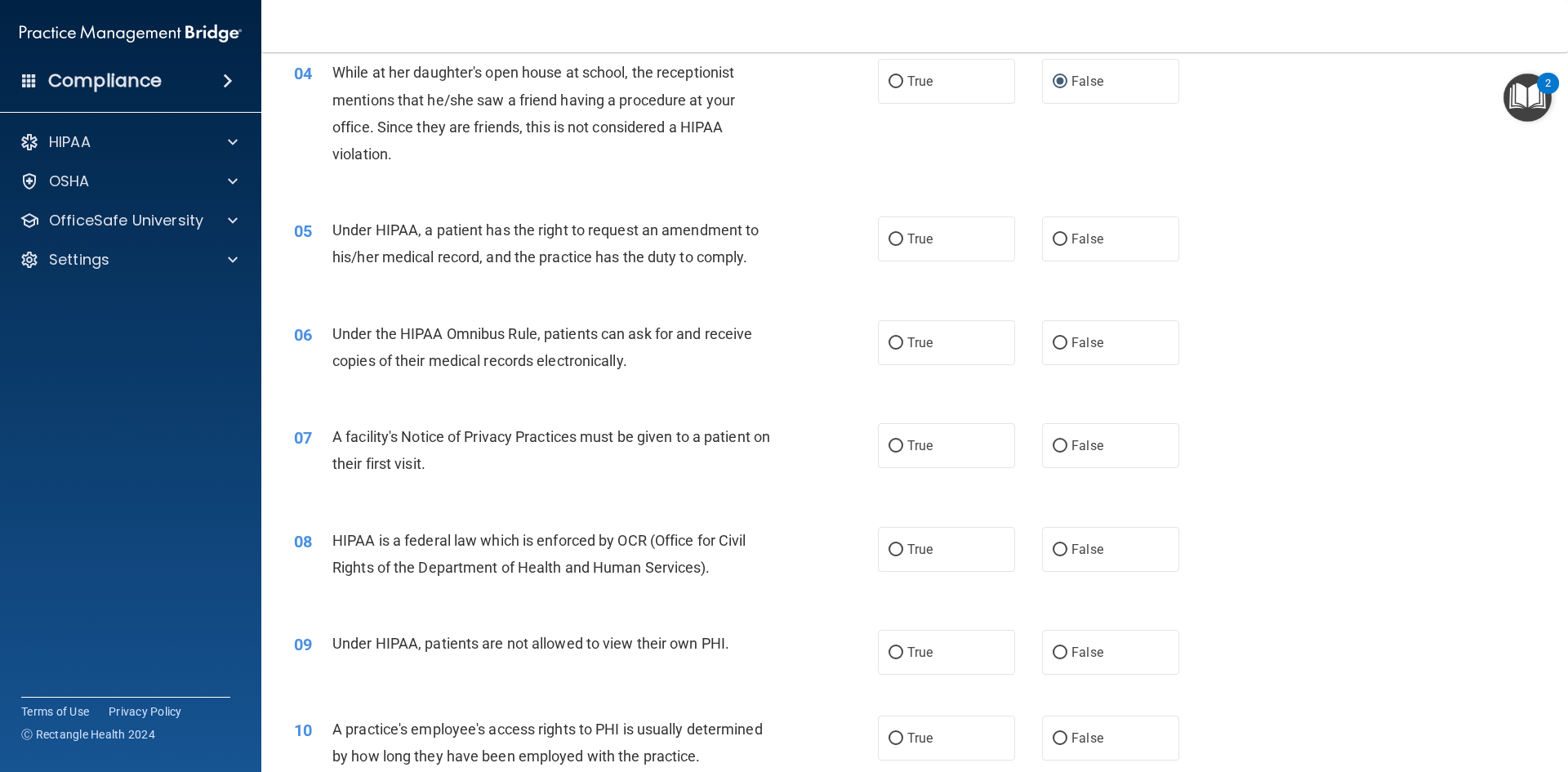
scroll to position [490, 0]
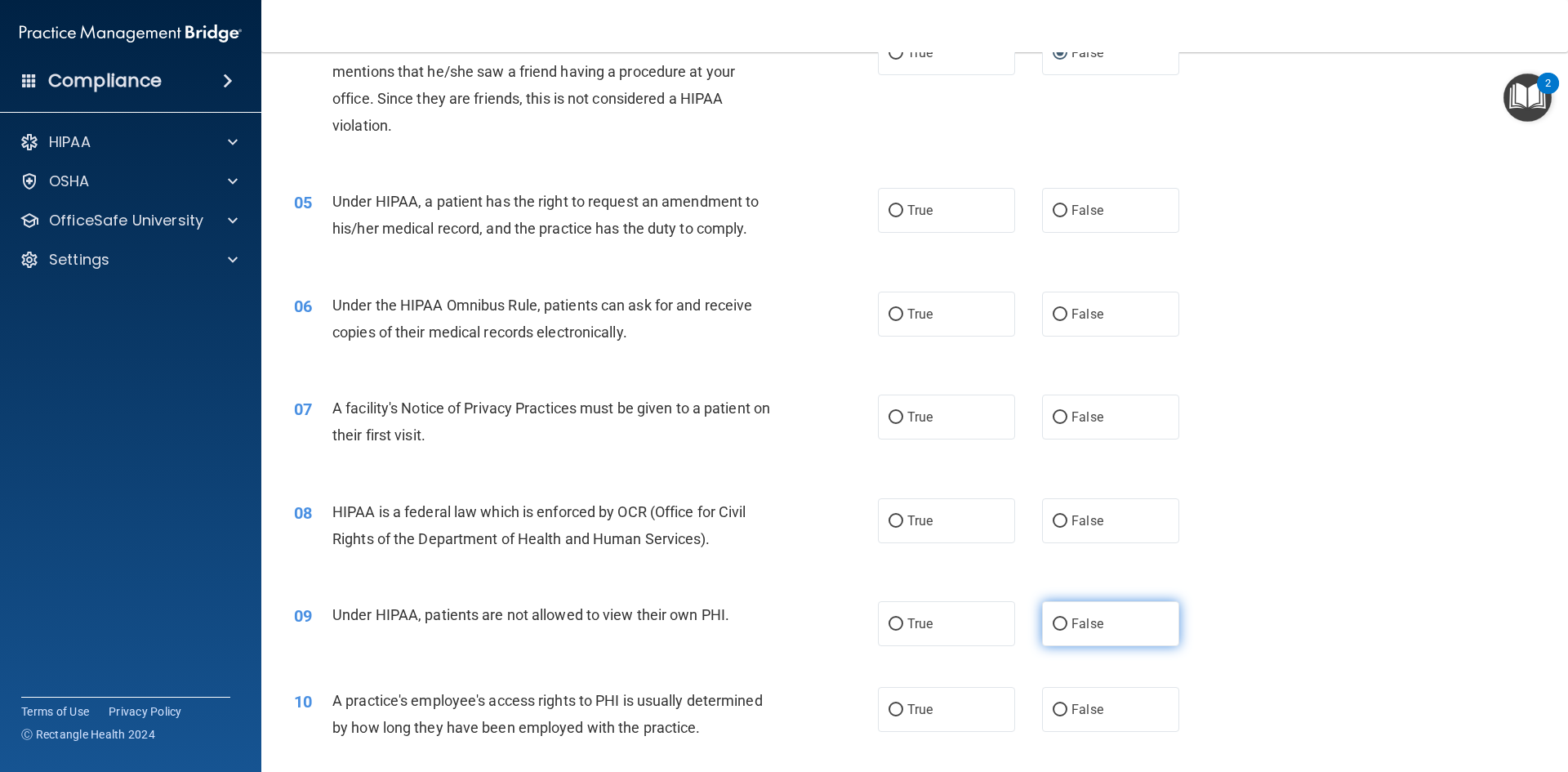
click at [1120, 634] on label "False" at bounding box center [1110, 623] width 137 height 45
click at [1067, 631] on input "False" at bounding box center [1060, 624] width 14 height 13
radio input "true"
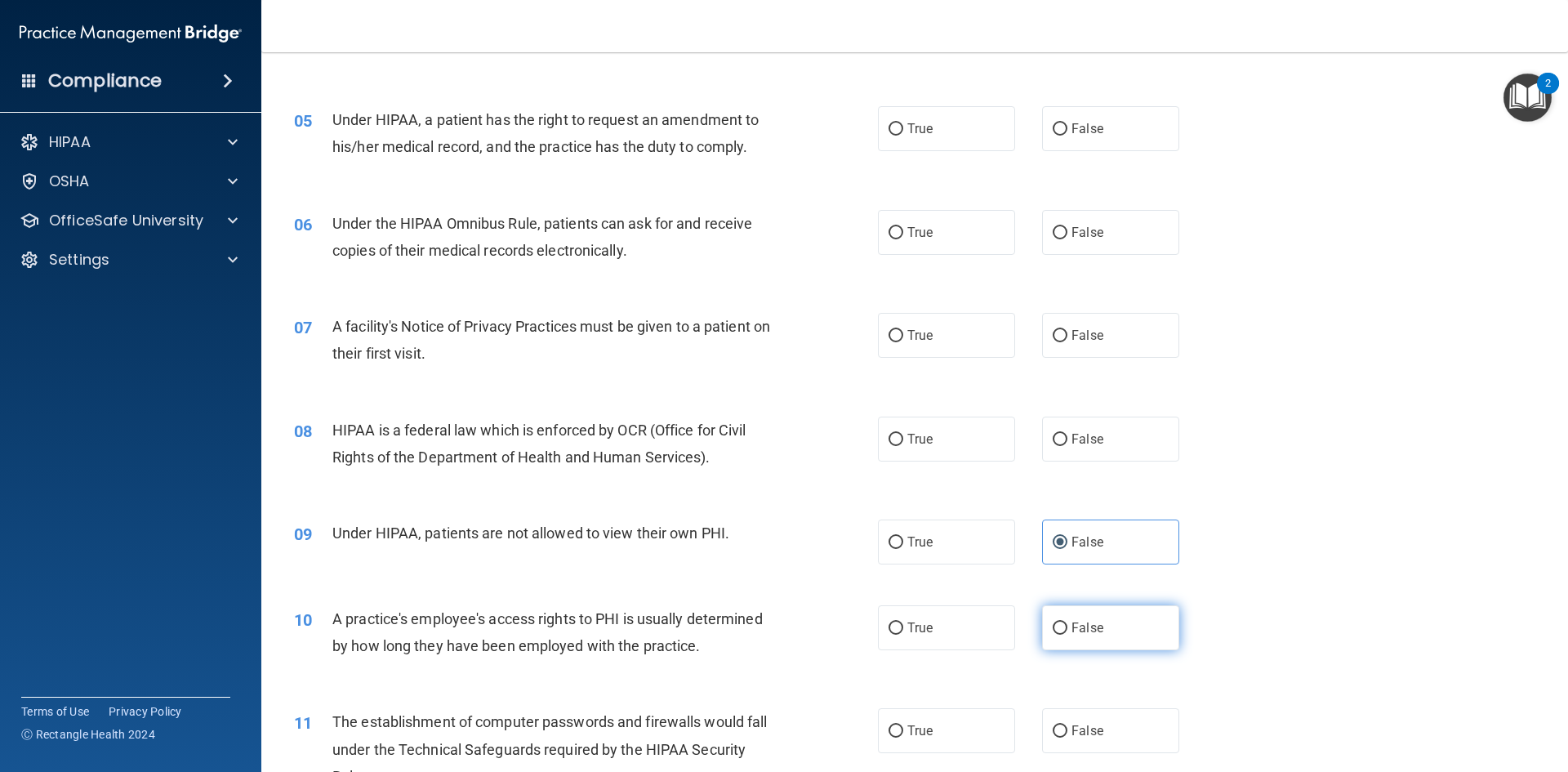
click at [1157, 638] on label "False" at bounding box center [1110, 628] width 137 height 45
click at [1067, 635] on input "False" at bounding box center [1060, 628] width 14 height 13
radio input "true"
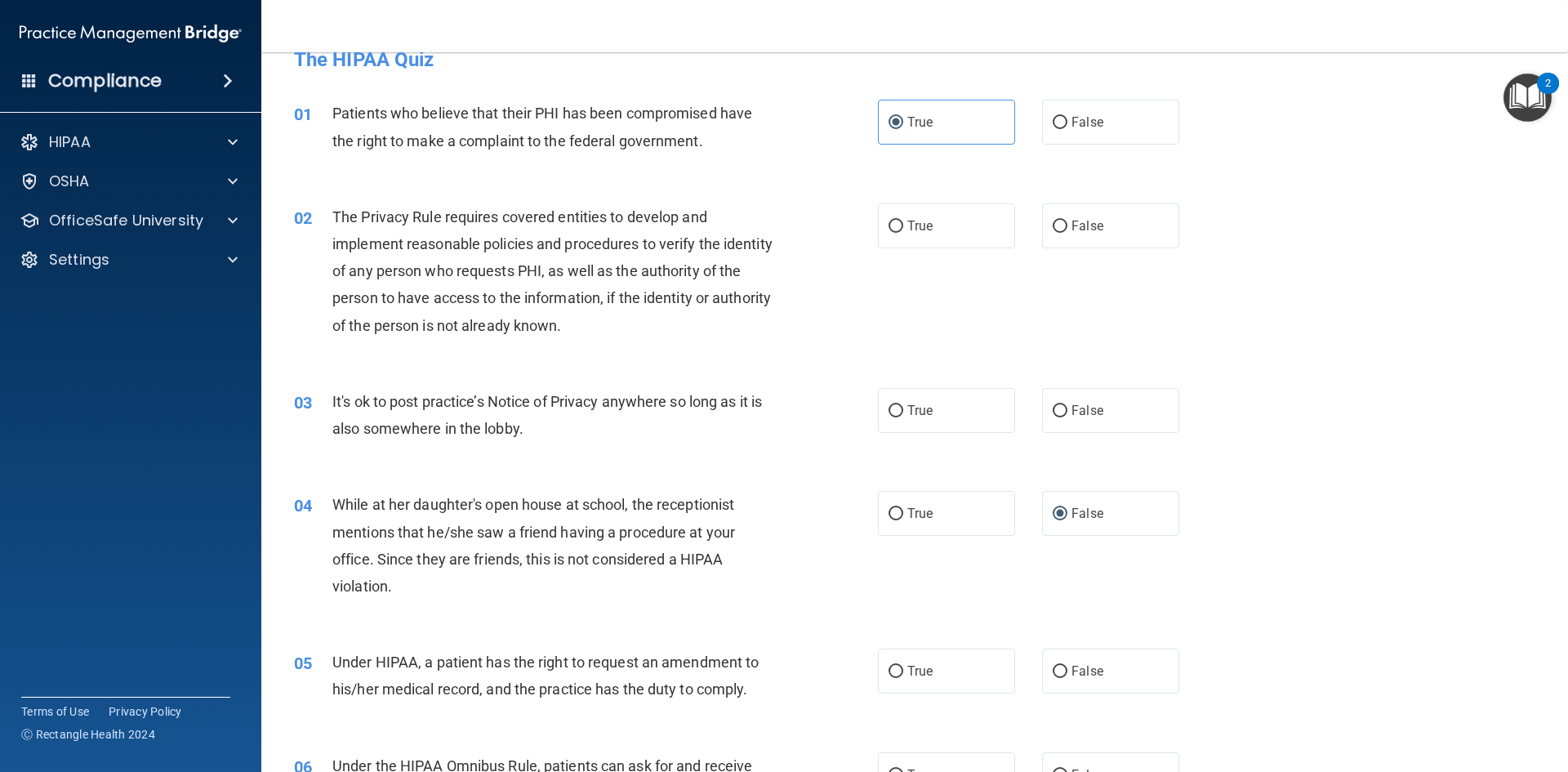
scroll to position [0, 0]
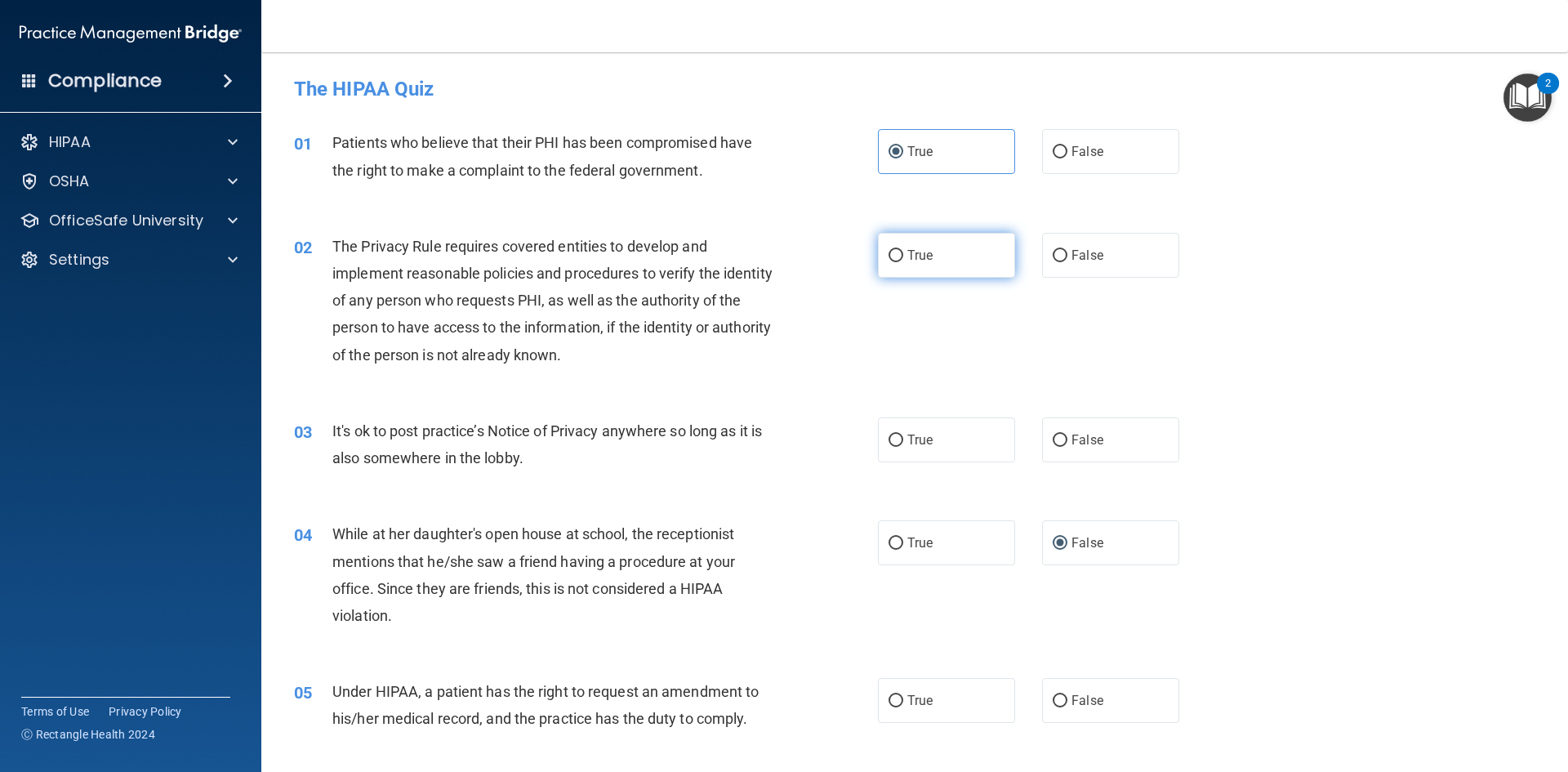
drag, startPoint x: 903, startPoint y: 258, endPoint x: 910, endPoint y: 250, distance: 10.6
click at [910, 252] on span "True" at bounding box center [920, 255] width 25 height 15
click at [914, 260] on span "True" at bounding box center [920, 255] width 25 height 15
click at [903, 260] on input "True" at bounding box center [895, 256] width 14 height 13
radio input "true"
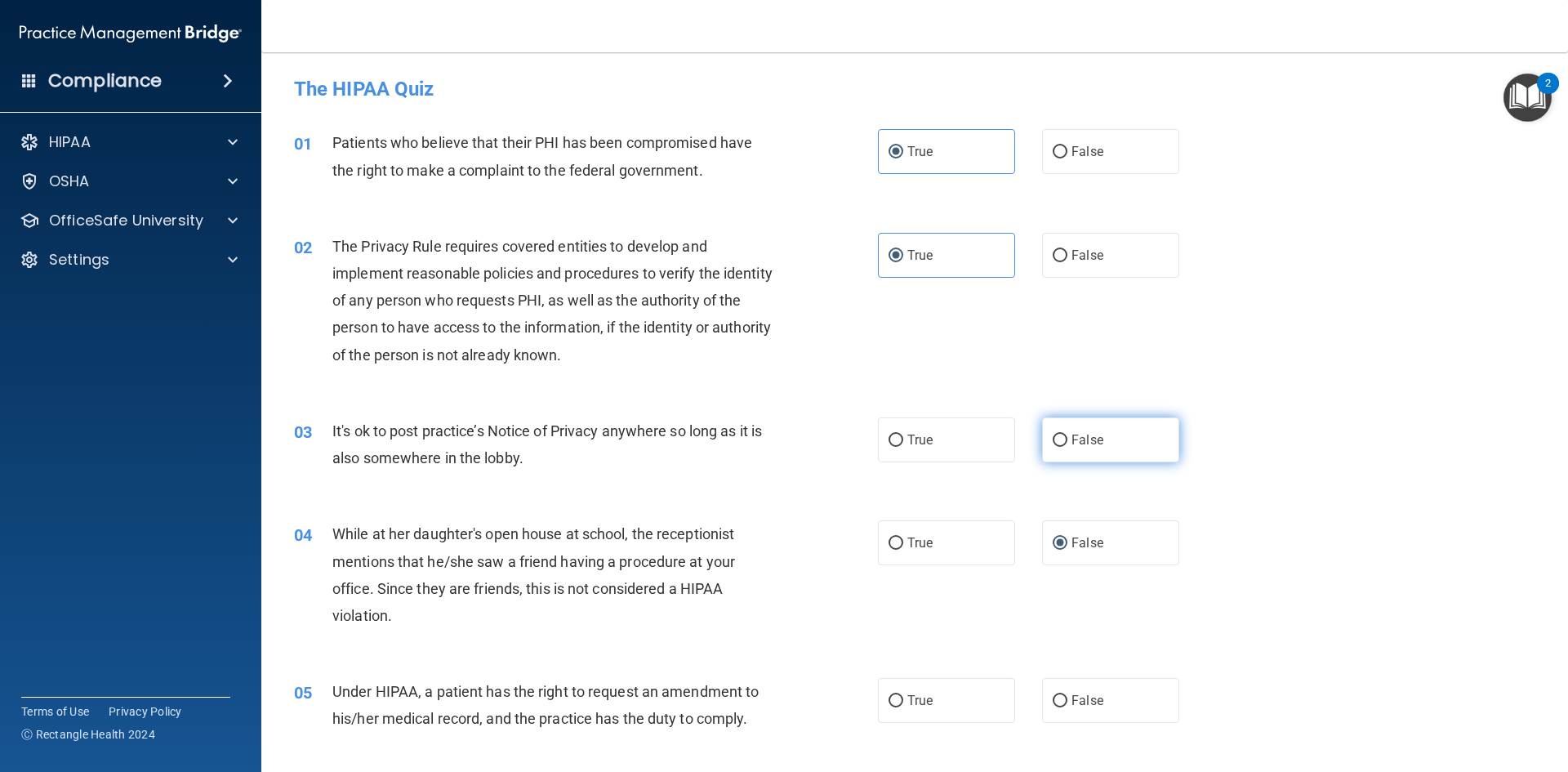
click at [1053, 440] on input "False" at bounding box center [1060, 441] width 14 height 13
radio input "true"
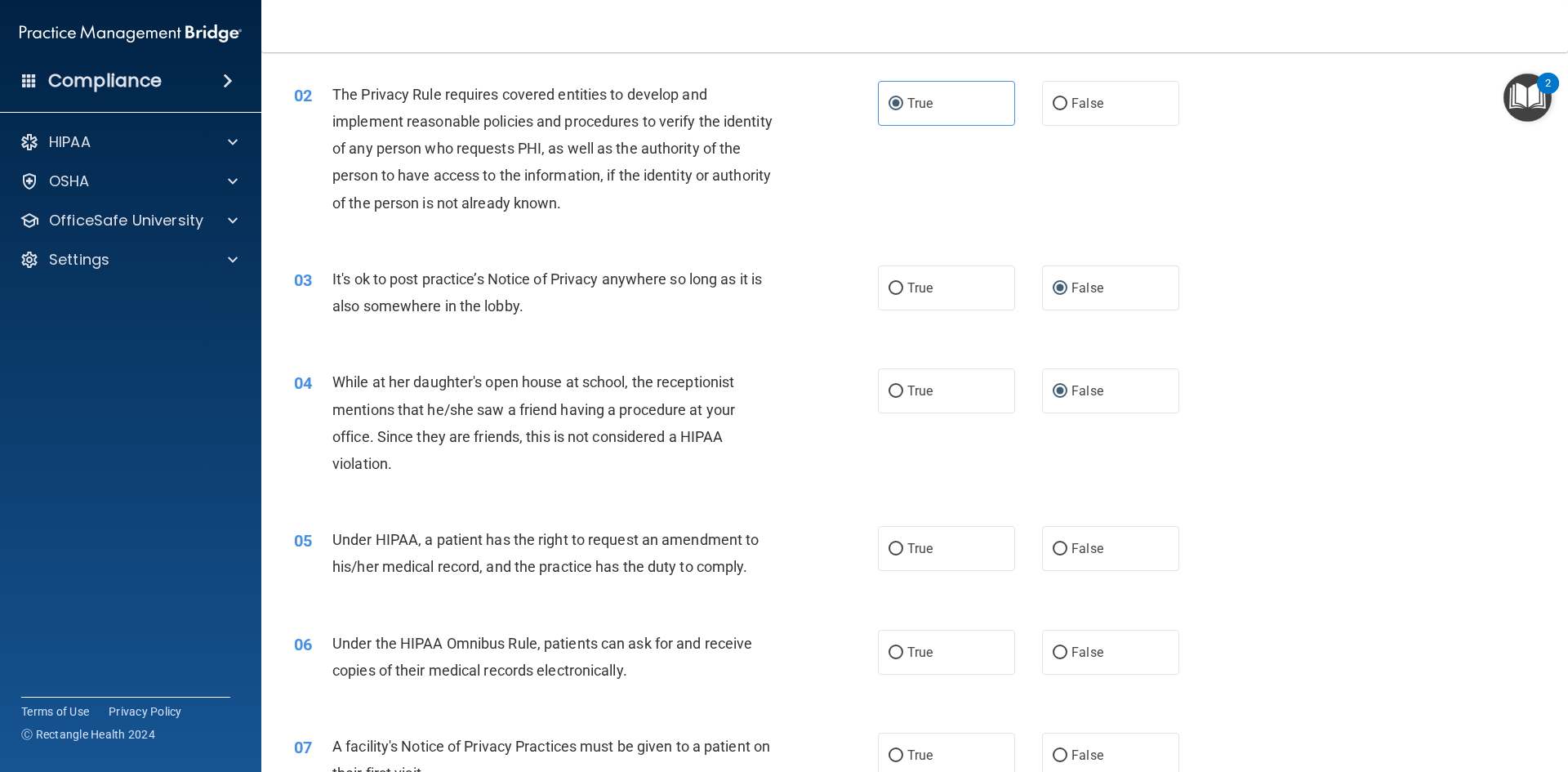
scroll to position [163, 0]
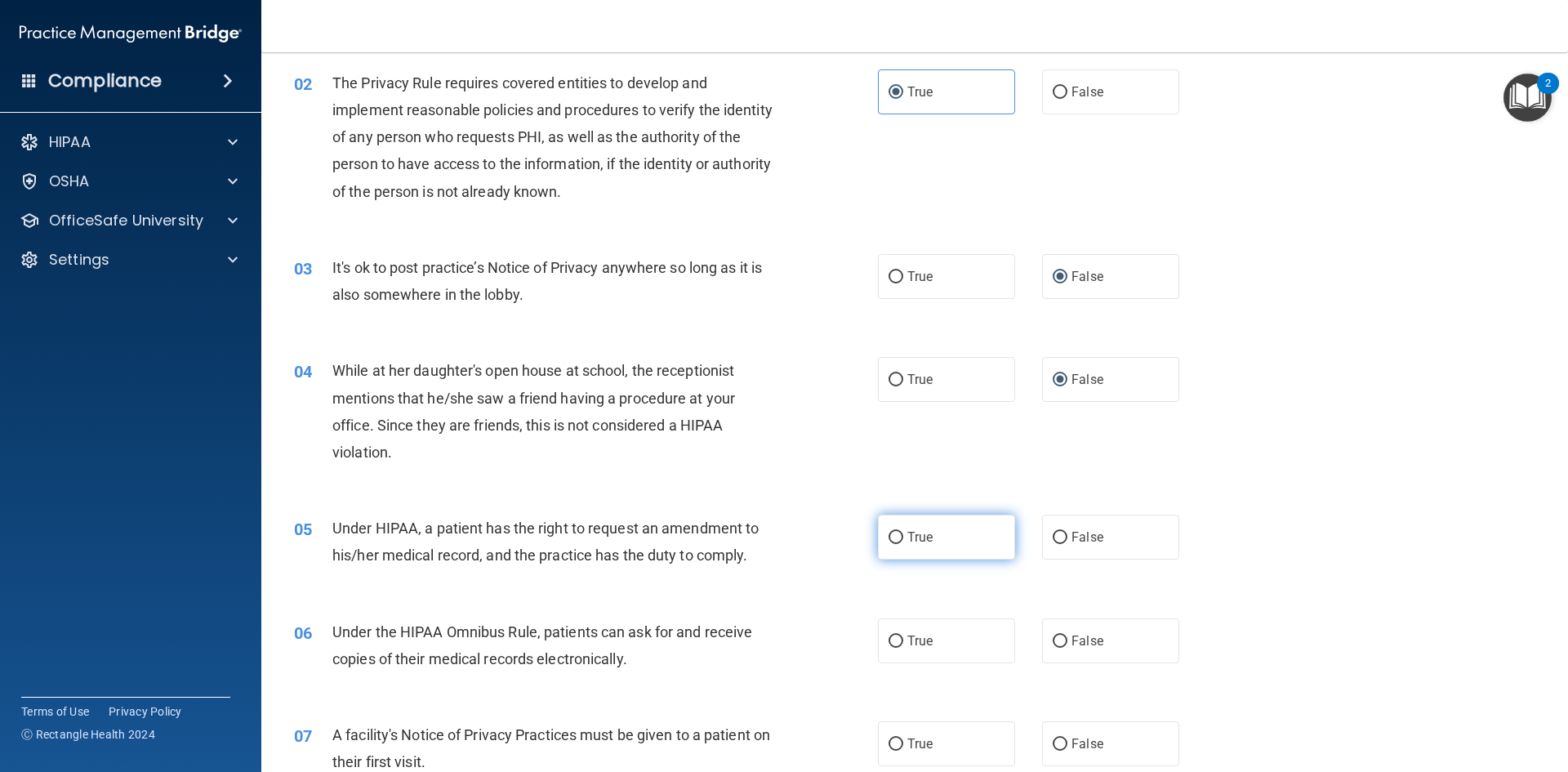
click at [946, 544] on label "True" at bounding box center [947, 536] width 137 height 45
click at [903, 544] on input "True" at bounding box center [895, 538] width 14 height 13
radio input "true"
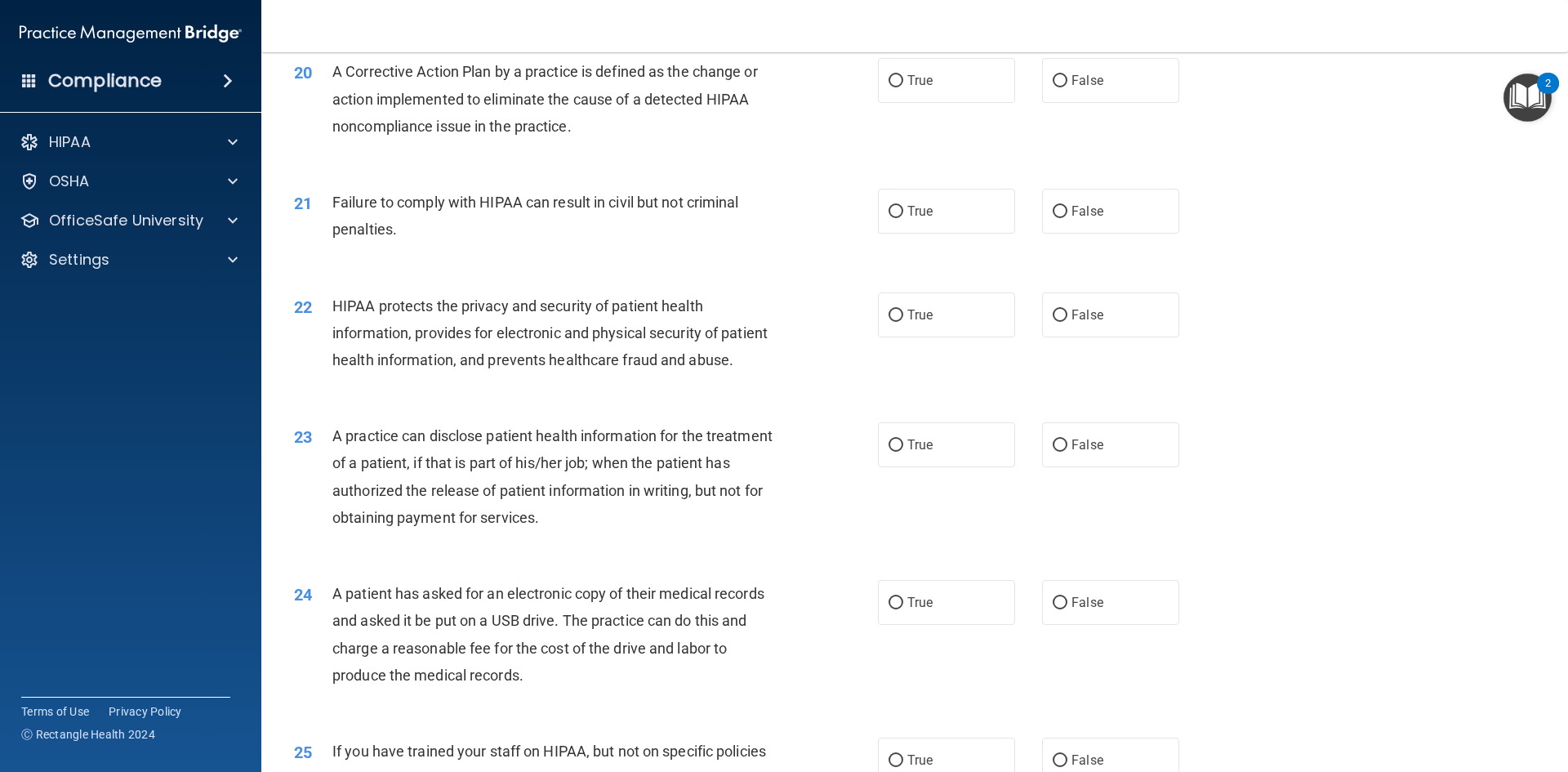
scroll to position [2614, 0]
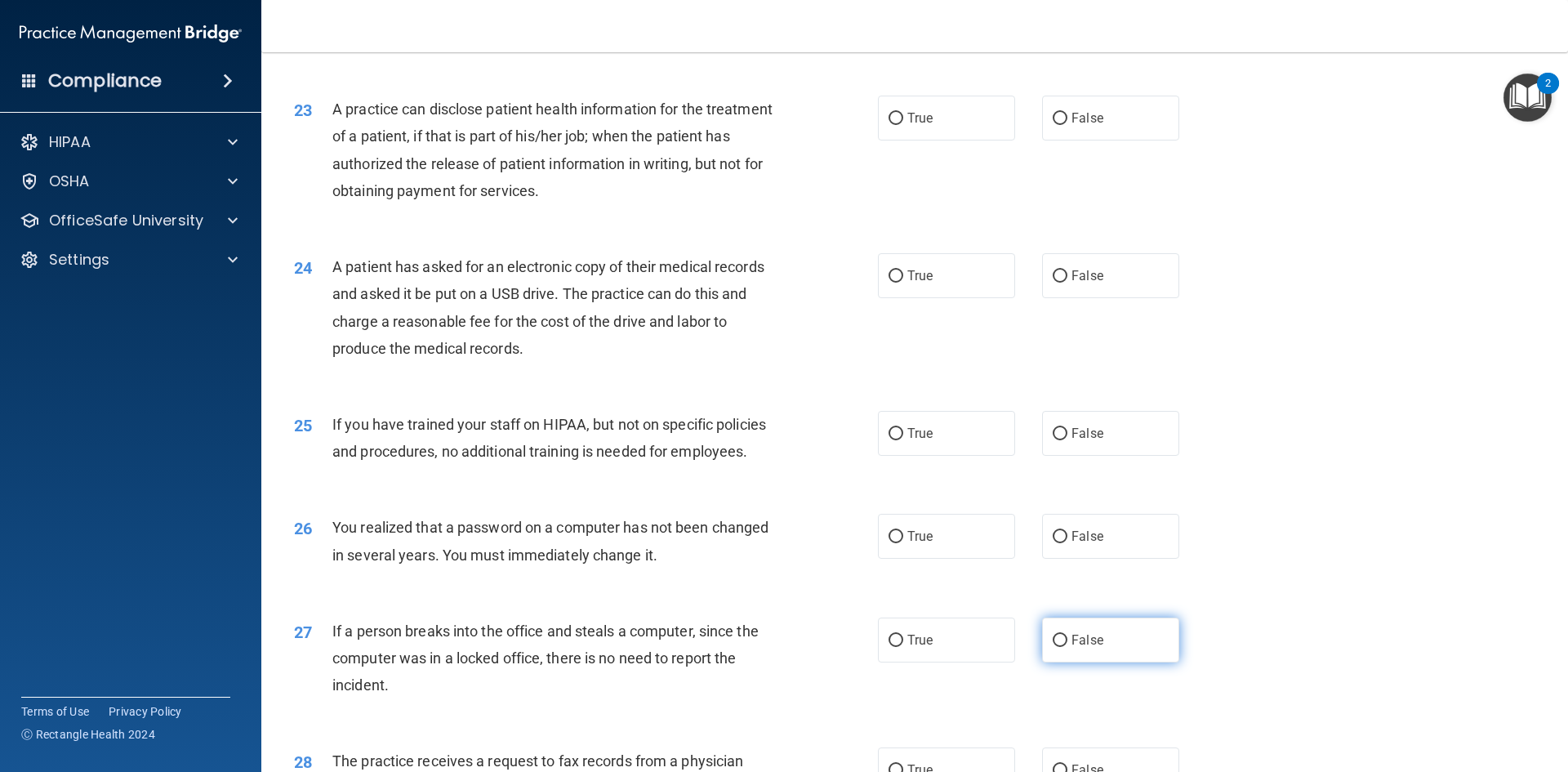
click at [1096, 662] on label "False" at bounding box center [1110, 639] width 137 height 45
click at [1067, 647] on input "False" at bounding box center [1060, 641] width 14 height 13
radio input "true"
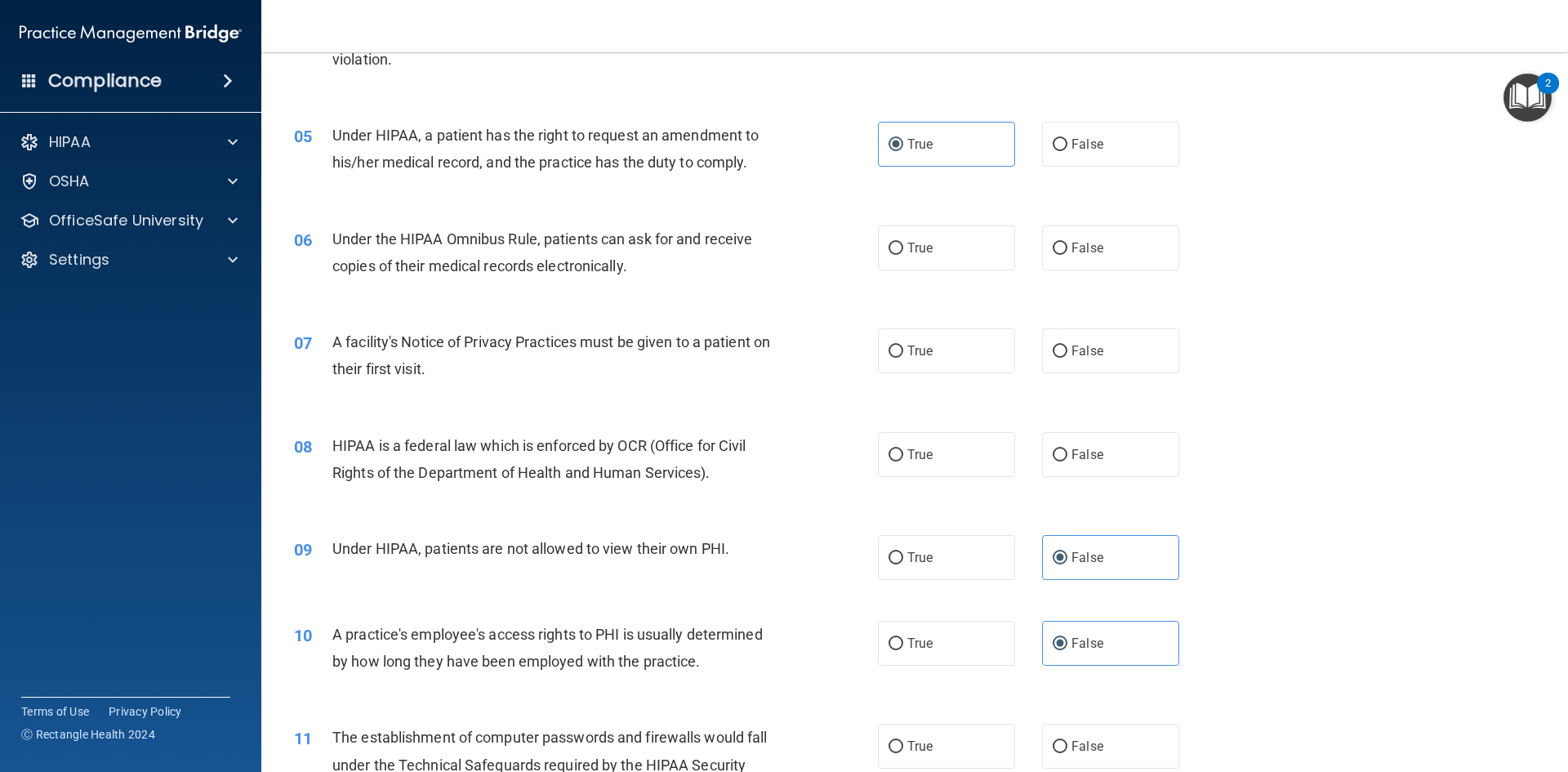
scroll to position [409, 0]
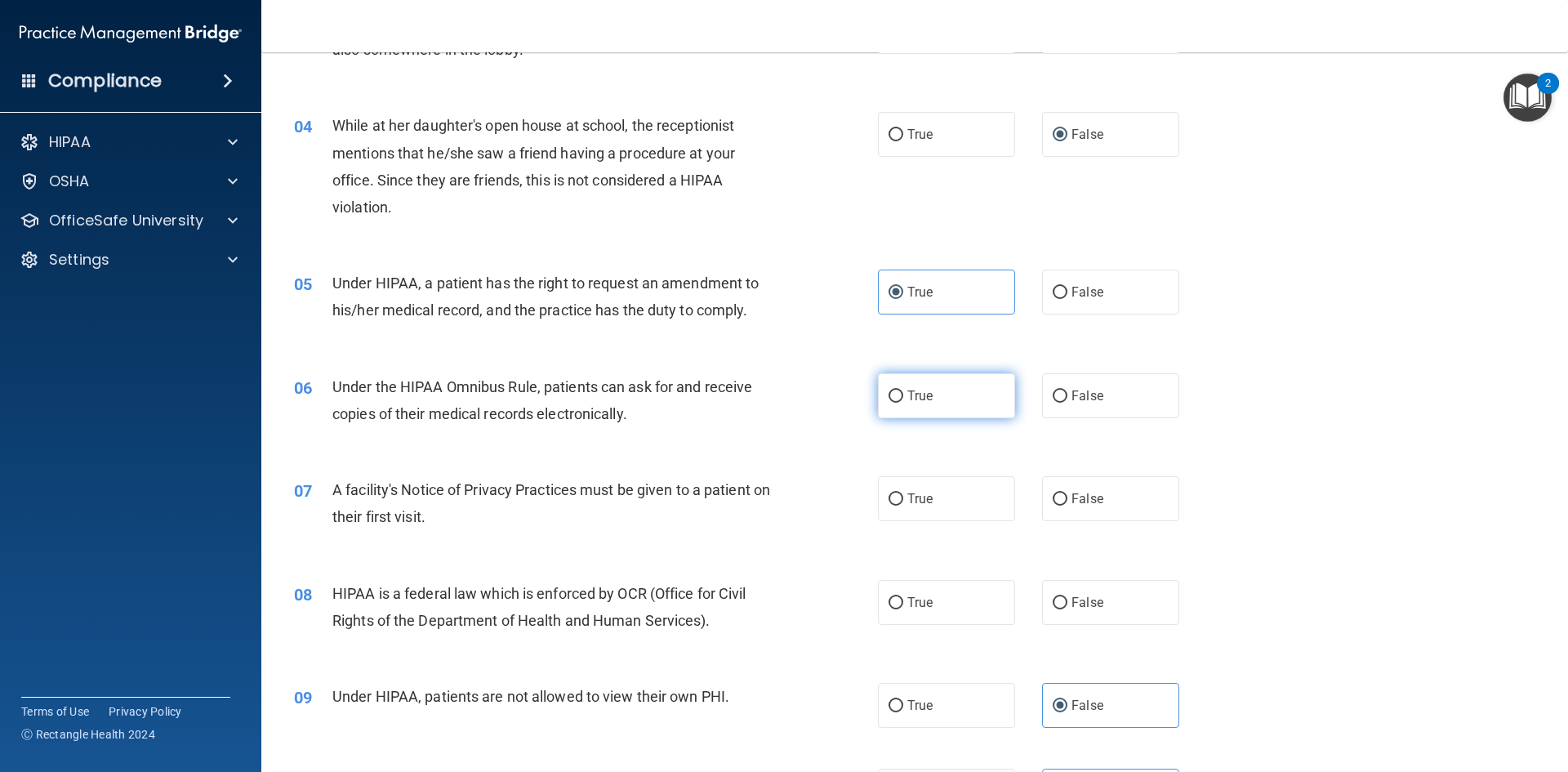
click at [949, 405] on label "True" at bounding box center [947, 395] width 137 height 45
click at [903, 403] on input "True" at bounding box center [895, 396] width 14 height 13
radio input "true"
click at [947, 508] on label "True" at bounding box center [947, 498] width 137 height 45
click at [903, 506] on input "True" at bounding box center [895, 499] width 14 height 13
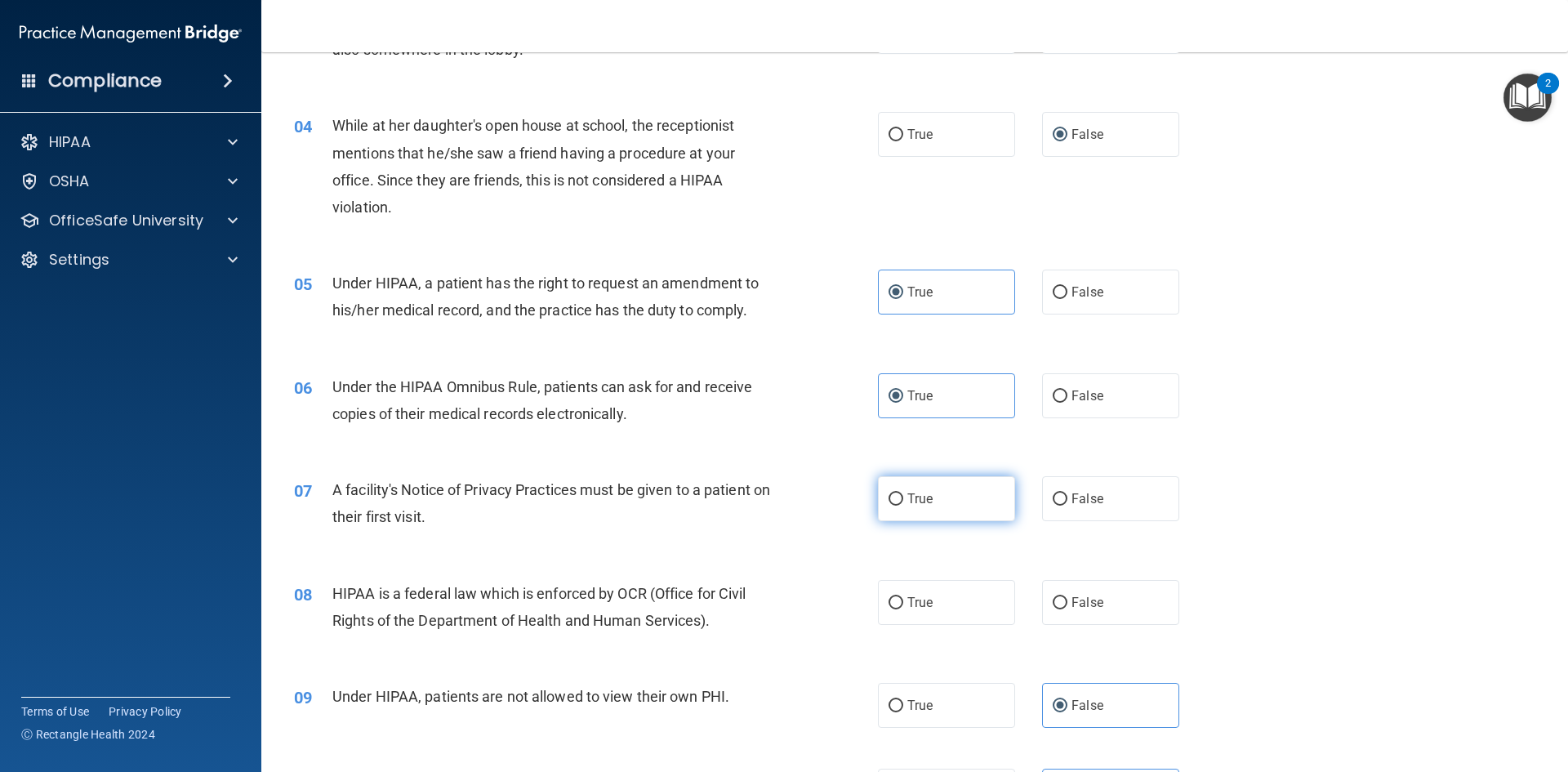
radio input "true"
click at [943, 628] on div "08 HIPAA is a federal law which is enforced by OCR (Office for Civil Rights of …" at bounding box center [914, 612] width 1266 height 103
click at [945, 618] on label "True" at bounding box center [947, 602] width 137 height 45
click at [903, 610] on input "True" at bounding box center [895, 603] width 14 height 13
radio input "true"
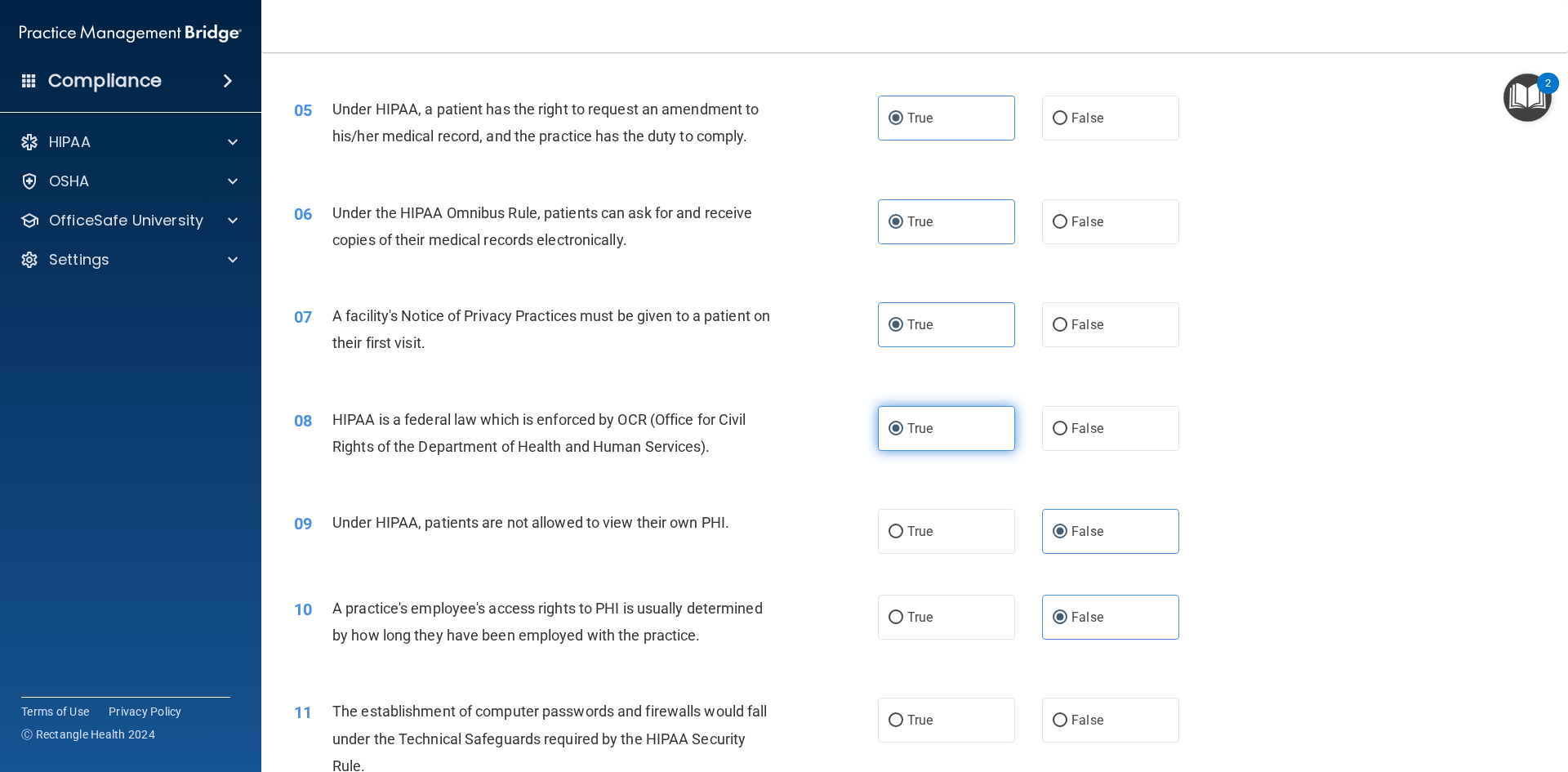
scroll to position [654, 0]
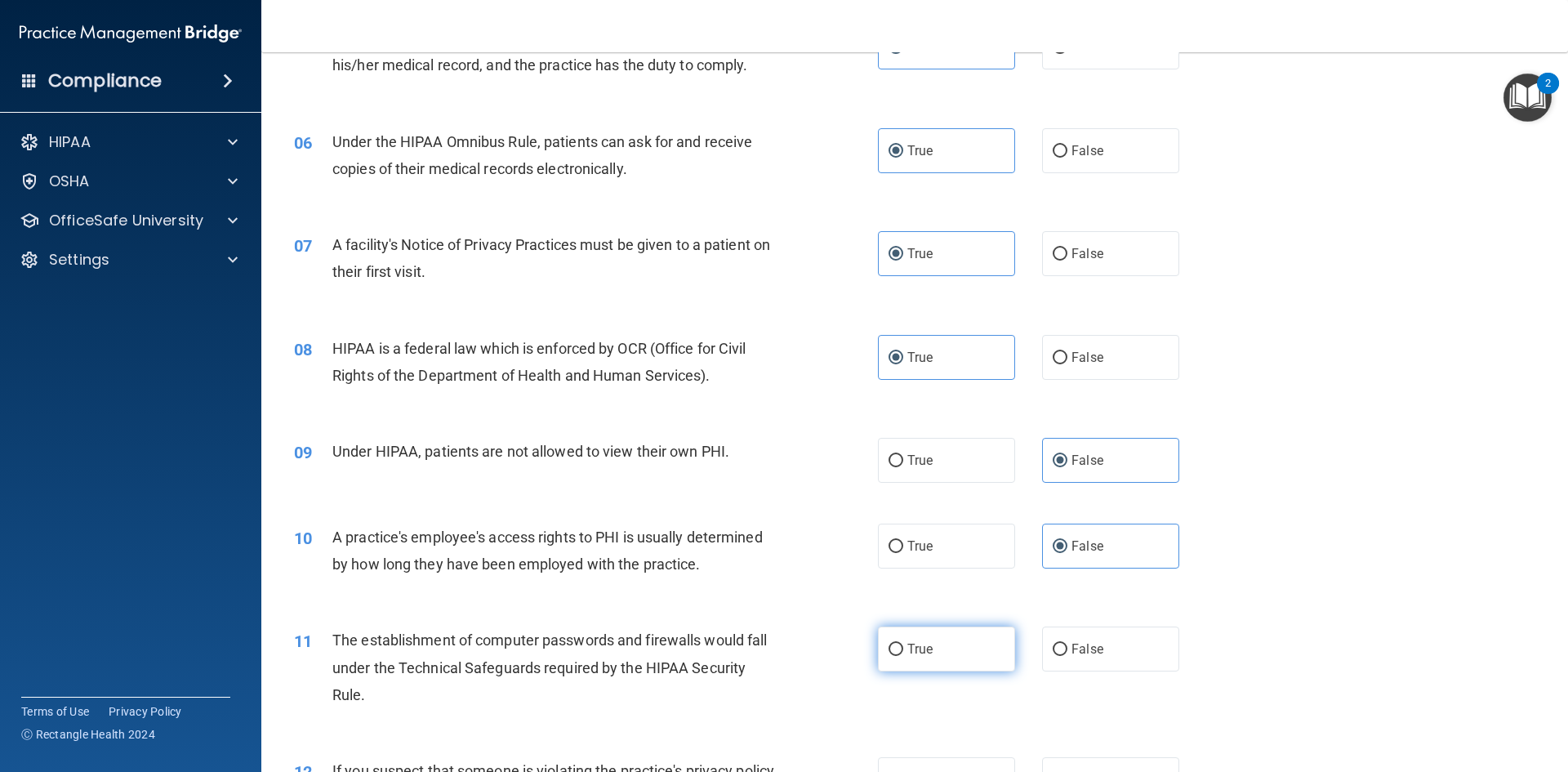
click at [961, 666] on label "True" at bounding box center [947, 649] width 137 height 45
click at [903, 656] on input "True" at bounding box center [895, 650] width 14 height 13
radio input "true"
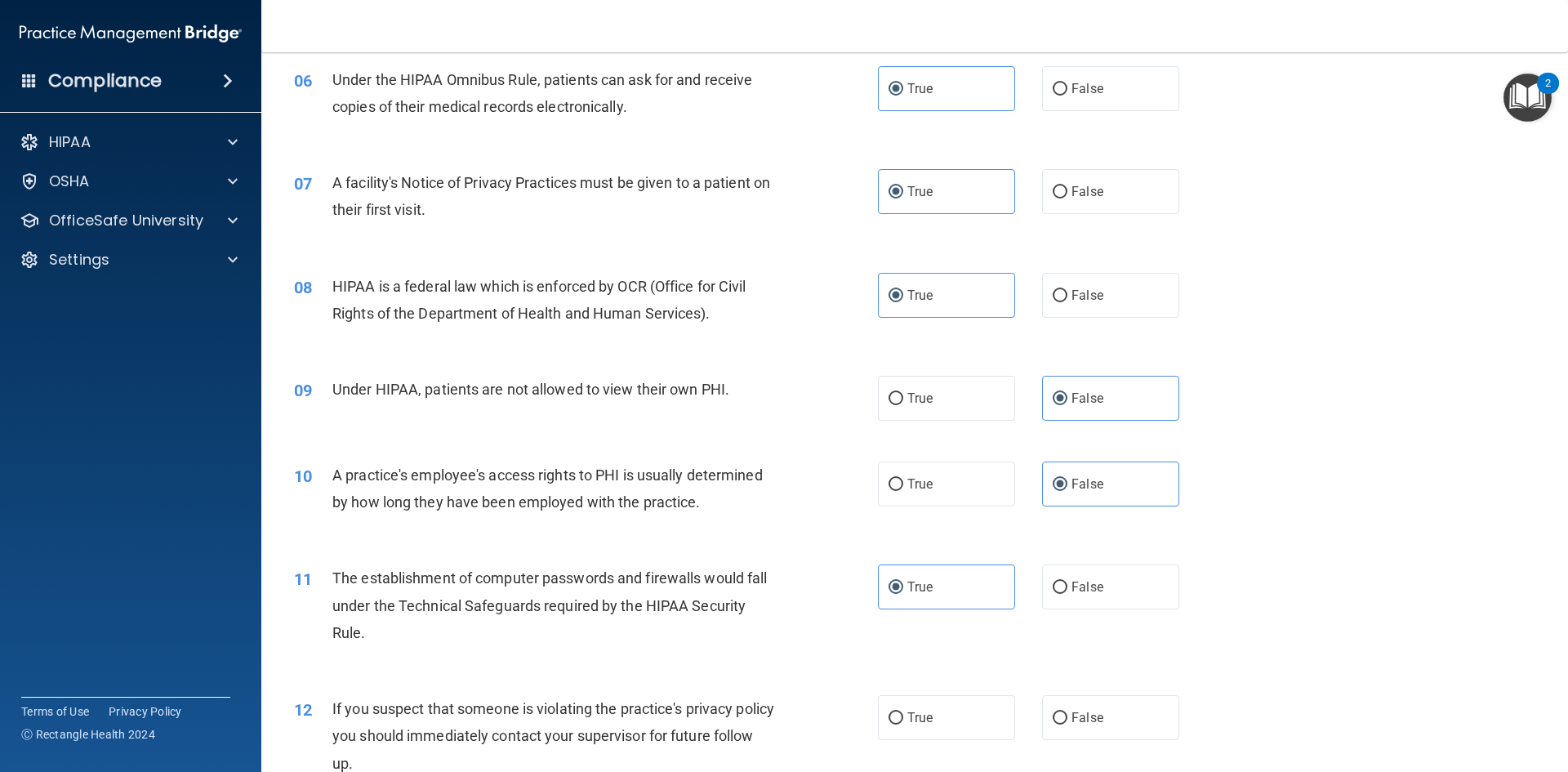
scroll to position [817, 0]
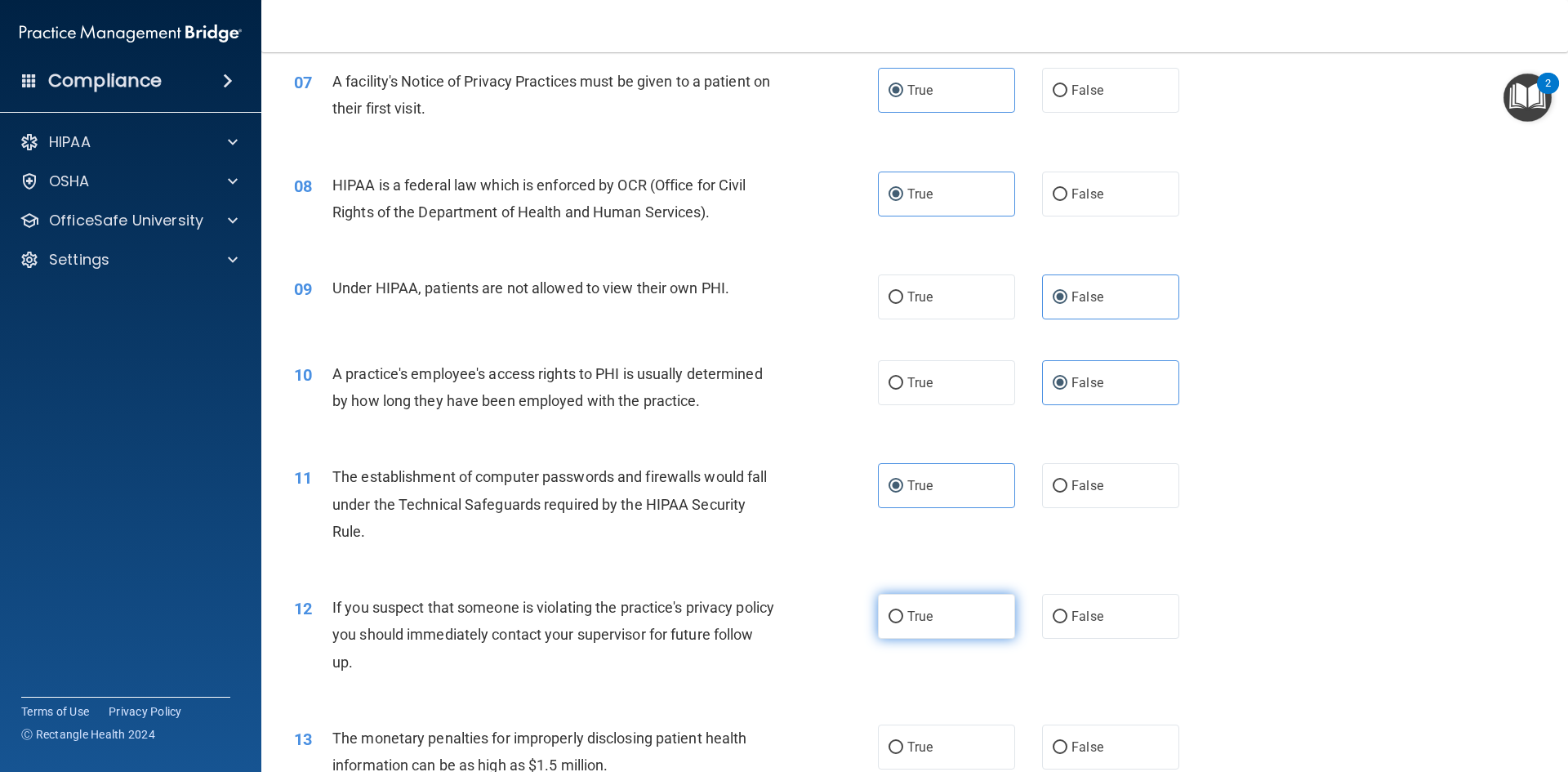
click at [952, 615] on label "True" at bounding box center [947, 616] width 137 height 45
click at [903, 615] on input "True" at bounding box center [895, 617] width 14 height 13
radio input "true"
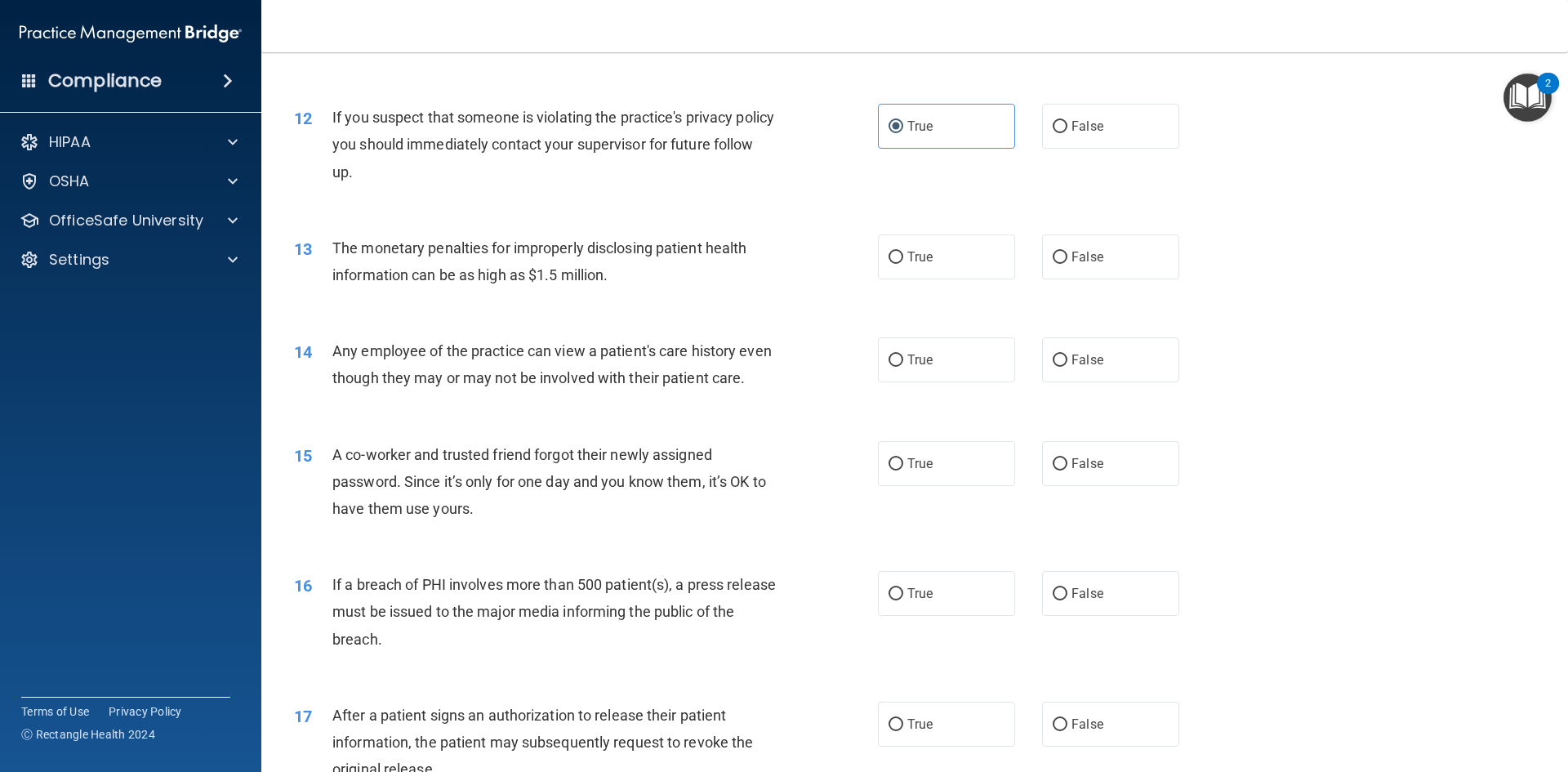
scroll to position [1226, 0]
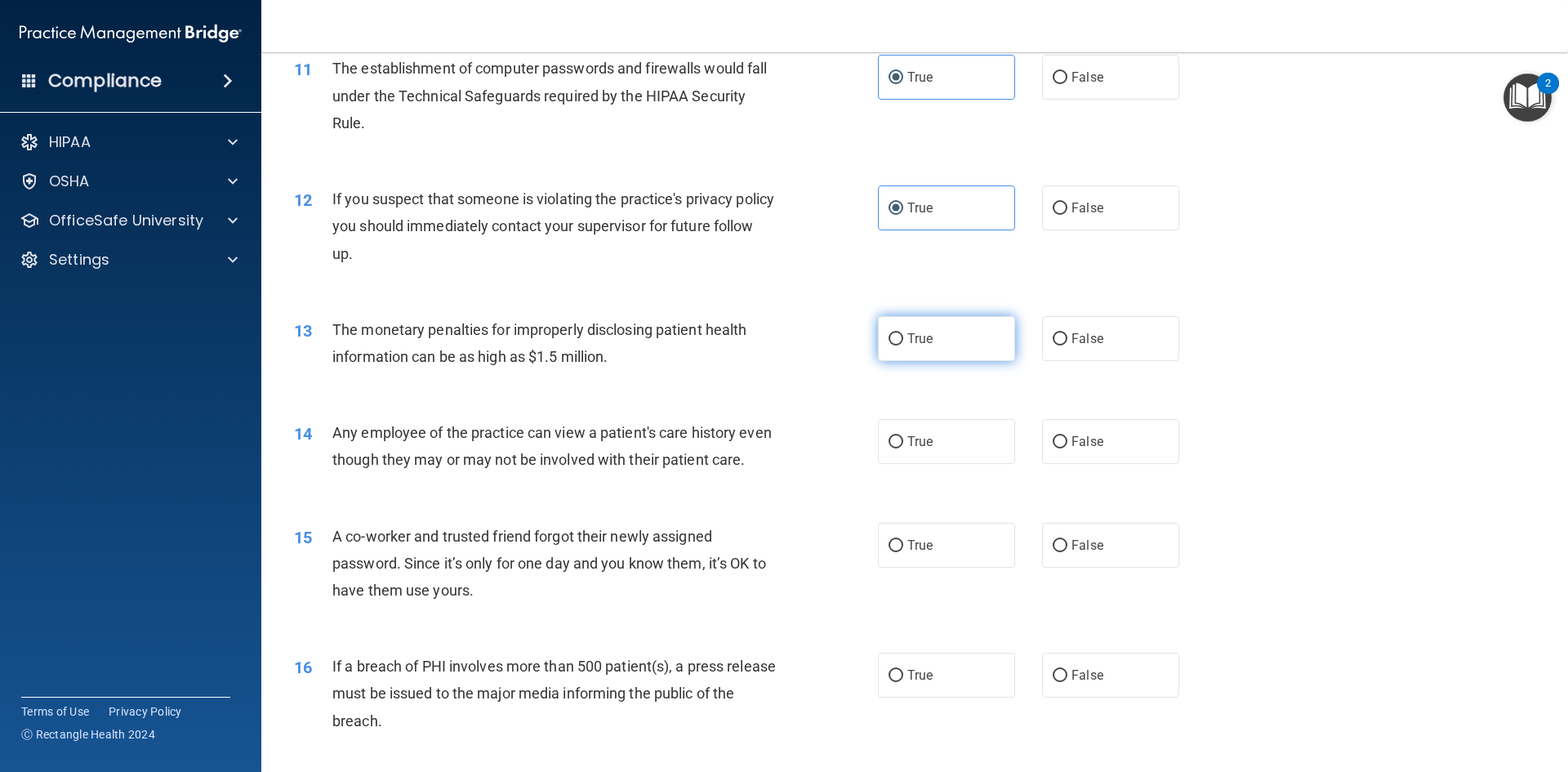
click at [941, 334] on label "True" at bounding box center [947, 338] width 137 height 45
click at [903, 334] on input "True" at bounding box center [895, 340] width 14 height 13
radio input "true"
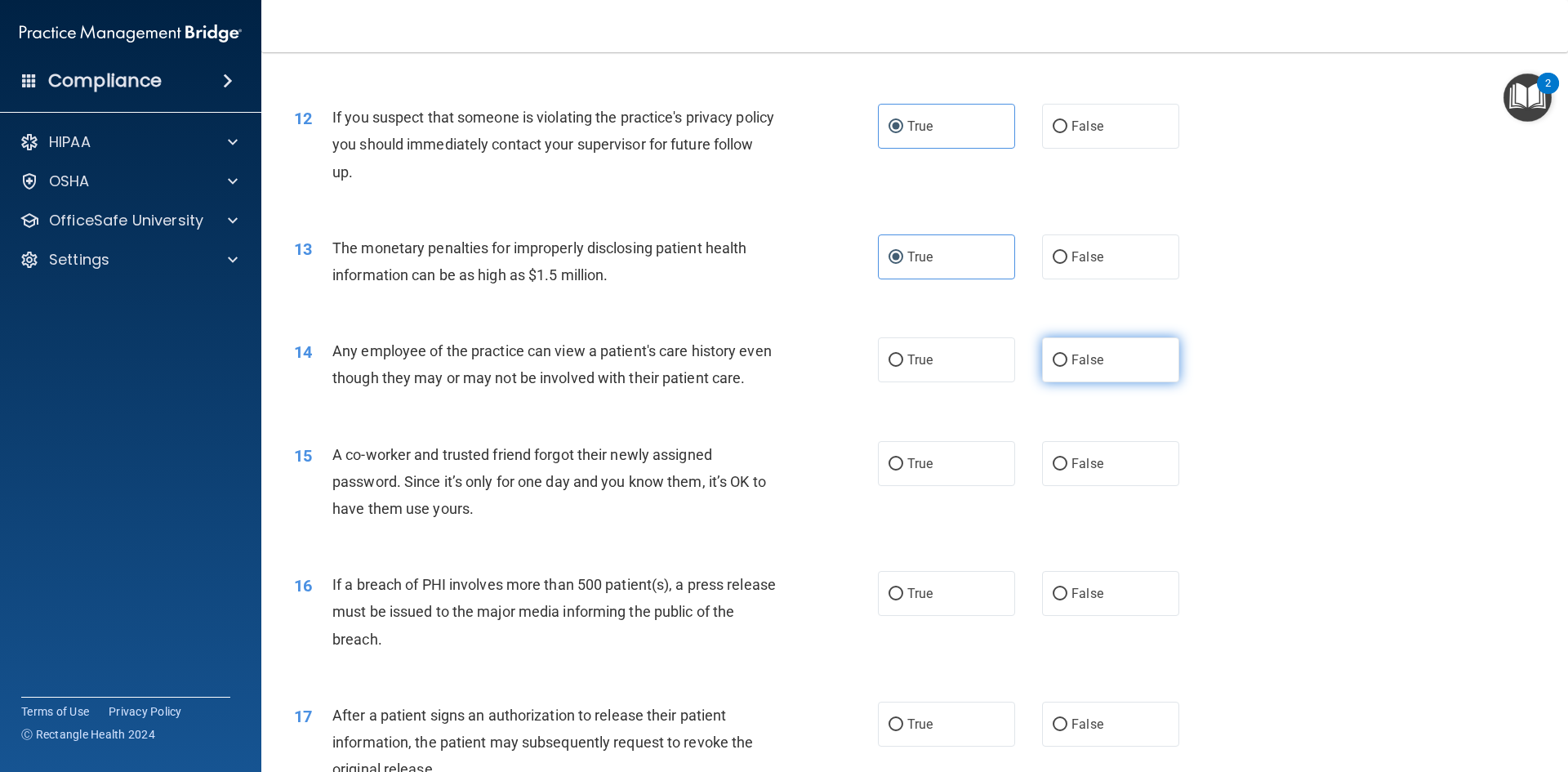
click at [1093, 372] on label "False" at bounding box center [1110, 359] width 137 height 45
click at [1067, 367] on input "False" at bounding box center [1060, 361] width 14 height 13
radio input "true"
click at [1059, 483] on label "False" at bounding box center [1110, 463] width 137 height 45
click at [1059, 470] on input "False" at bounding box center [1060, 465] width 14 height 13
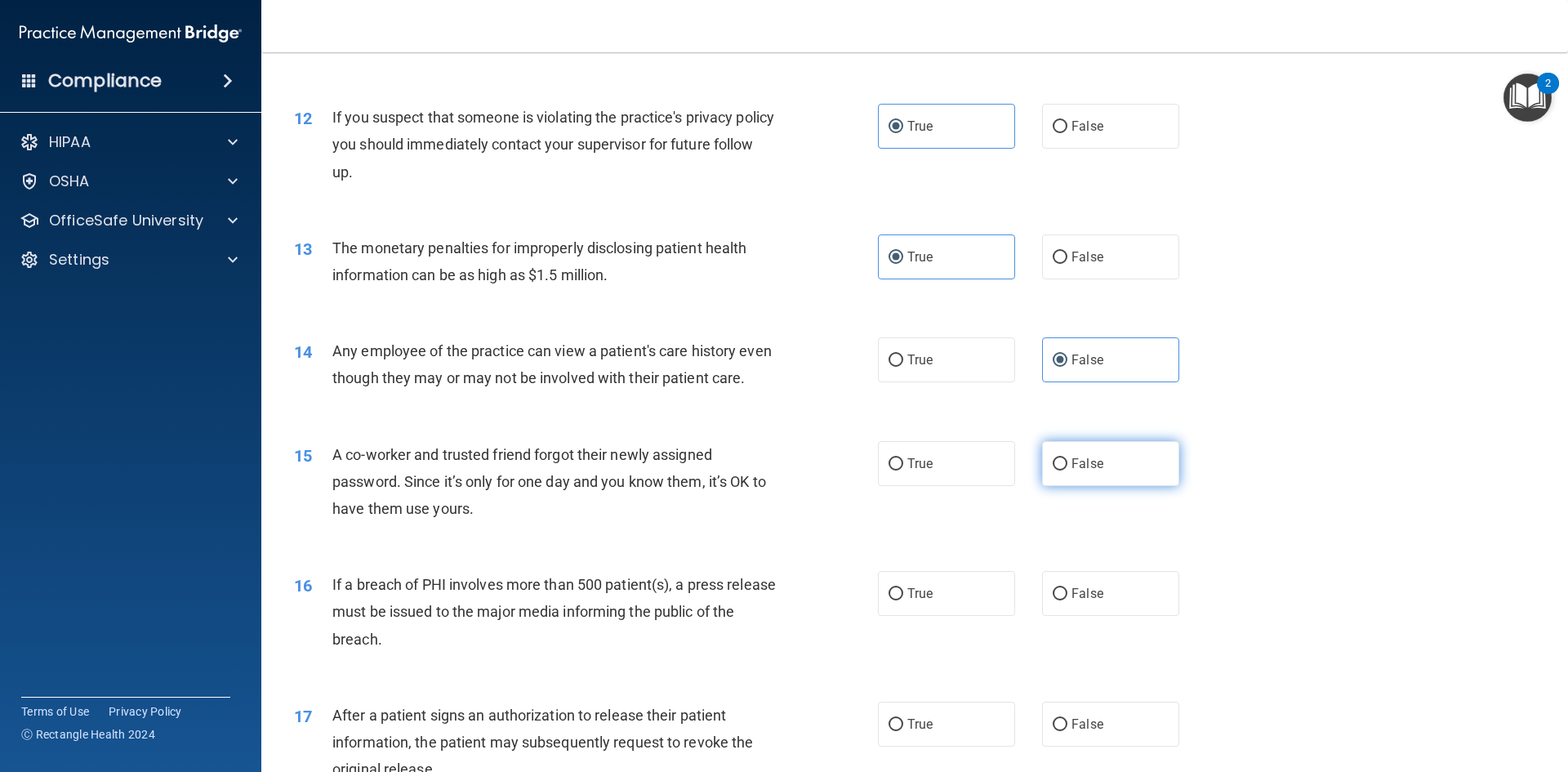
radio input "true"
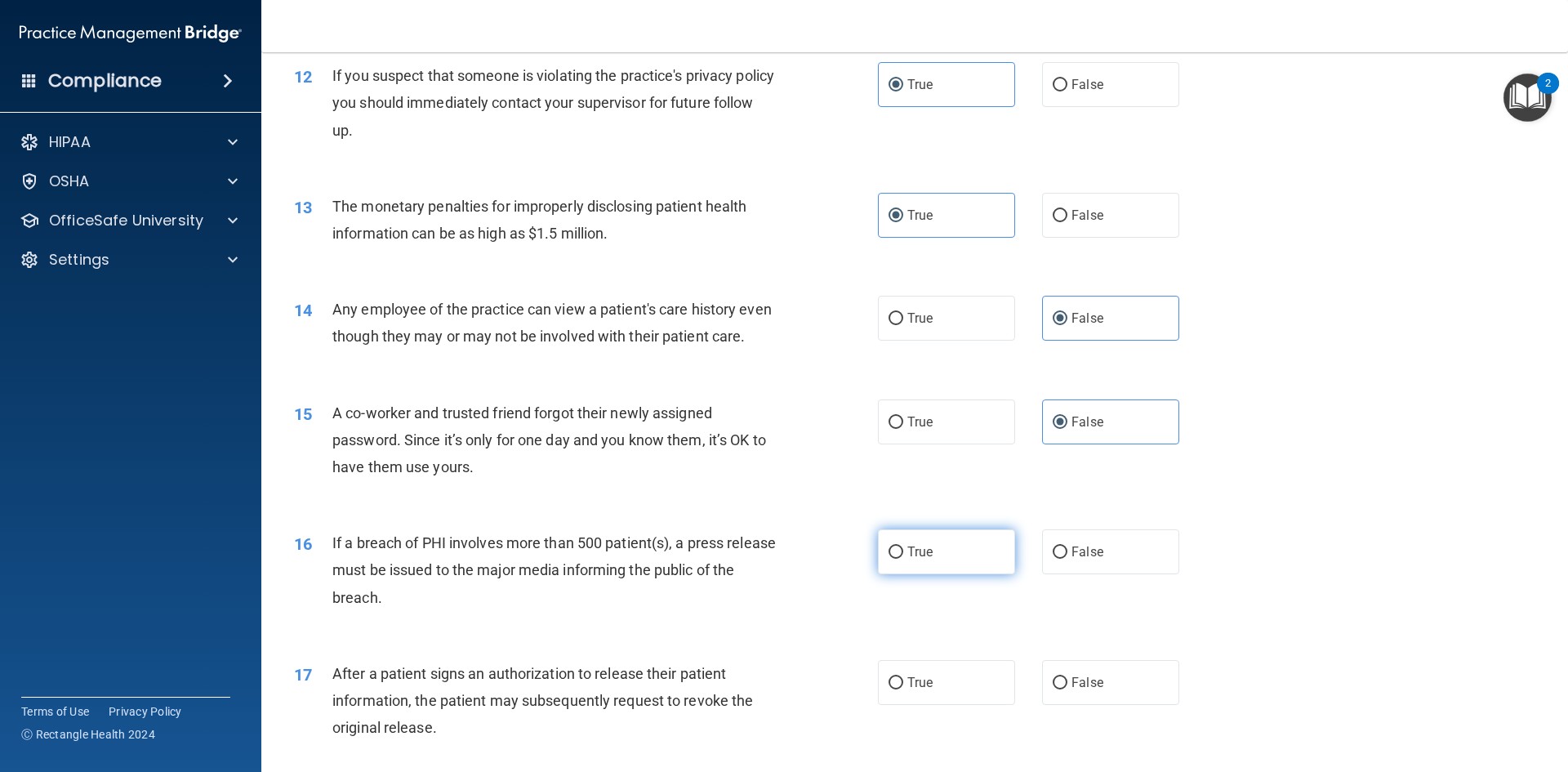
scroll to position [1389, 0]
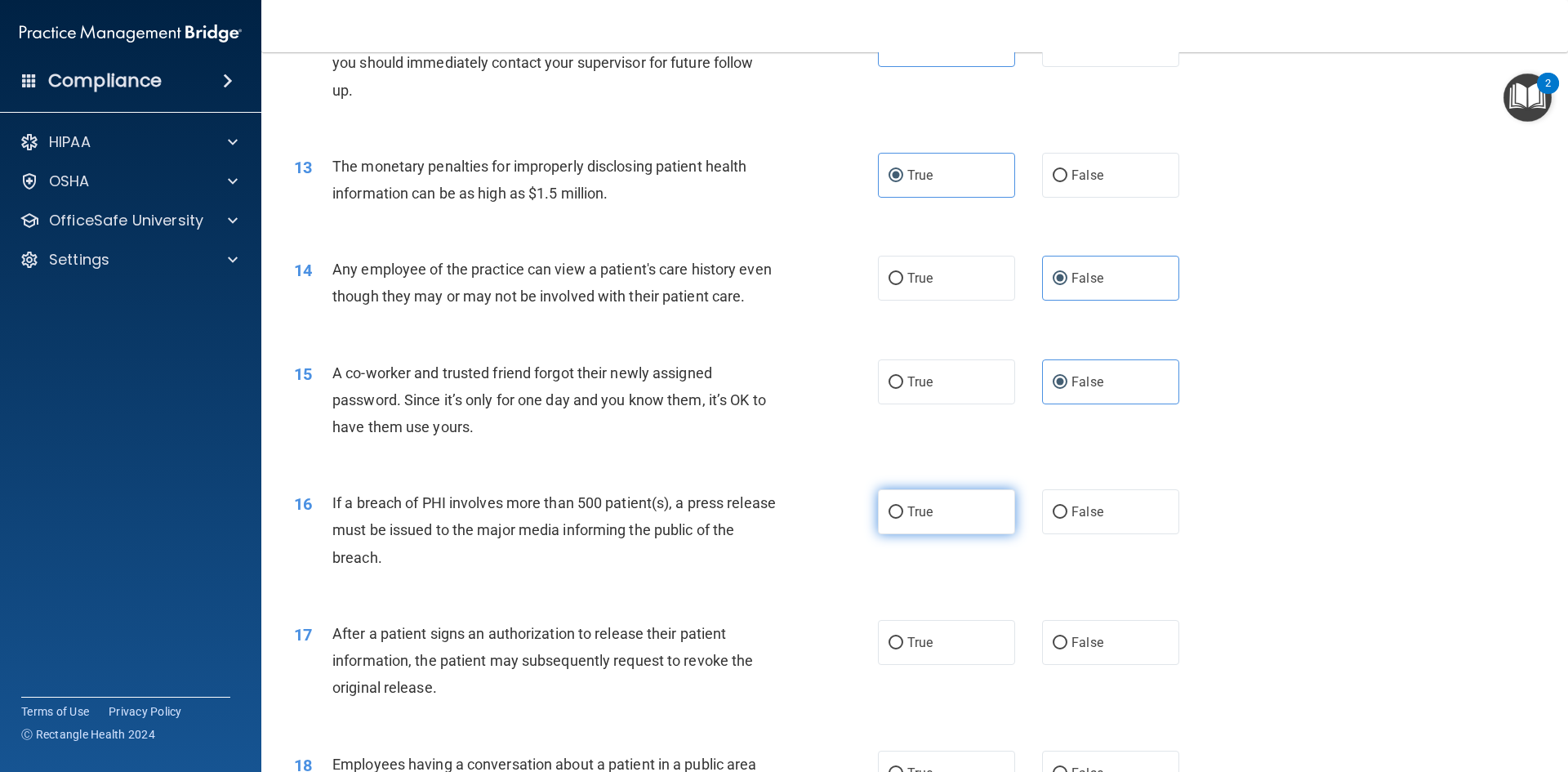
click at [928, 535] on label "True" at bounding box center [947, 511] width 137 height 45
click at [903, 519] on input "True" at bounding box center [895, 513] width 14 height 13
radio input "true"
click at [911, 650] on span "True" at bounding box center [920, 643] width 25 height 15
click at [903, 650] on input "True" at bounding box center [895, 643] width 14 height 13
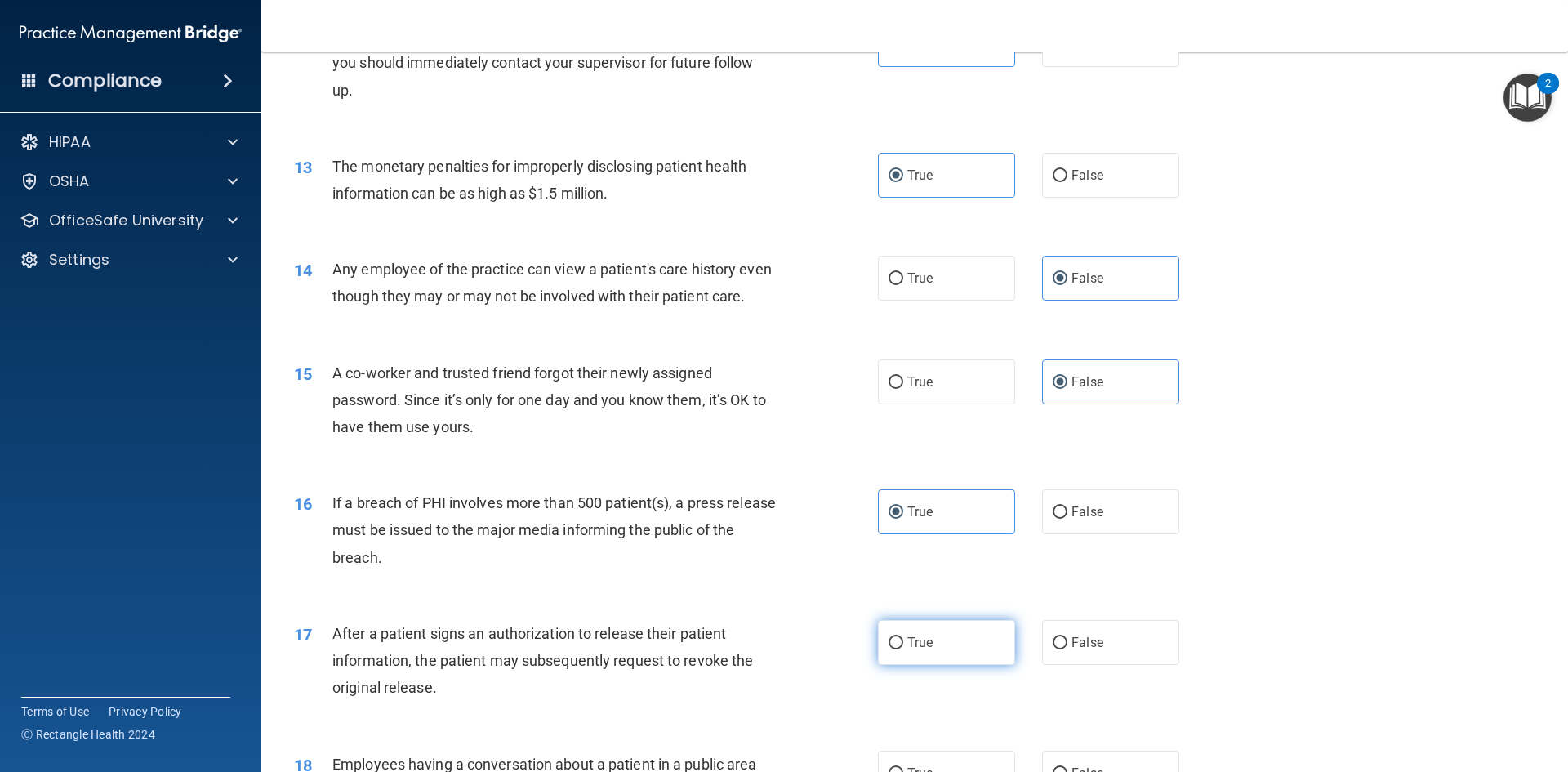
radio input "true"
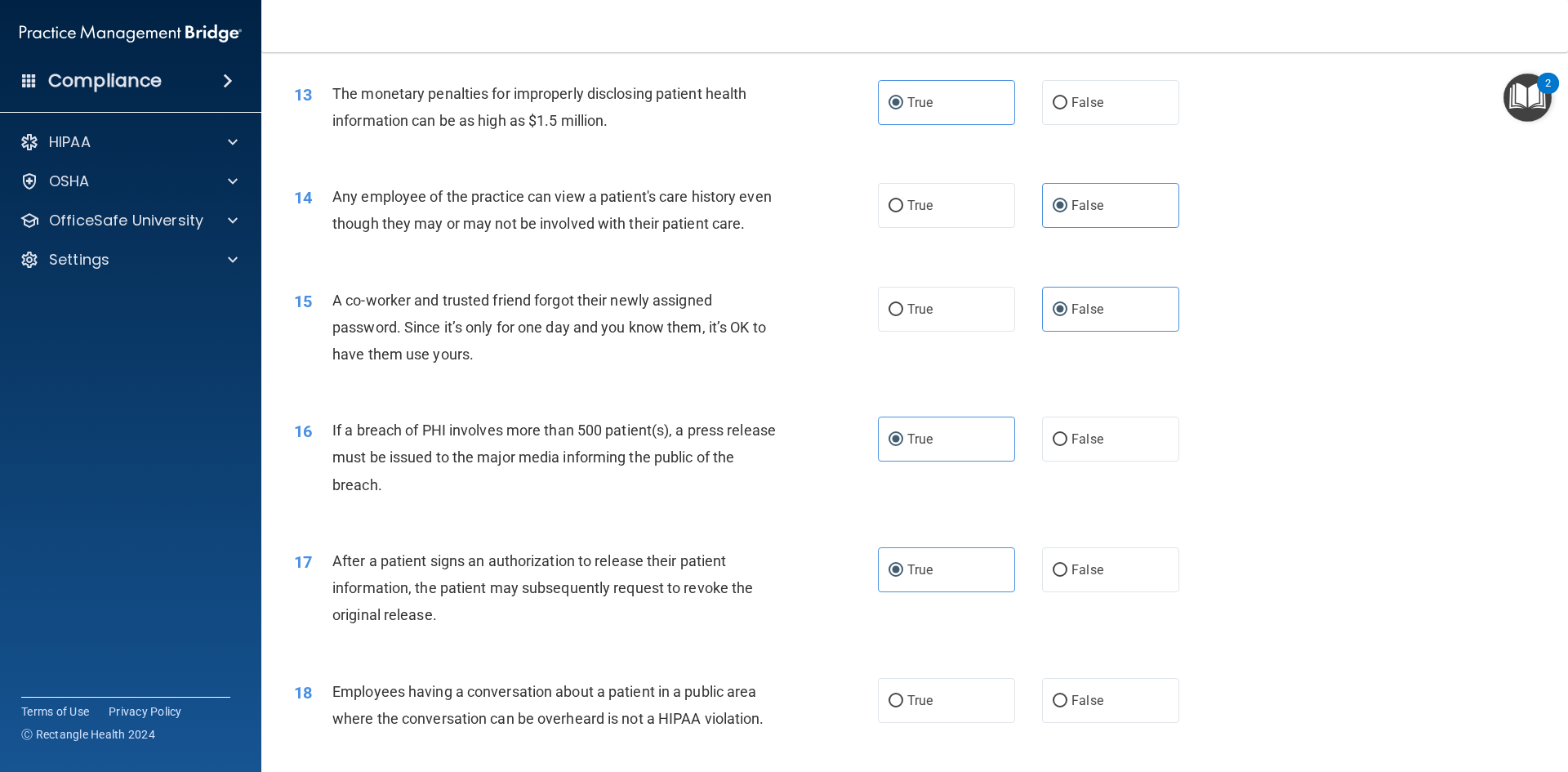
scroll to position [1552, 0]
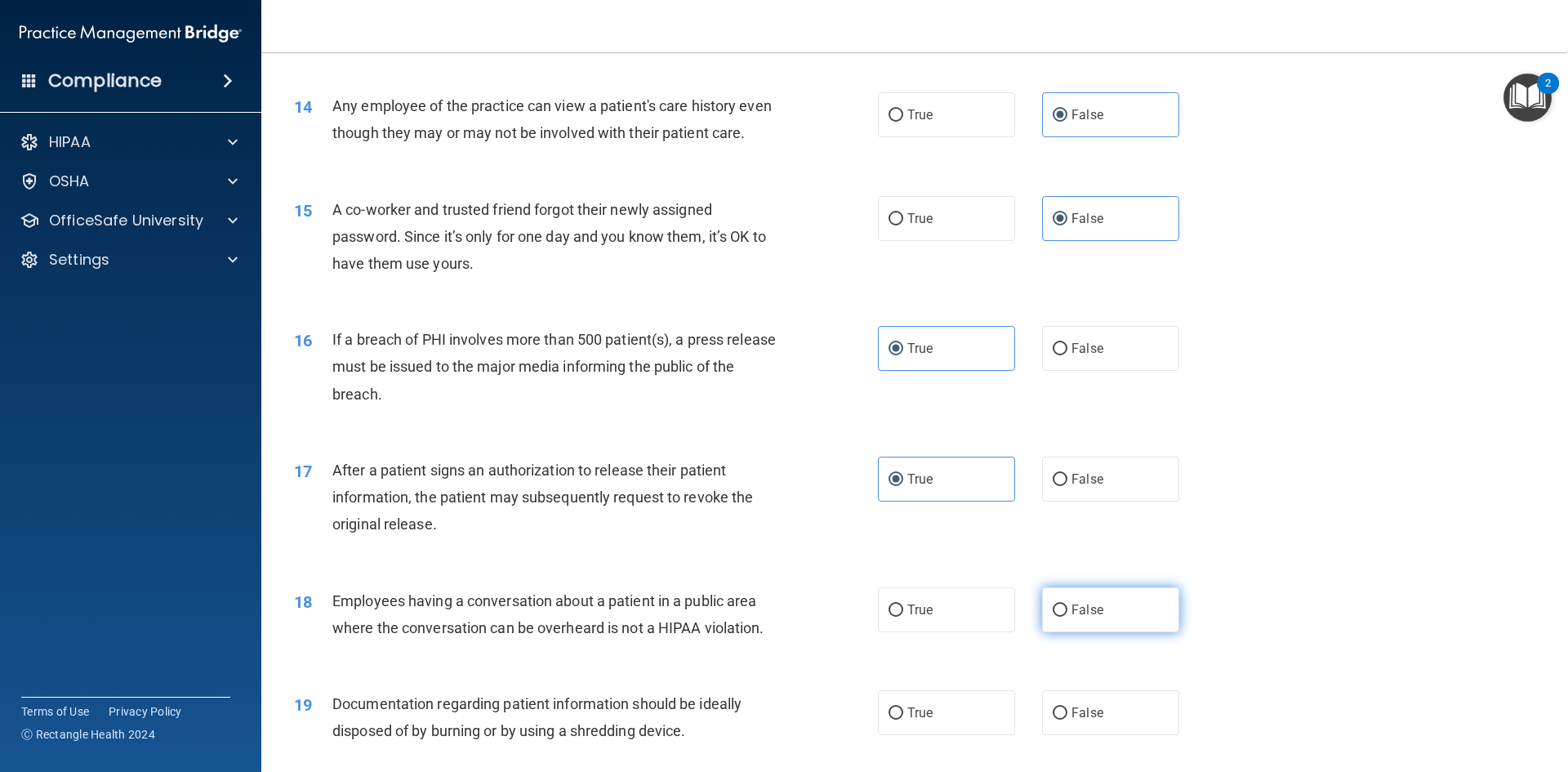
click at [1059, 617] on input "False" at bounding box center [1060, 611] width 14 height 13
radio input "true"
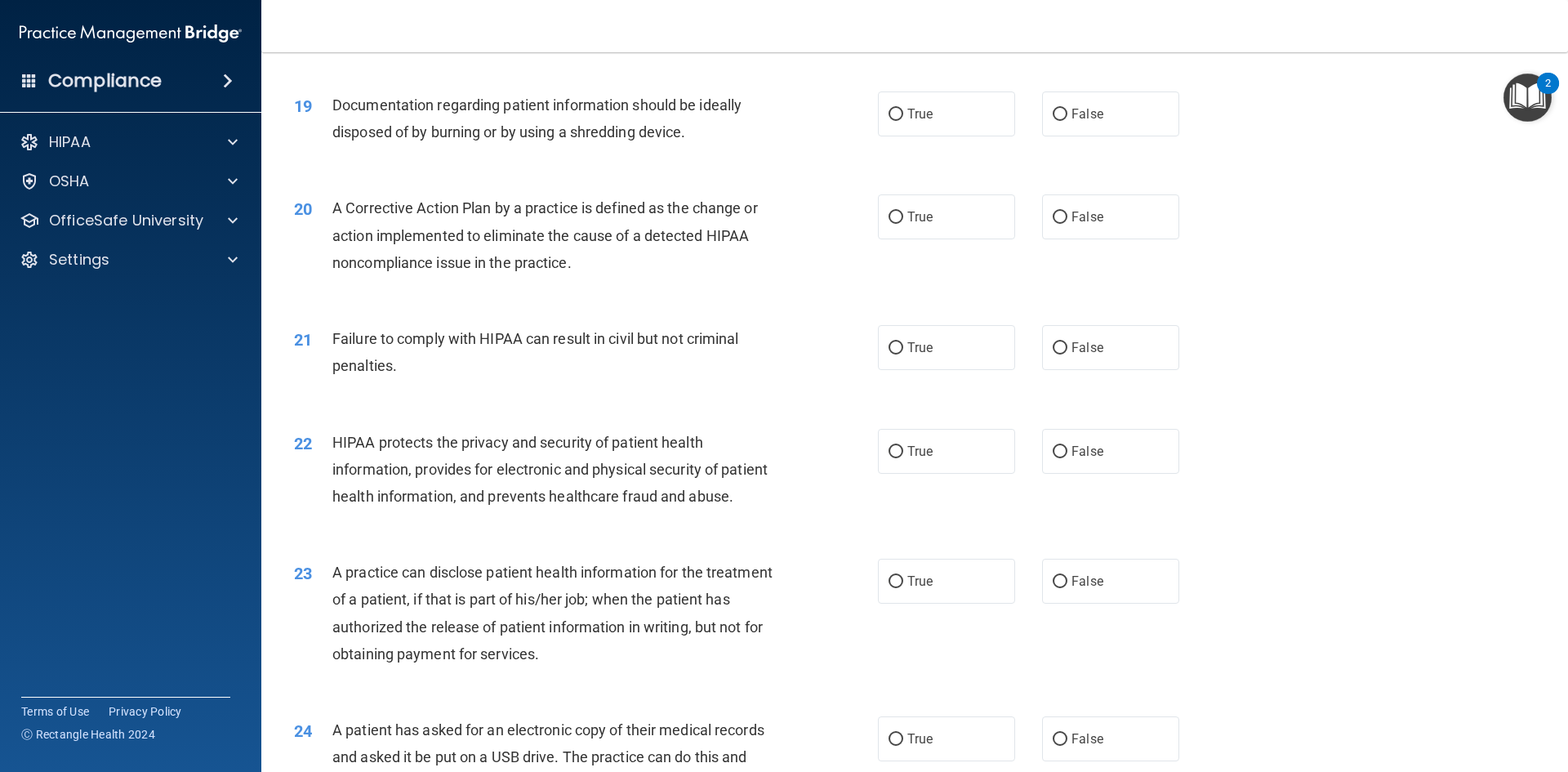
scroll to position [1987, 0]
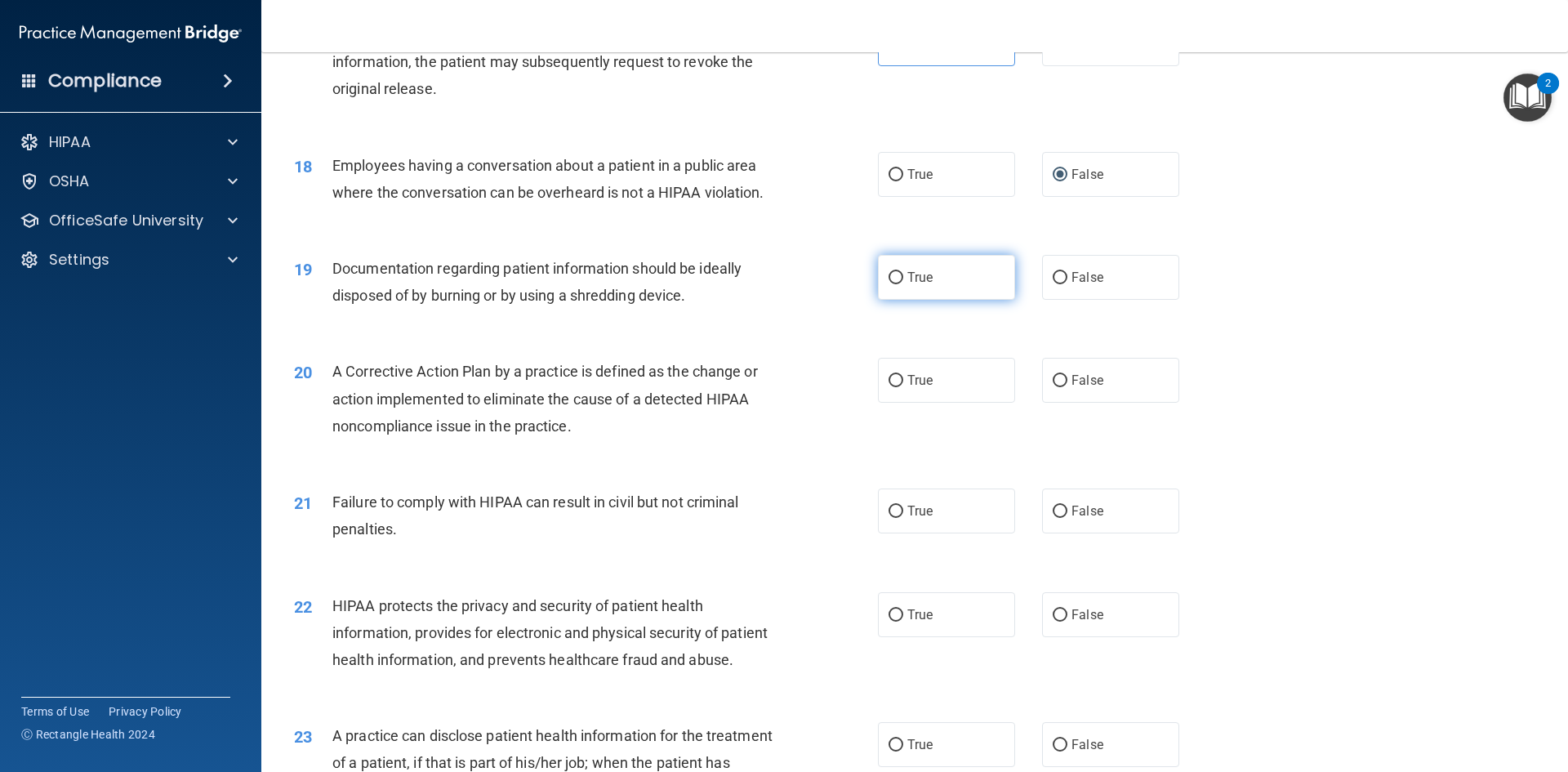
click at [925, 291] on label "True" at bounding box center [947, 277] width 137 height 45
click at [903, 285] on input "True" at bounding box center [895, 278] width 14 height 13
radio input "true"
click at [914, 388] on span "True" at bounding box center [920, 380] width 25 height 15
click at [903, 387] on input "True" at bounding box center [895, 381] width 14 height 13
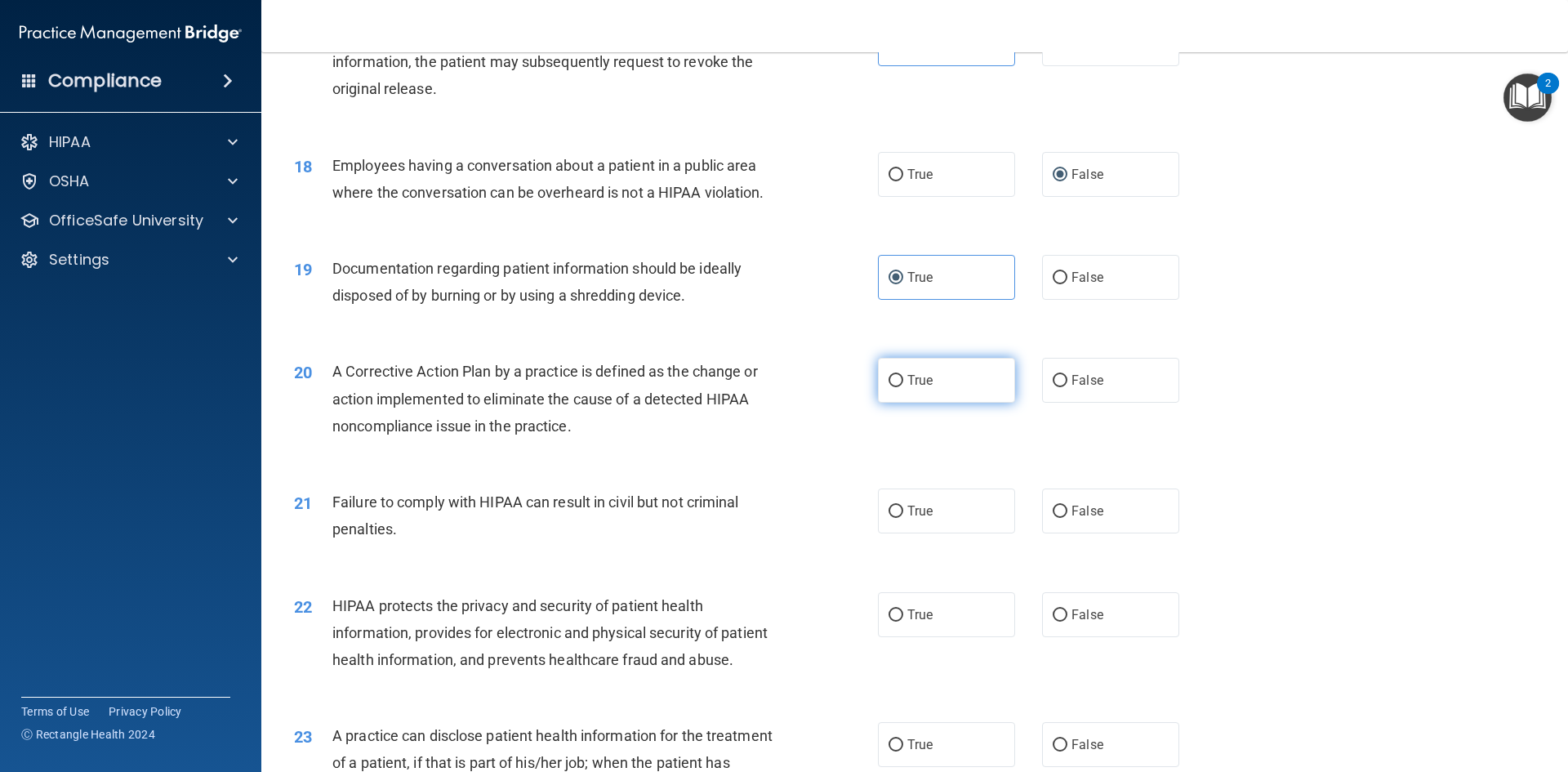
radio input "true"
click at [1072, 519] on span "False" at bounding box center [1088, 511] width 32 height 15
click at [1067, 518] on input "False" at bounding box center [1060, 512] width 14 height 13
radio input "true"
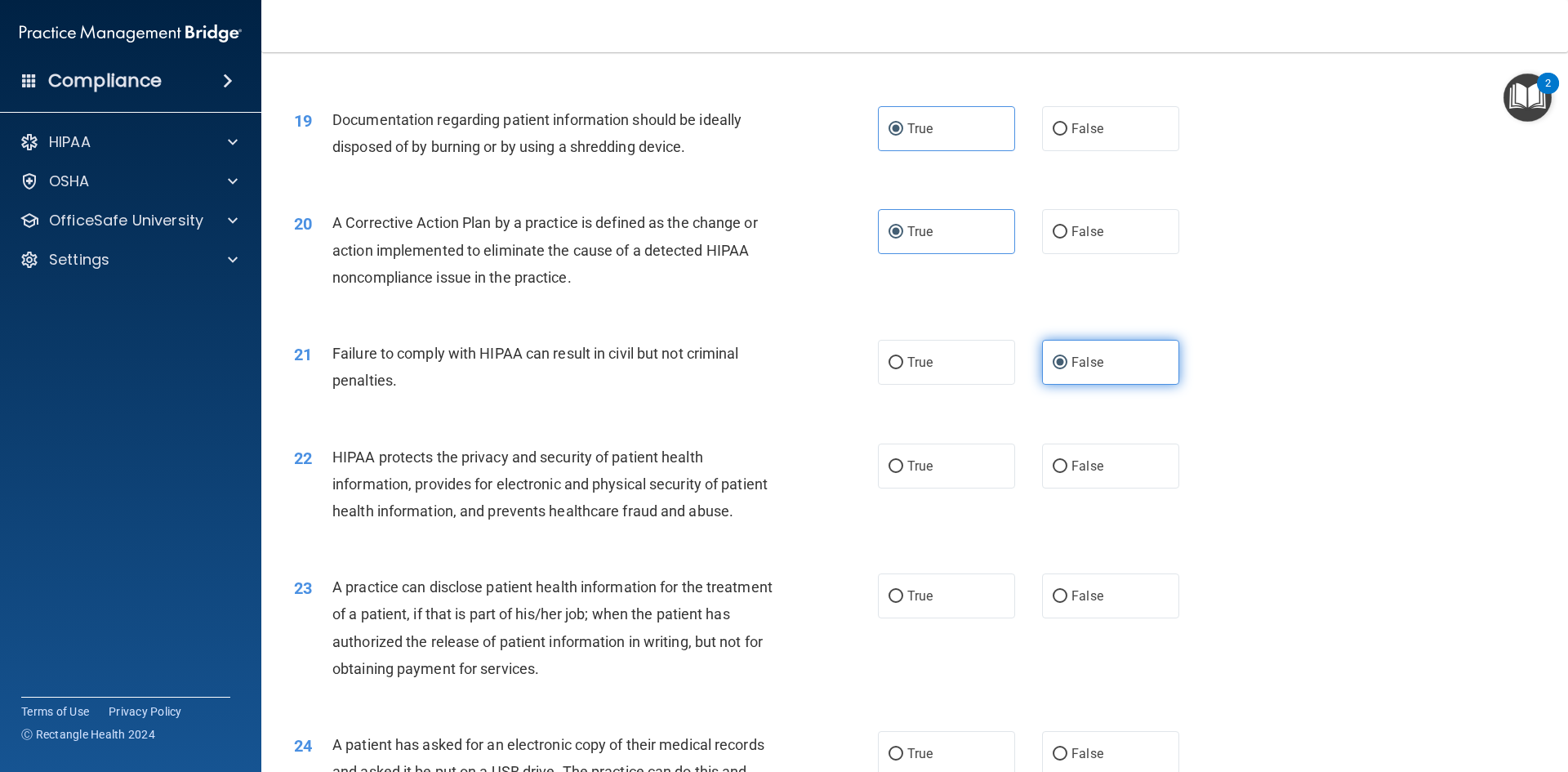
scroll to position [2151, 0]
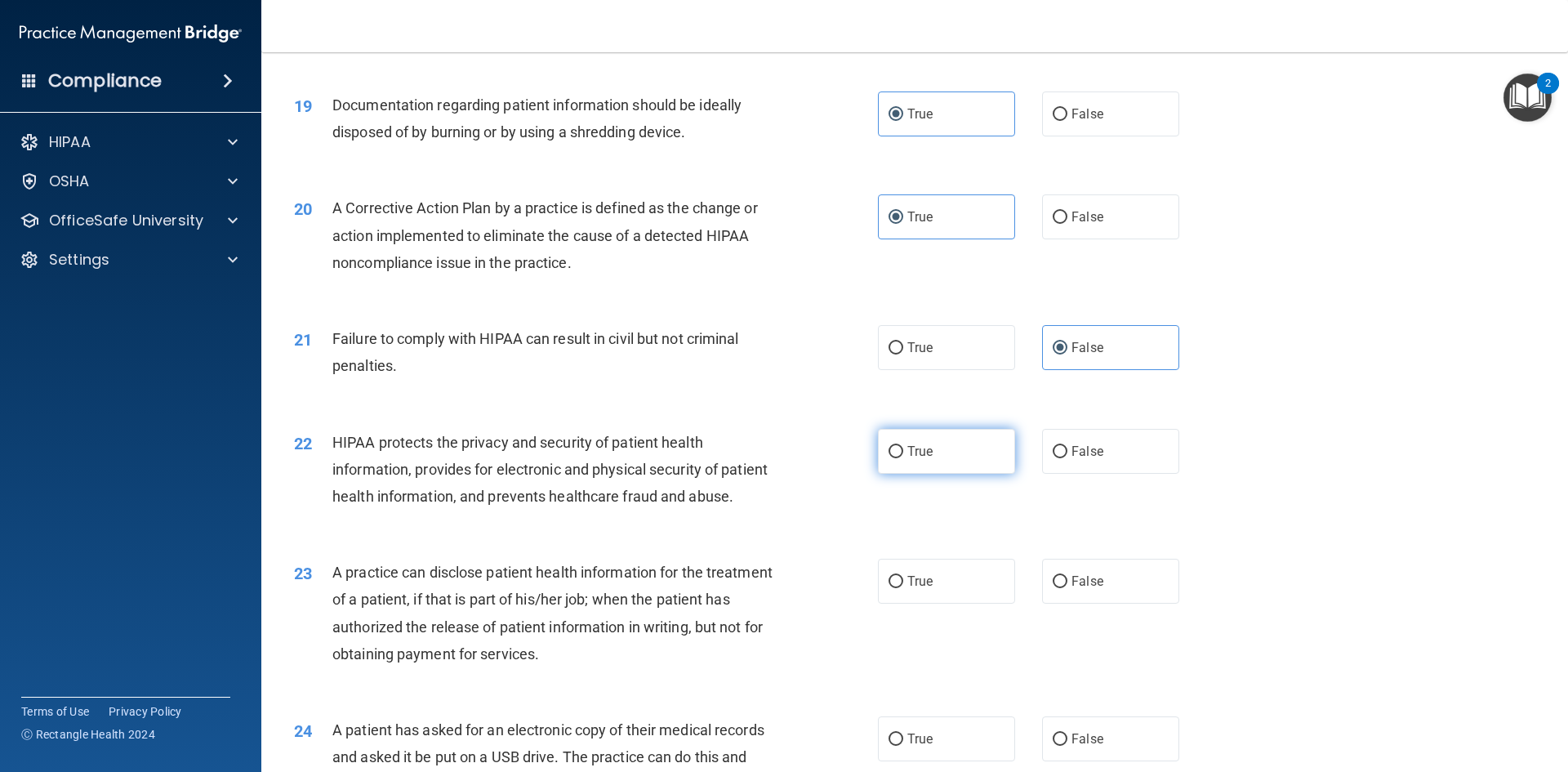
click at [983, 474] on label "True" at bounding box center [947, 451] width 137 height 45
click at [903, 459] on input "True" at bounding box center [895, 452] width 14 height 13
radio input "true"
click at [1073, 604] on label "False" at bounding box center [1110, 581] width 137 height 45
click at [1067, 588] on input "False" at bounding box center [1060, 582] width 14 height 13
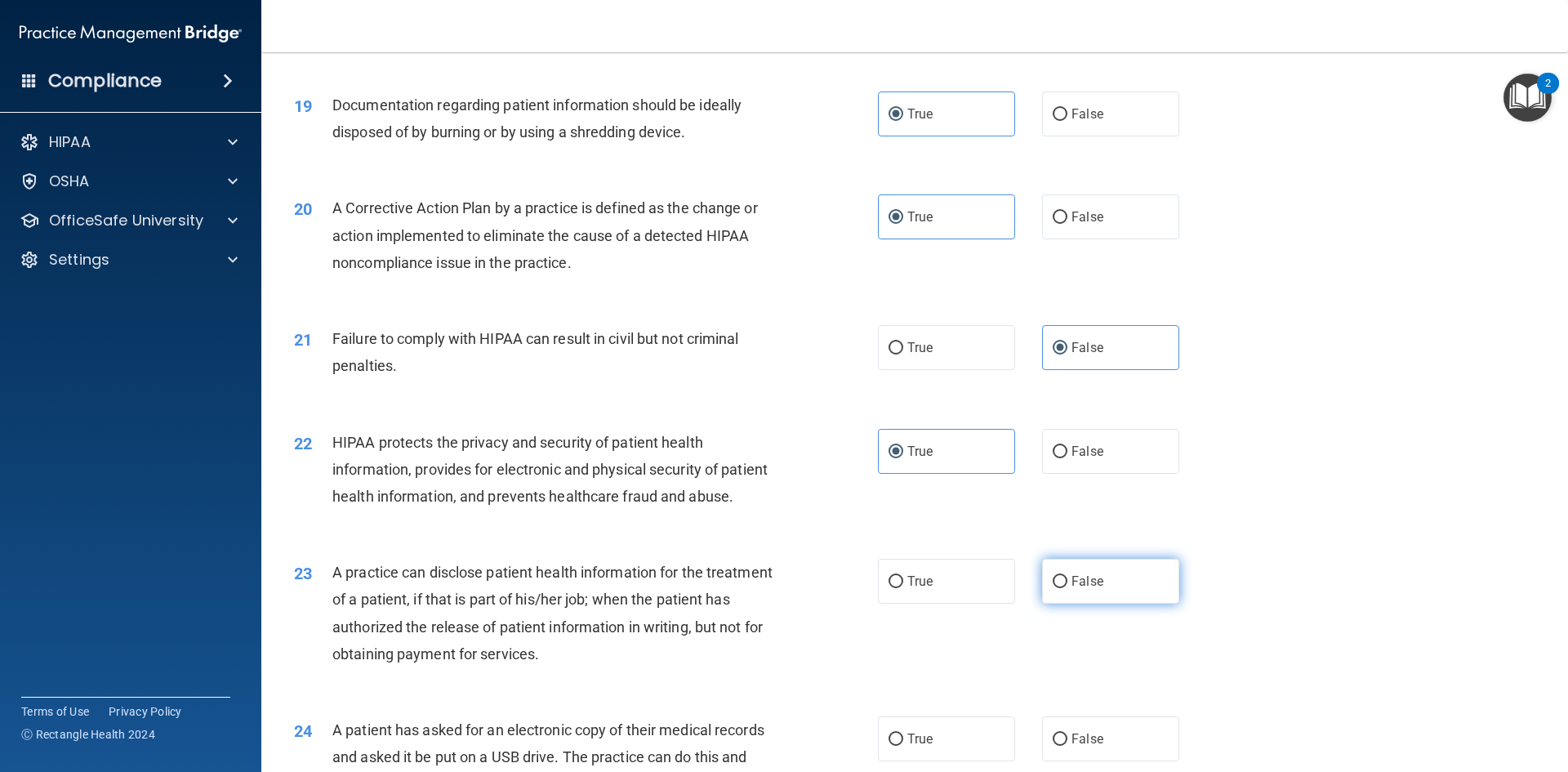
radio input "true"
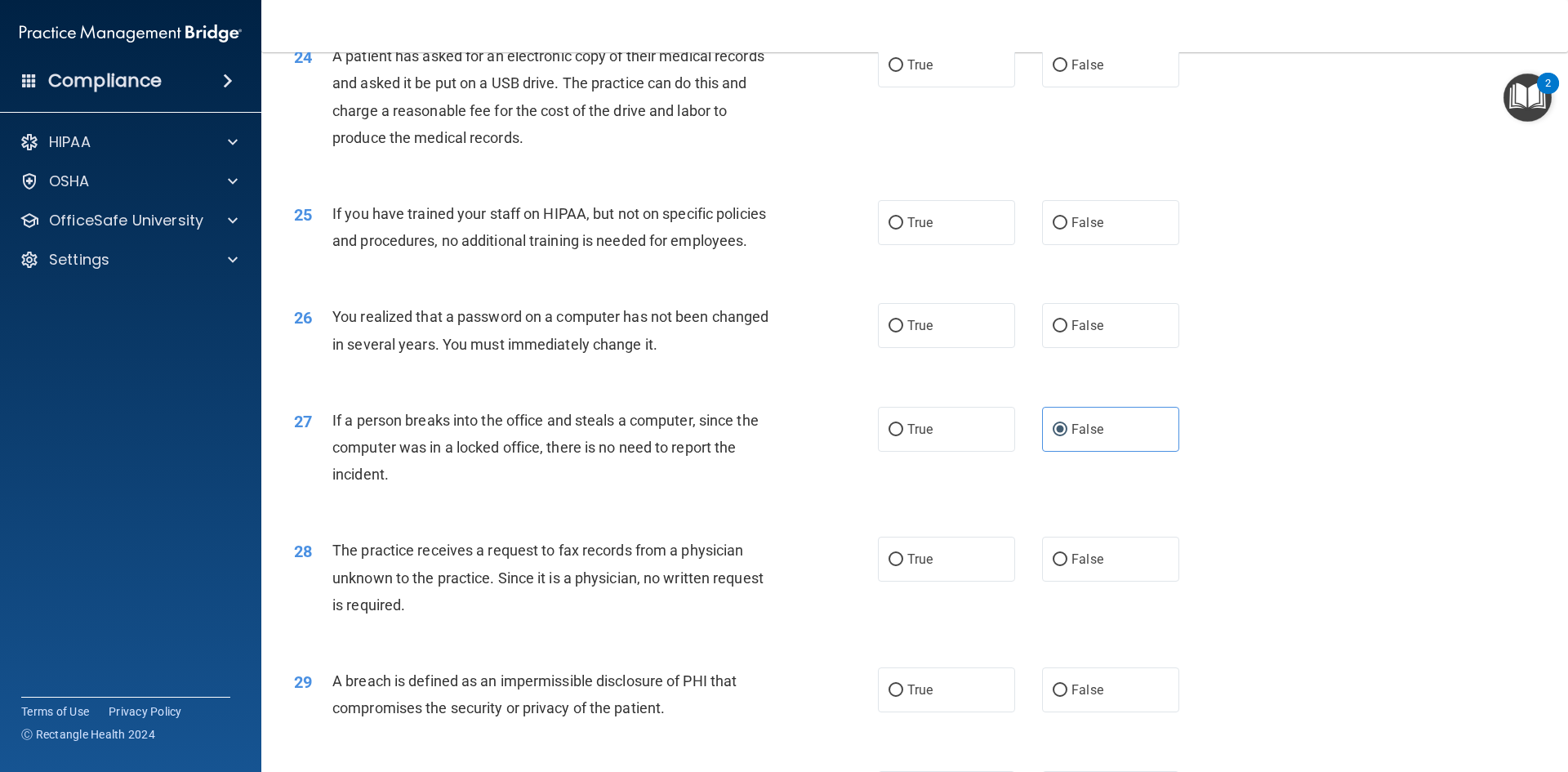
scroll to position [2786, 0]
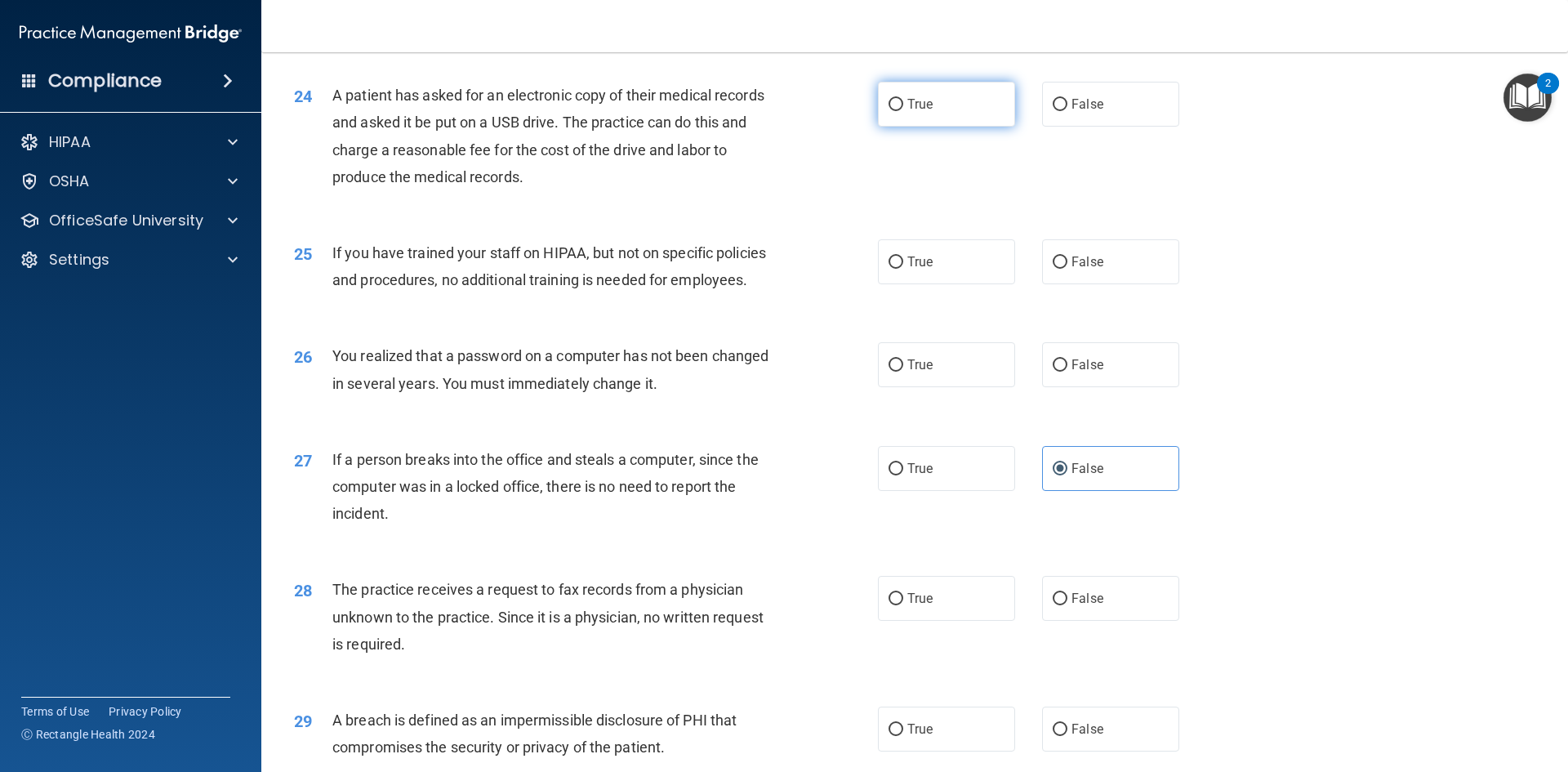
click at [916, 127] on label "True" at bounding box center [947, 104] width 137 height 45
click at [903, 111] on input "True" at bounding box center [895, 105] width 14 height 13
radio input "true"
click at [1056, 285] on label "False" at bounding box center [1110, 261] width 137 height 45
click at [1056, 269] on input "False" at bounding box center [1060, 263] width 14 height 13
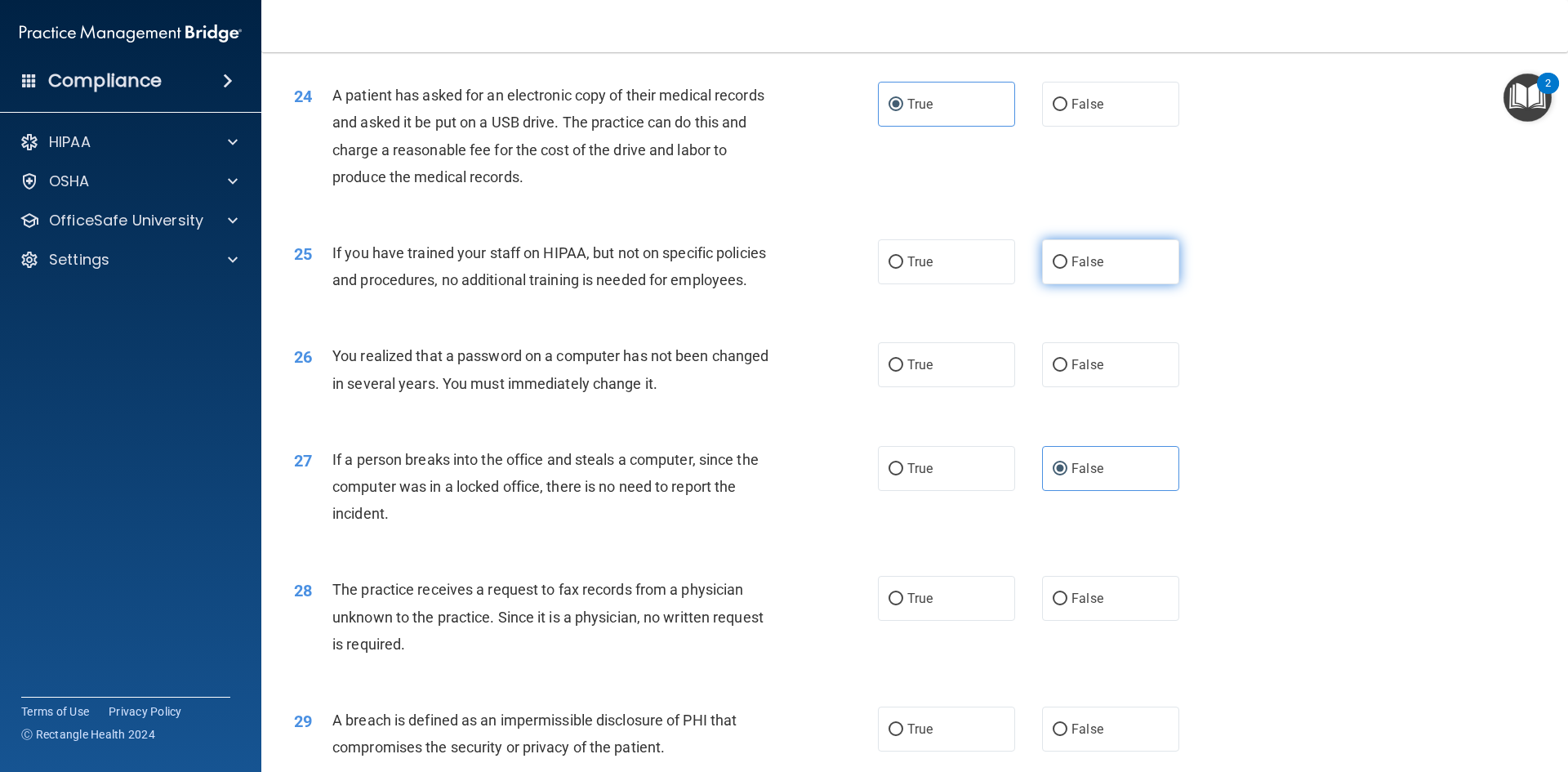
radio input "true"
drag, startPoint x: 1054, startPoint y: 425, endPoint x: 1005, endPoint y: 407, distance: 52.2
click at [1005, 387] on div "True False" at bounding box center [1043, 364] width 329 height 45
click at [962, 285] on label "True" at bounding box center [947, 261] width 137 height 45
click at [903, 269] on input "True" at bounding box center [895, 263] width 14 height 13
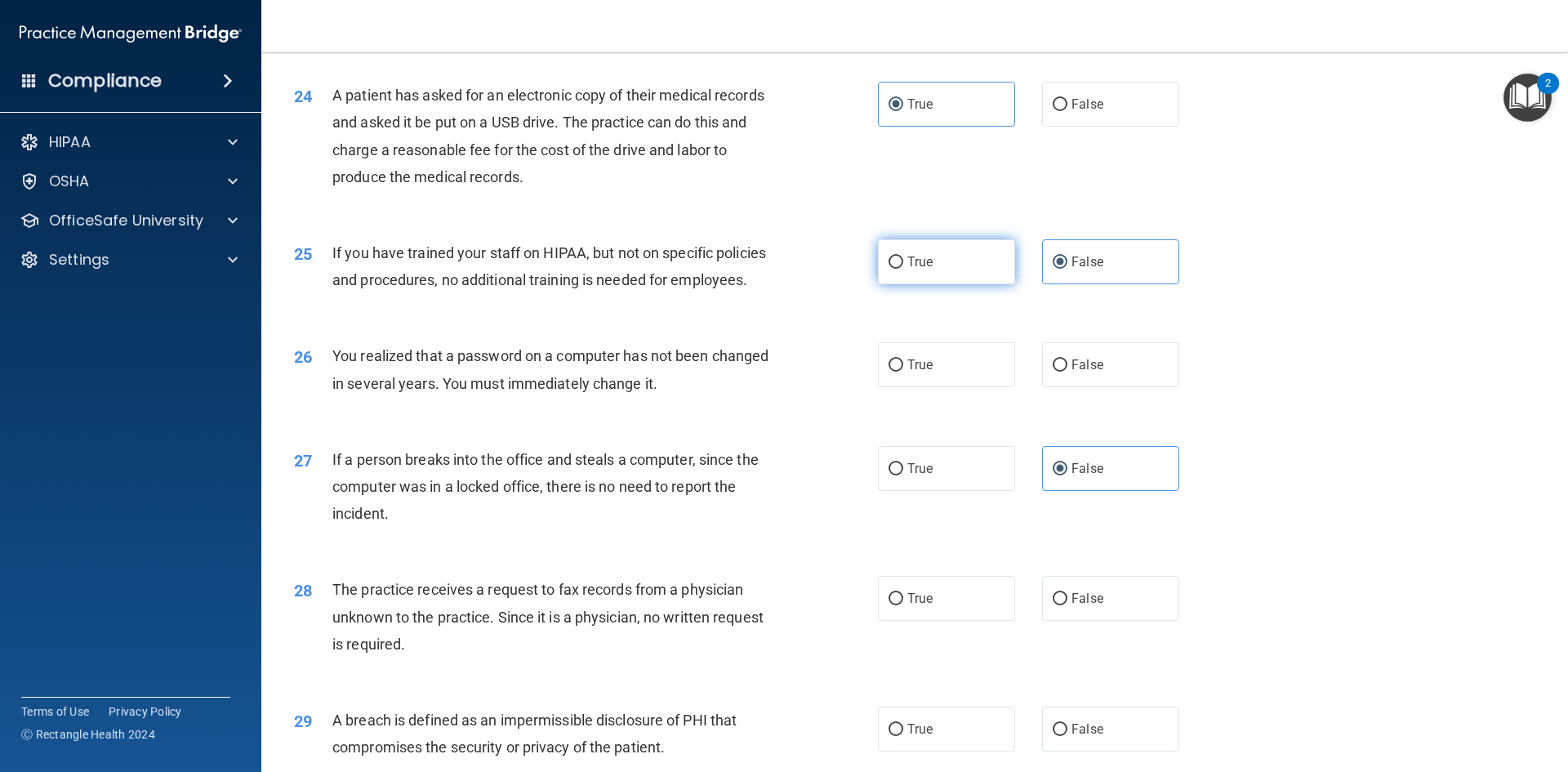
radio input "true"
click at [1154, 285] on label "False" at bounding box center [1110, 261] width 137 height 45
click at [1067, 269] on input "False" at bounding box center [1060, 263] width 14 height 13
radio input "true"
radio input "false"
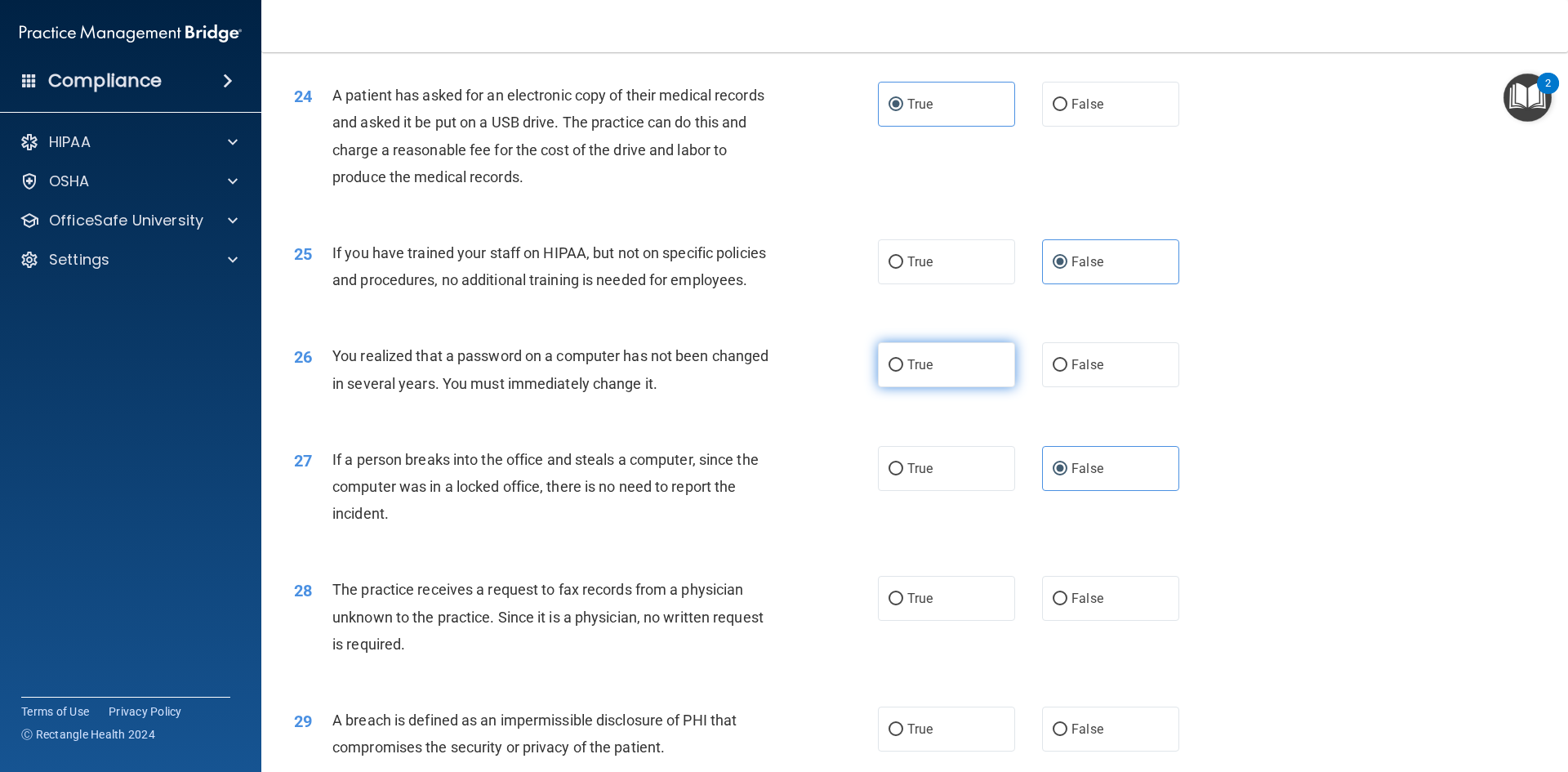
click at [929, 387] on label "True" at bounding box center [947, 364] width 137 height 45
click at [903, 372] on input "True" at bounding box center [895, 366] width 14 height 13
radio input "true"
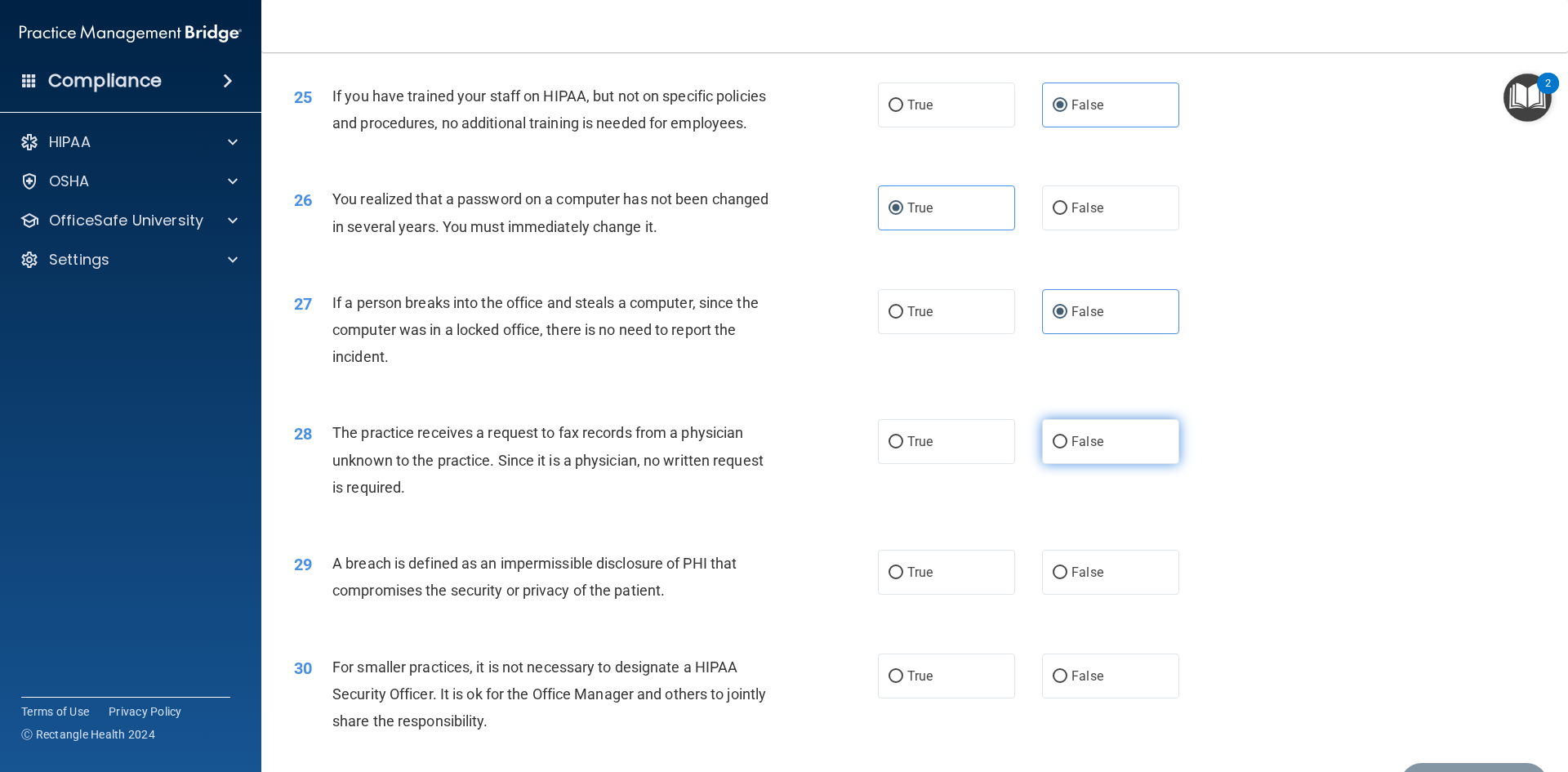
scroll to position [2949, 0]
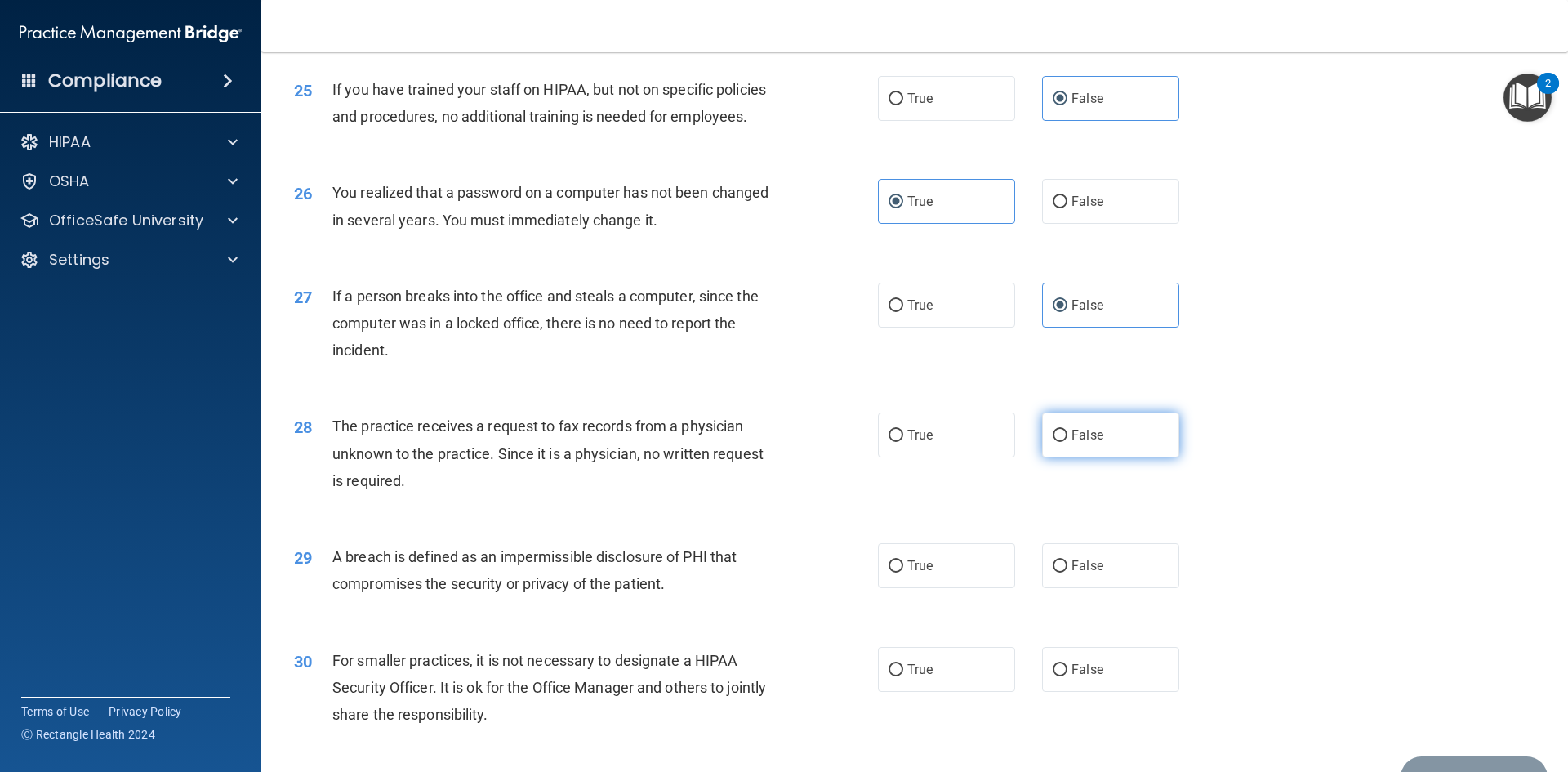
click at [1103, 458] on label "False" at bounding box center [1110, 434] width 137 height 45
click at [1067, 442] on input "False" at bounding box center [1060, 436] width 14 height 13
radio input "true"
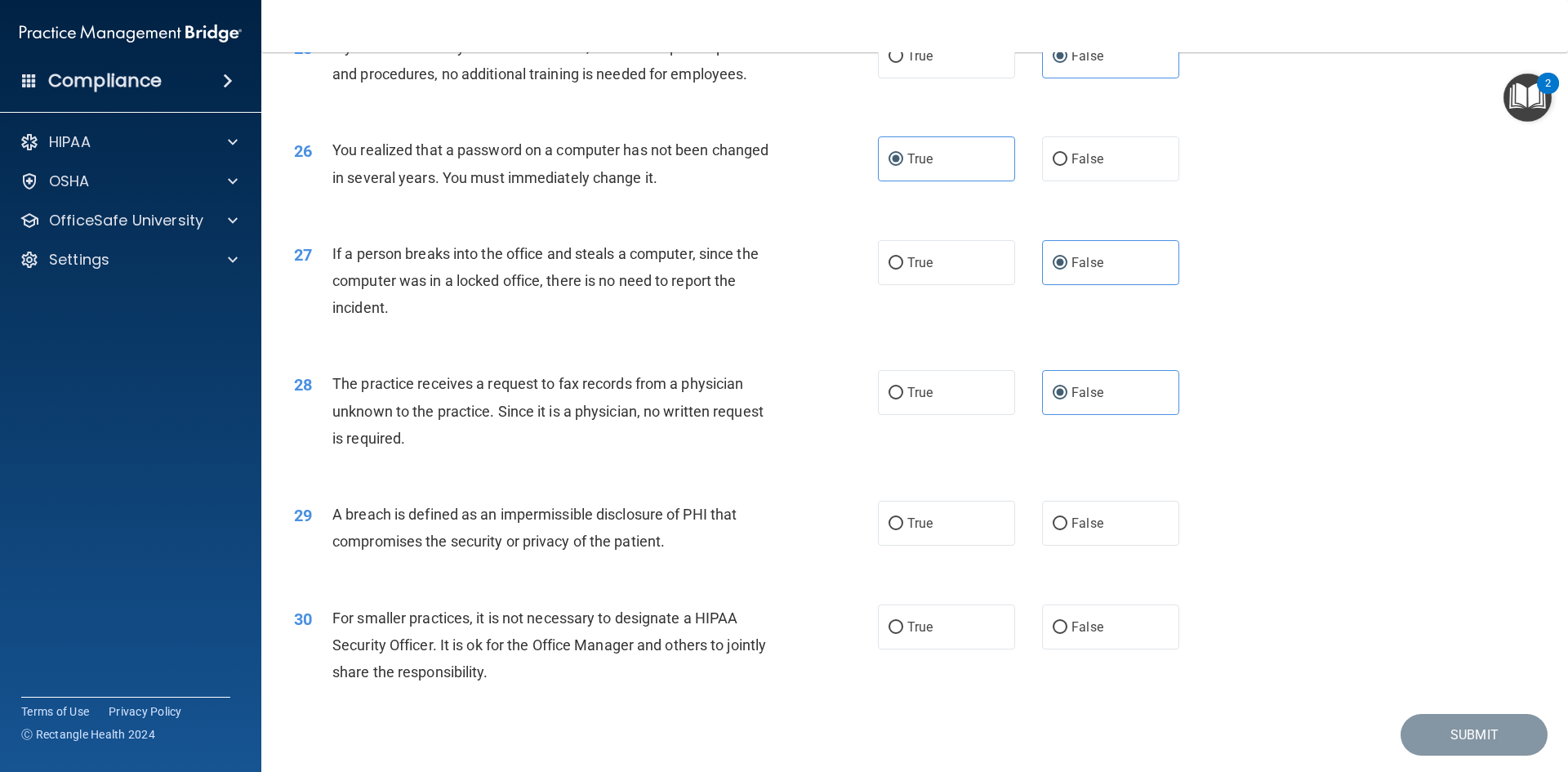
scroll to position [3031, 0]
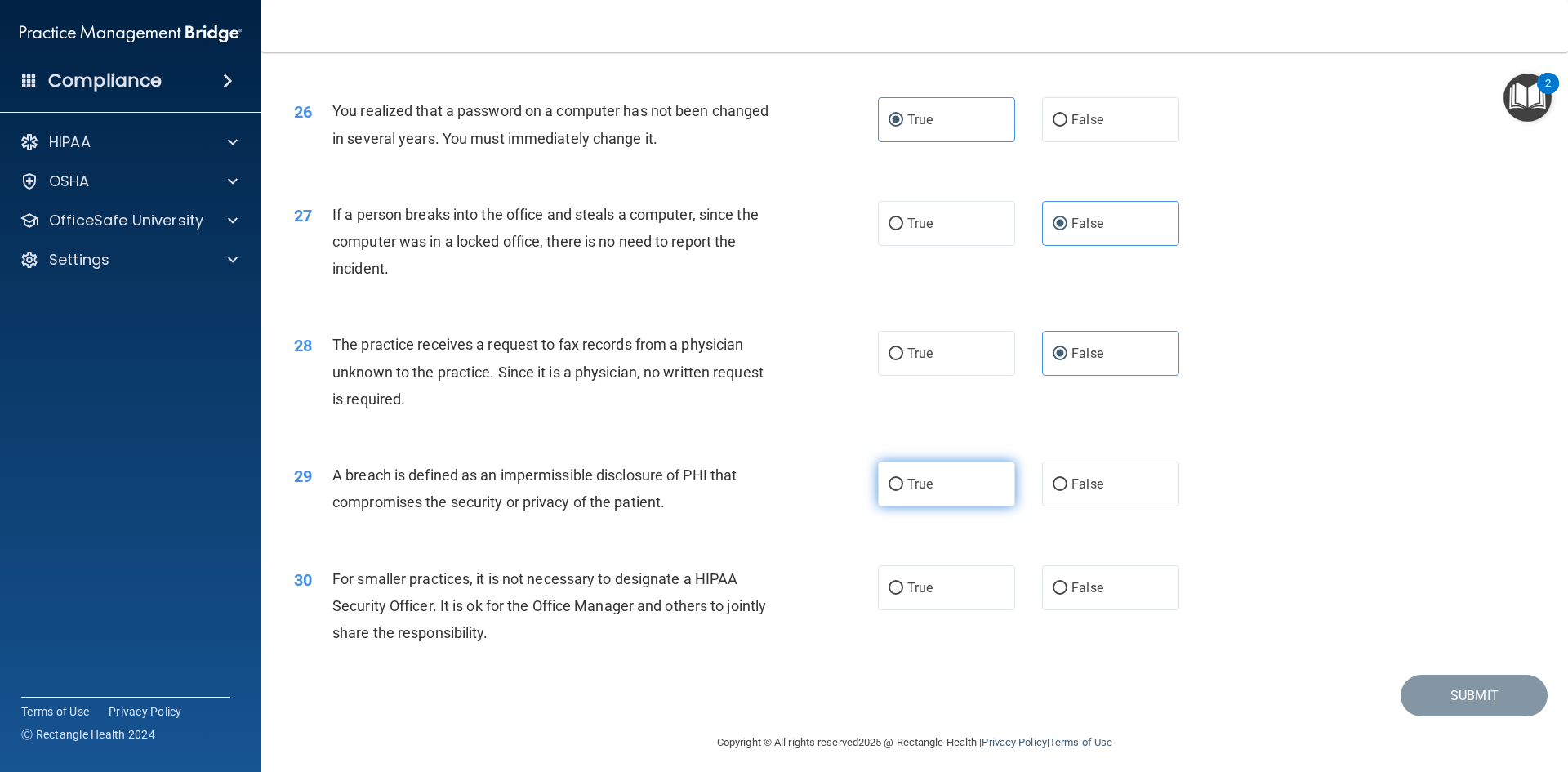
click at [931, 507] on label "True" at bounding box center [947, 484] width 137 height 45
click at [903, 491] on input "True" at bounding box center [895, 485] width 14 height 13
radio input "true"
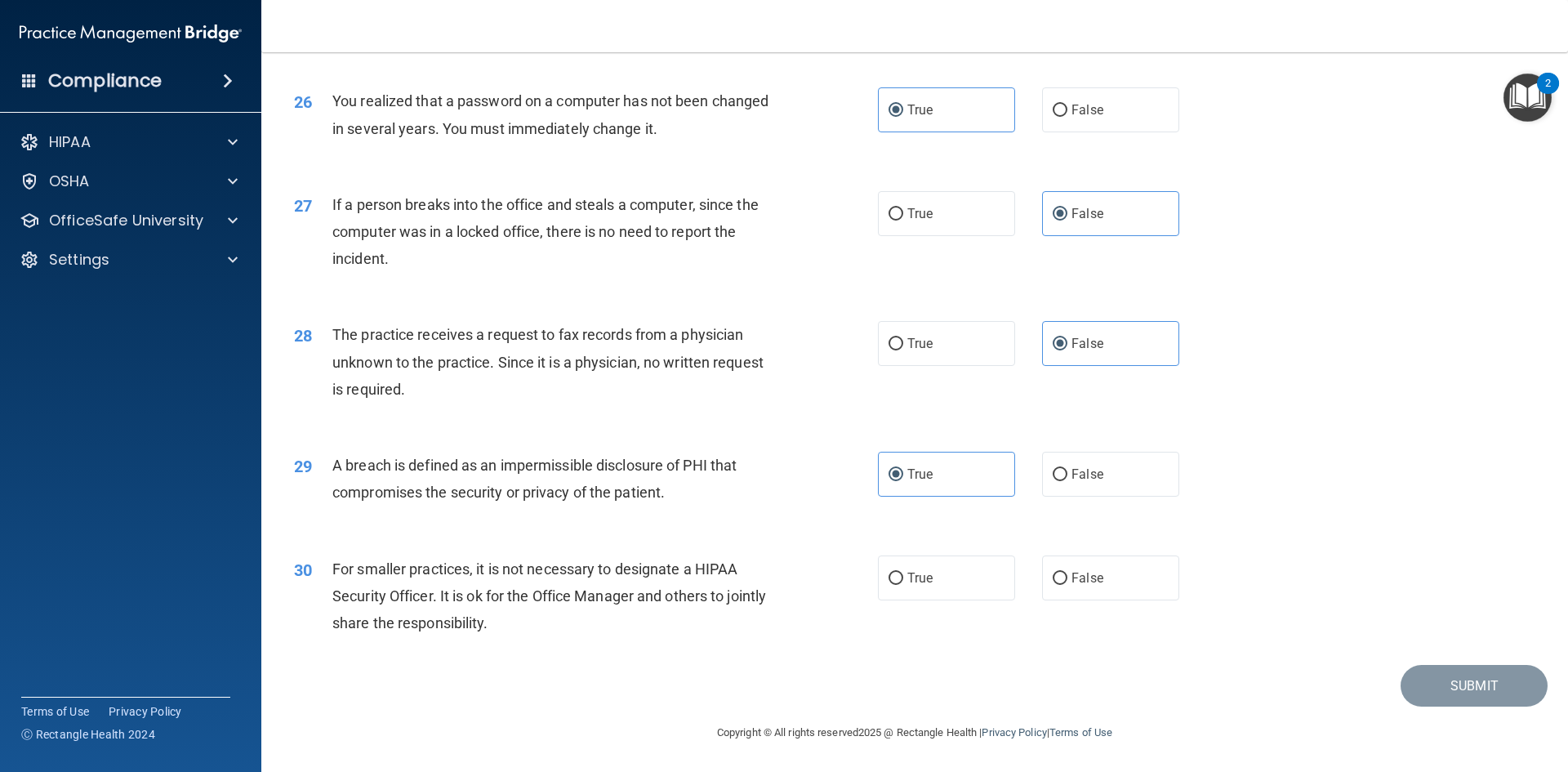
scroll to position [3095, 0]
click at [1082, 553] on div "30 For smaller practices, it is not necessary to designate a HIPAA Security Off…" at bounding box center [914, 601] width 1266 height 131
click at [1086, 568] on label "False" at bounding box center [1110, 578] width 137 height 45
click at [1067, 573] on input "False" at bounding box center [1060, 579] width 14 height 13
radio input "true"
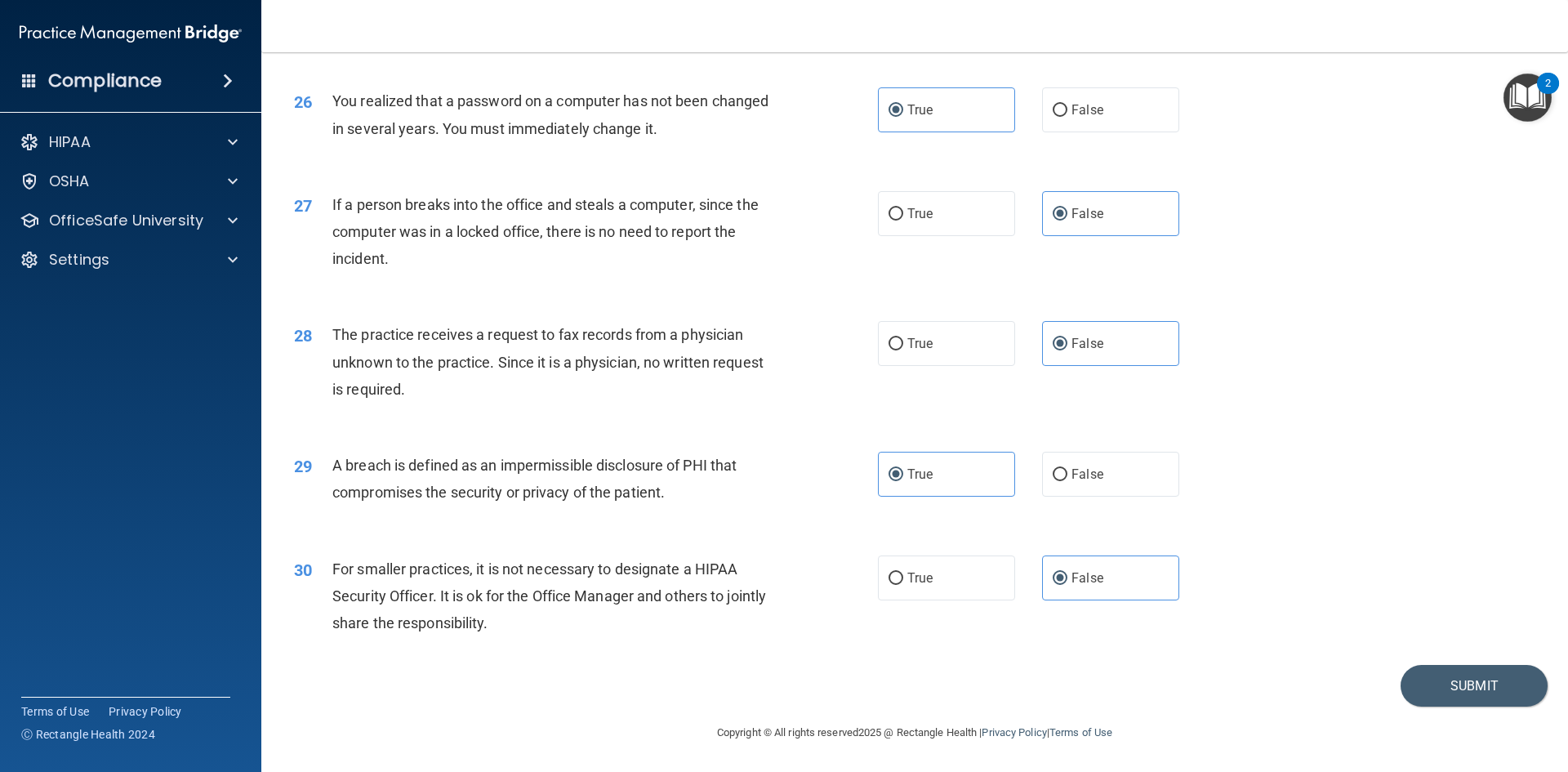
click at [1443, 710] on footer "Copyright © All rights reserved 2025 @ Rectangle Health | Privacy Policy | Term…" at bounding box center [914, 731] width 1241 height 49
click at [1443, 690] on button "Submit" at bounding box center [1474, 685] width 147 height 41
click at [1427, 680] on button "Submit" at bounding box center [1474, 685] width 147 height 41
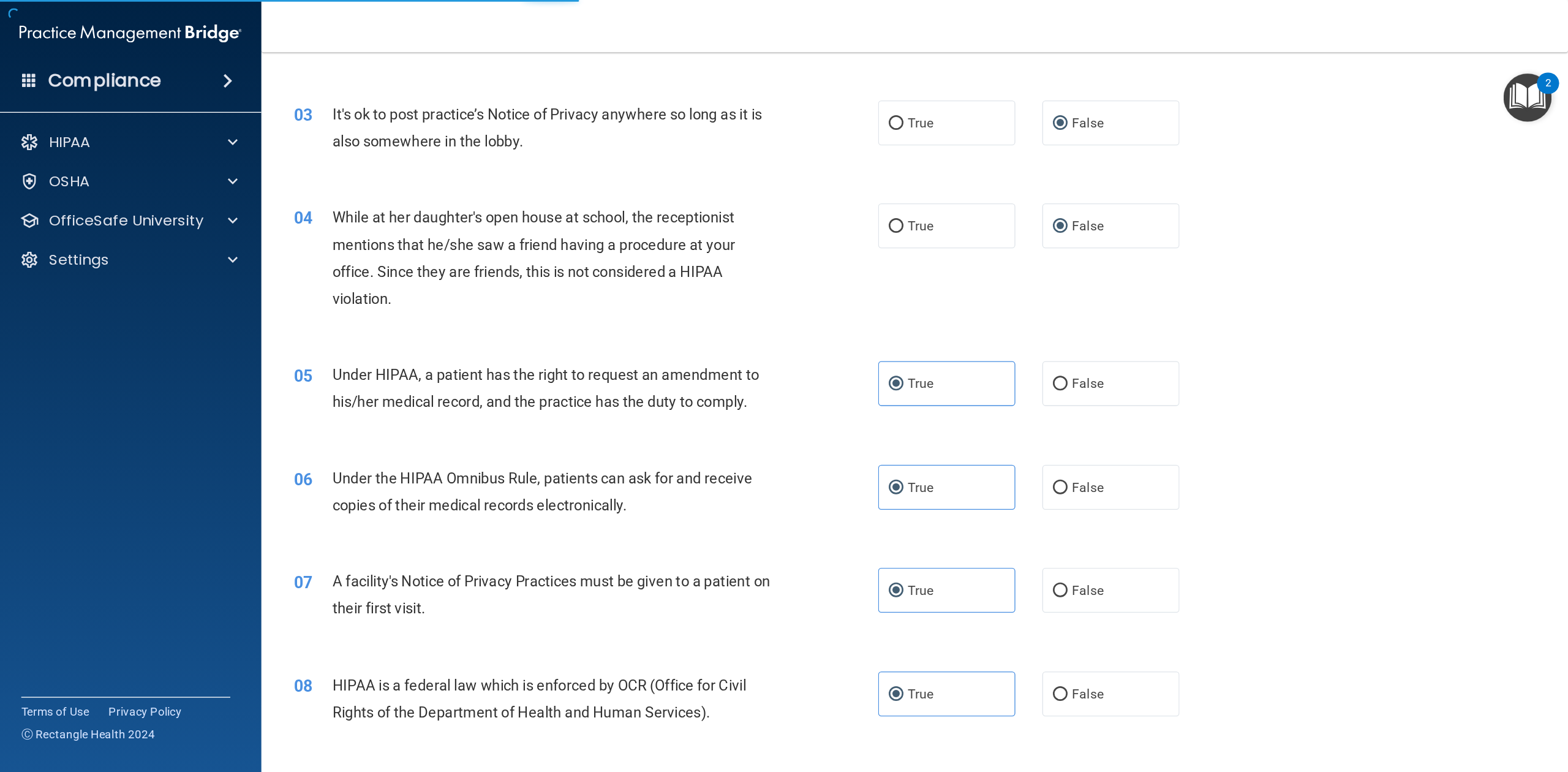
scroll to position [0, 0]
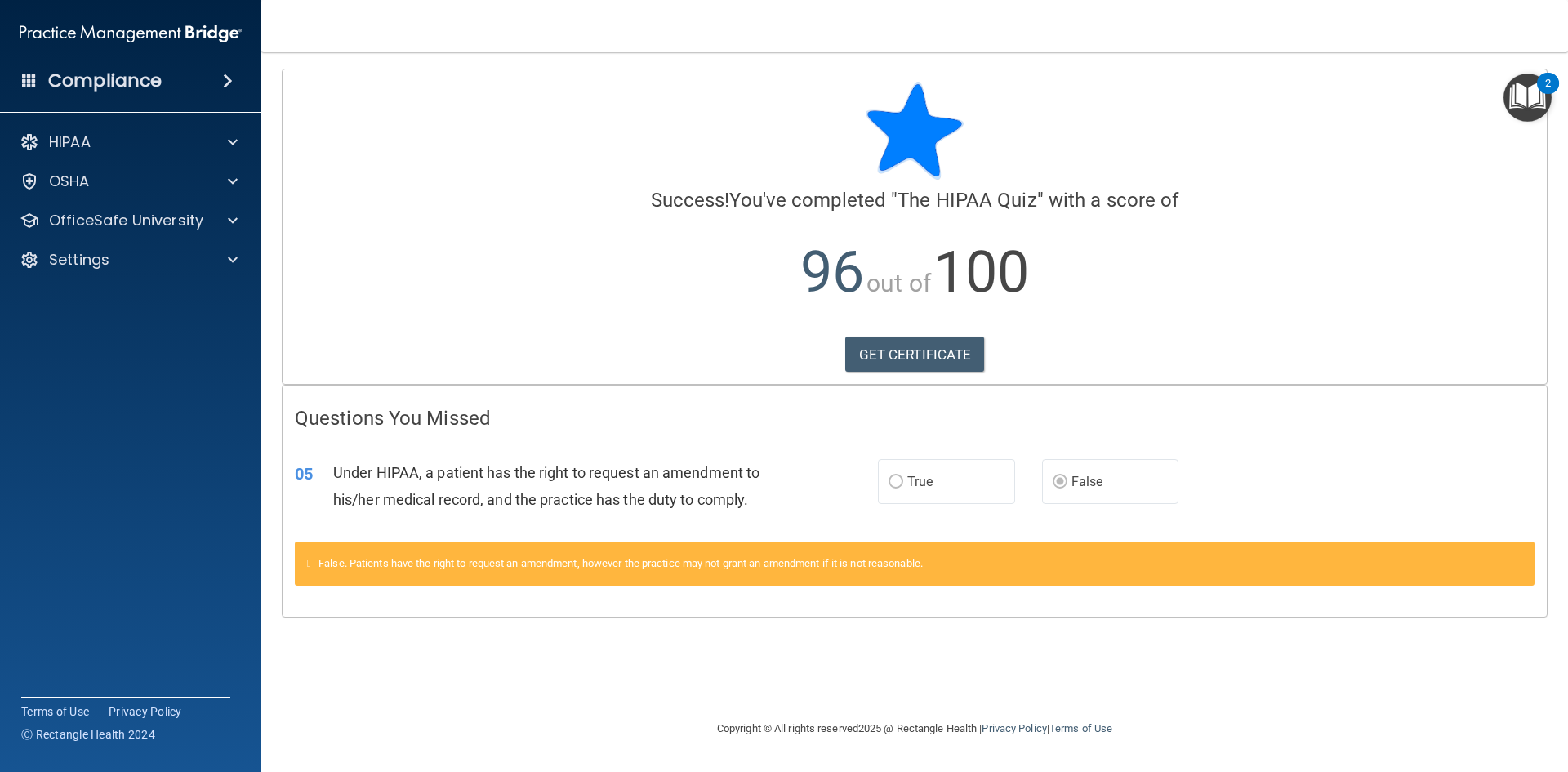
click at [926, 492] on label "True" at bounding box center [947, 481] width 137 height 45
click at [930, 355] on link "GET CERTIFICATE" at bounding box center [914, 355] width 139 height 36
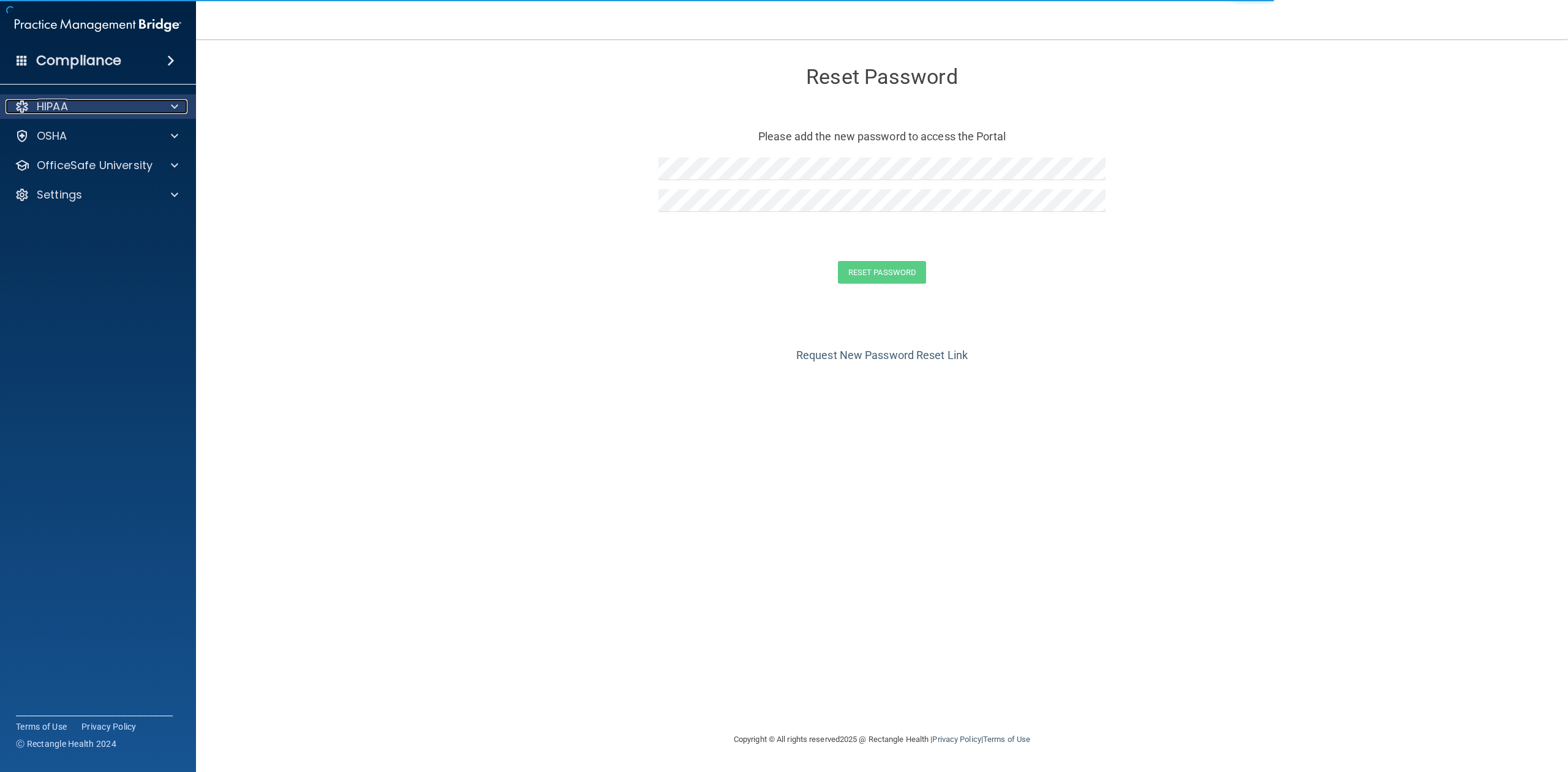
click at [164, 105] on div at bounding box center [173, 106] width 30 height 15
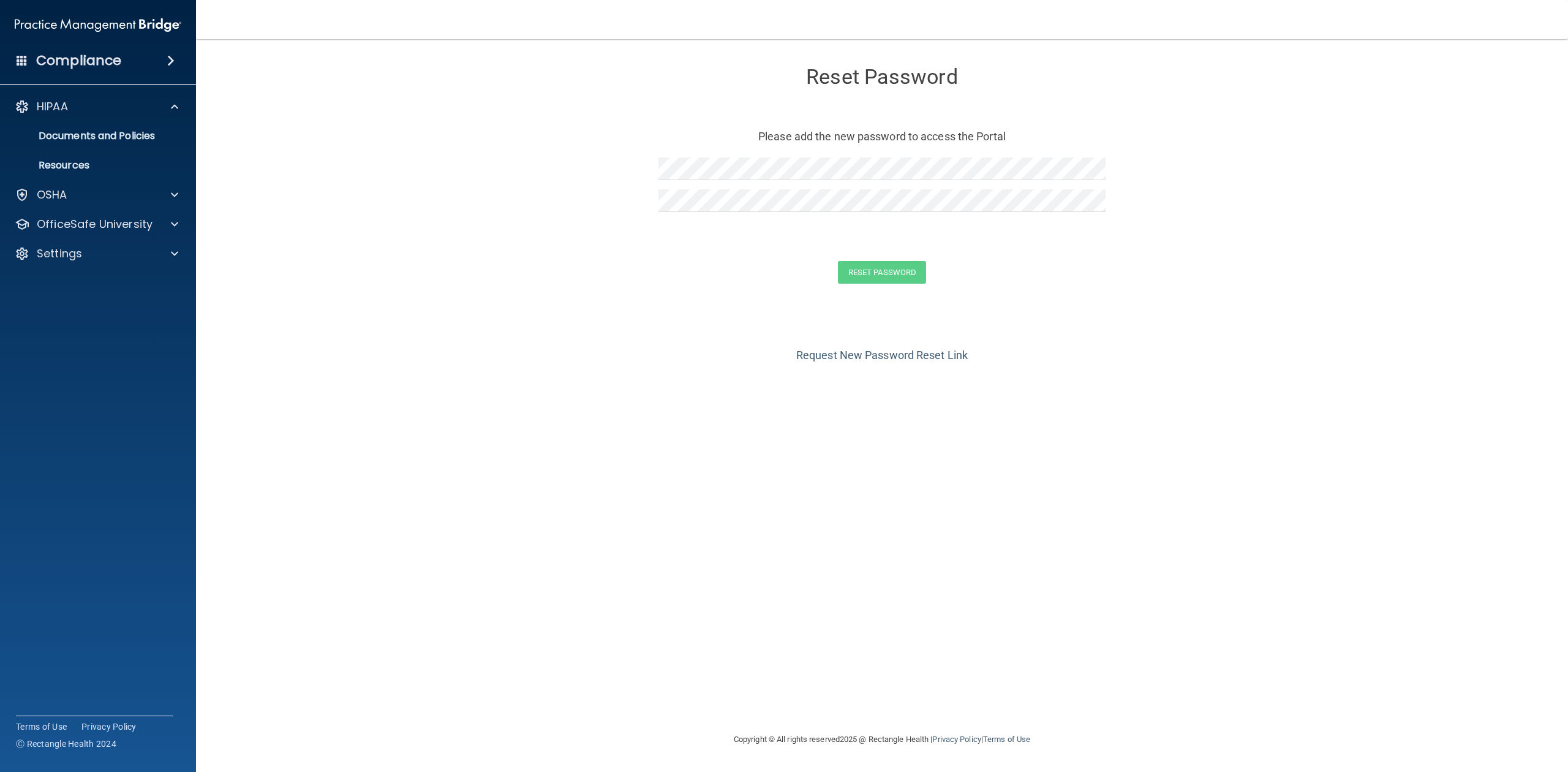
click at [412, 178] on form "Reset Password Please add the new password to access the Portal Reset Password …" at bounding box center [882, 177] width 1323 height 253
click at [60, 50] on div "Compliance" at bounding box center [98, 60] width 196 height 27
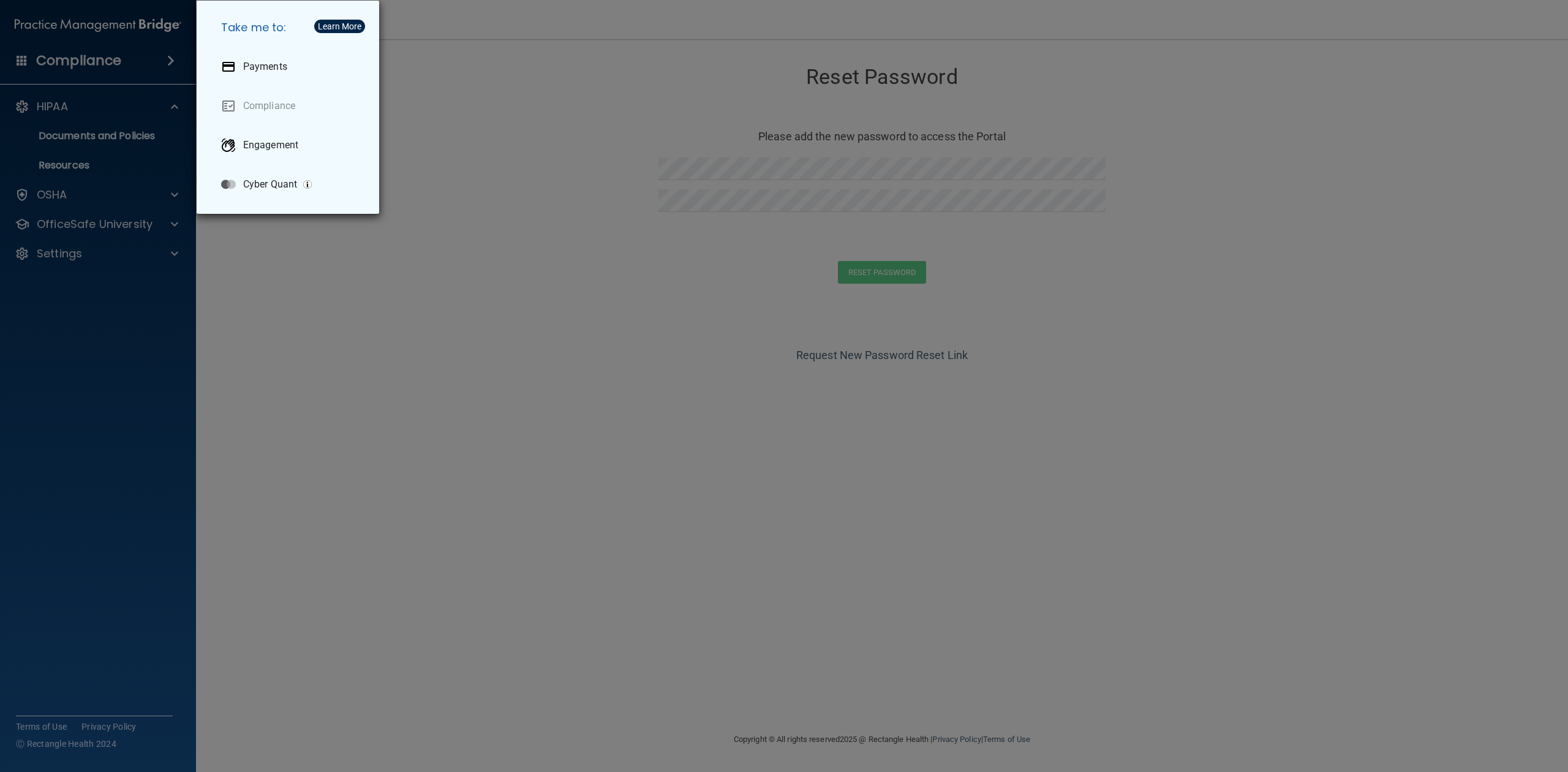
drag, startPoint x: 151, startPoint y: 25, endPoint x: 220, endPoint y: 9, distance: 70.8
click at [152, 25] on div "Take me to: Payments Compliance Engagement Cyber Quant" at bounding box center [784, 386] width 1568 height 772
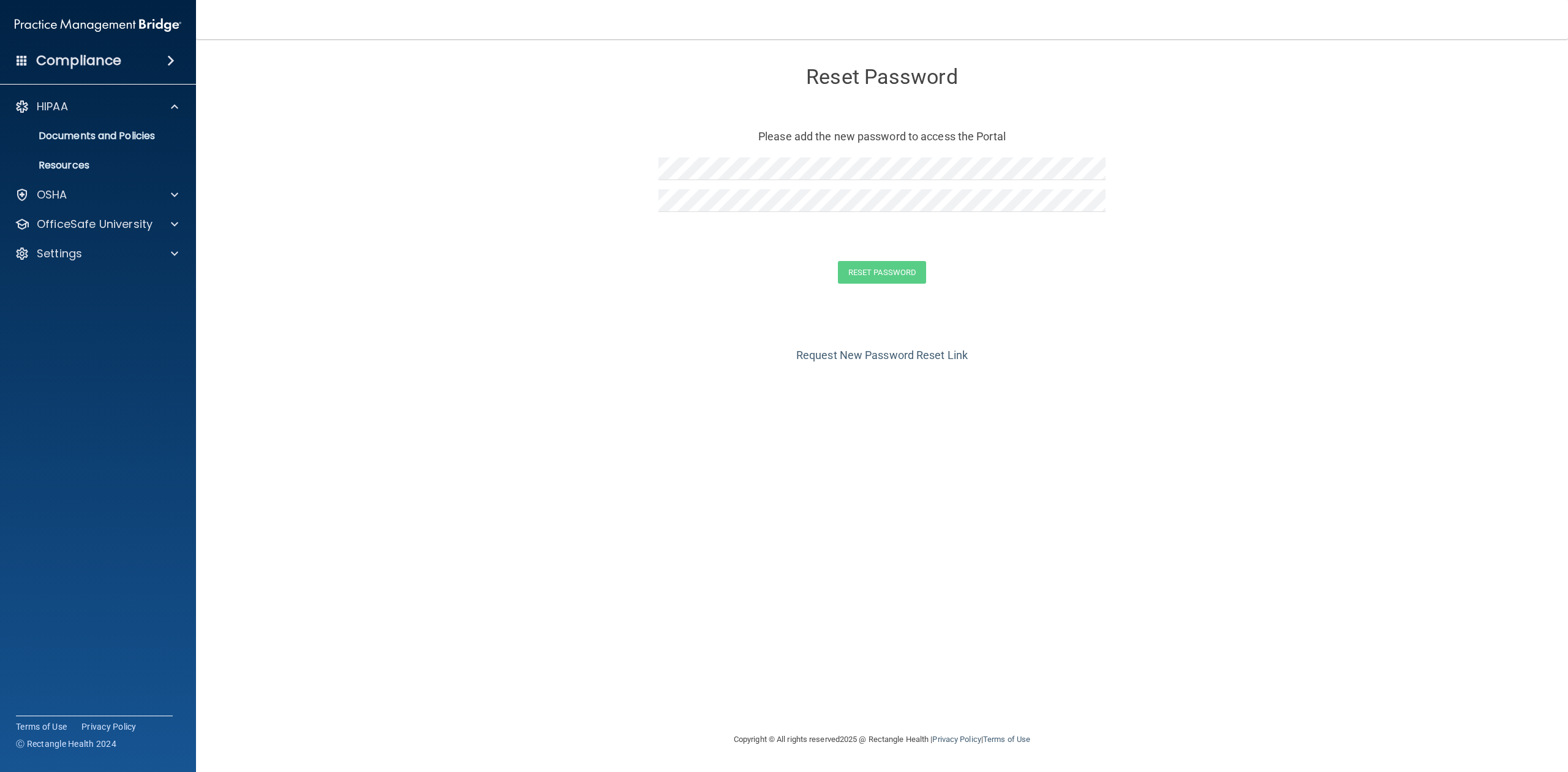
click at [985, 89] on div "Reset Password" at bounding box center [882, 73] width 447 height 44
drag, startPoint x: 439, startPoint y: 757, endPoint x: 439, endPoint y: 739, distance: 18.0
click at [439, 743] on footer "Copyright © All rights reserved 2025 @ Rectangle Health | Privacy Policy | Term…" at bounding box center [882, 740] width 1323 height 40
click at [84, 182] on div "OSHA" at bounding box center [98, 194] width 196 height 25
click at [27, 58] on span at bounding box center [22, 60] width 11 height 11
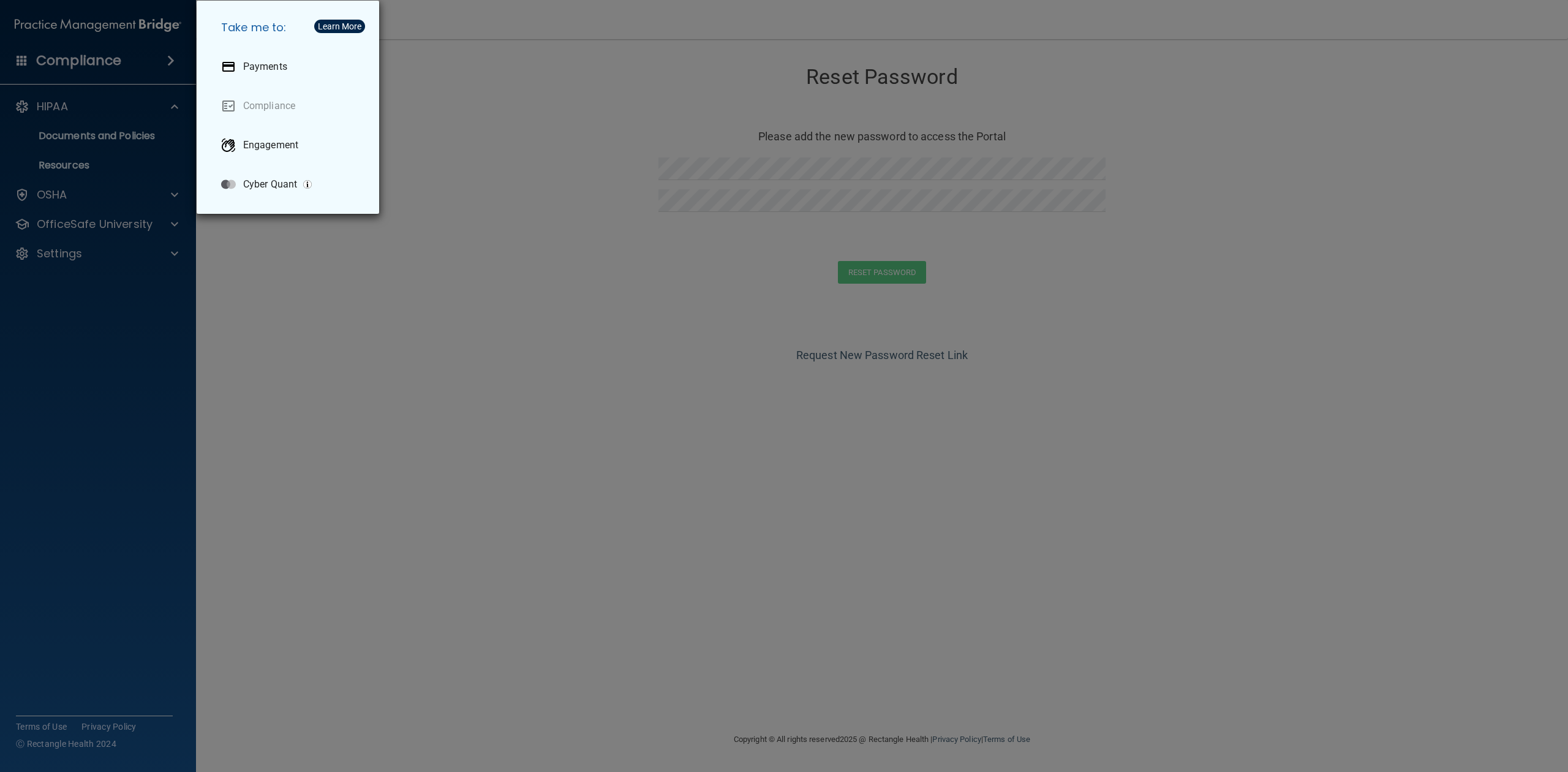
click at [65, 65] on div "Take me to: Payments Compliance Engagement Cyber Quant" at bounding box center [784, 386] width 1568 height 772
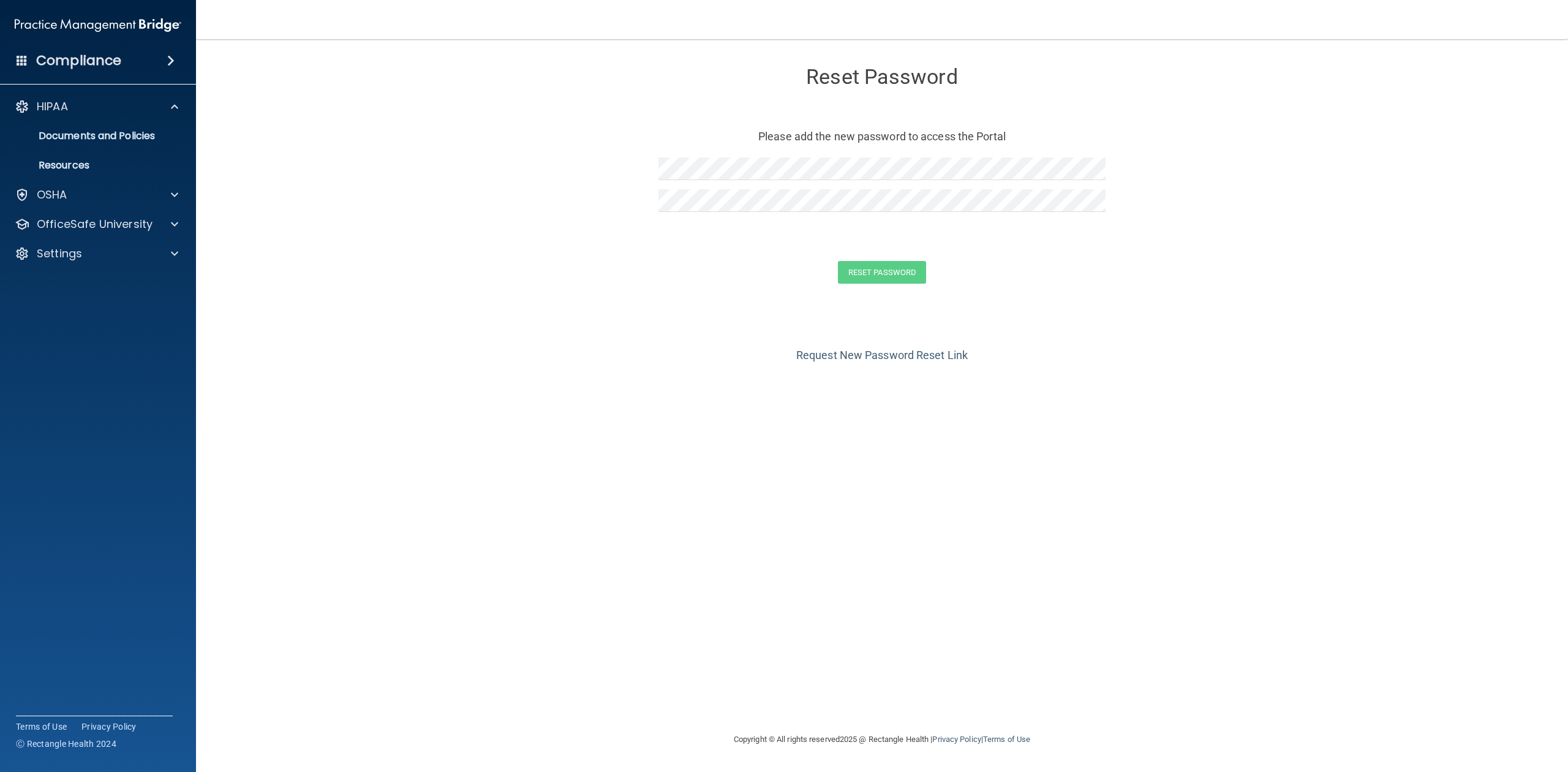
click at [33, 56] on div "Compliance" at bounding box center [98, 60] width 196 height 27
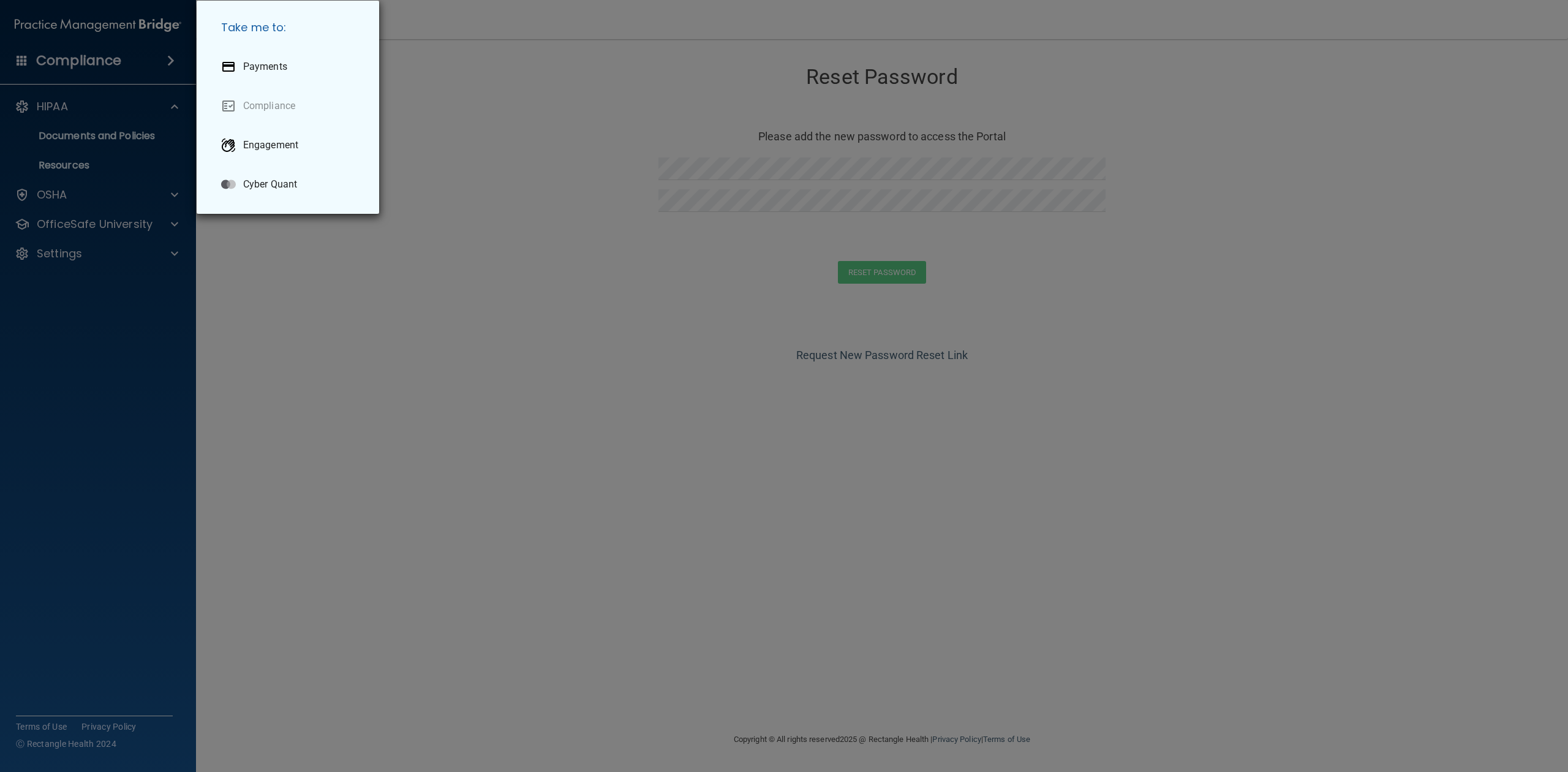
click at [74, 56] on div "Take me to: Payments Compliance Engagement Cyber Quant" at bounding box center [784, 386] width 1568 height 772
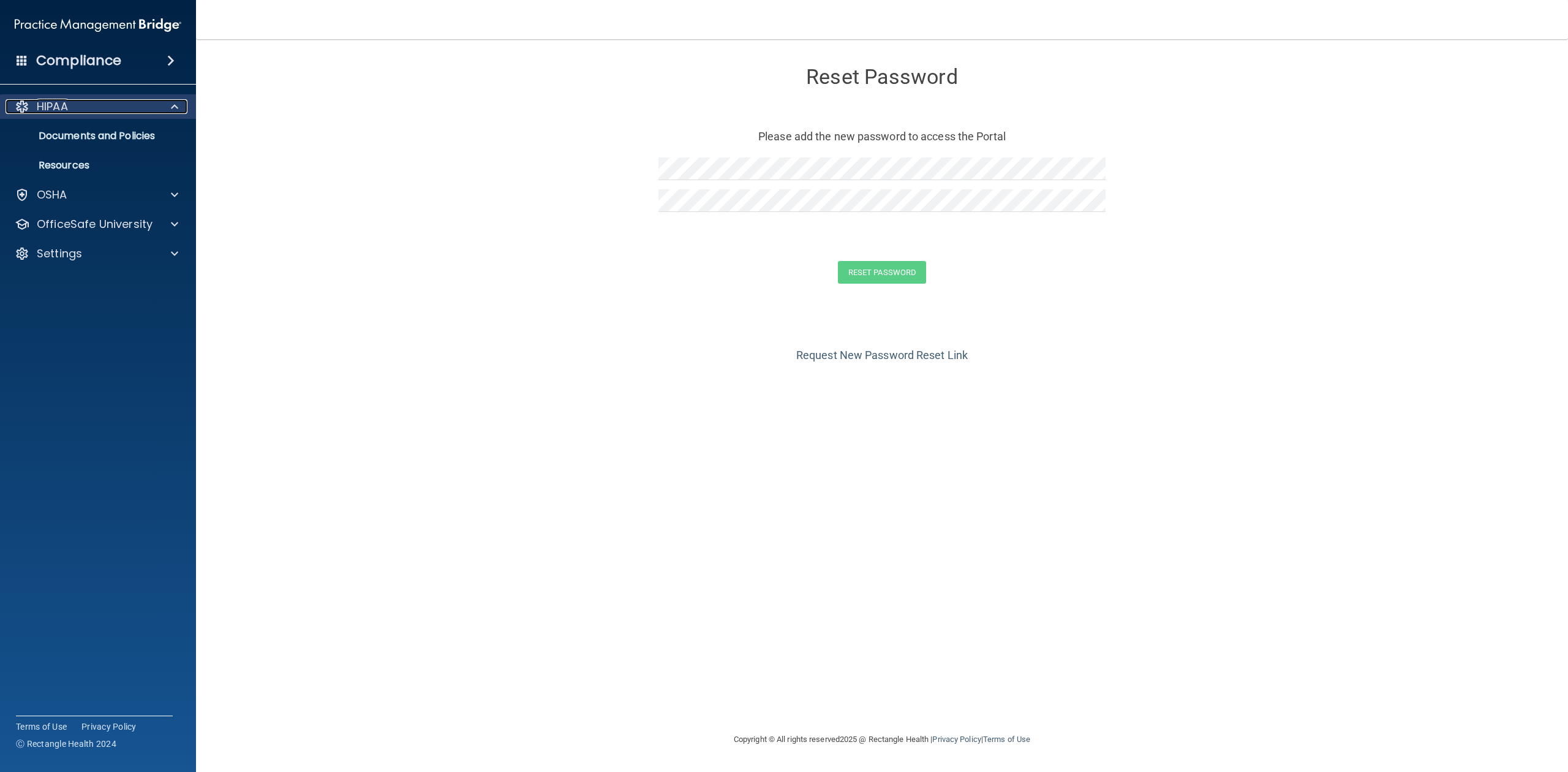
click at [91, 108] on div "HIPAA" at bounding box center [82, 106] width 152 height 15
click at [85, 217] on p "OfficeSafe University" at bounding box center [94, 224] width 116 height 15
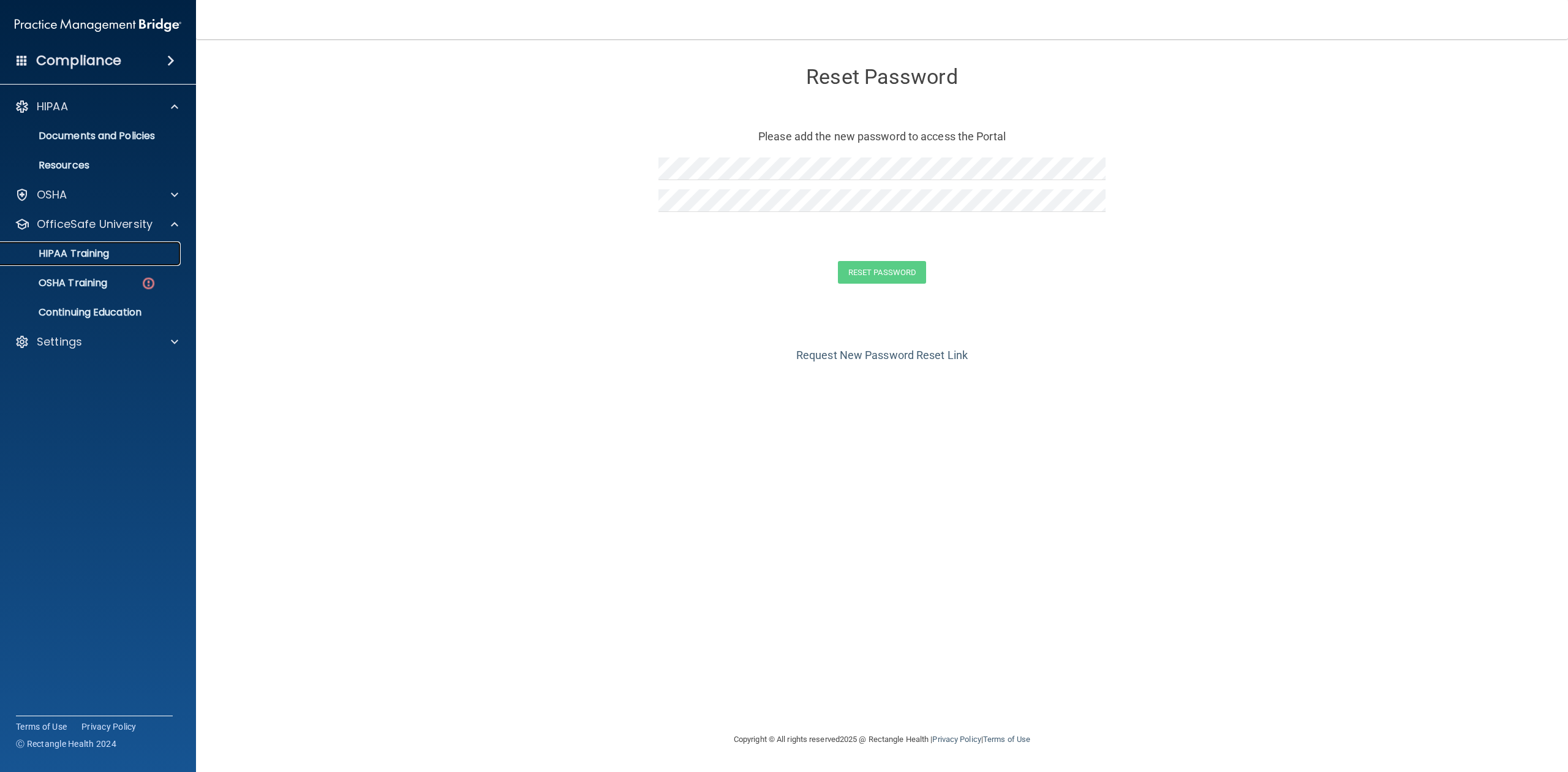
click at [77, 255] on p "HIPAA Training" at bounding box center [59, 253] width 101 height 12
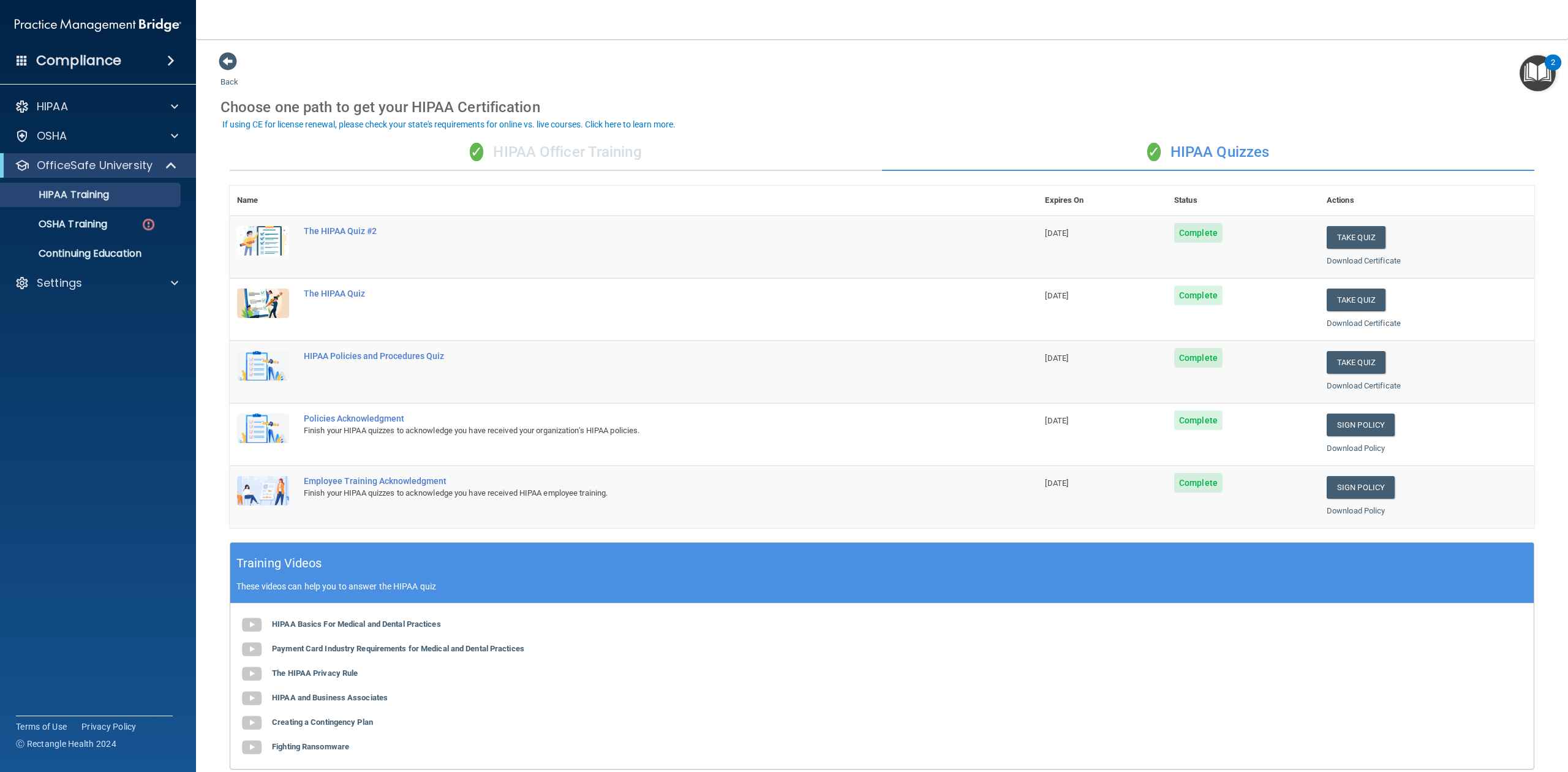
click at [699, 168] on div "✓ HIPAA Officer Training" at bounding box center [556, 153] width 652 height 37
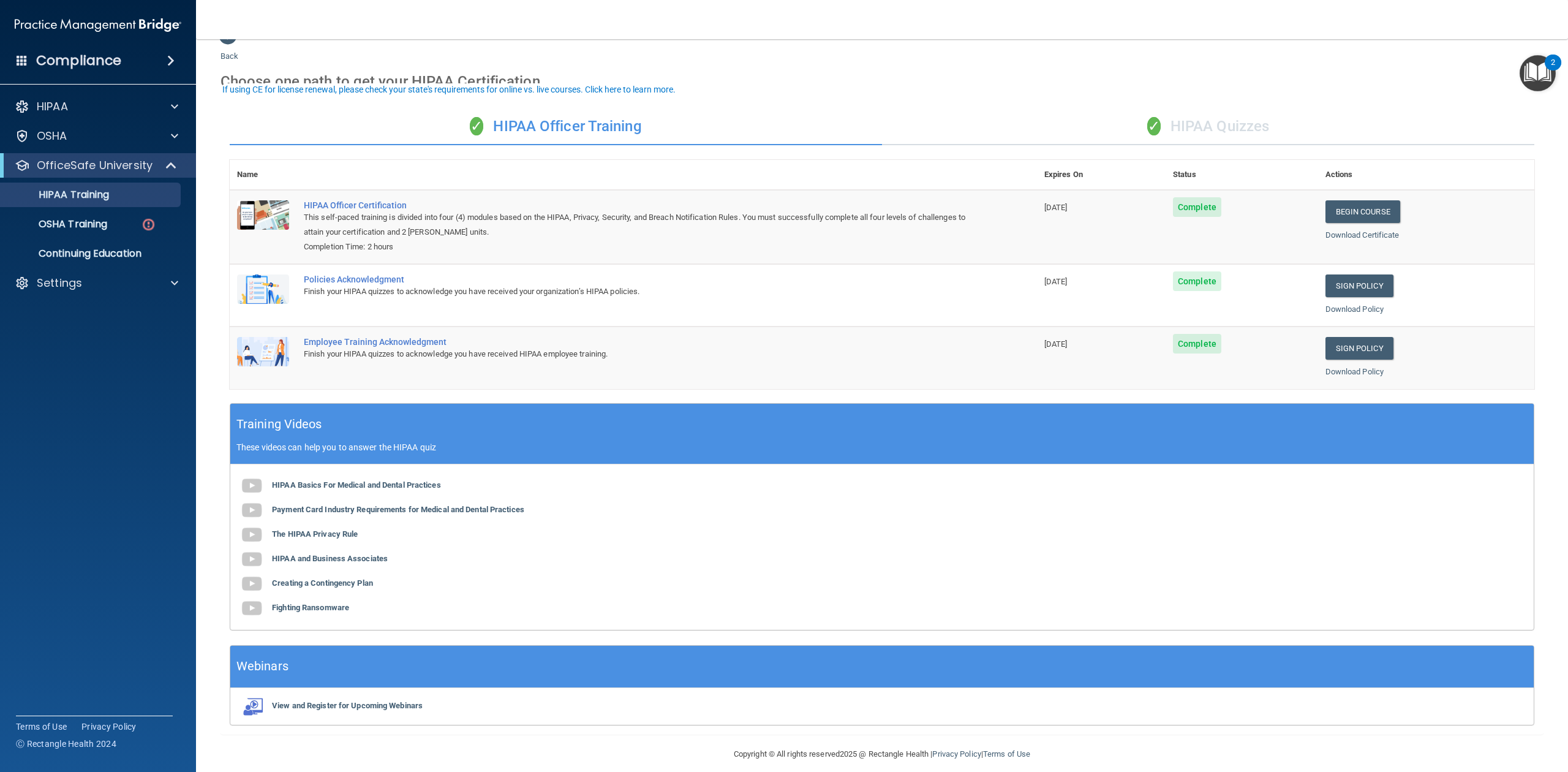
scroll to position [39, 0]
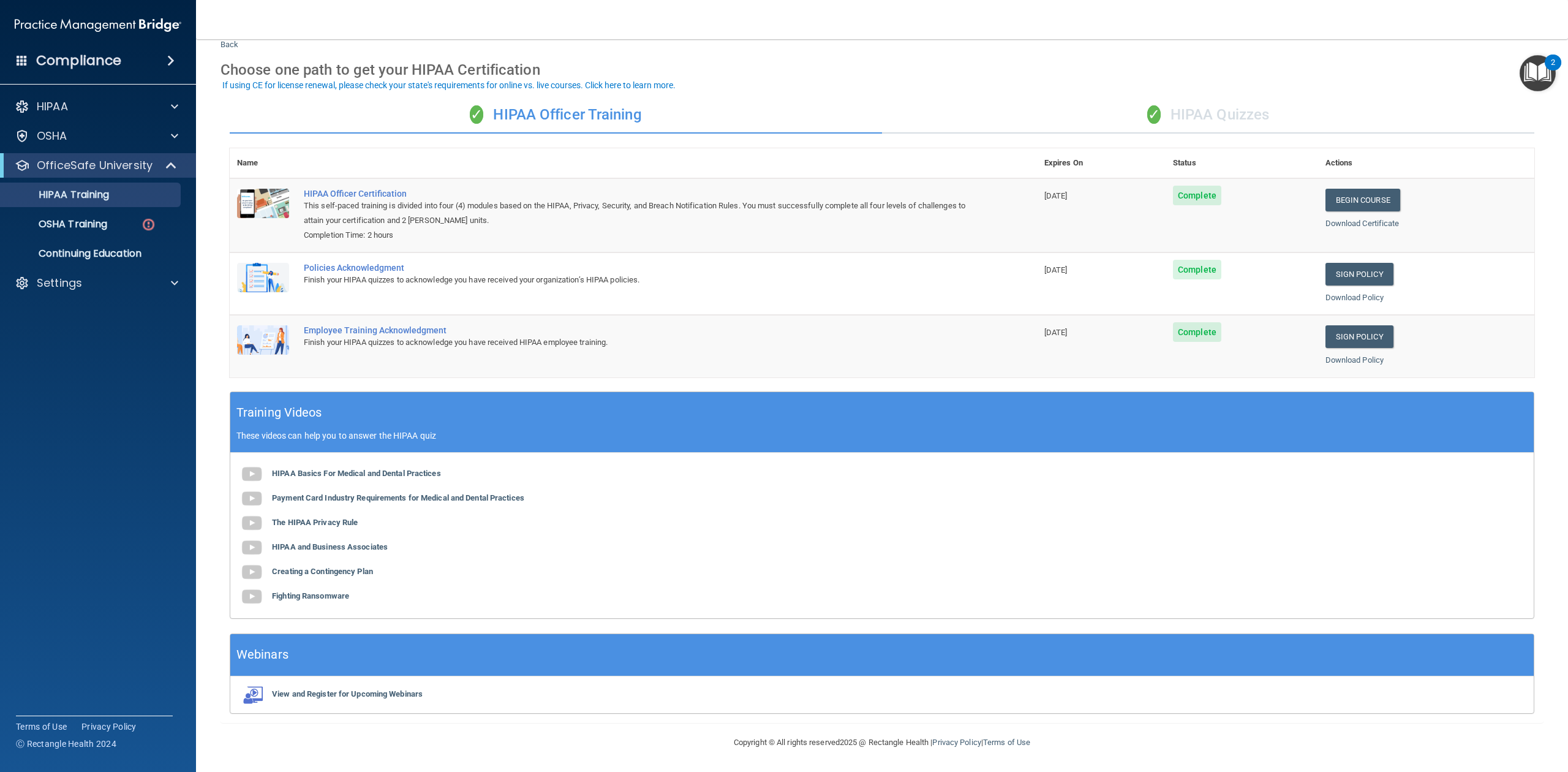
click at [1154, 104] on div "✓ HIPAA Quizzes" at bounding box center [1208, 115] width 652 height 37
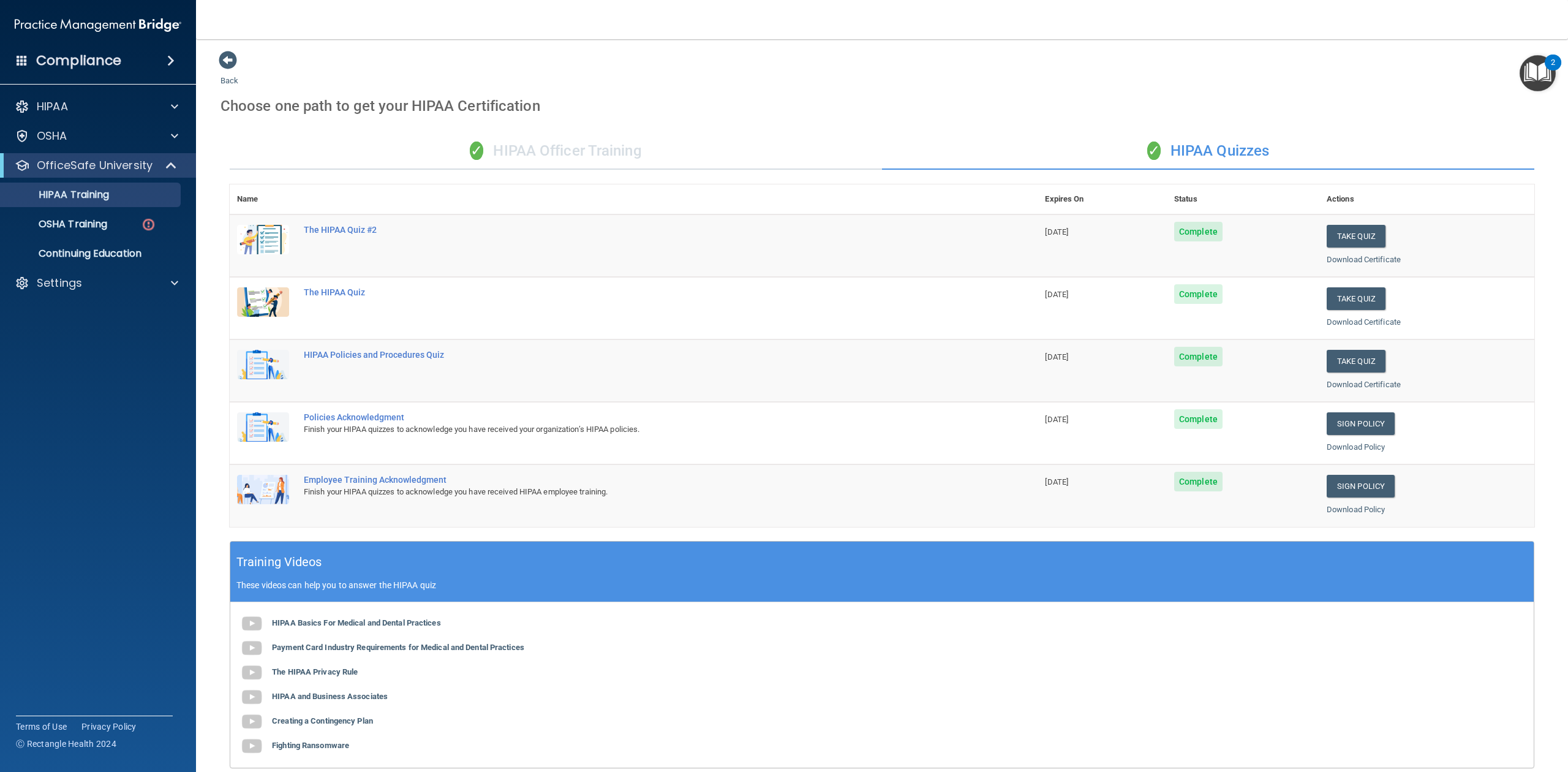
scroll to position [0, 0]
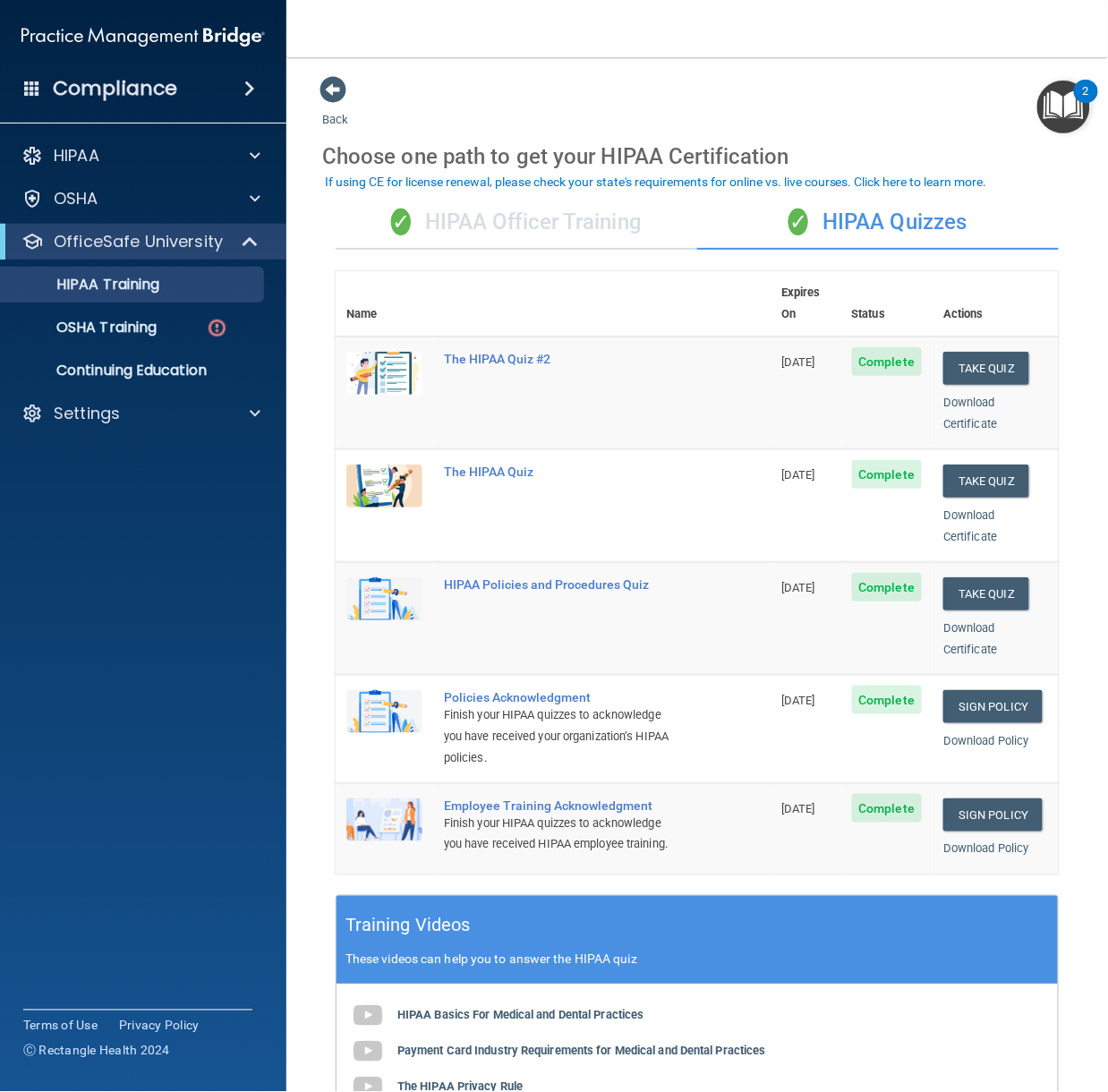
click at [499, 714] on div "Finish your HIPAA quizzes to acknowledge you have received your organization’s …" at bounding box center [563, 737] width 237 height 65
click at [575, 208] on div "✓ HIPAA Officer Training" at bounding box center [517, 223] width 362 height 54
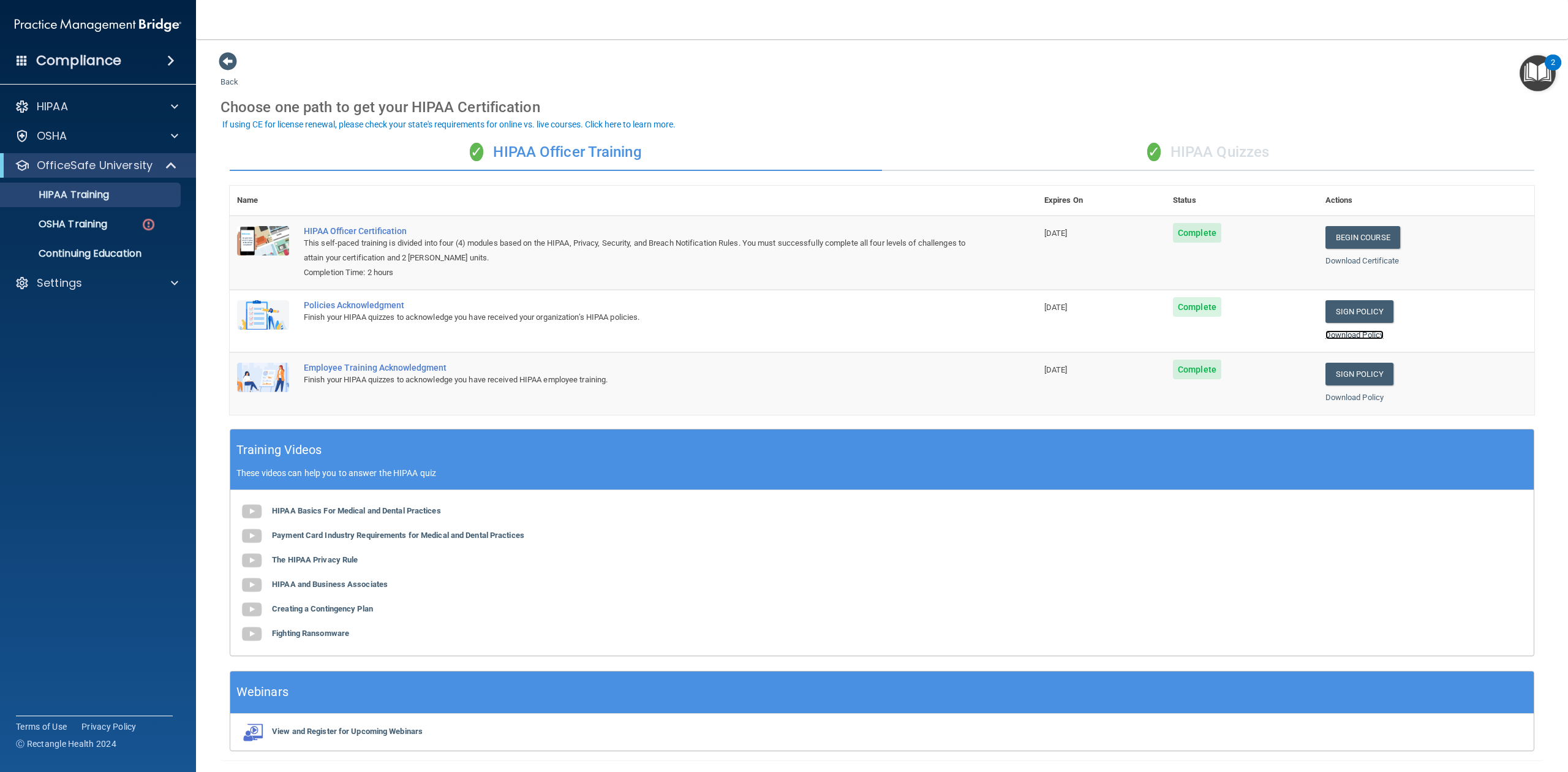
click at [1357, 337] on link "Download Policy" at bounding box center [1355, 334] width 59 height 9
click at [1360, 401] on link "Download Policy" at bounding box center [1355, 397] width 59 height 9
click at [89, 221] on p "OSHA Training" at bounding box center [58, 224] width 99 height 12
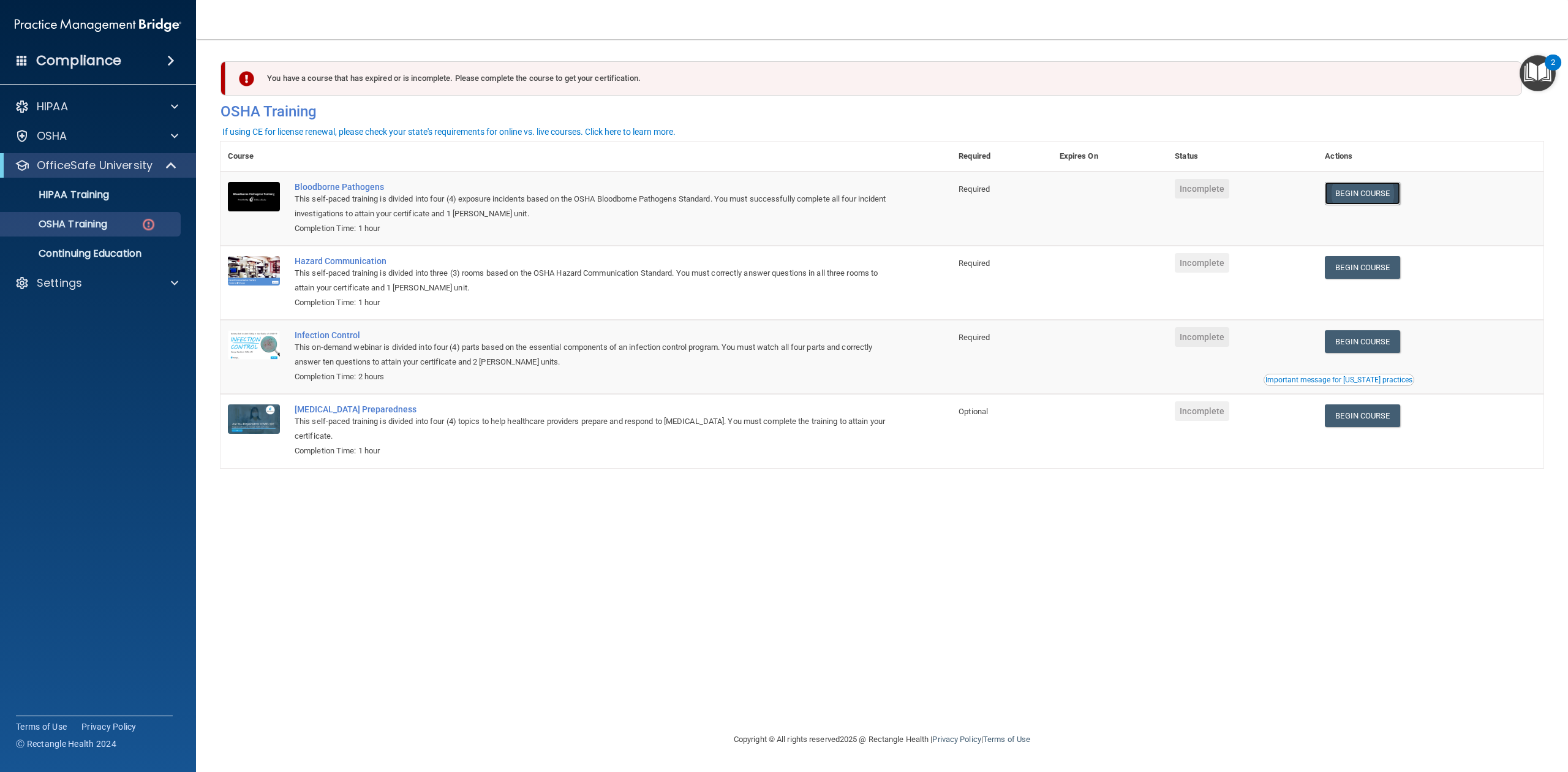
click at [1383, 192] on link "Begin Course" at bounding box center [1362, 193] width 75 height 23
click at [1373, 353] on link "Begin Course" at bounding box center [1362, 341] width 75 height 23
click at [80, 251] on p "Continuing Education" at bounding box center [92, 253] width 167 height 12
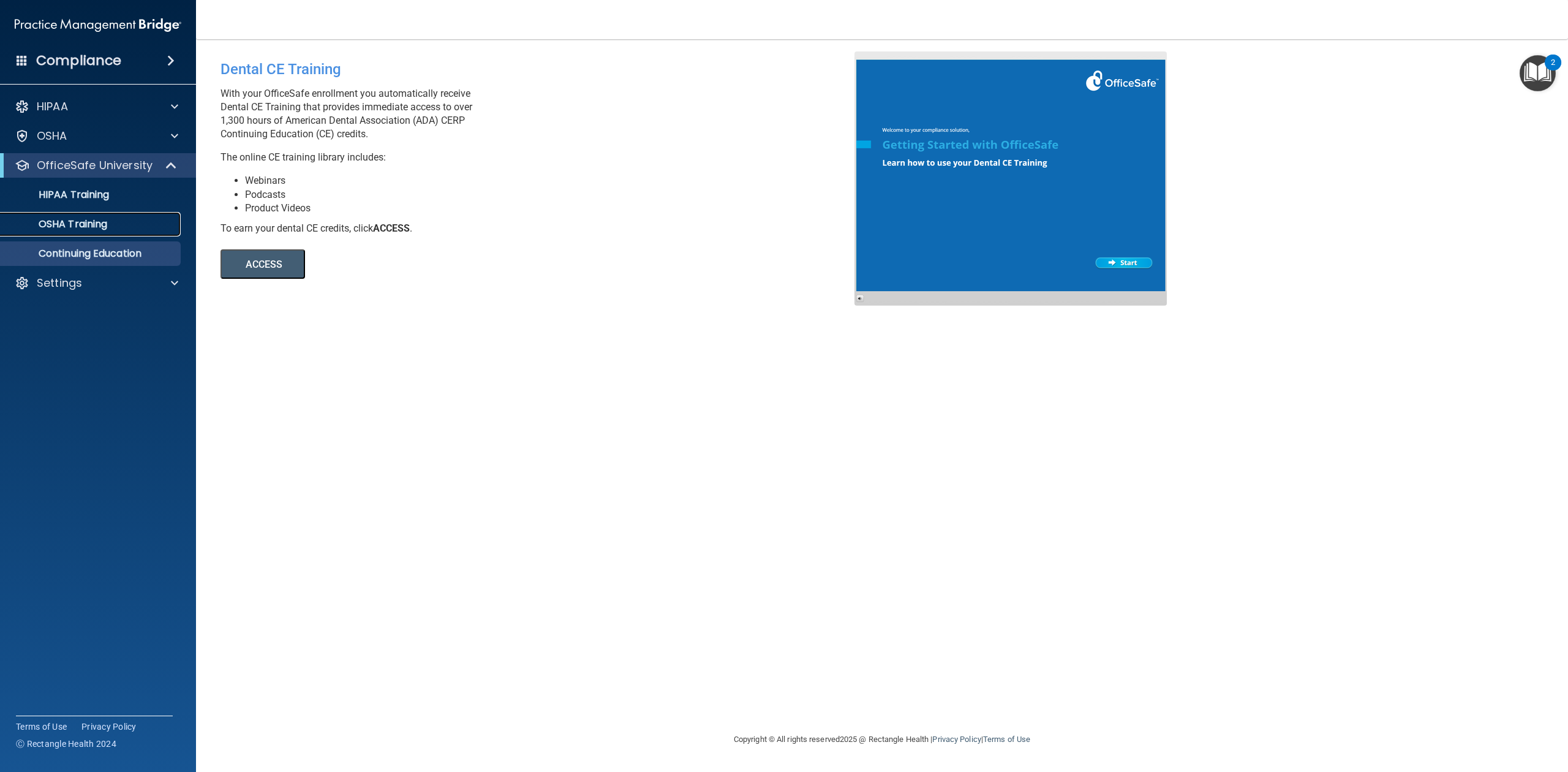
click at [145, 222] on div "OSHA Training" at bounding box center [92, 224] width 167 height 12
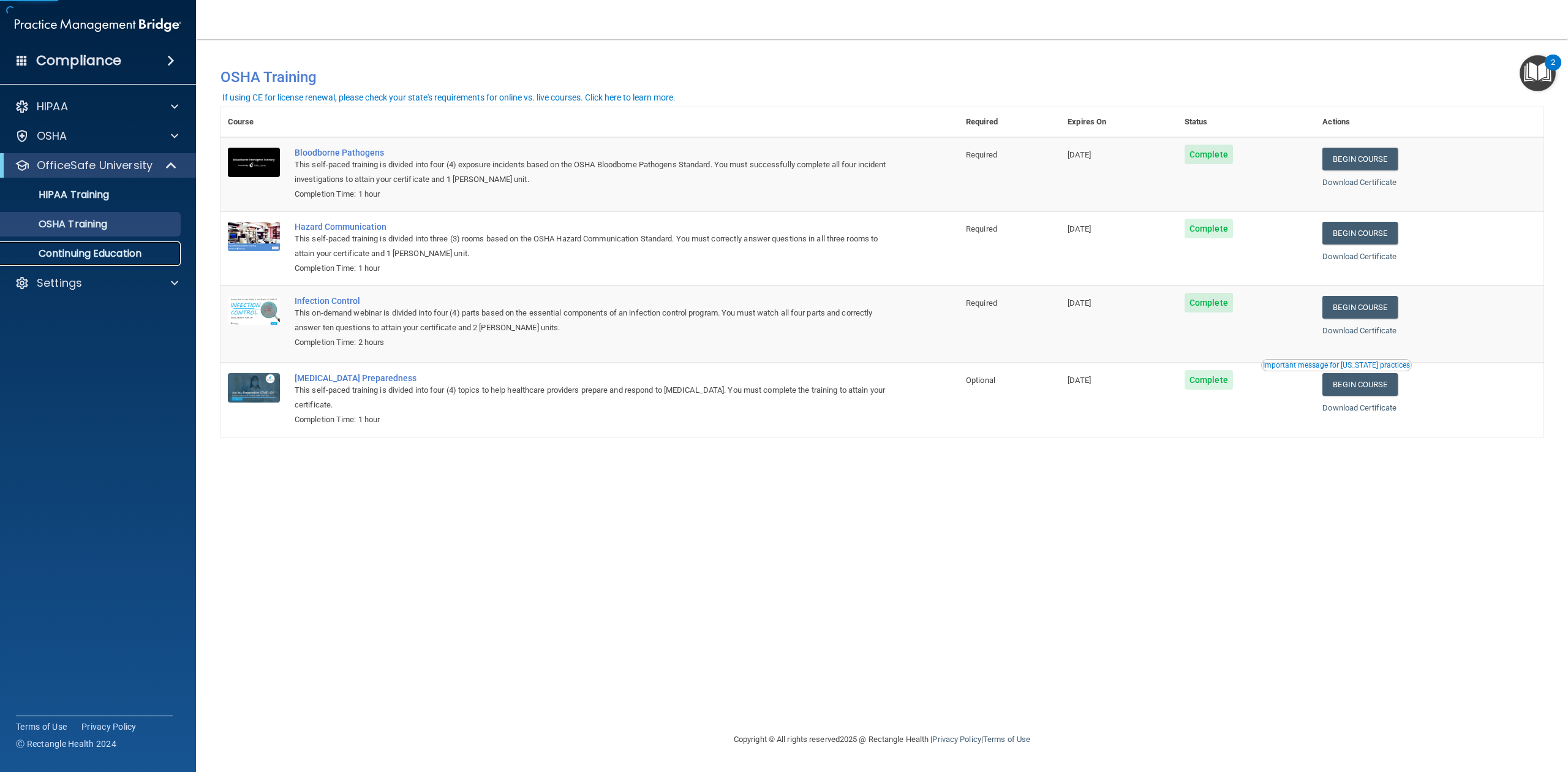
click at [103, 246] on link "Continuing Education" at bounding box center [84, 253] width 193 height 25
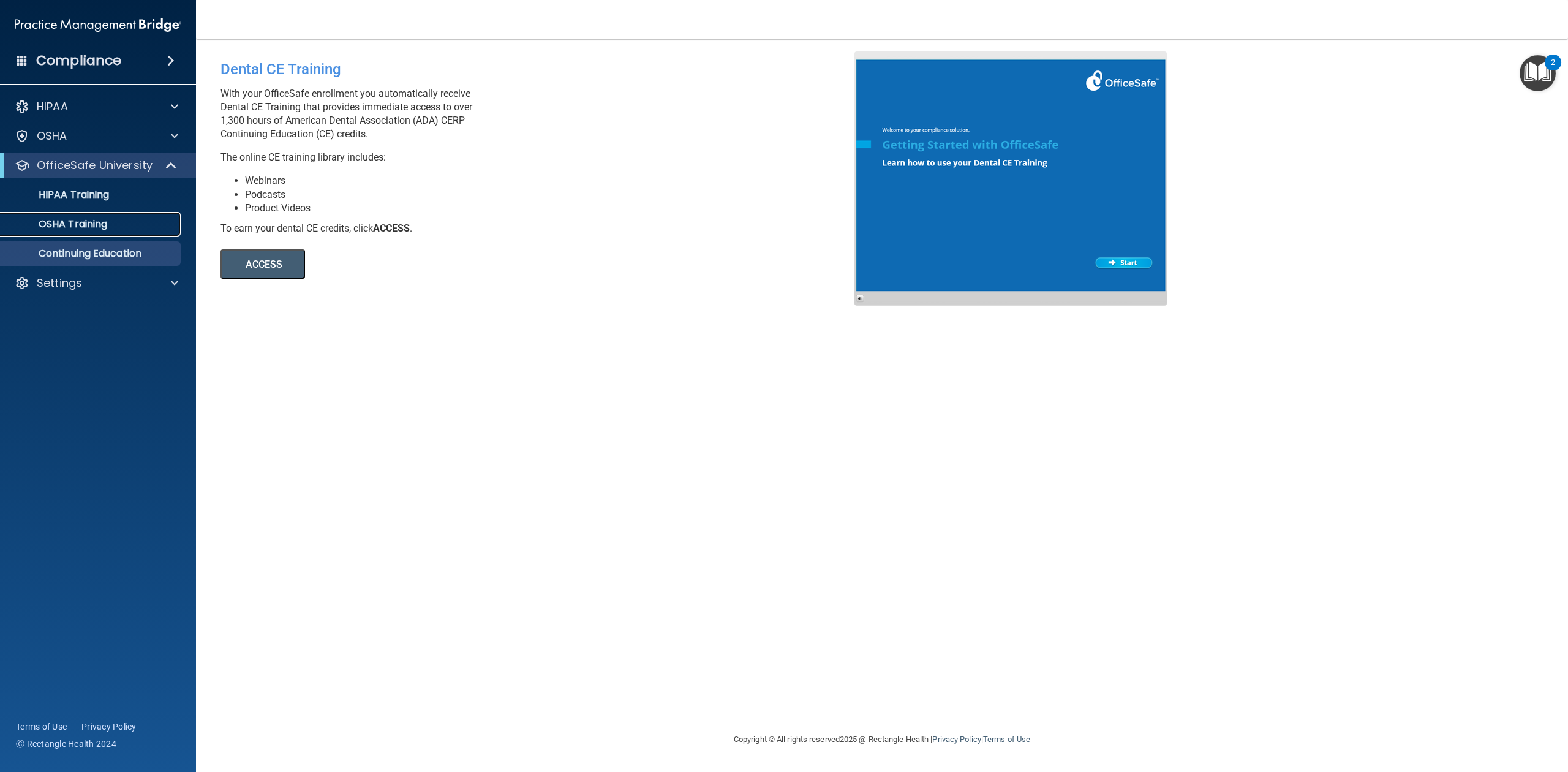
click at [72, 220] on p "OSHA Training" at bounding box center [58, 224] width 99 height 12
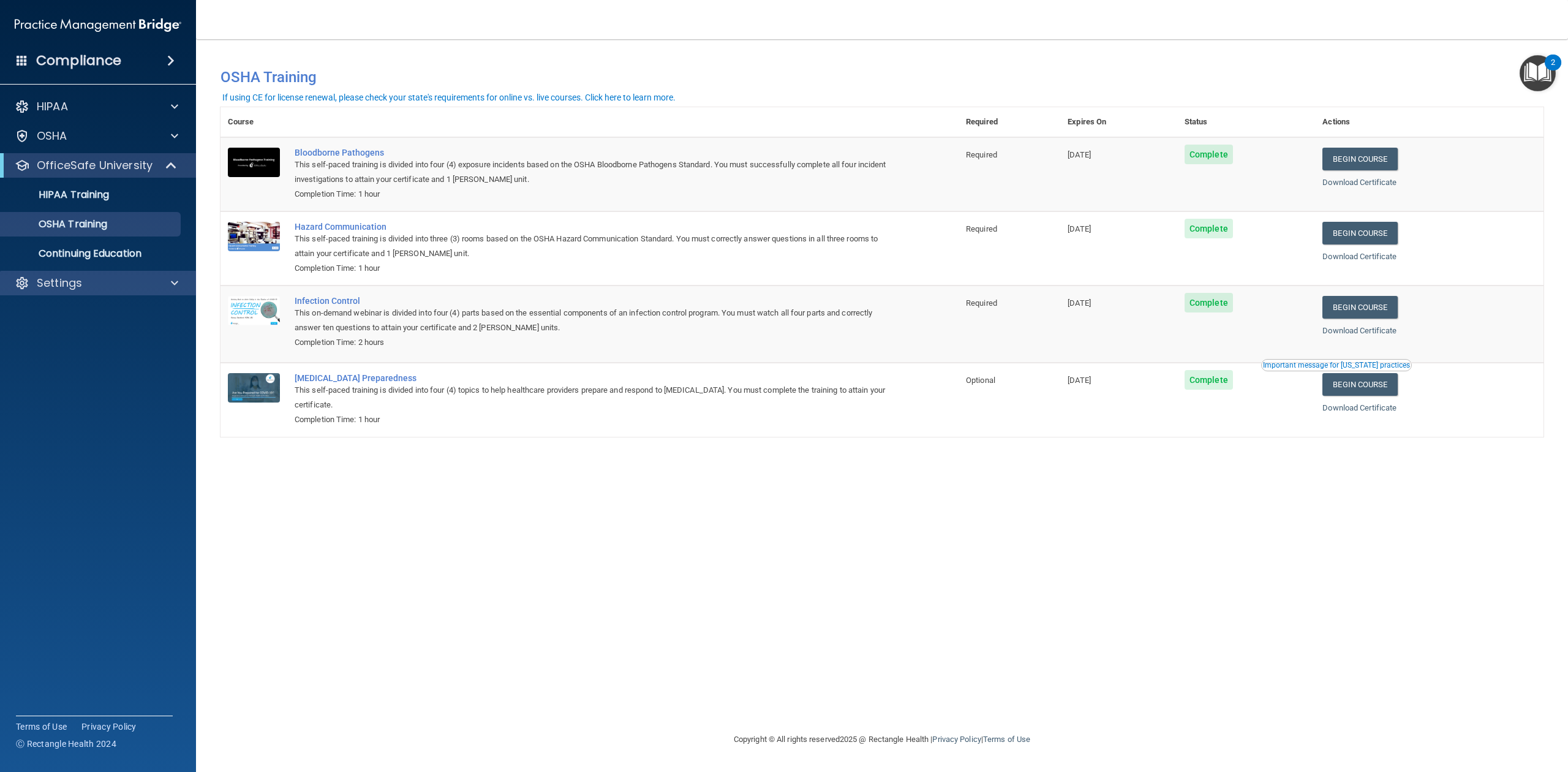
click at [49, 293] on div "Settings" at bounding box center [98, 283] width 196 height 25
click at [178, 290] on span at bounding box center [175, 282] width 8 height 15
click at [116, 308] on p "My Account" at bounding box center [92, 312] width 167 height 12
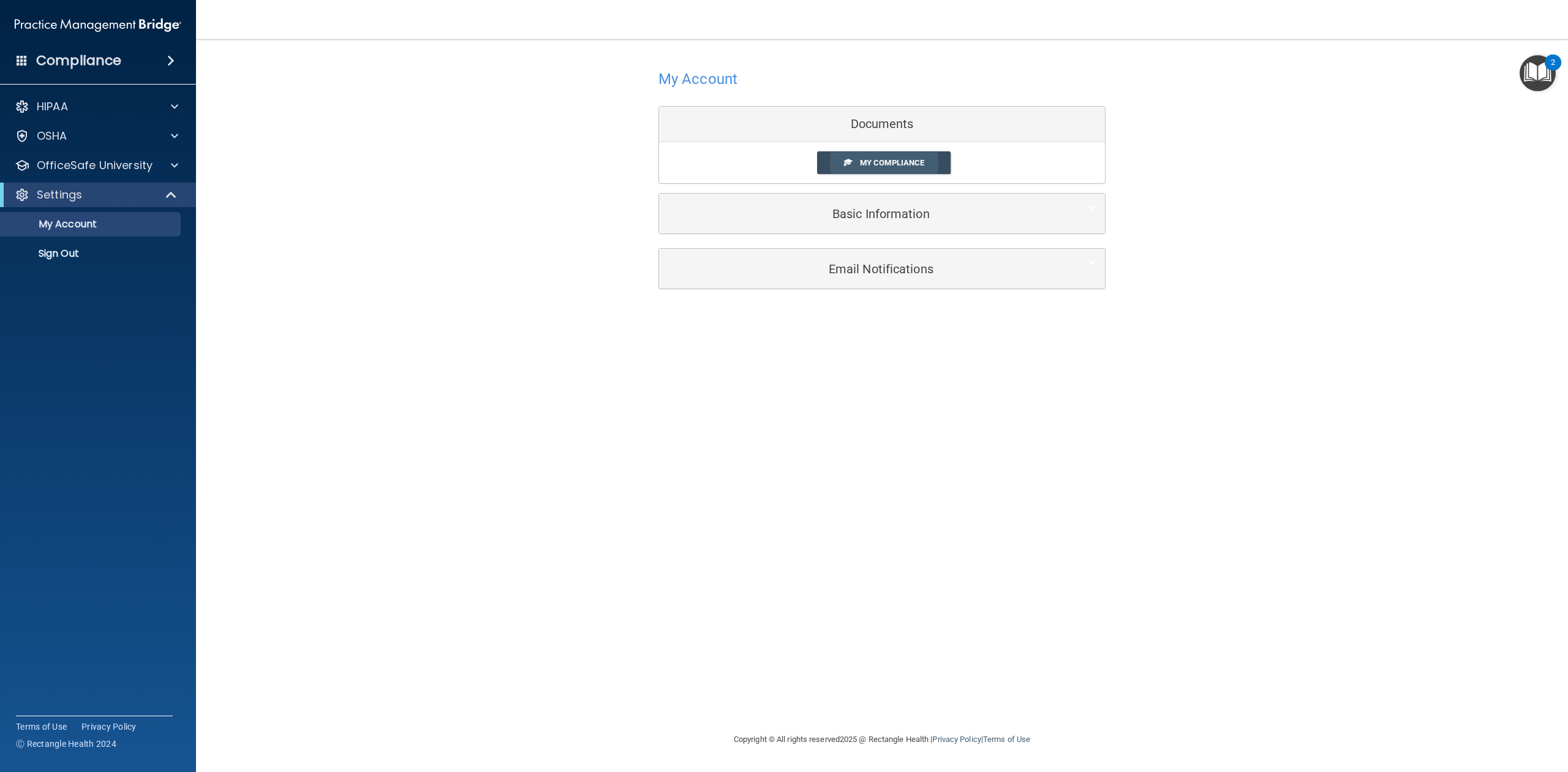
click at [923, 173] on link "My Compliance" at bounding box center [884, 163] width 134 height 23
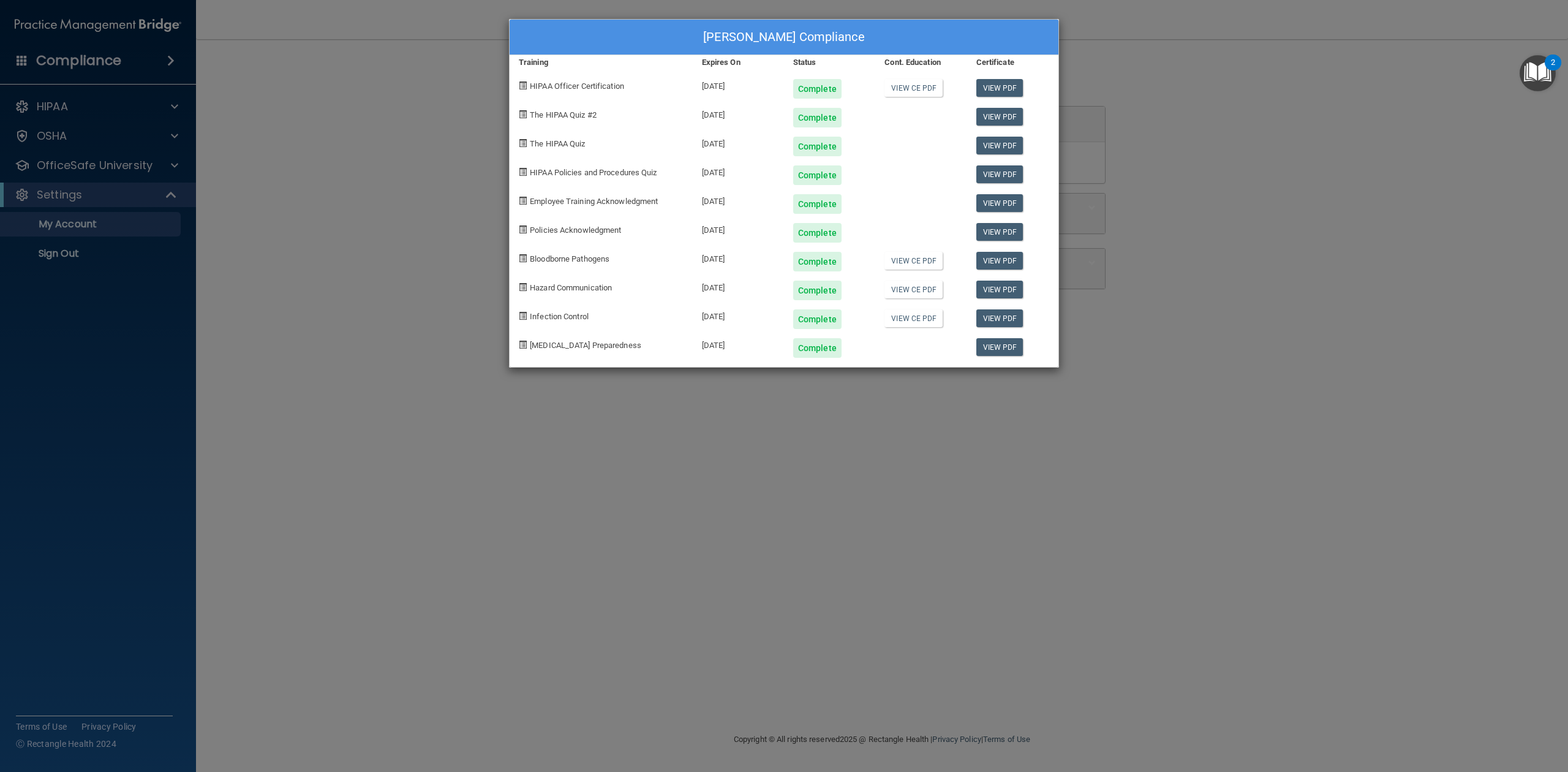
click at [719, 440] on div "Michelle Thompson's Compliance Training Expires On Status Cont. Education Certi…" at bounding box center [784, 386] width 1568 height 772
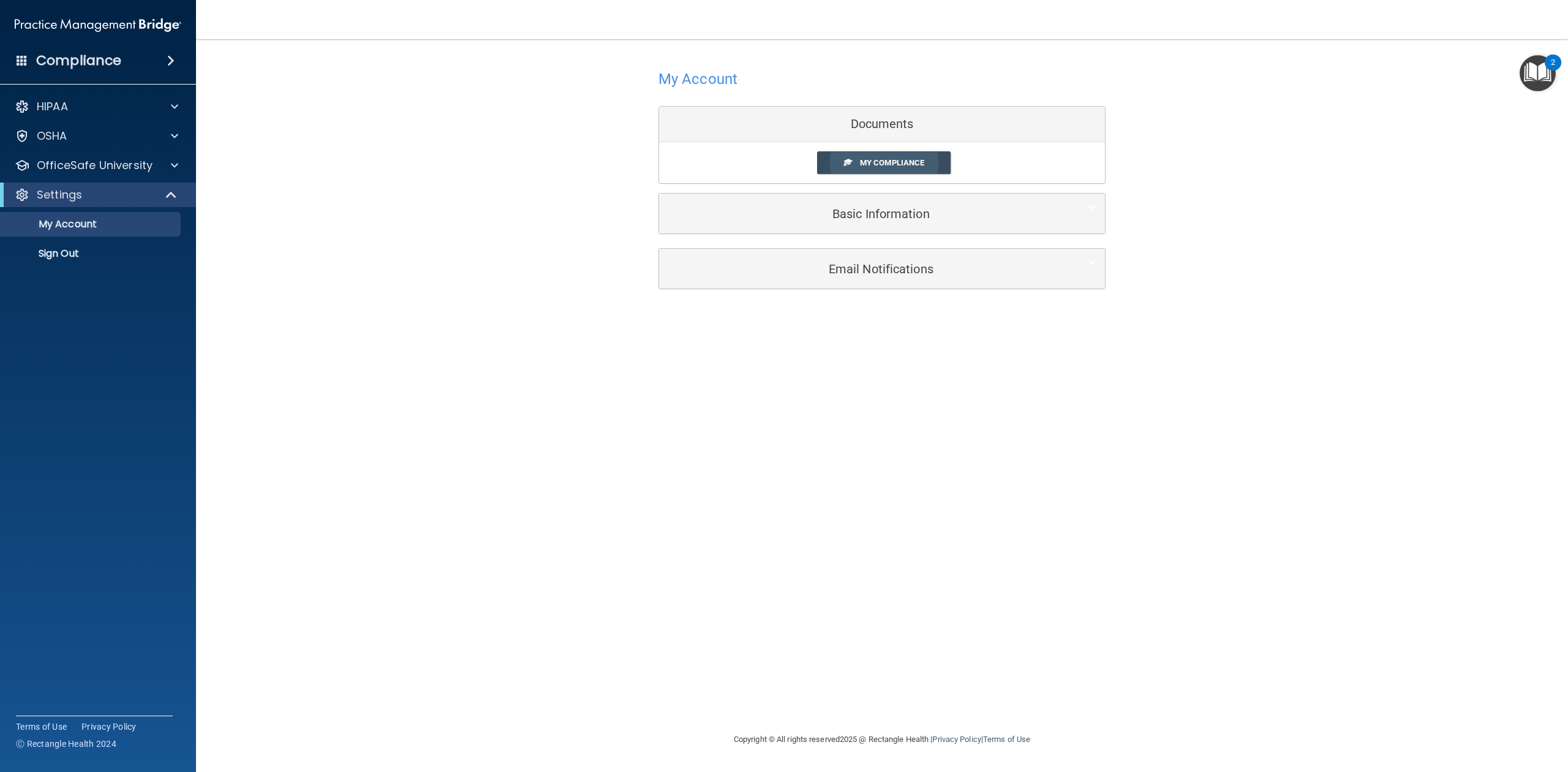
click at [927, 152] on link "My Compliance" at bounding box center [884, 163] width 134 height 23
click at [924, 169] on link "My Compliance" at bounding box center [884, 163] width 134 height 23
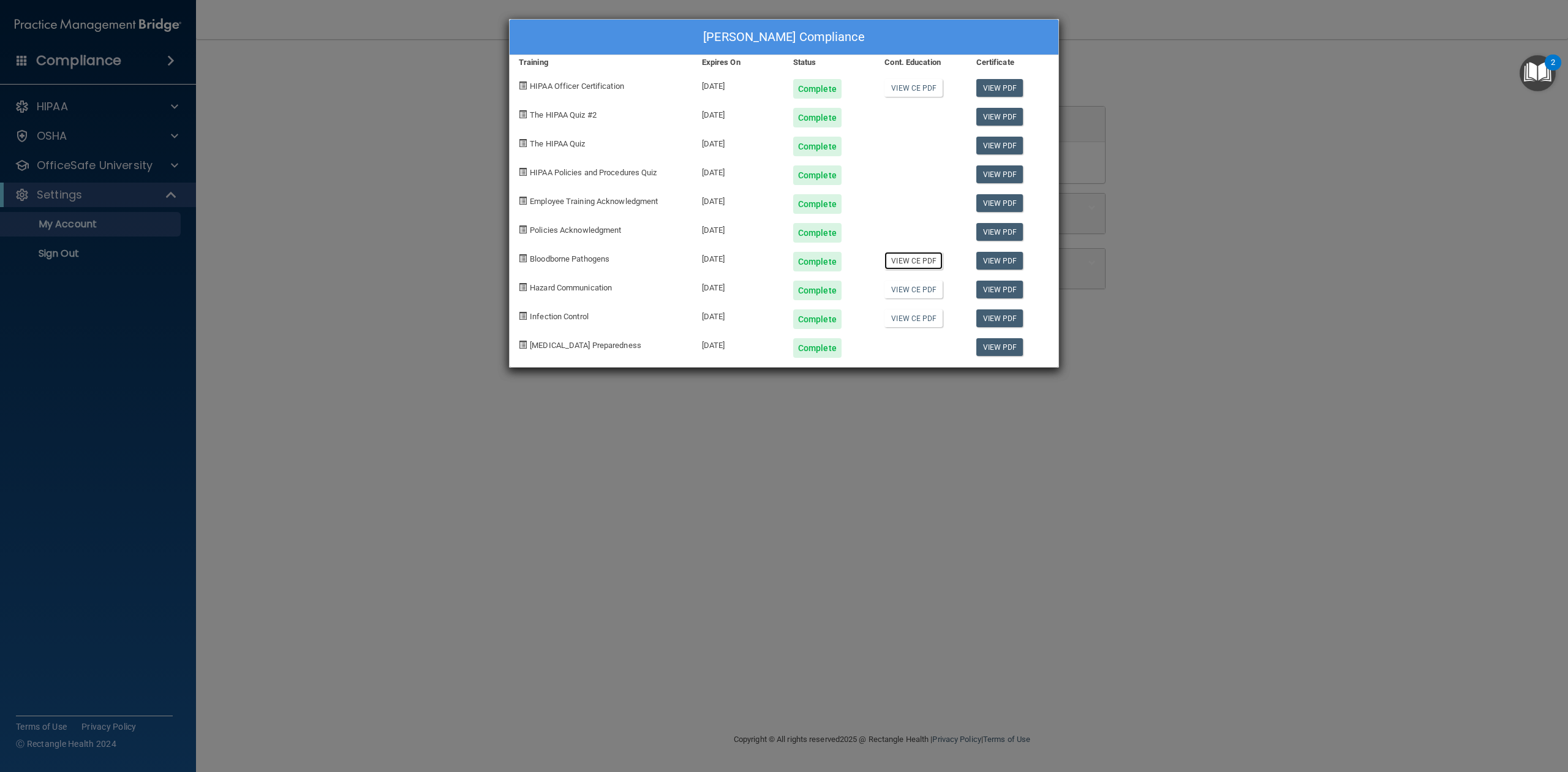
click at [921, 265] on link "View CE PDF" at bounding box center [914, 261] width 58 height 18
click at [916, 298] on link "View CE PDF" at bounding box center [914, 289] width 58 height 18
click at [895, 322] on link "View CE PDF" at bounding box center [914, 318] width 58 height 18
click at [386, 132] on div "Michelle Thompson's Compliance Training Expires On Status Cont. Education Certi…" at bounding box center [784, 386] width 1568 height 772
click at [1453, 45] on div "Michelle Thompson's Compliance Training Expires On Status Cont. Education Certi…" at bounding box center [784, 386] width 1568 height 772
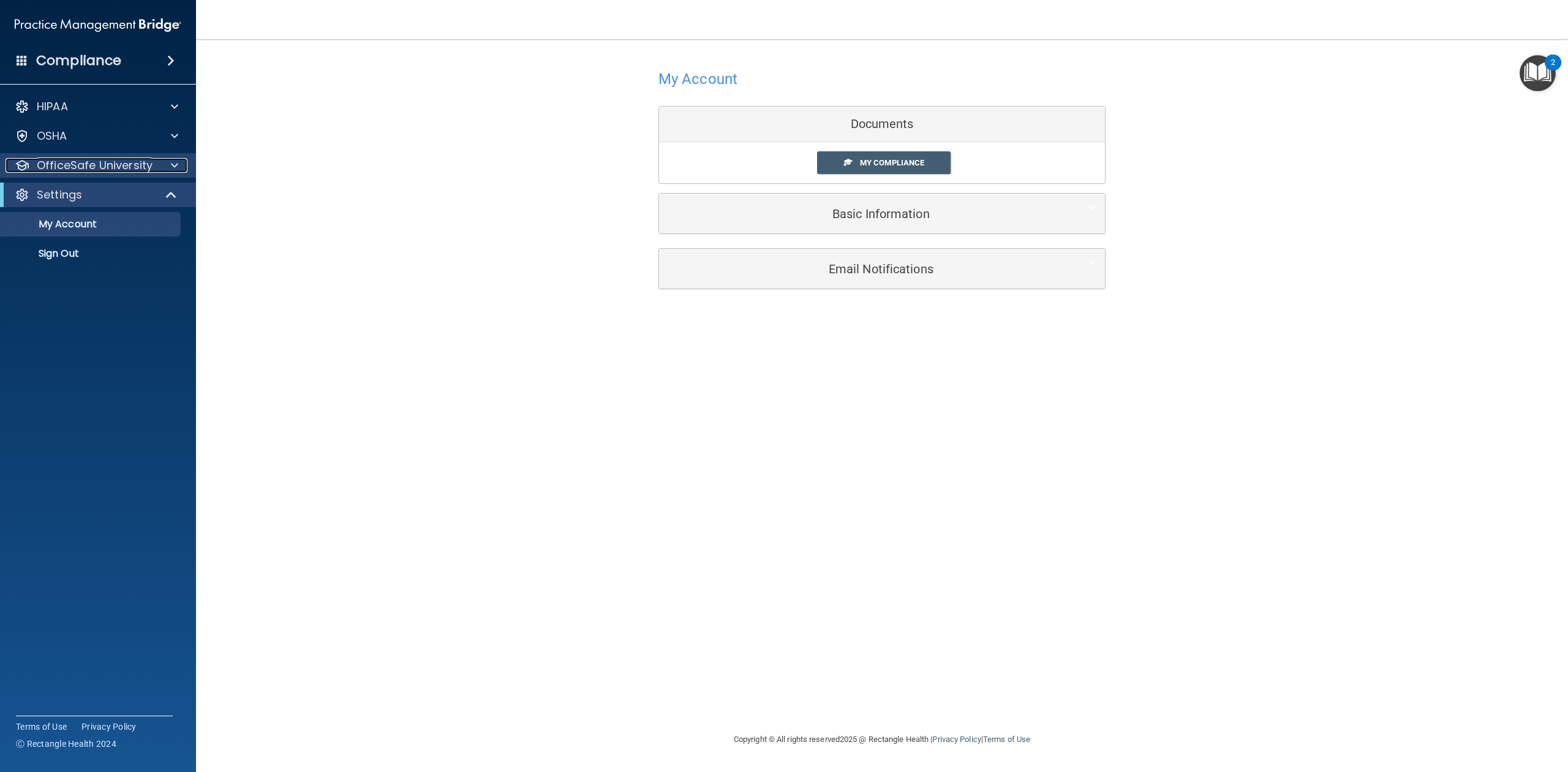
click at [182, 168] on div at bounding box center [173, 165] width 30 height 15
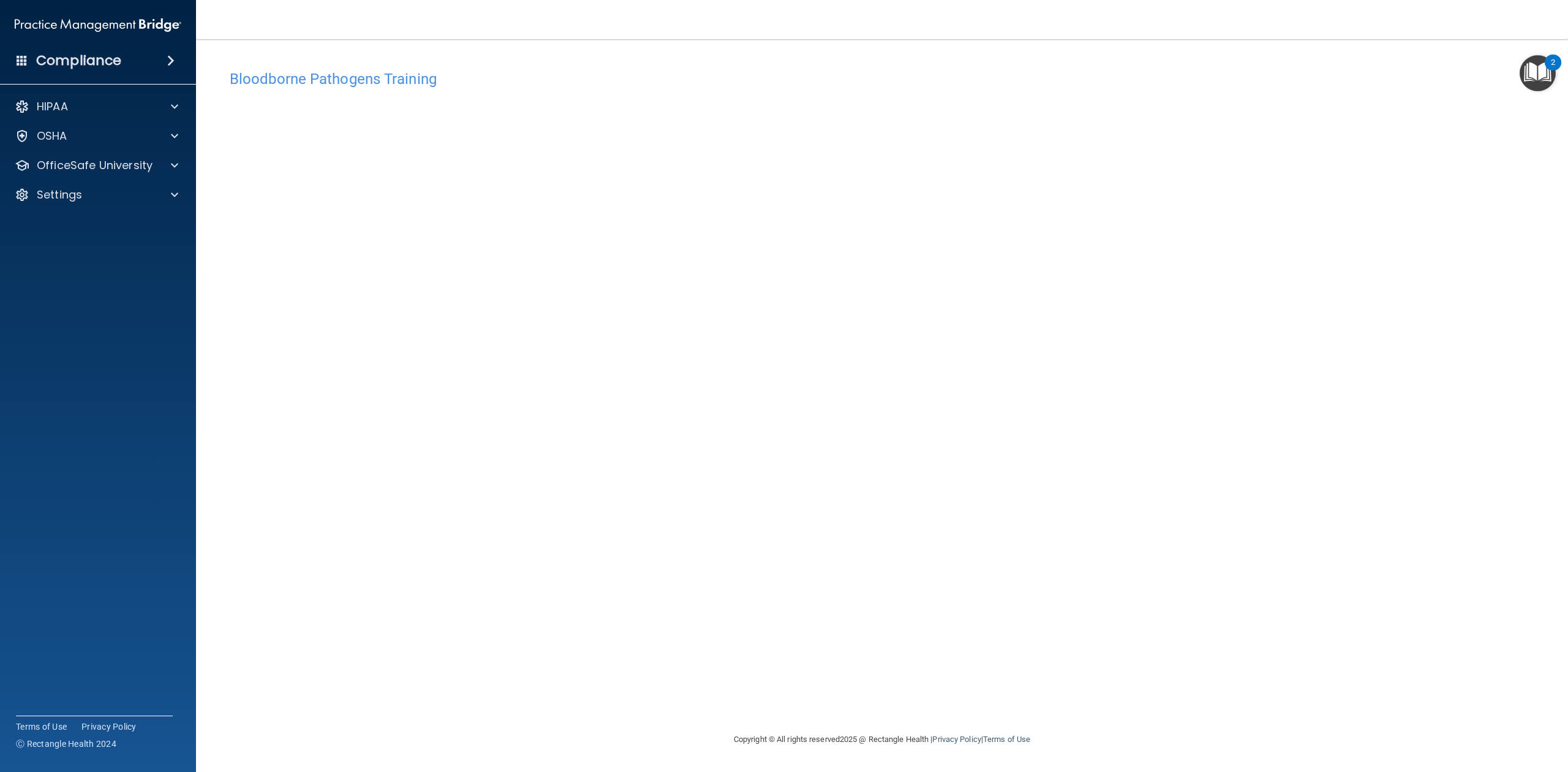
click at [959, 535] on div "Bloodborne Pathogens Training This course doesn’t expire until . Are you sure y…" at bounding box center [882, 398] width 1323 height 668
click at [79, 143] on div "OSHA" at bounding box center [98, 136] width 196 height 25
click at [177, 136] on span at bounding box center [175, 136] width 8 height 15
click at [125, 221] on p "OfficeSafe University" at bounding box center [94, 224] width 116 height 15
click at [96, 282] on p "OSHA Training" at bounding box center [58, 282] width 99 height 12
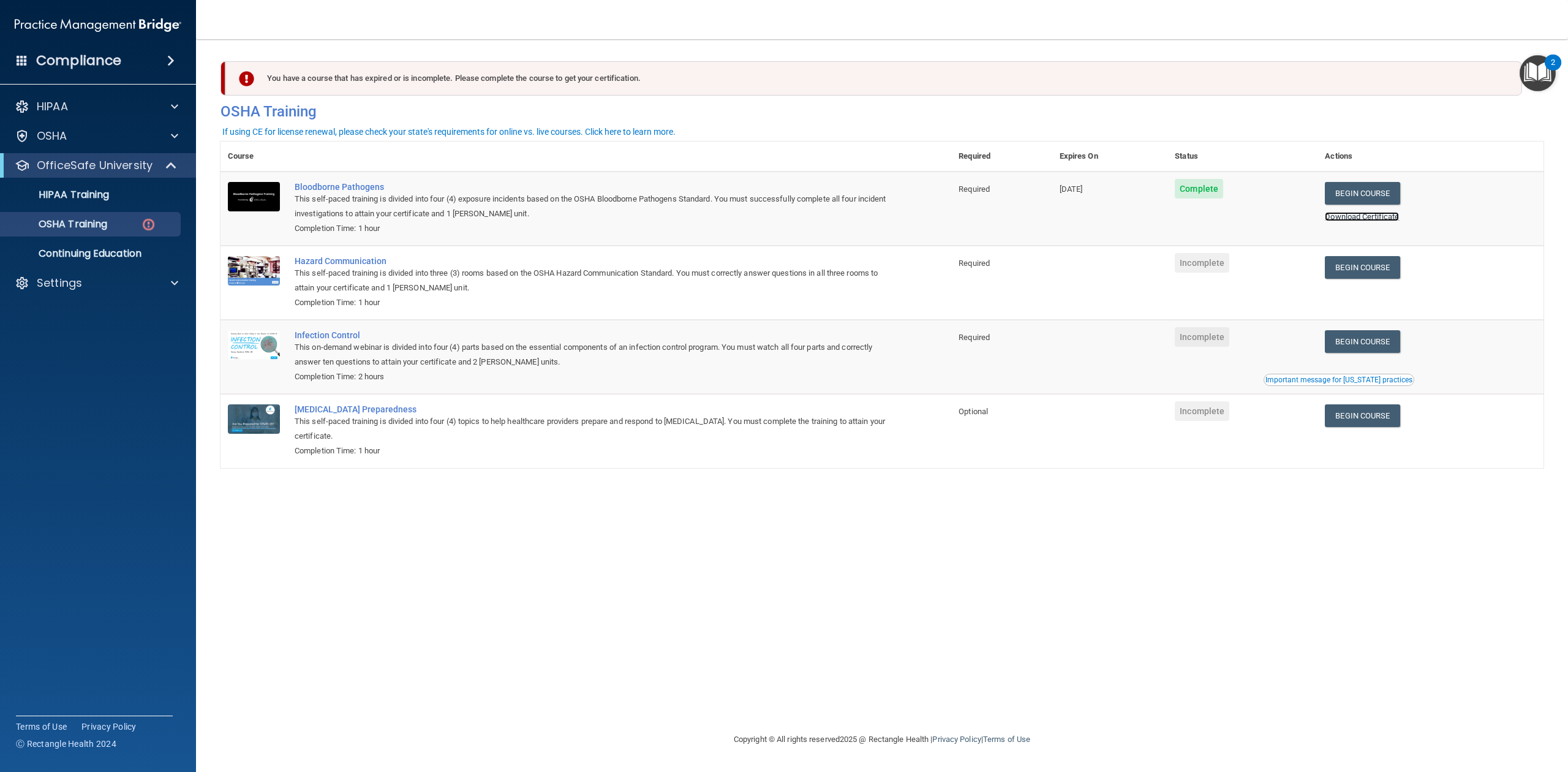
click at [1356, 216] on link "Download Certificate" at bounding box center [1362, 217] width 74 height 9
click at [1381, 270] on link "Begin Course" at bounding box center [1362, 267] width 75 height 23
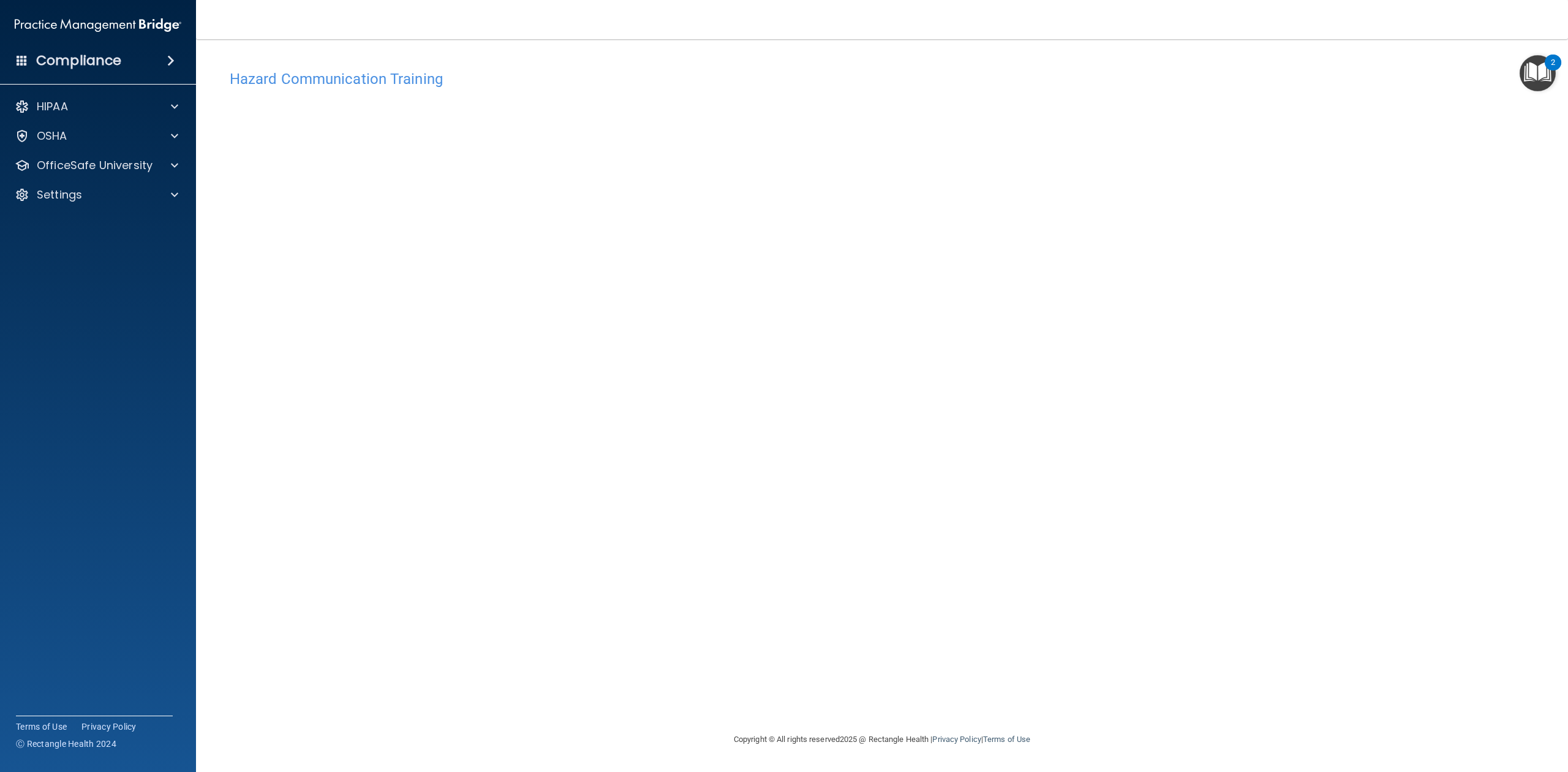
click at [317, 76] on h4 "Hazard Communication Training" at bounding box center [882, 79] width 1305 height 16
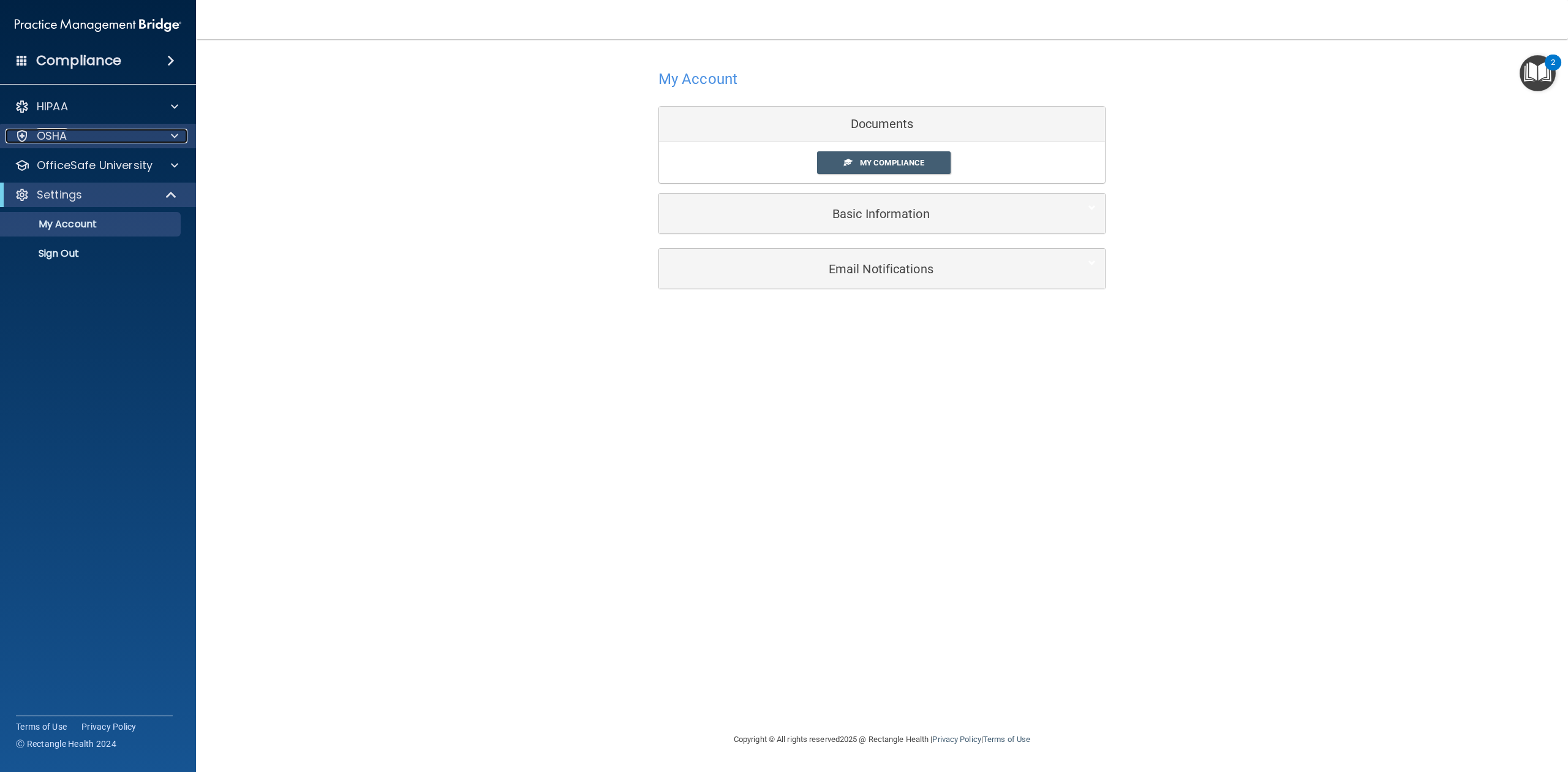
click at [140, 137] on div "OSHA" at bounding box center [82, 136] width 152 height 15
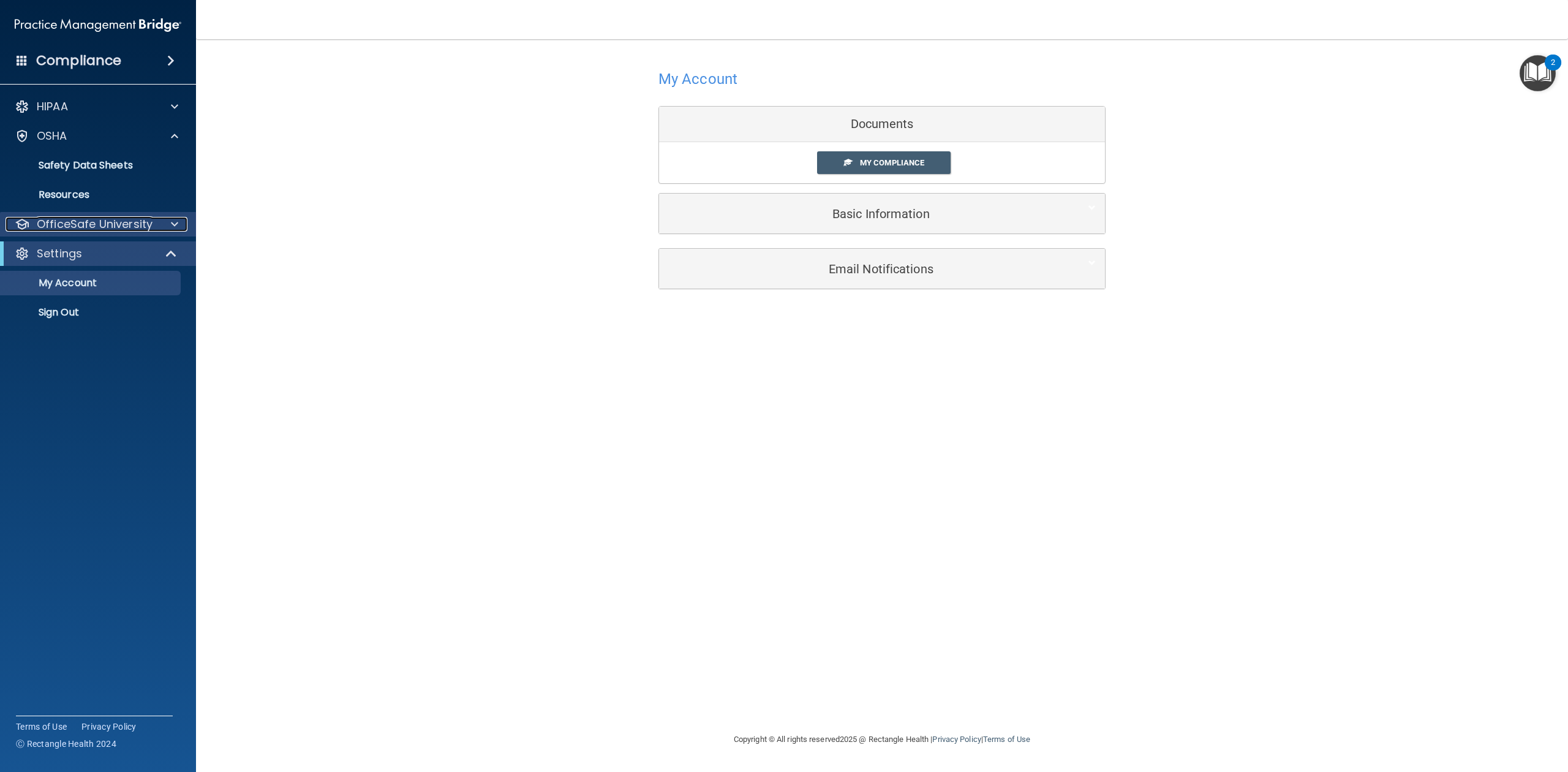
click at [123, 231] on p "OfficeSafe University" at bounding box center [94, 224] width 116 height 15
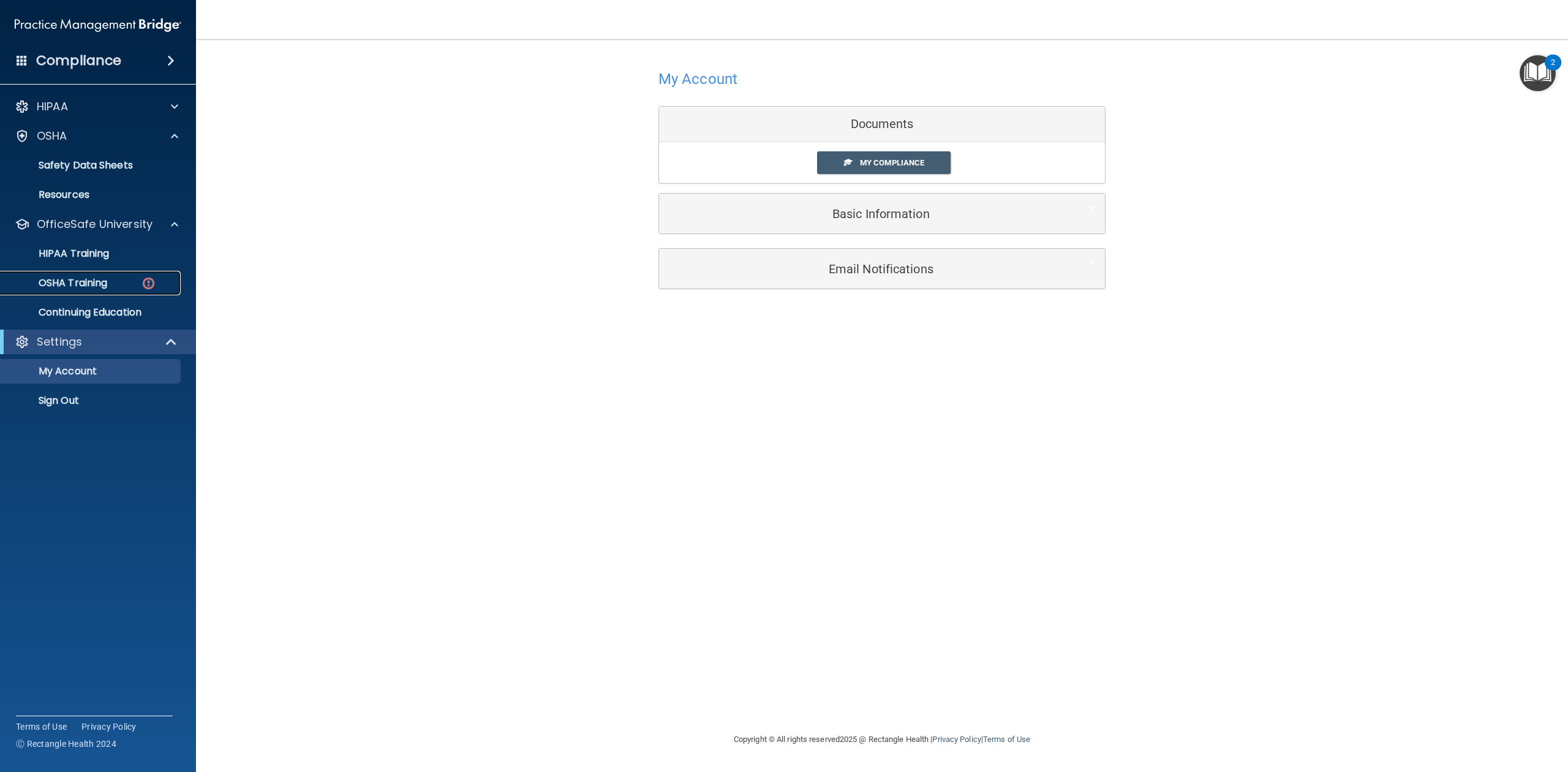
click at [104, 282] on p "OSHA Training" at bounding box center [58, 282] width 99 height 12
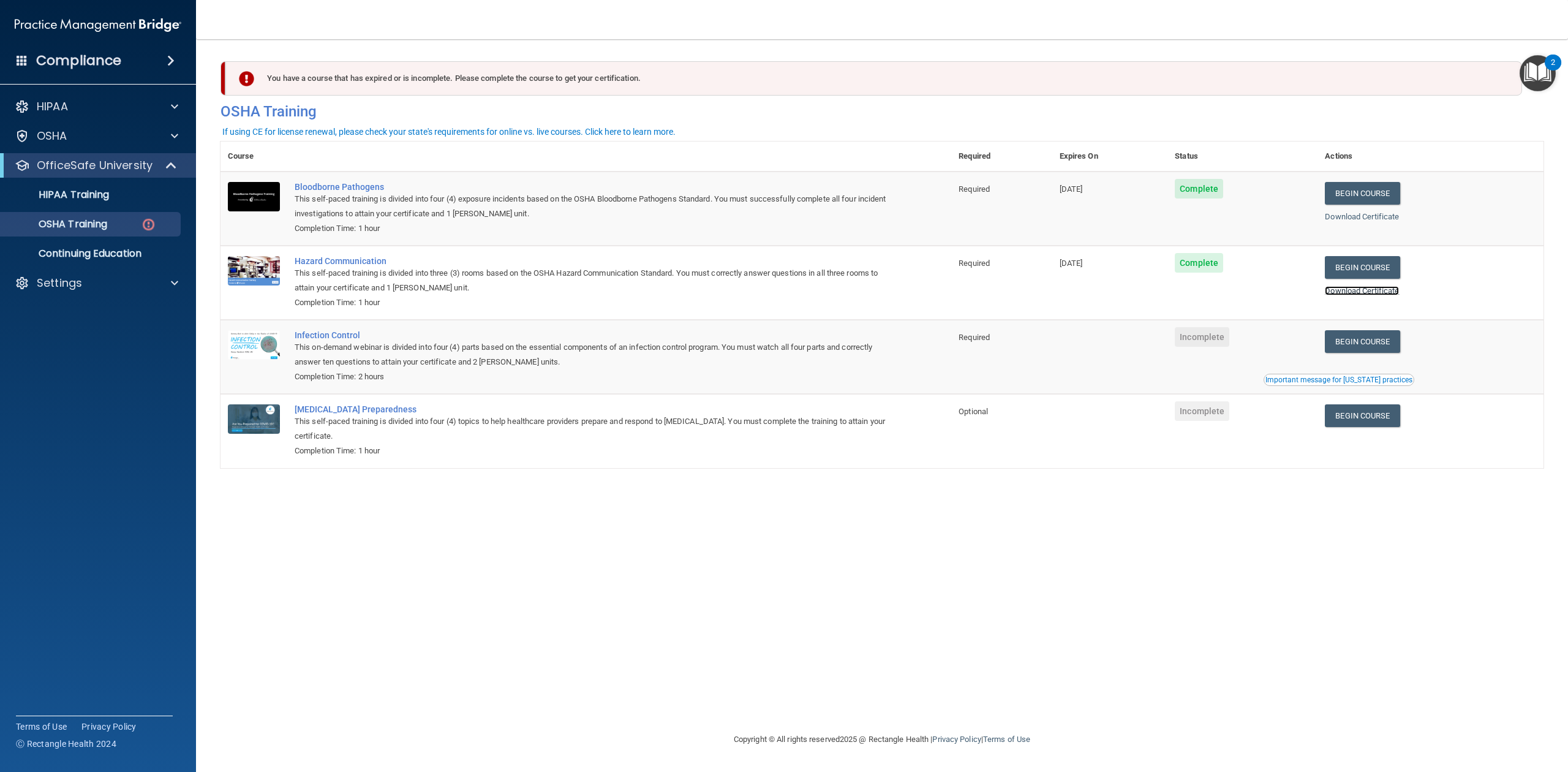
click at [1381, 295] on link "Download Certificate" at bounding box center [1362, 291] width 74 height 9
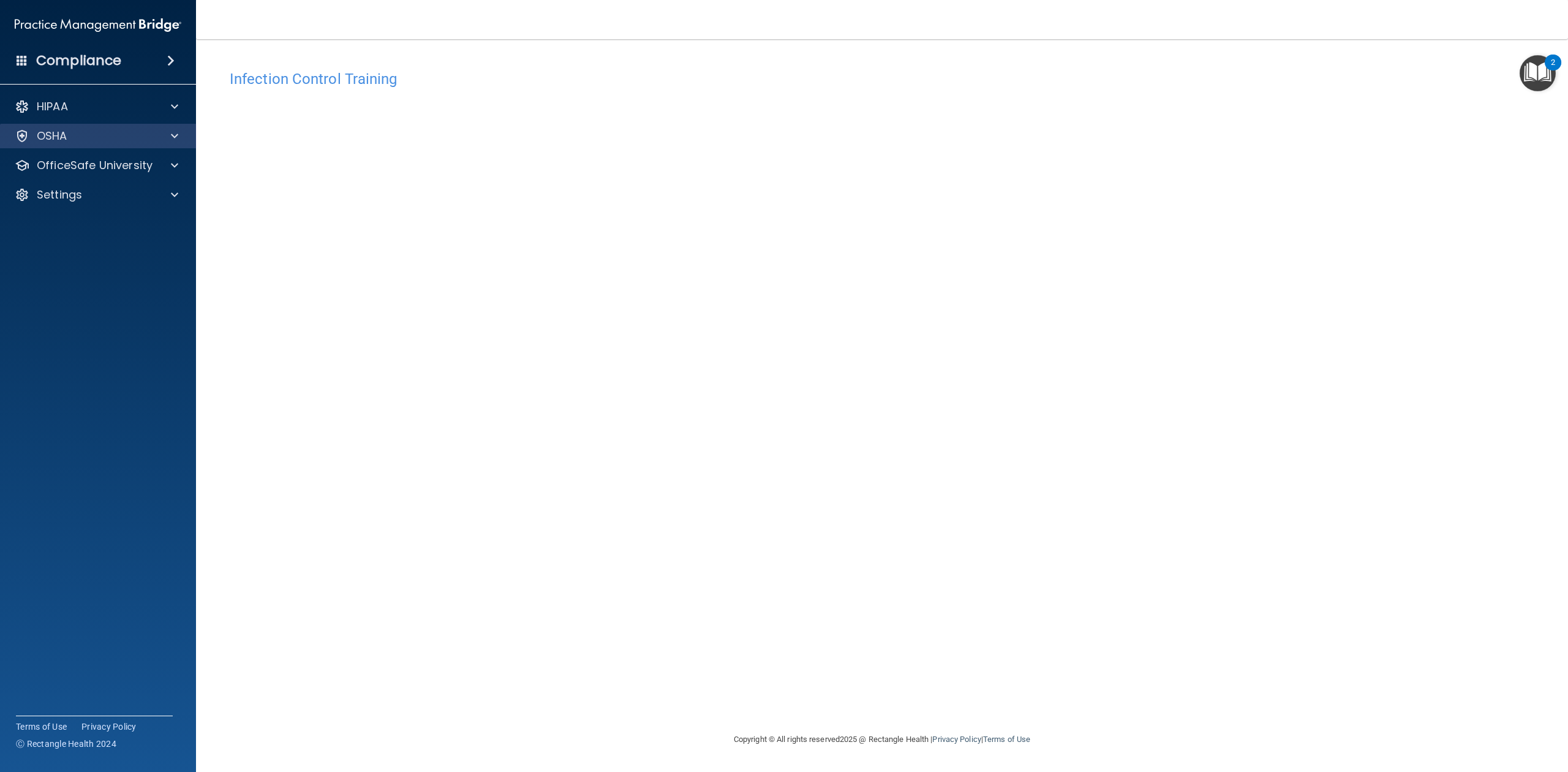
click at [116, 143] on div "OSHA" at bounding box center [98, 136] width 196 height 25
click at [177, 142] on span at bounding box center [175, 136] width 8 height 15
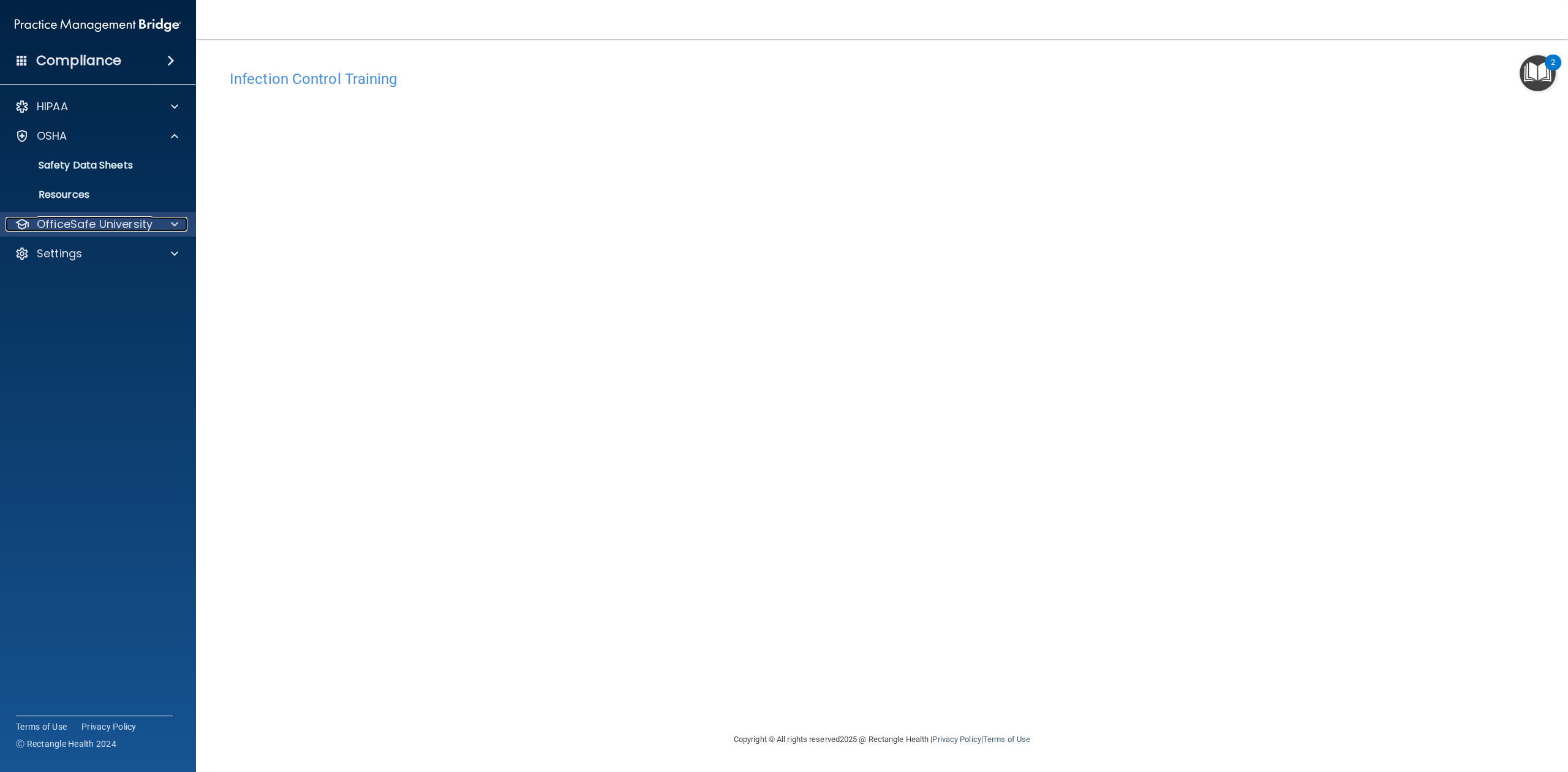
click at [123, 229] on p "OfficeSafe University" at bounding box center [94, 224] width 116 height 15
click at [108, 273] on link "OSHA Training" at bounding box center [84, 283] width 193 height 25
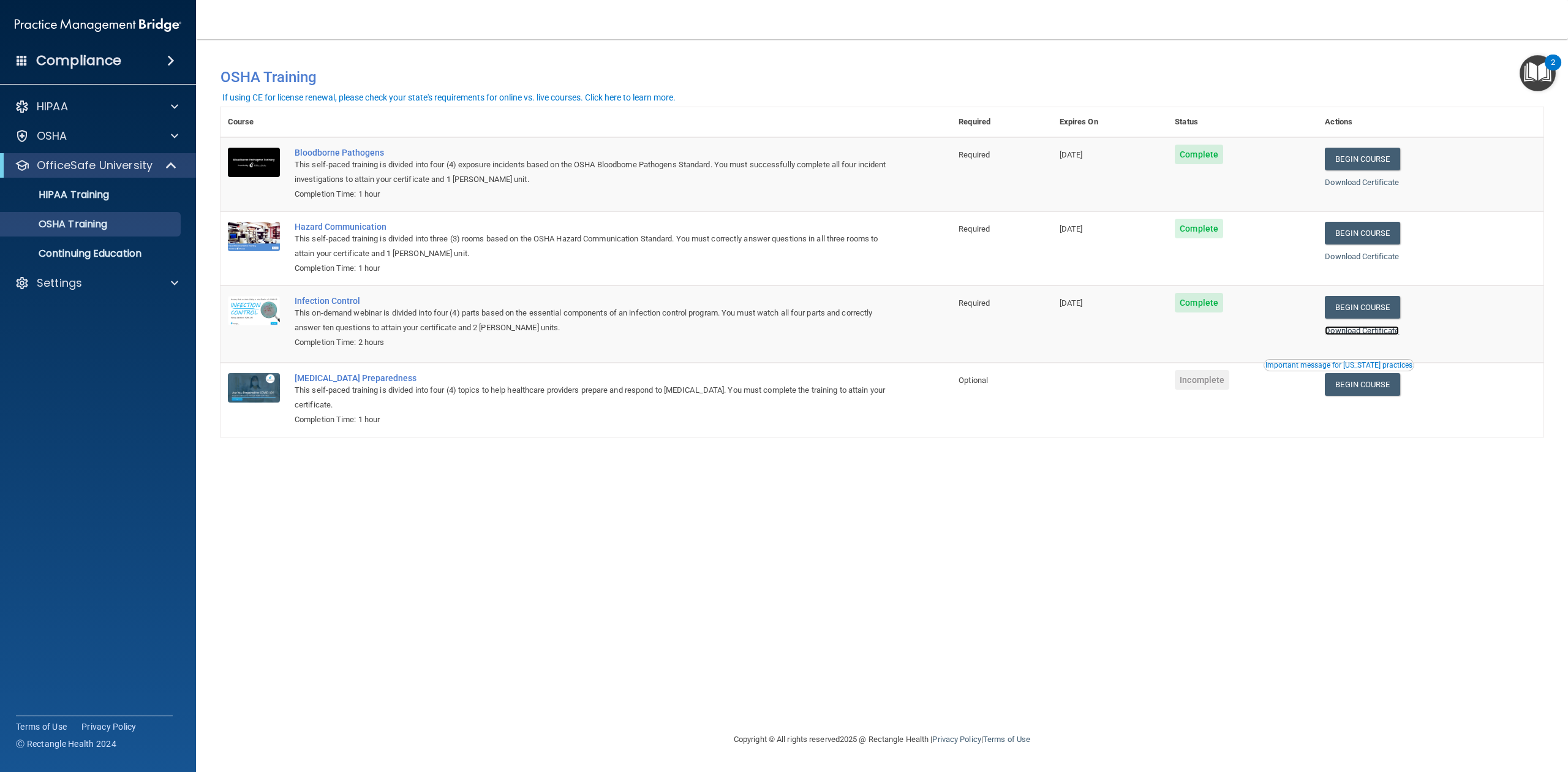
click at [1358, 335] on link "Download Certificate" at bounding box center [1362, 331] width 74 height 9
click at [1353, 386] on link "Begin Course" at bounding box center [1362, 384] width 75 height 23
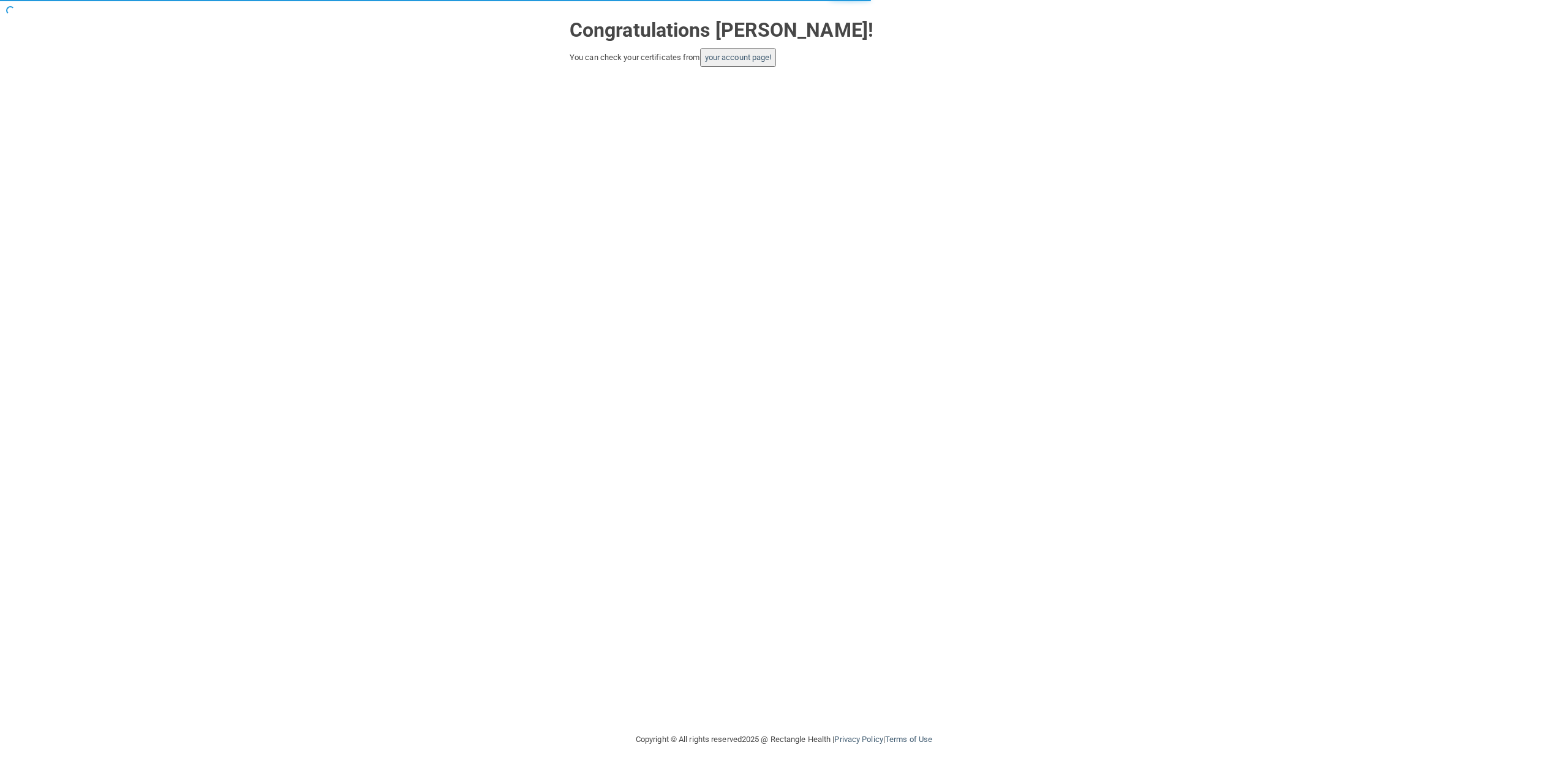
click at [746, 65] on button "your account page!" at bounding box center [738, 57] width 77 height 18
click at [743, 60] on link "your account page!" at bounding box center [738, 57] width 66 height 9
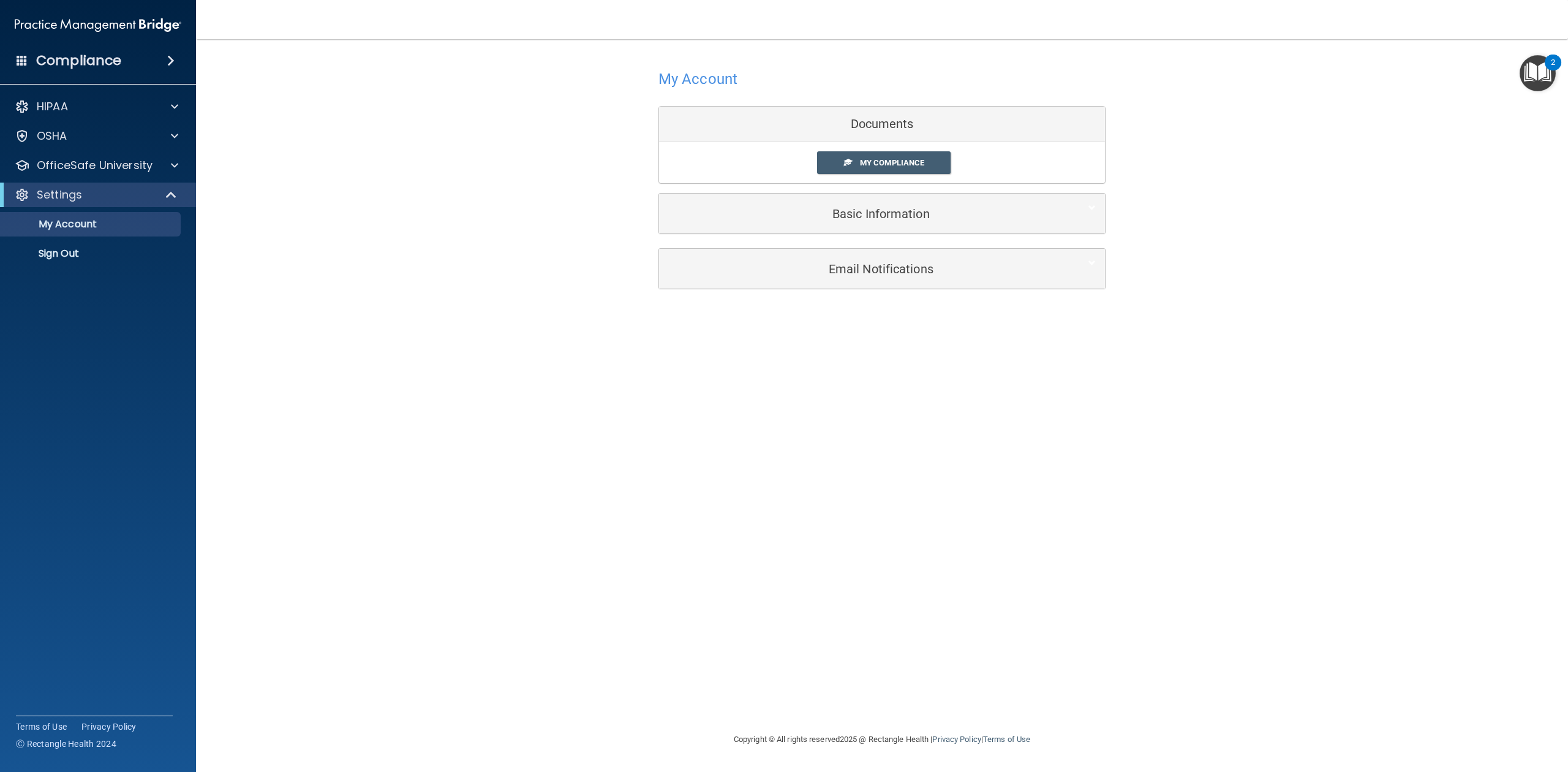
click at [111, 150] on div "HIPAA Documents and Policies Report an Incident Business Associates Emergency P…" at bounding box center [98, 182] width 196 height 186
click at [123, 136] on div "OSHA" at bounding box center [82, 136] width 152 height 15
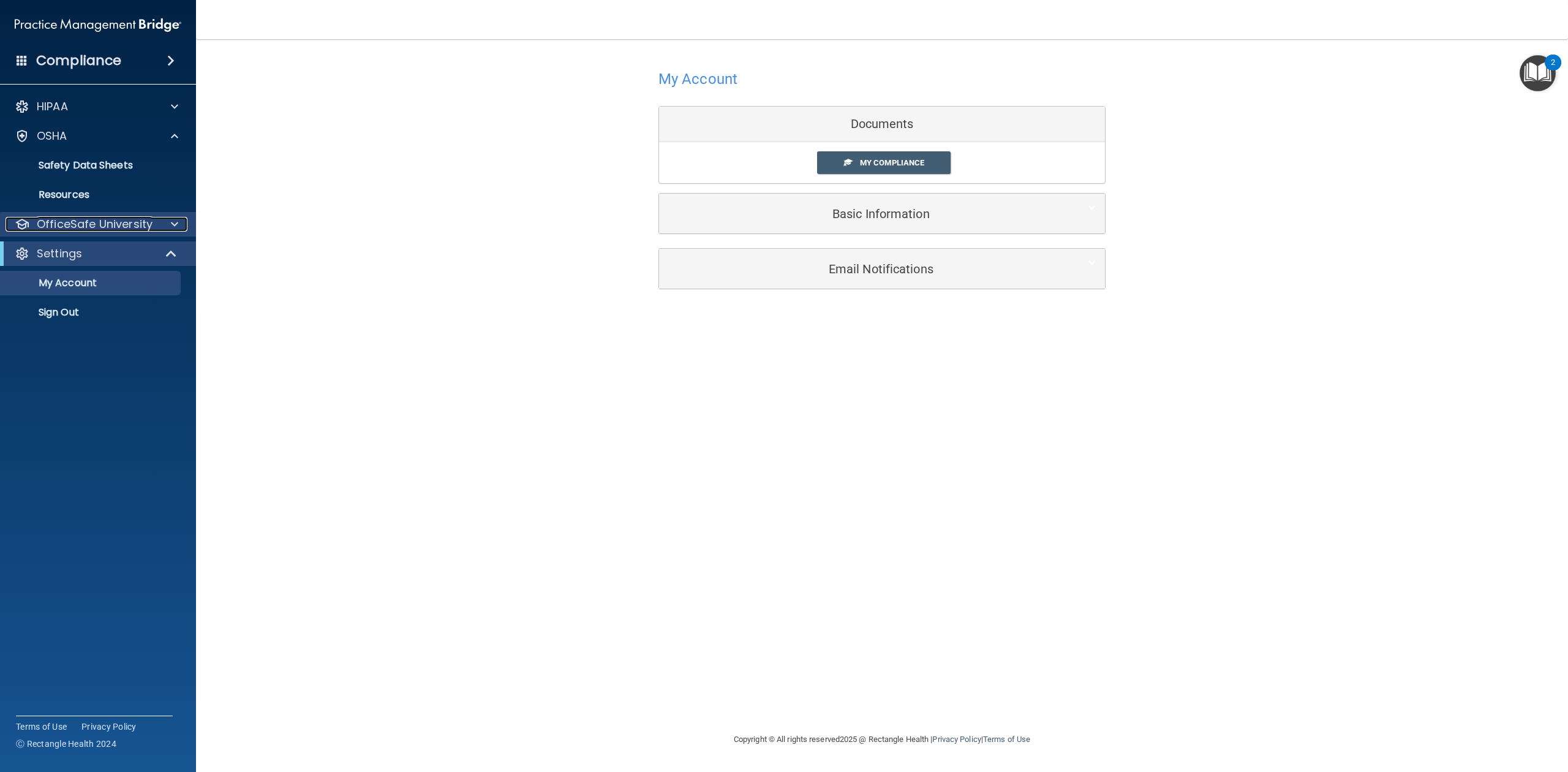
click at [89, 224] on p "OfficeSafe University" at bounding box center [94, 224] width 116 height 15
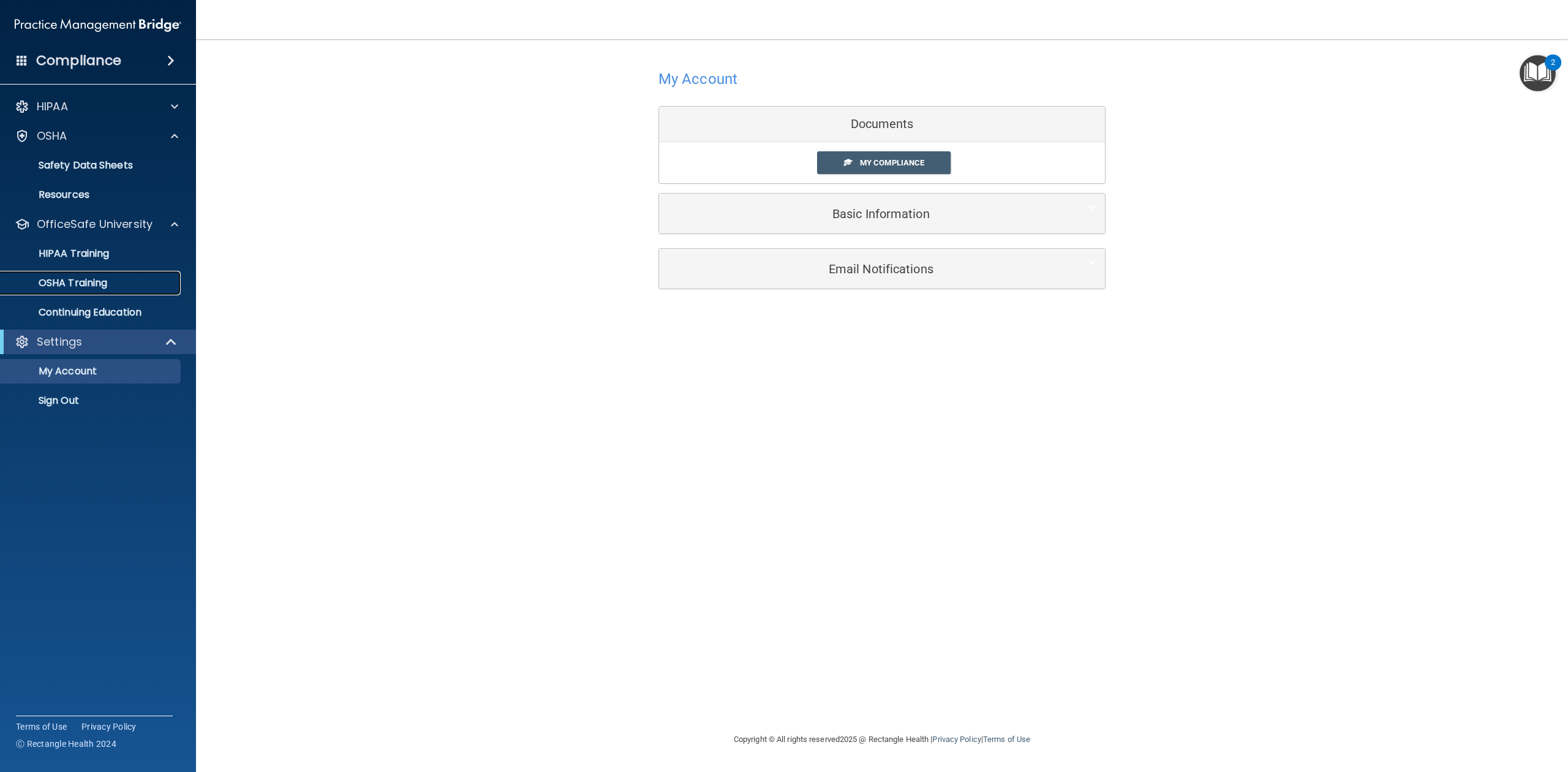
click at [81, 282] on p "OSHA Training" at bounding box center [58, 282] width 99 height 12
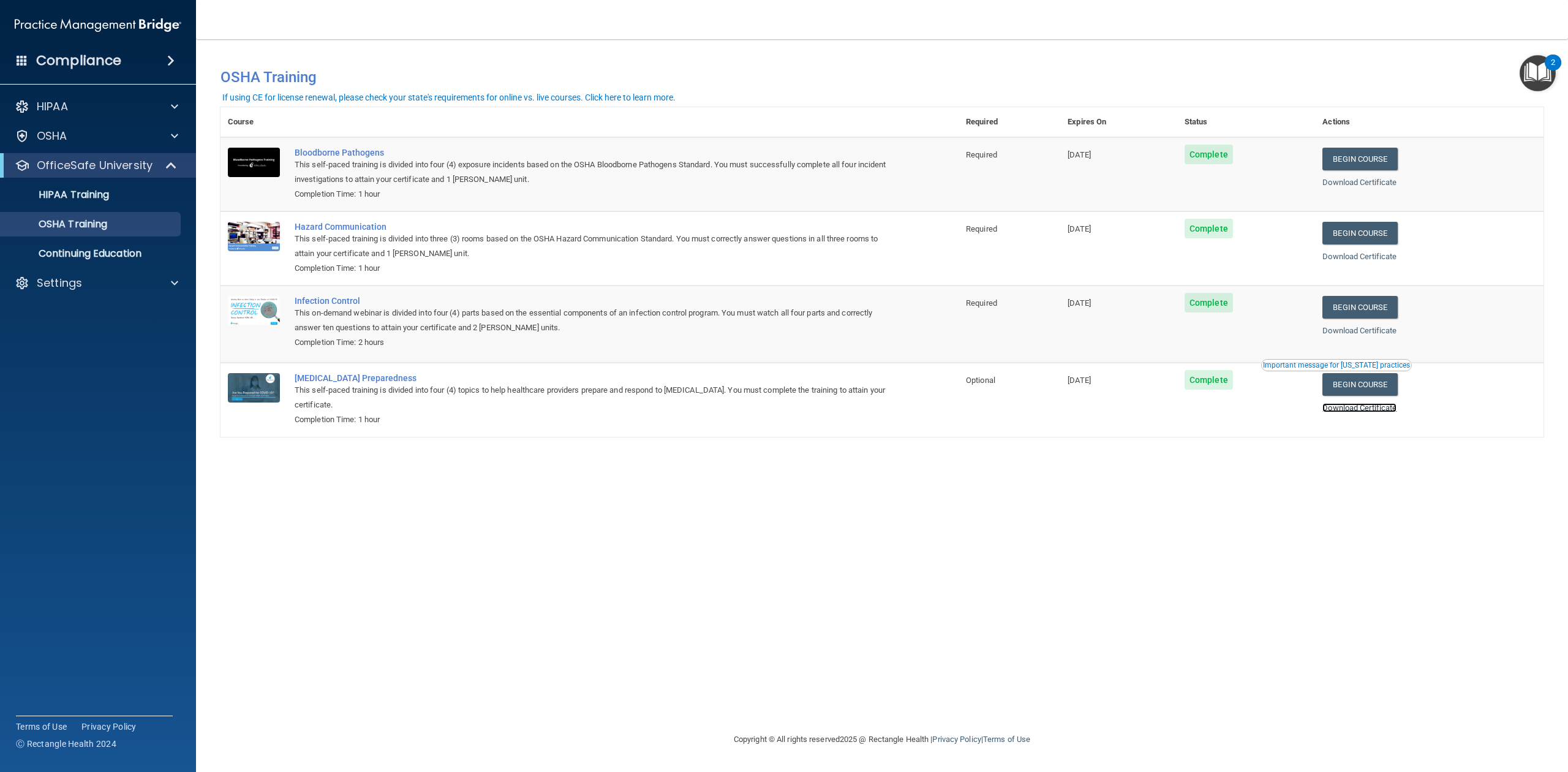
click at [1384, 412] on link "Download Certificate" at bounding box center [1359, 407] width 74 height 9
